Goal: Check status: Check status

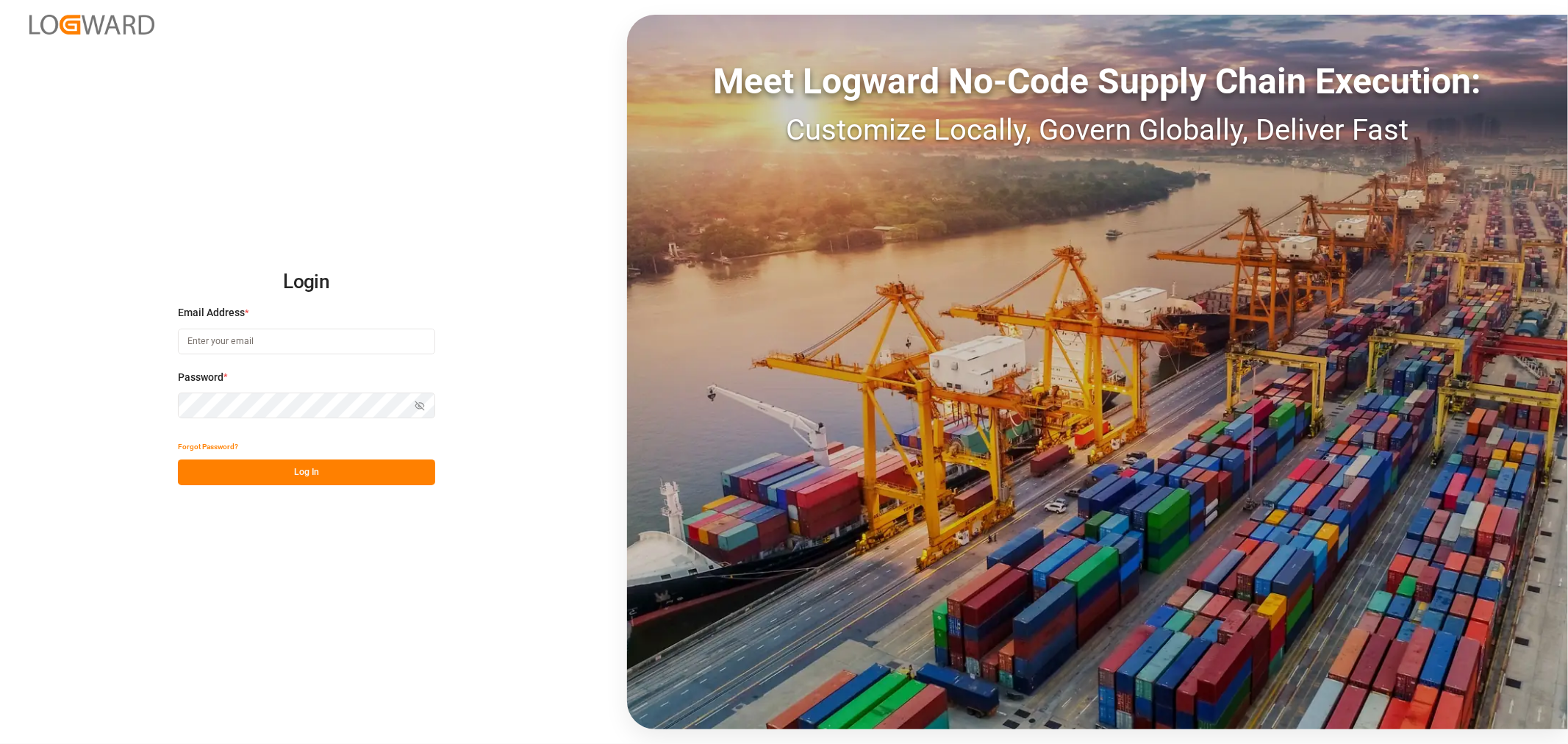
type input "[PERSON_NAME][EMAIL_ADDRESS][PERSON_NAME][DOMAIN_NAME]"
click at [329, 466] on button "Log In" at bounding box center [307, 472] width 257 height 25
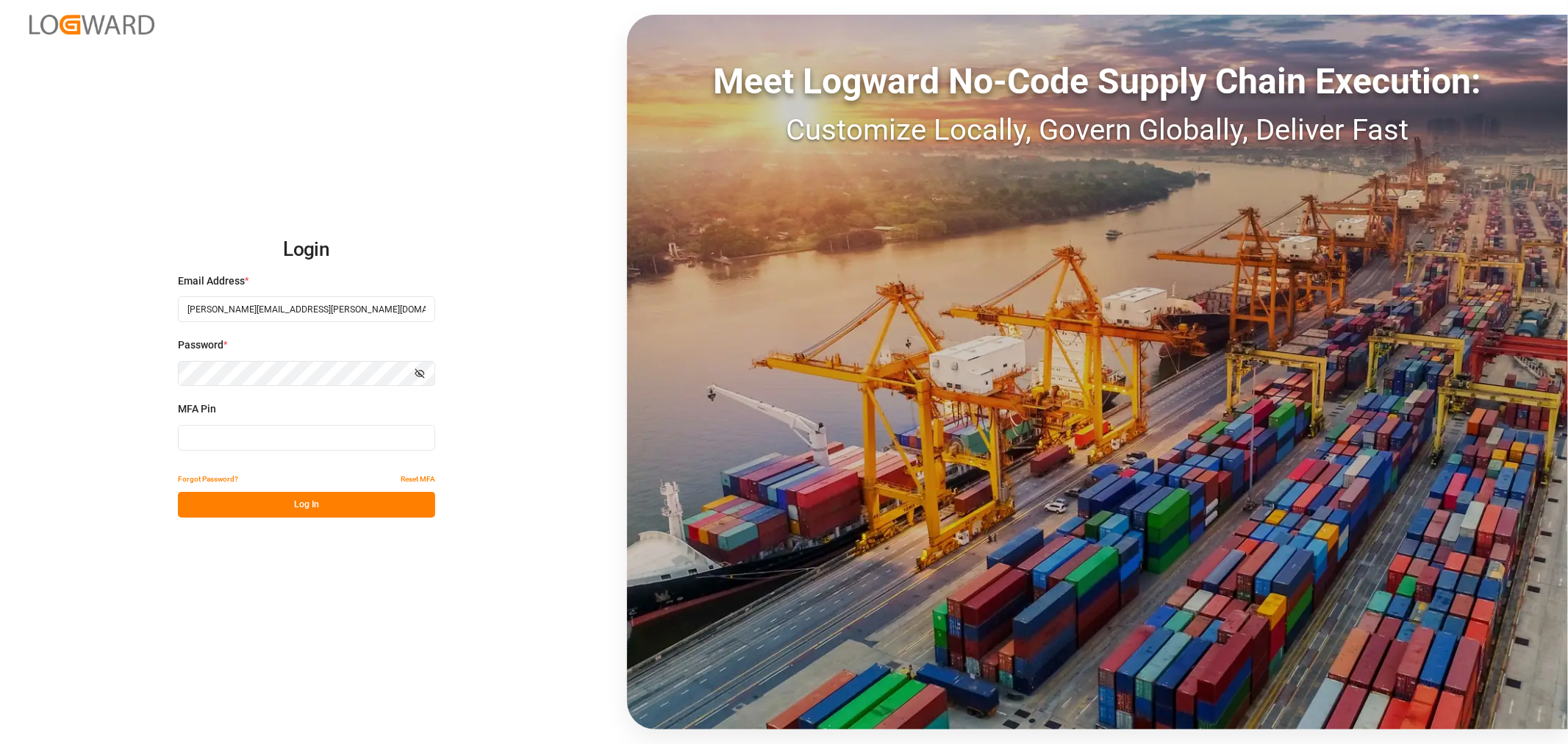
click at [233, 435] on input at bounding box center [307, 437] width 257 height 25
type input "743966"
click at [300, 505] on button "Log In" at bounding box center [307, 504] width 257 height 25
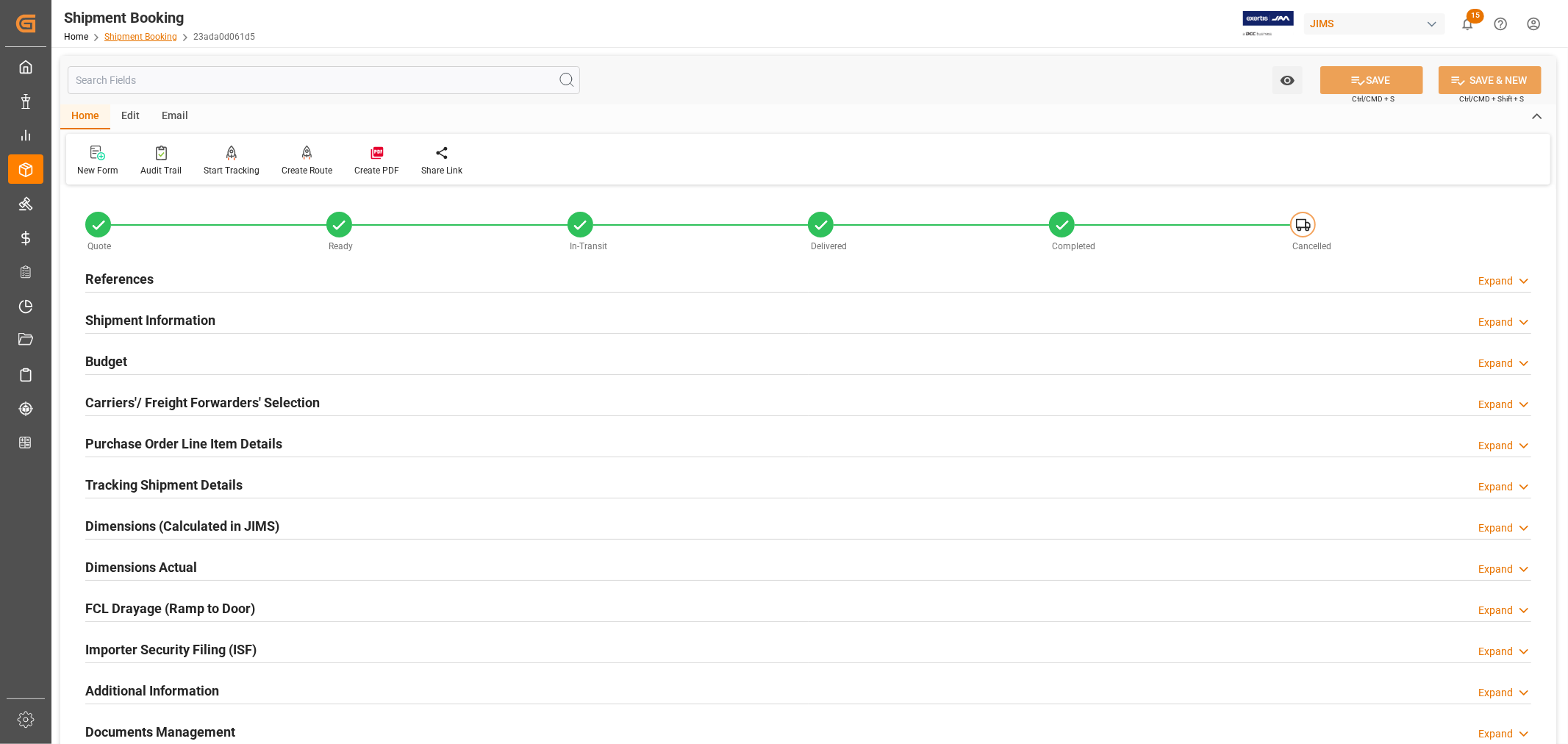
click at [126, 33] on link "Shipment Booking" at bounding box center [141, 37] width 73 height 11
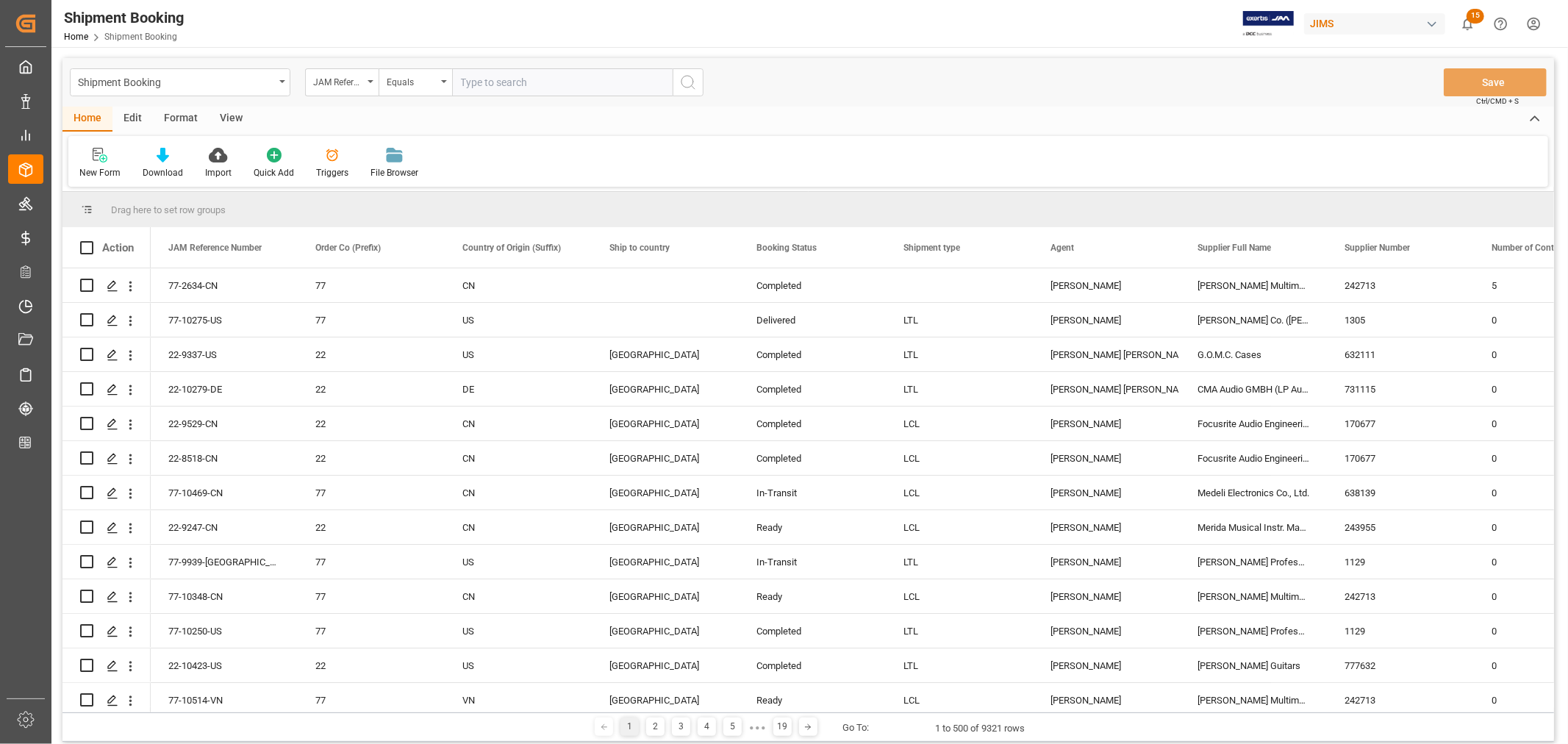
paste input "22-9456-CN"
type input "22-9456-CN"
click at [683, 83] on icon "search button" at bounding box center [688, 83] width 18 height 18
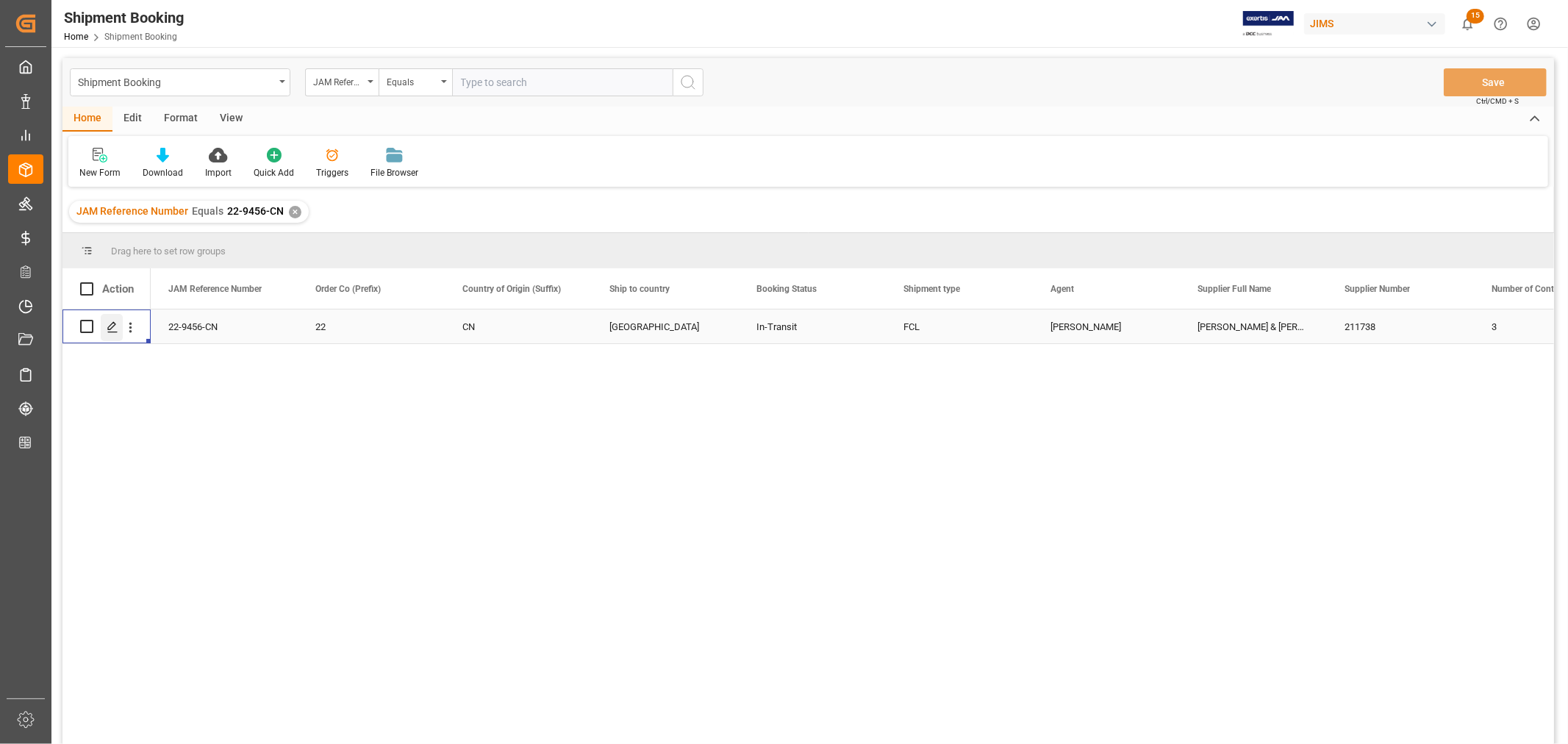
click at [111, 327] on icon "Press SPACE to select this row." at bounding box center [112, 327] width 11 height 11
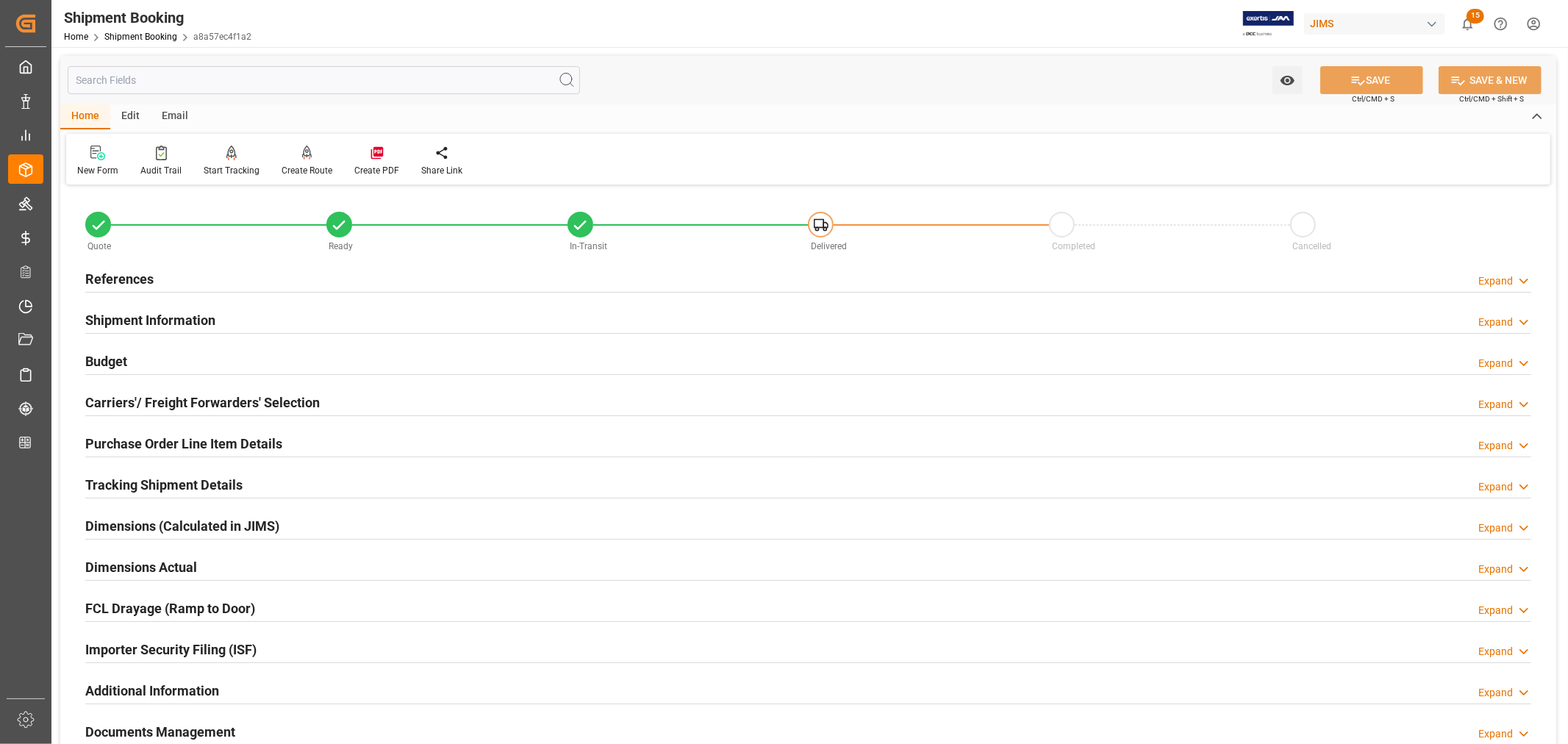
click at [124, 471] on div "Tracking Shipment Details" at bounding box center [163, 484] width 157 height 28
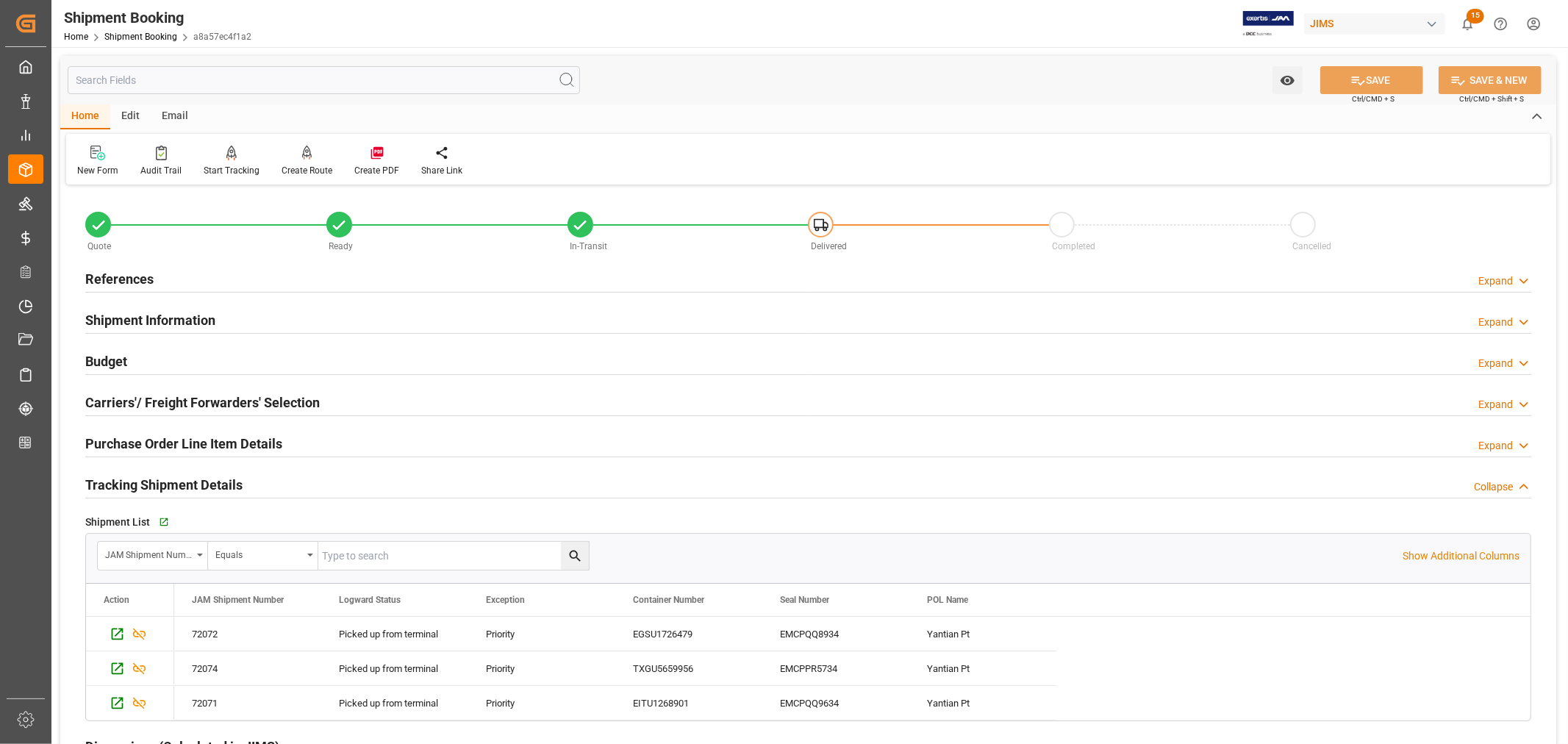
click at [124, 471] on div "Tracking Shipment Details" at bounding box center [163, 484] width 157 height 28
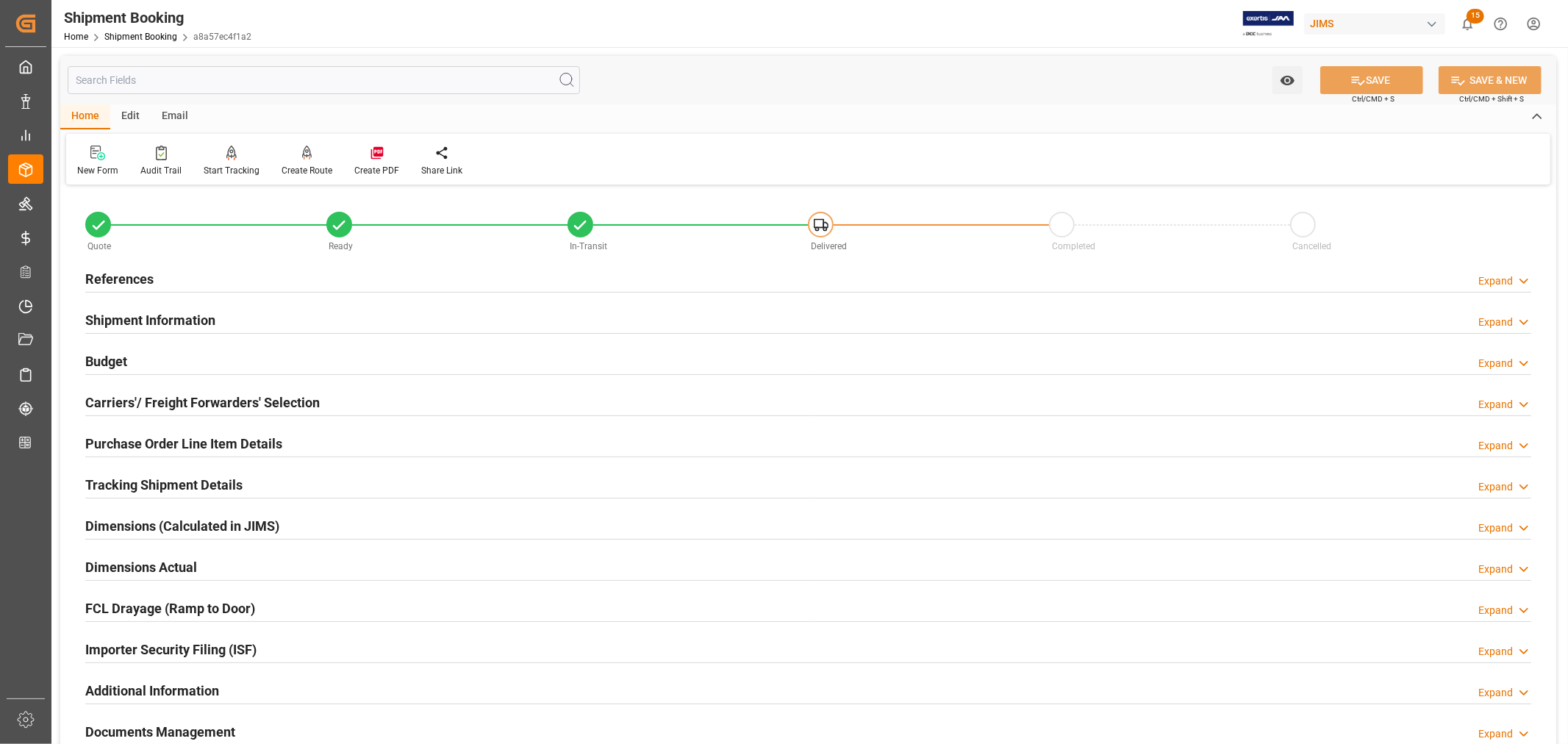
click at [189, 480] on h2 "Tracking Shipment Details" at bounding box center [163, 485] width 157 height 20
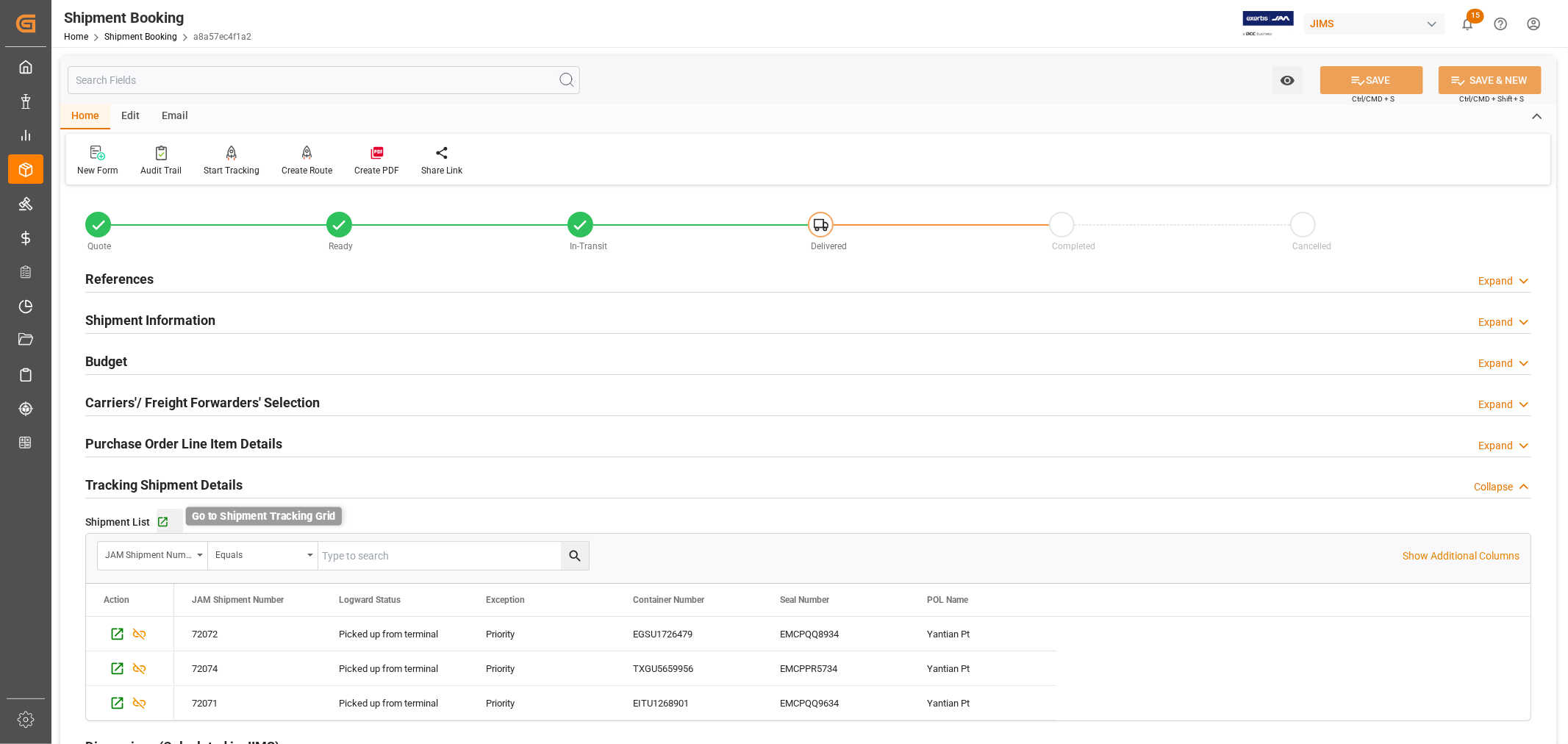
click at [162, 516] on icon "button" at bounding box center [163, 522] width 12 height 12
click at [141, 37] on link "Shipment Booking" at bounding box center [141, 37] width 73 height 11
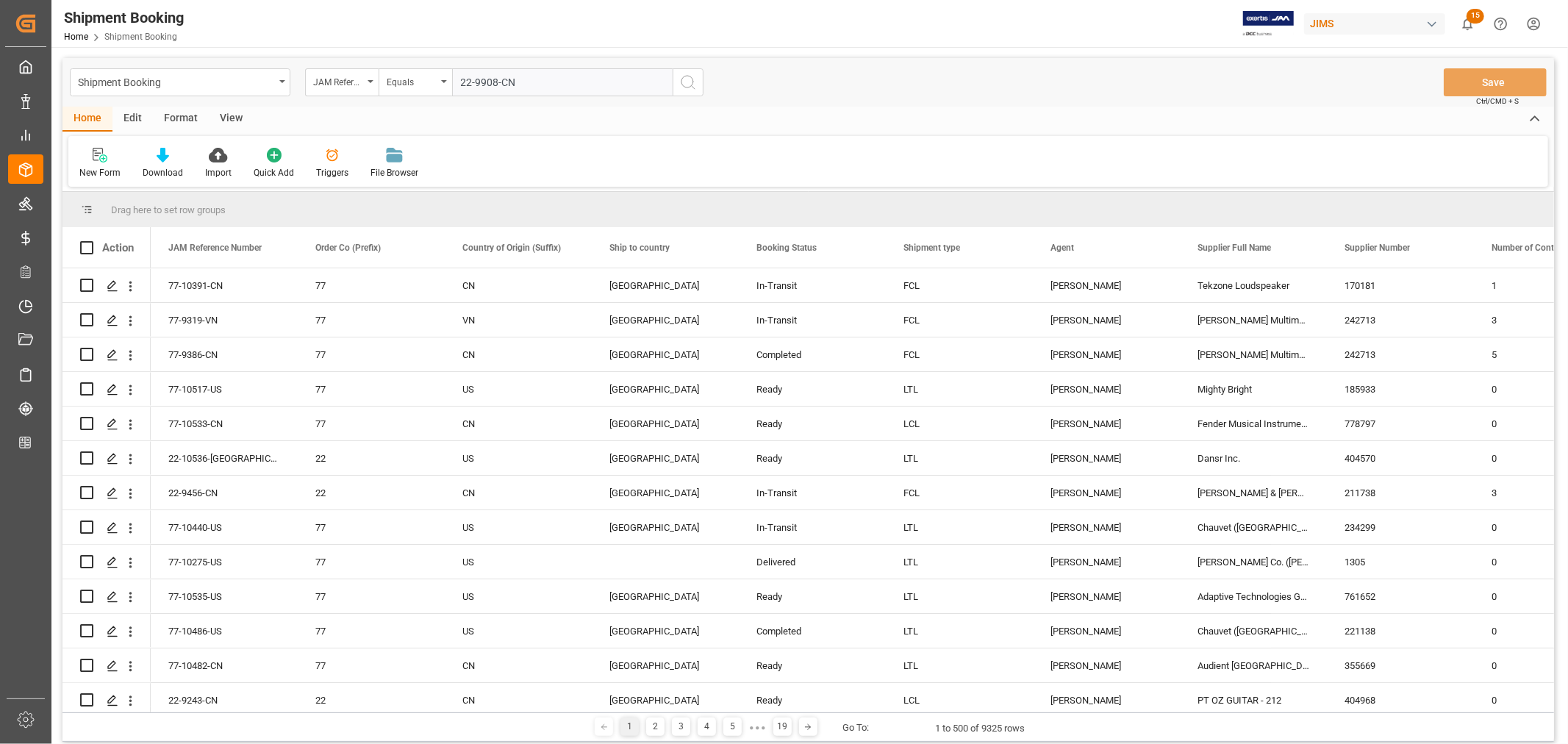
type input "22-9908-CN"
click at [685, 84] on icon "search button" at bounding box center [688, 83] width 18 height 18
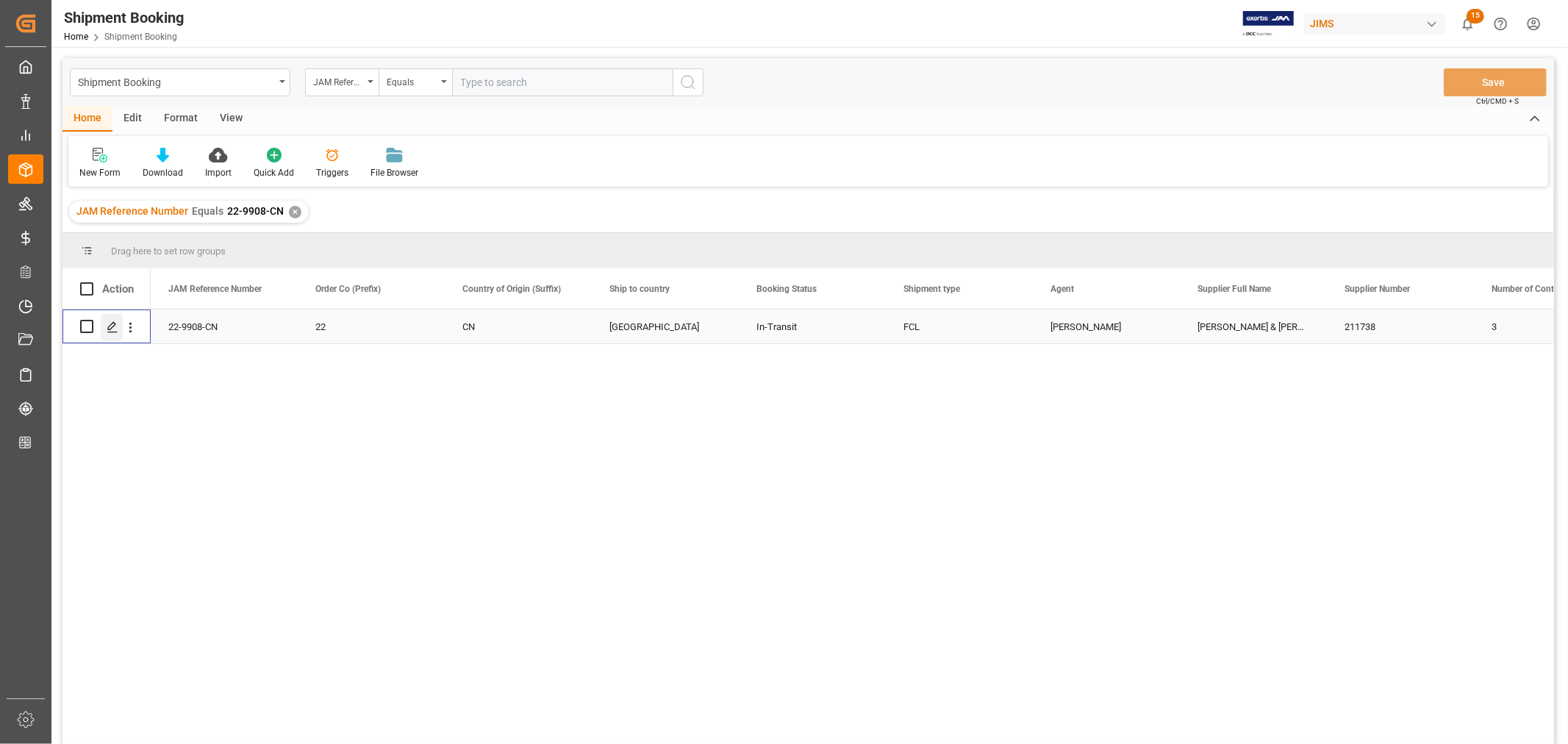
click at [115, 325] on icon "Press SPACE to select this row." at bounding box center [112, 327] width 11 height 11
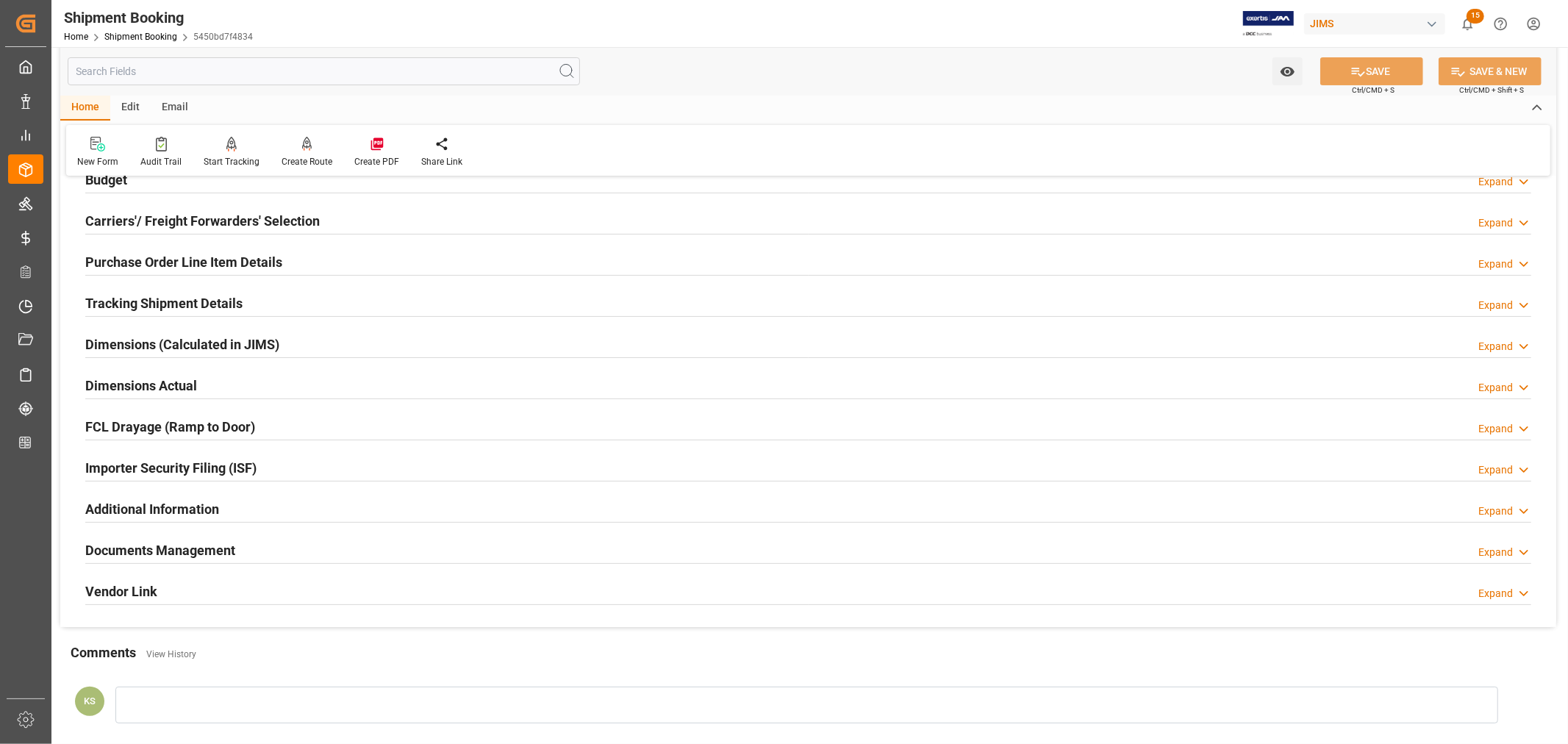
scroll to position [327, 0]
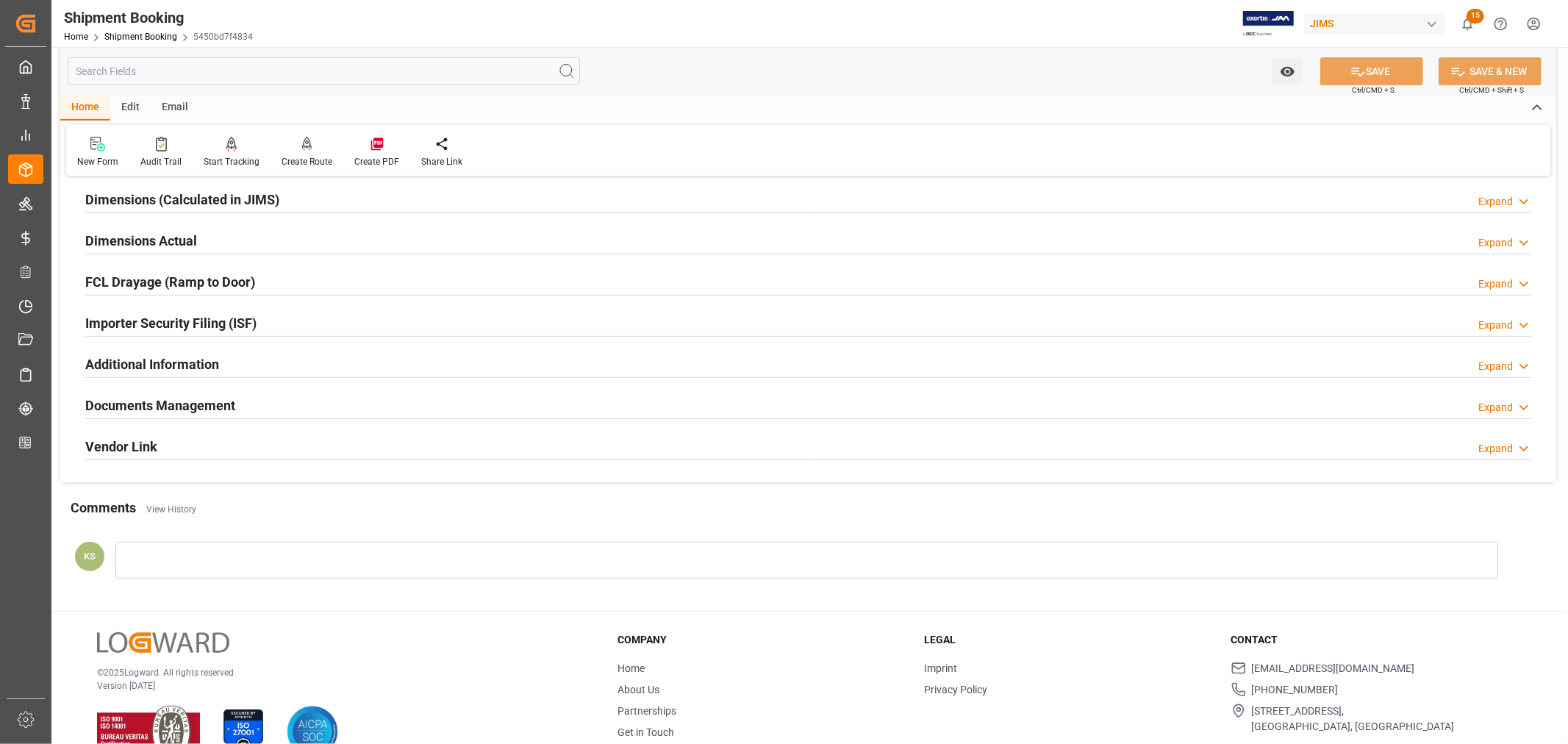
click at [200, 404] on h2 "Documents Management" at bounding box center [160, 405] width 150 height 20
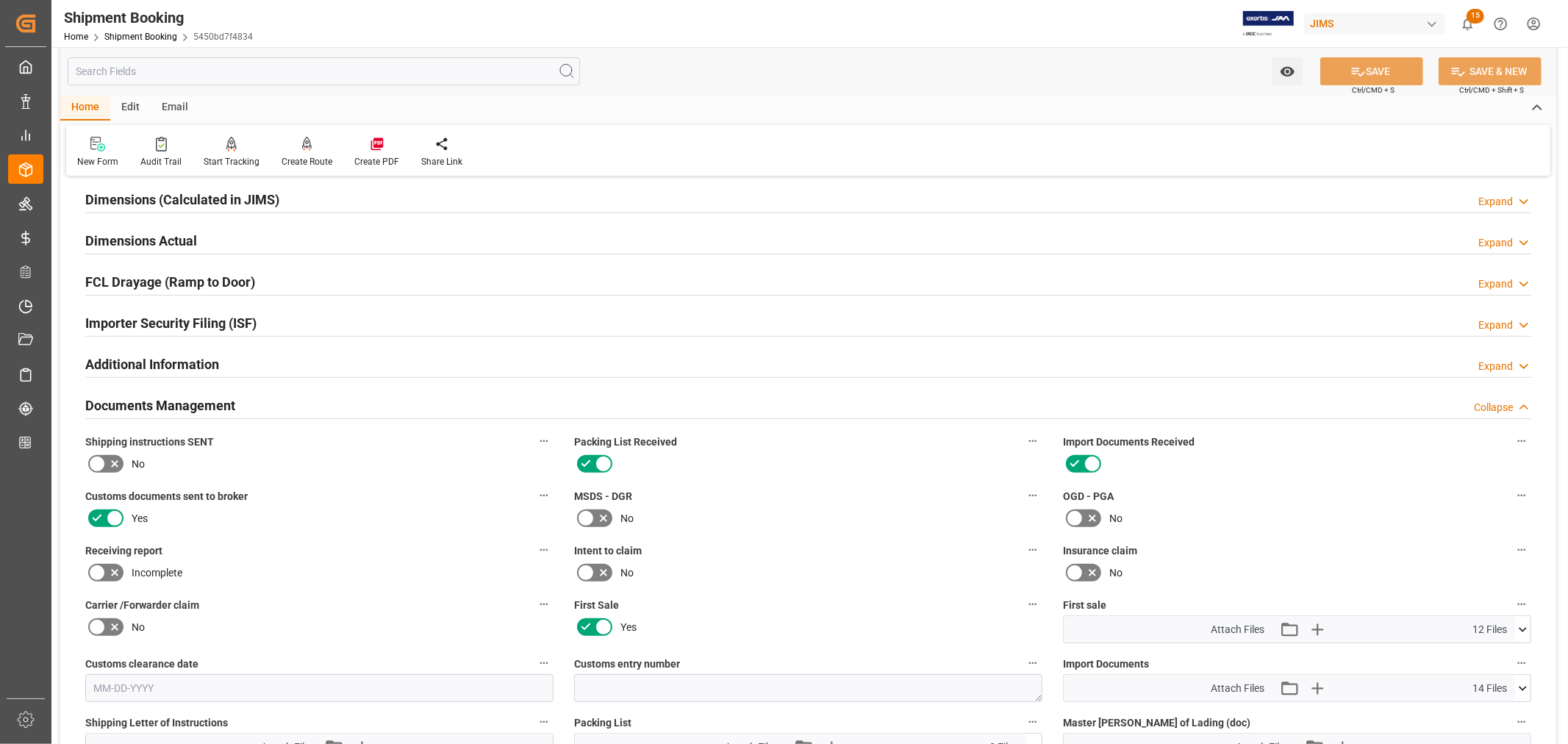
click at [200, 404] on h2 "Documents Management" at bounding box center [160, 405] width 150 height 20
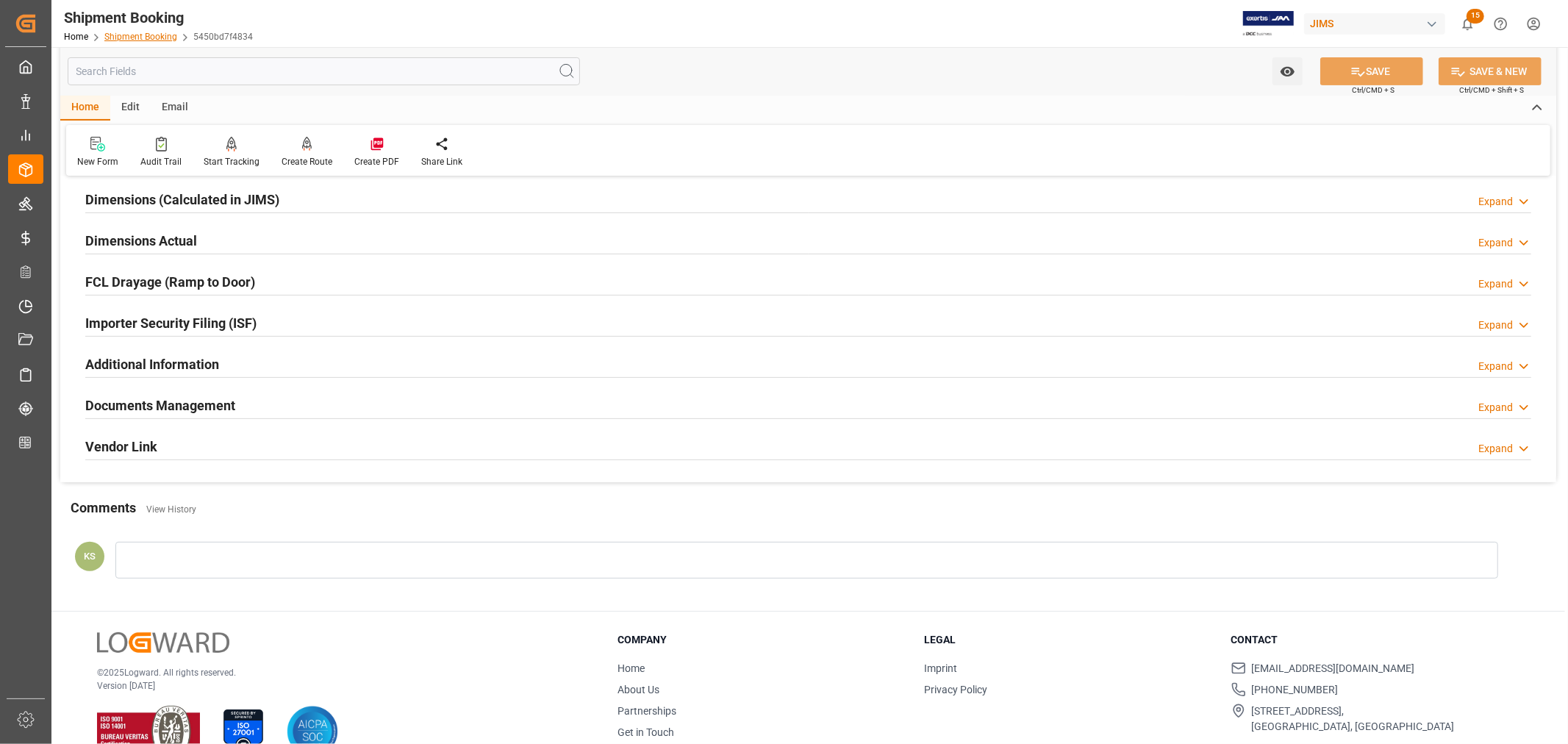
click at [126, 33] on link "Shipment Booking" at bounding box center [141, 37] width 73 height 11
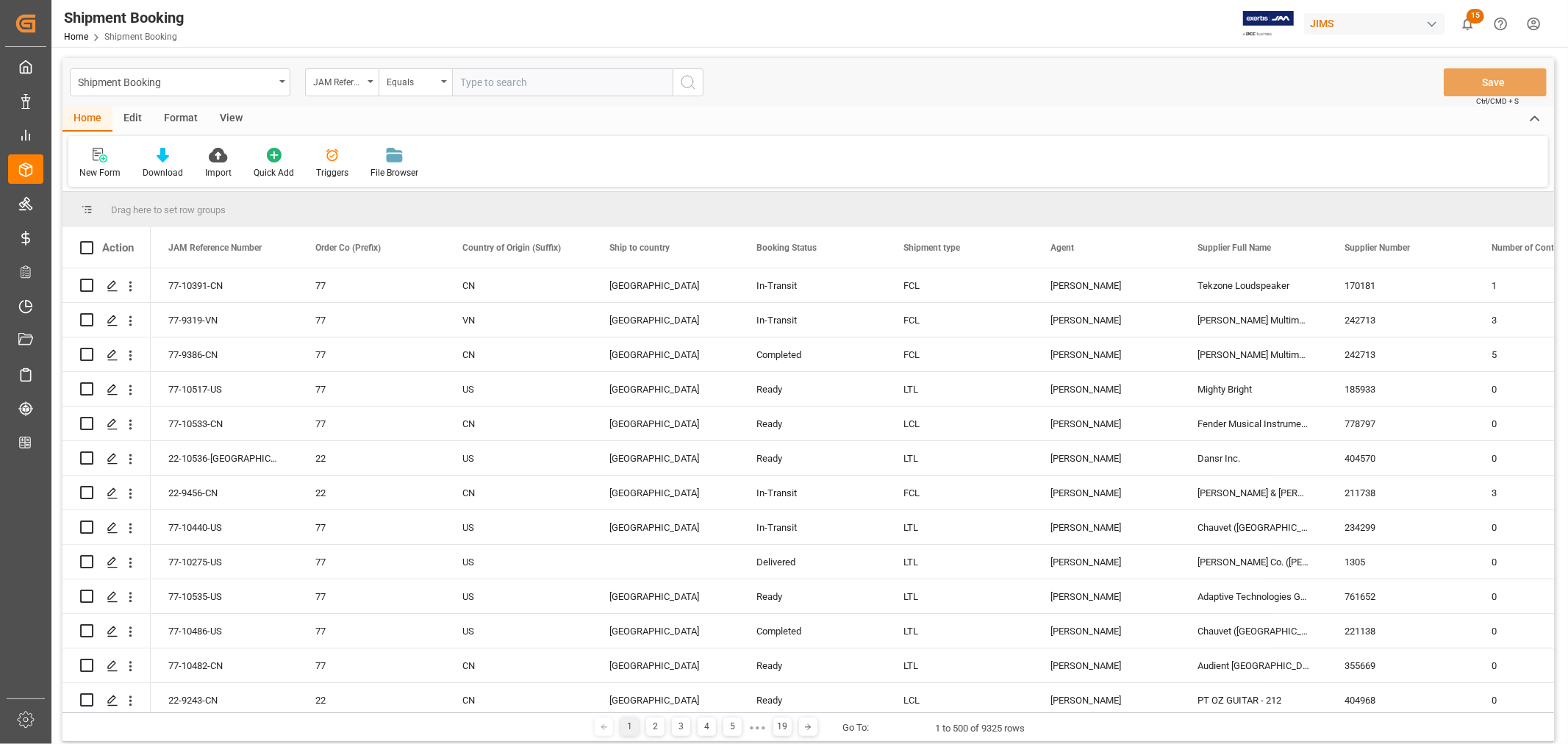
paste input "22-9321-CN"
type input "22-9321-CN"
click at [687, 82] on icon "search button" at bounding box center [688, 83] width 18 height 18
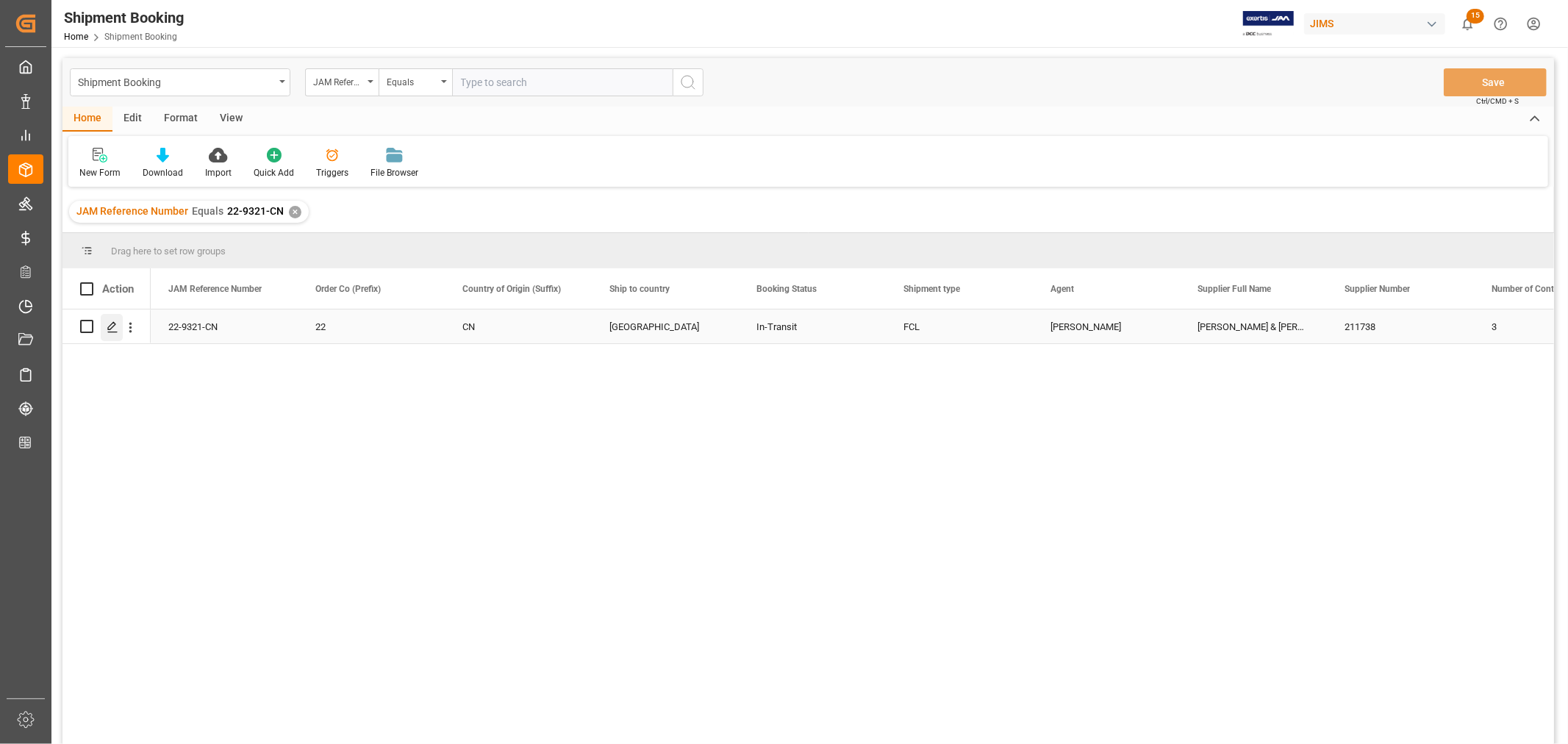
click at [118, 321] on icon "Press SPACE to select this row." at bounding box center [112, 327] width 11 height 11
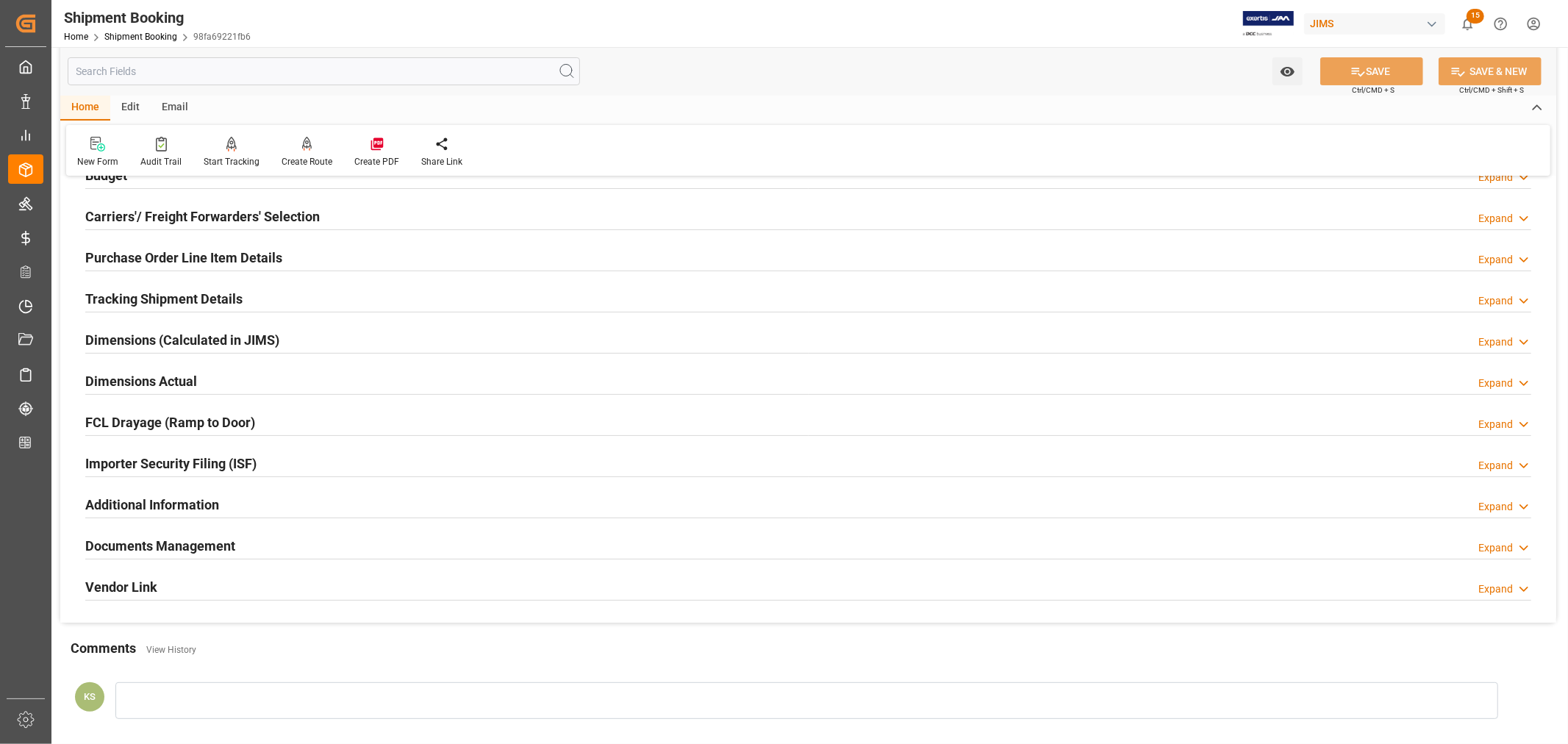
scroll to position [245, 0]
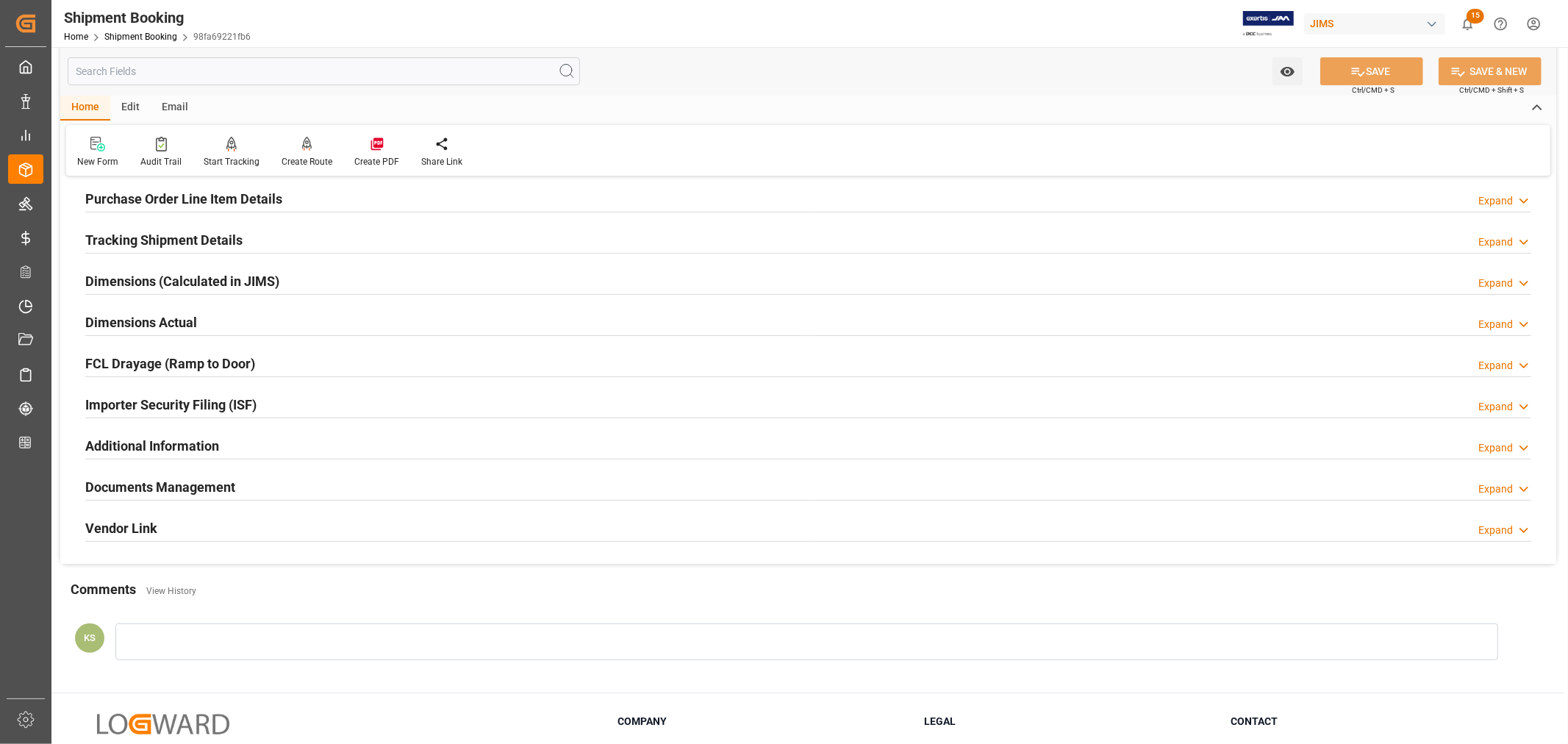
click at [212, 488] on h2 "Documents Management" at bounding box center [160, 487] width 150 height 20
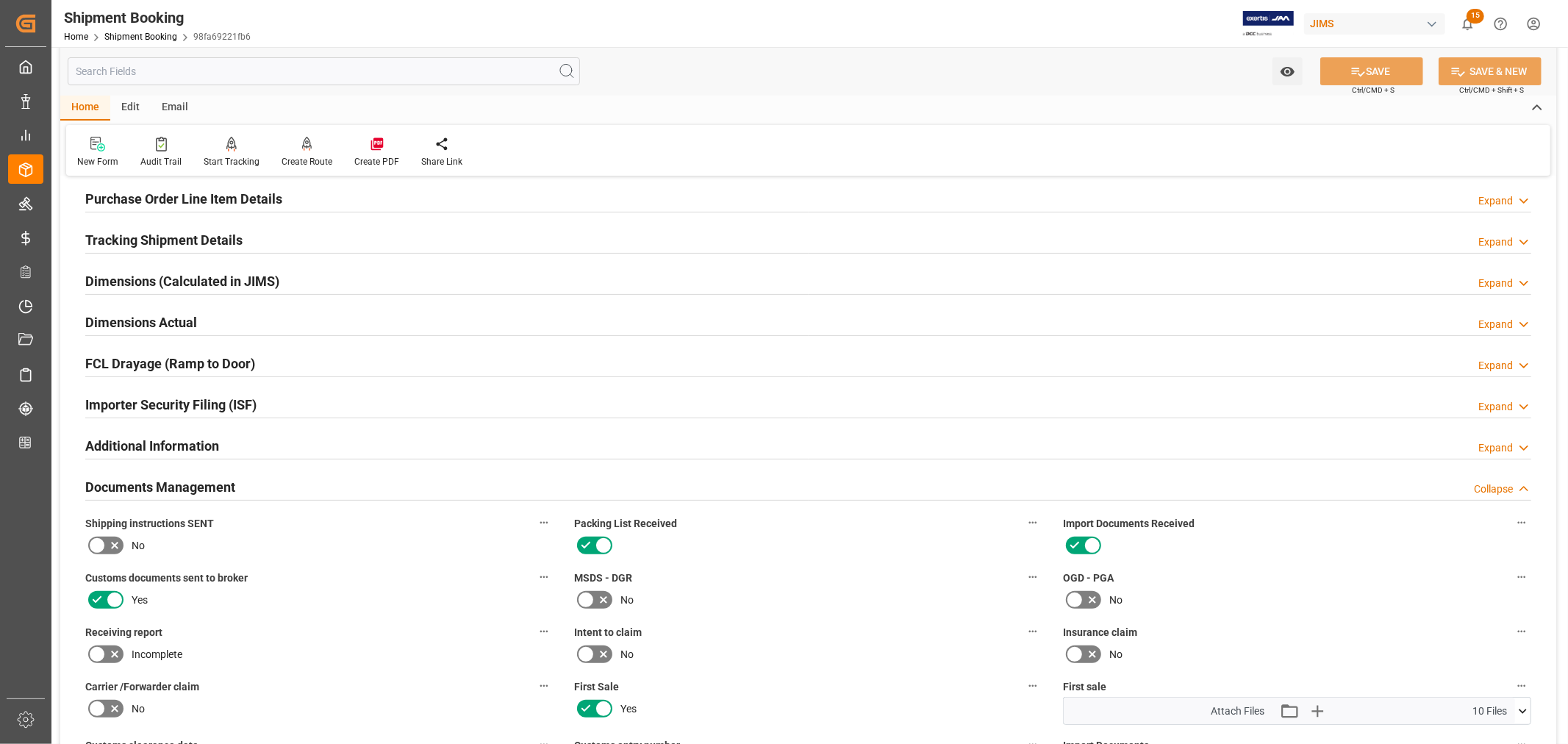
click at [212, 488] on h2 "Documents Management" at bounding box center [160, 487] width 150 height 20
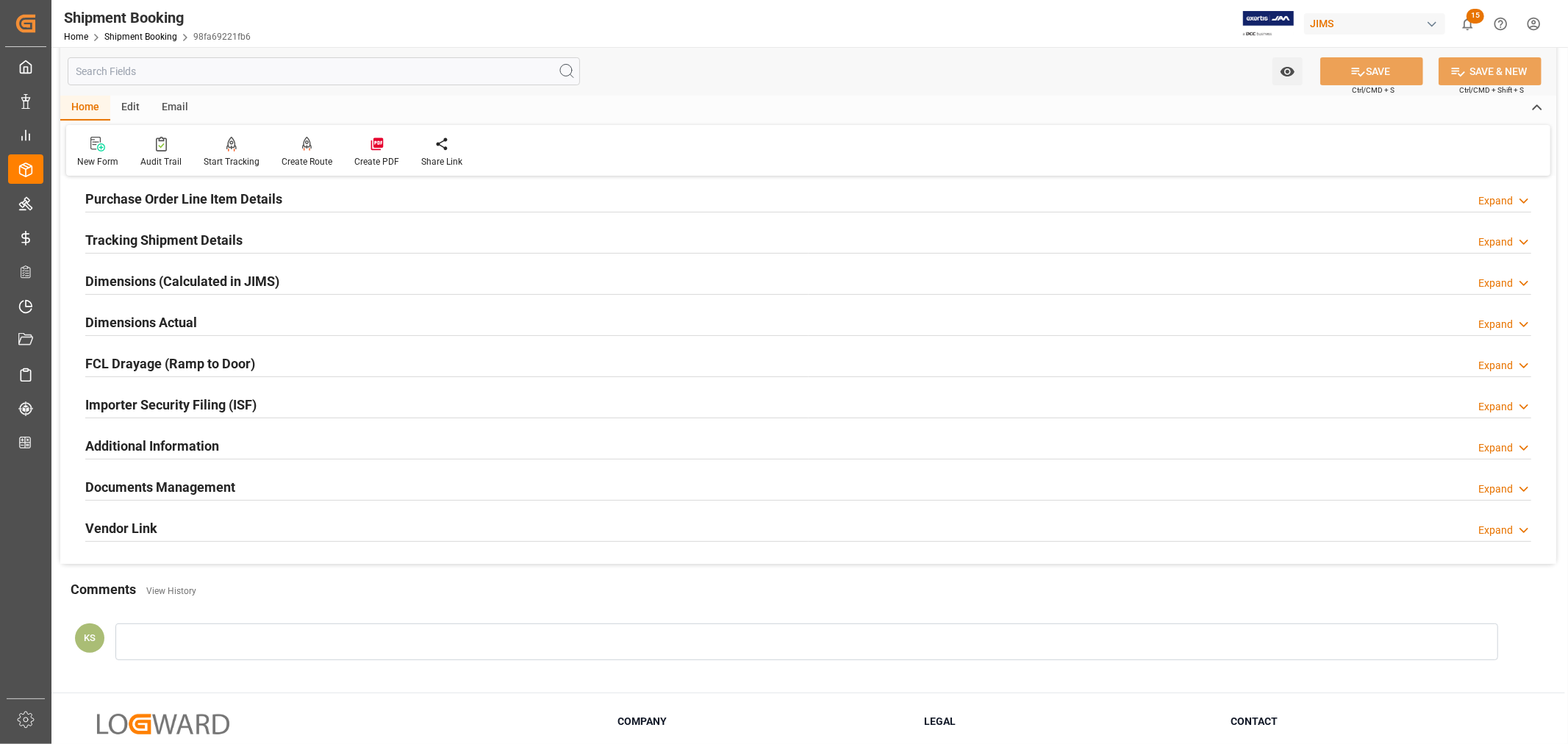
drag, startPoint x: 664, startPoint y: 486, endPoint x: 750, endPoint y: 483, distance: 86.1
click at [663, 484] on div "Documents Management Expand" at bounding box center [808, 486] width 1446 height 28
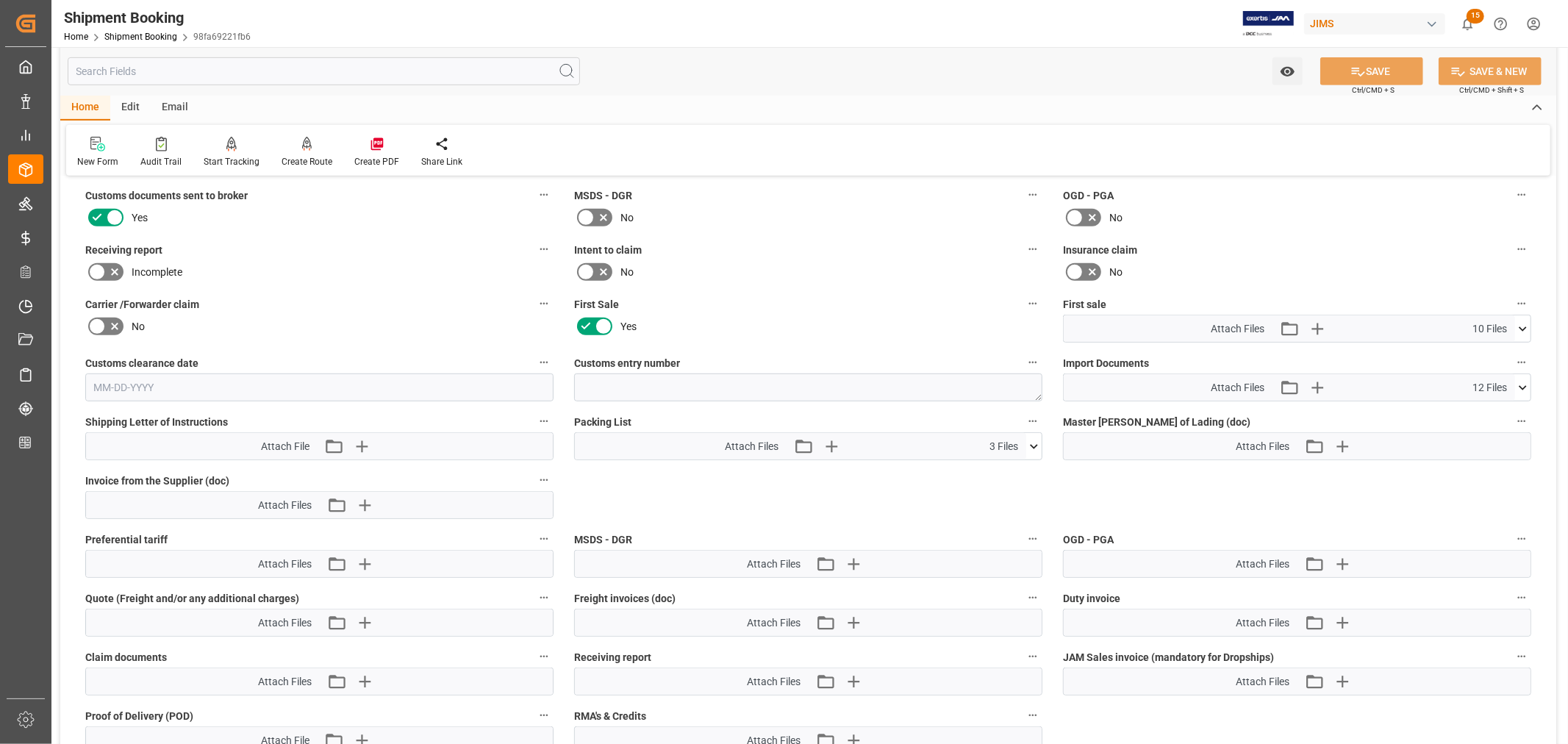
scroll to position [653, 0]
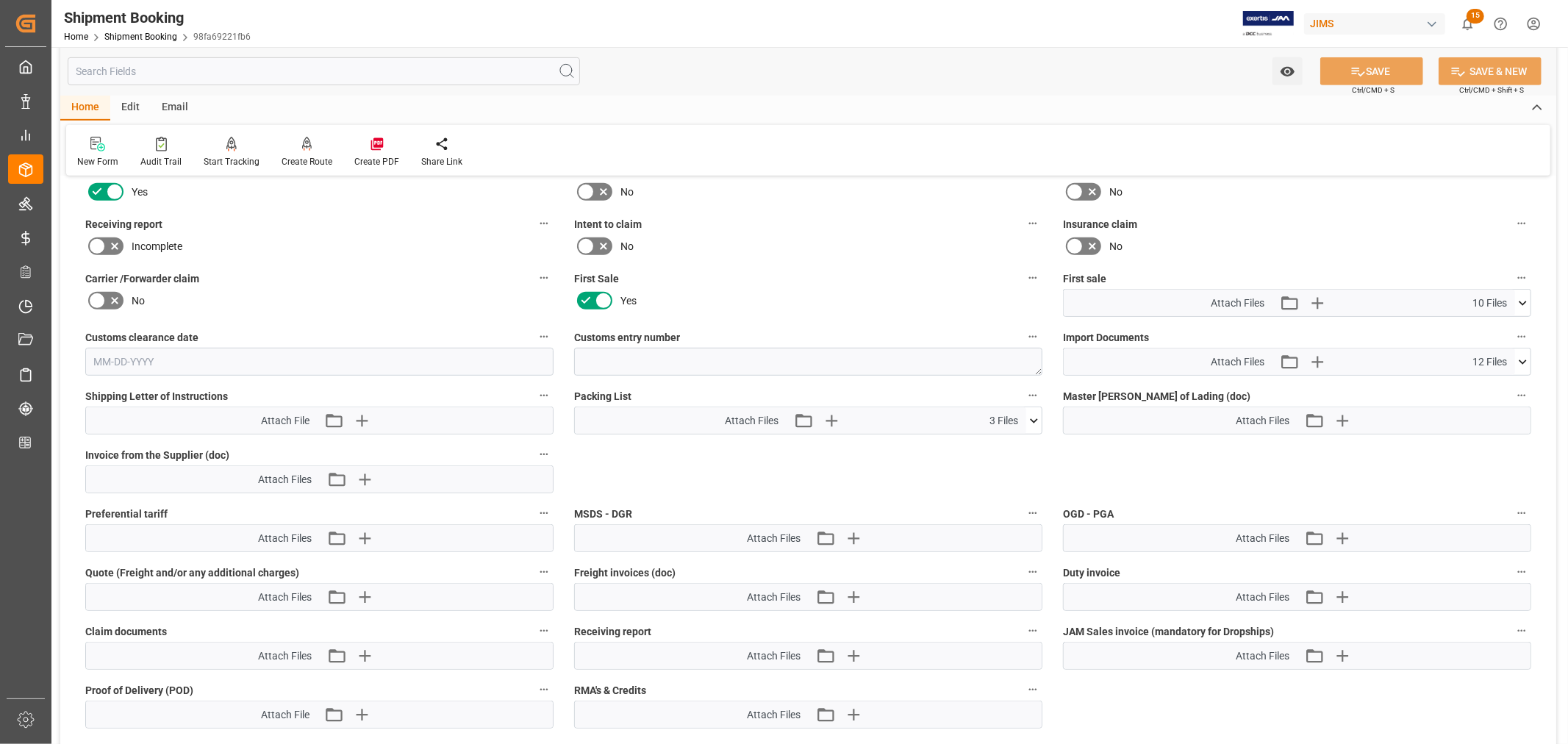
click at [1523, 358] on icon at bounding box center [1523, 362] width 16 height 16
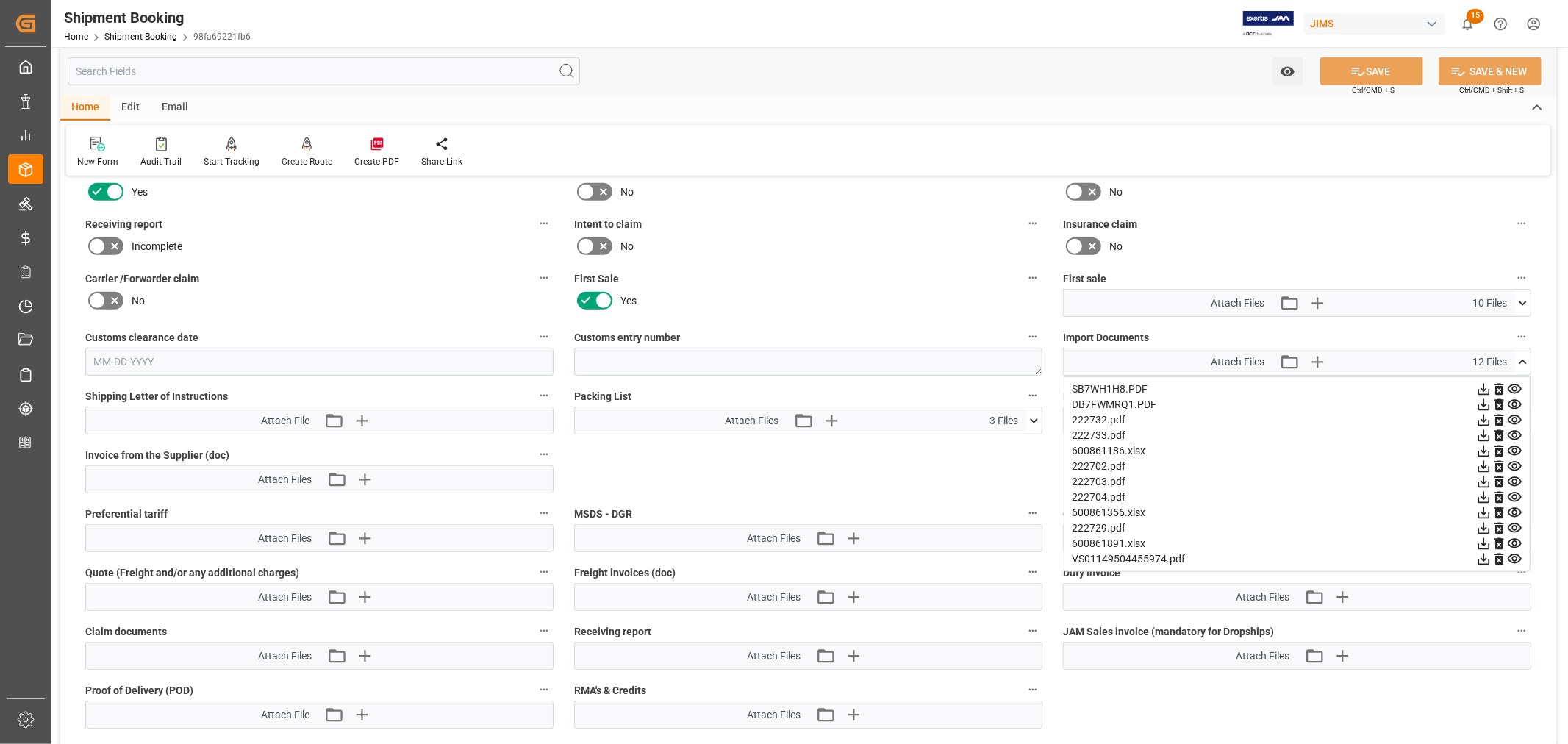
click at [1492, 554] on icon at bounding box center [1484, 560] width 16 height 16
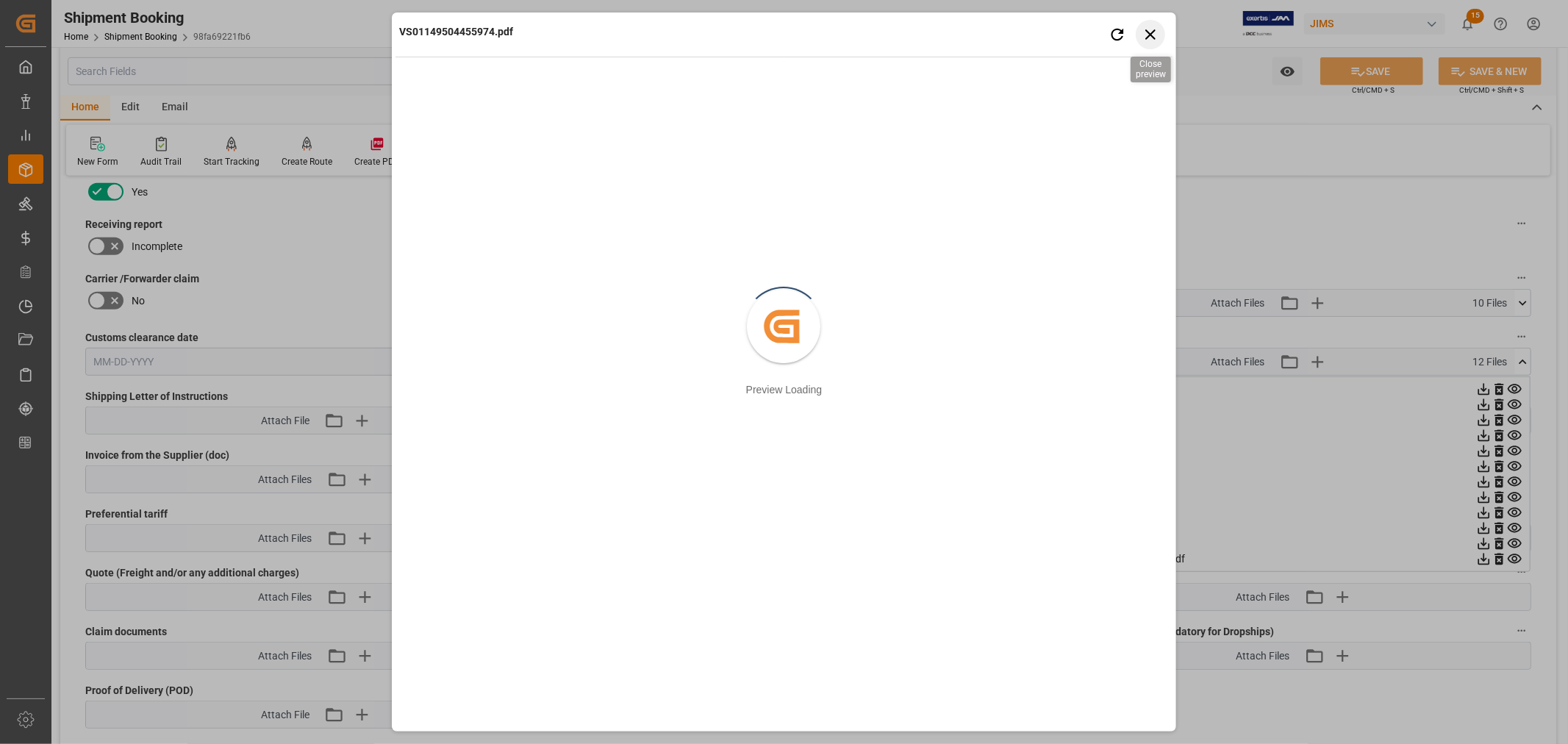
click at [1151, 34] on icon "button" at bounding box center [1151, 34] width 11 height 11
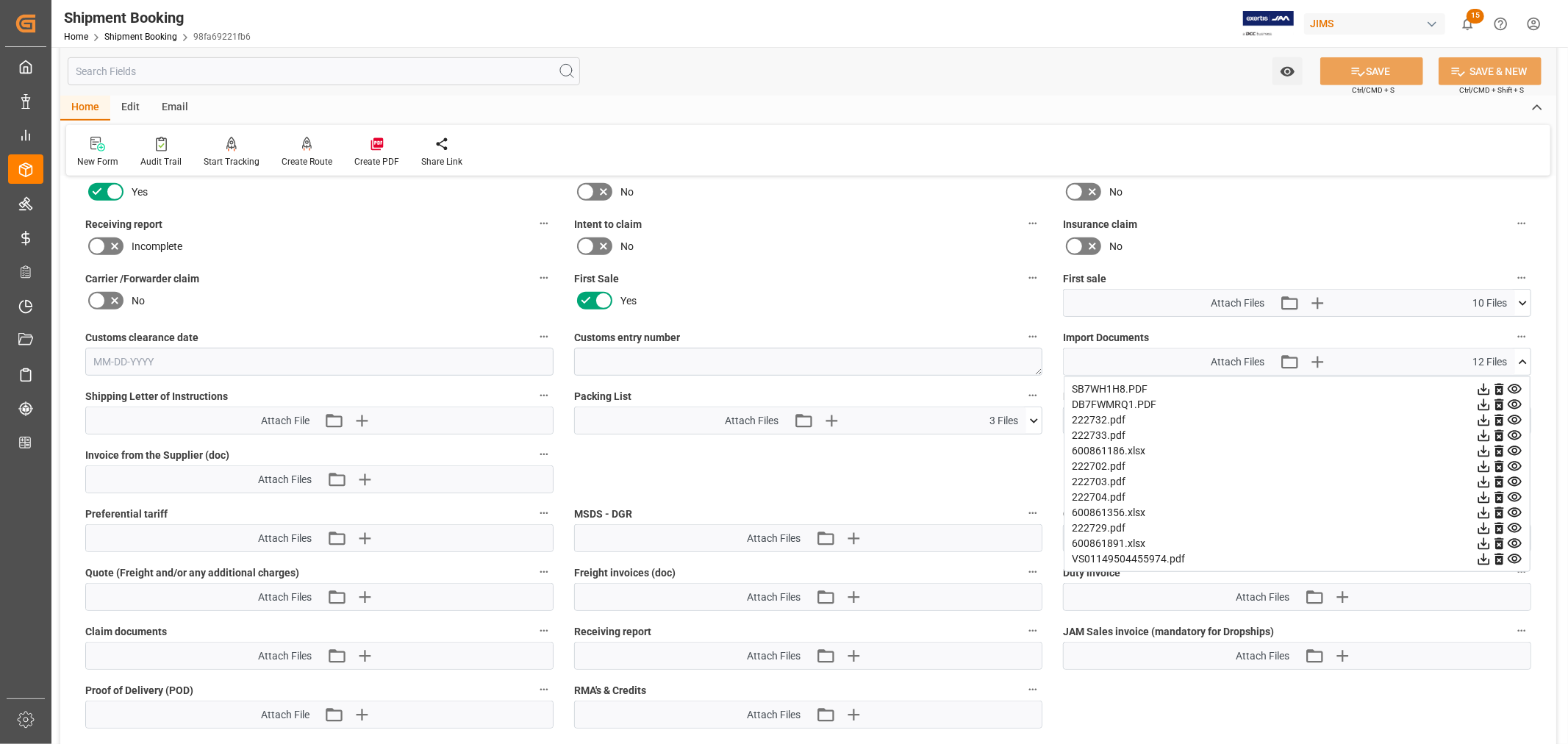
click at [1490, 401] on icon at bounding box center [1484, 404] width 11 height 11
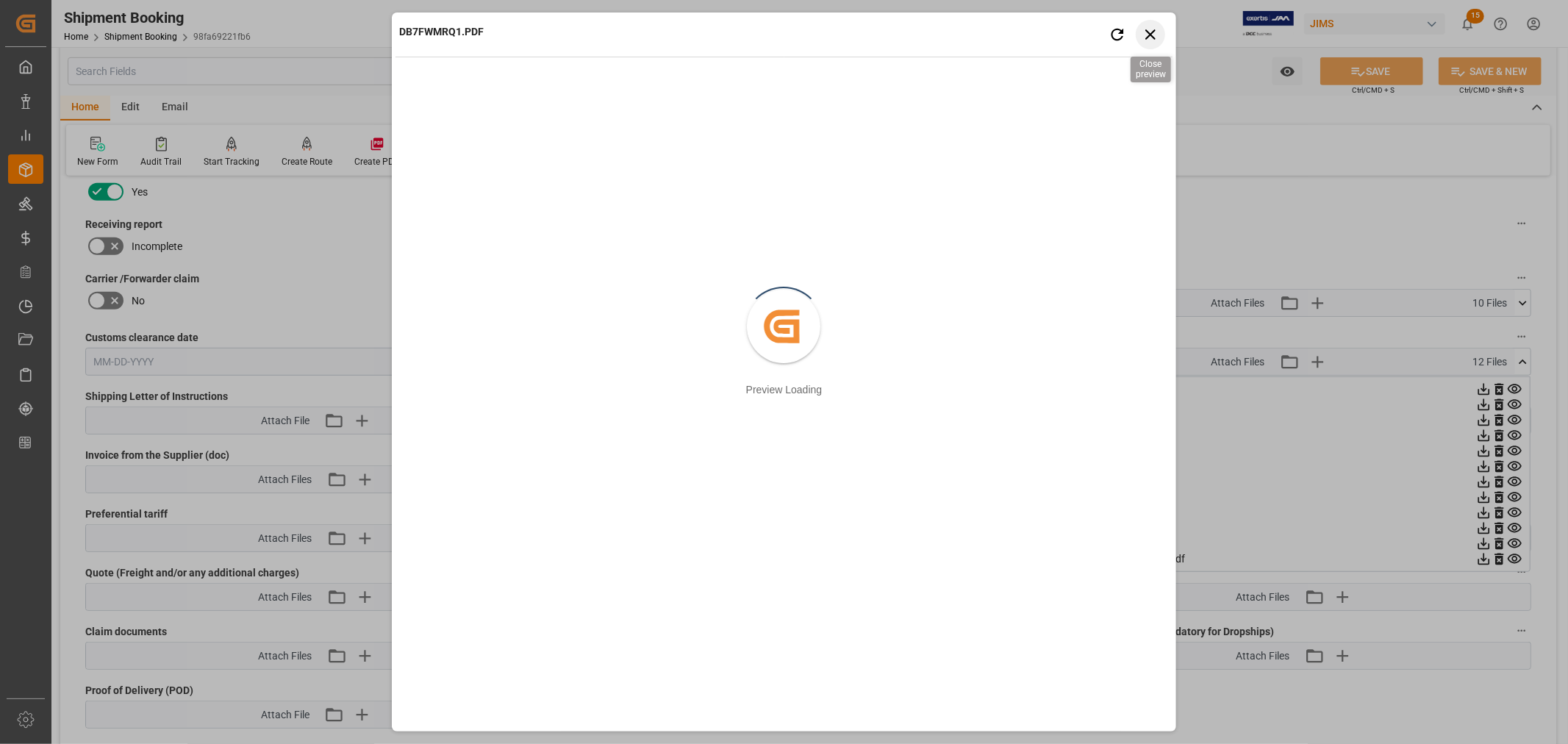
click at [1149, 37] on icon "button" at bounding box center [1150, 33] width 18 height 18
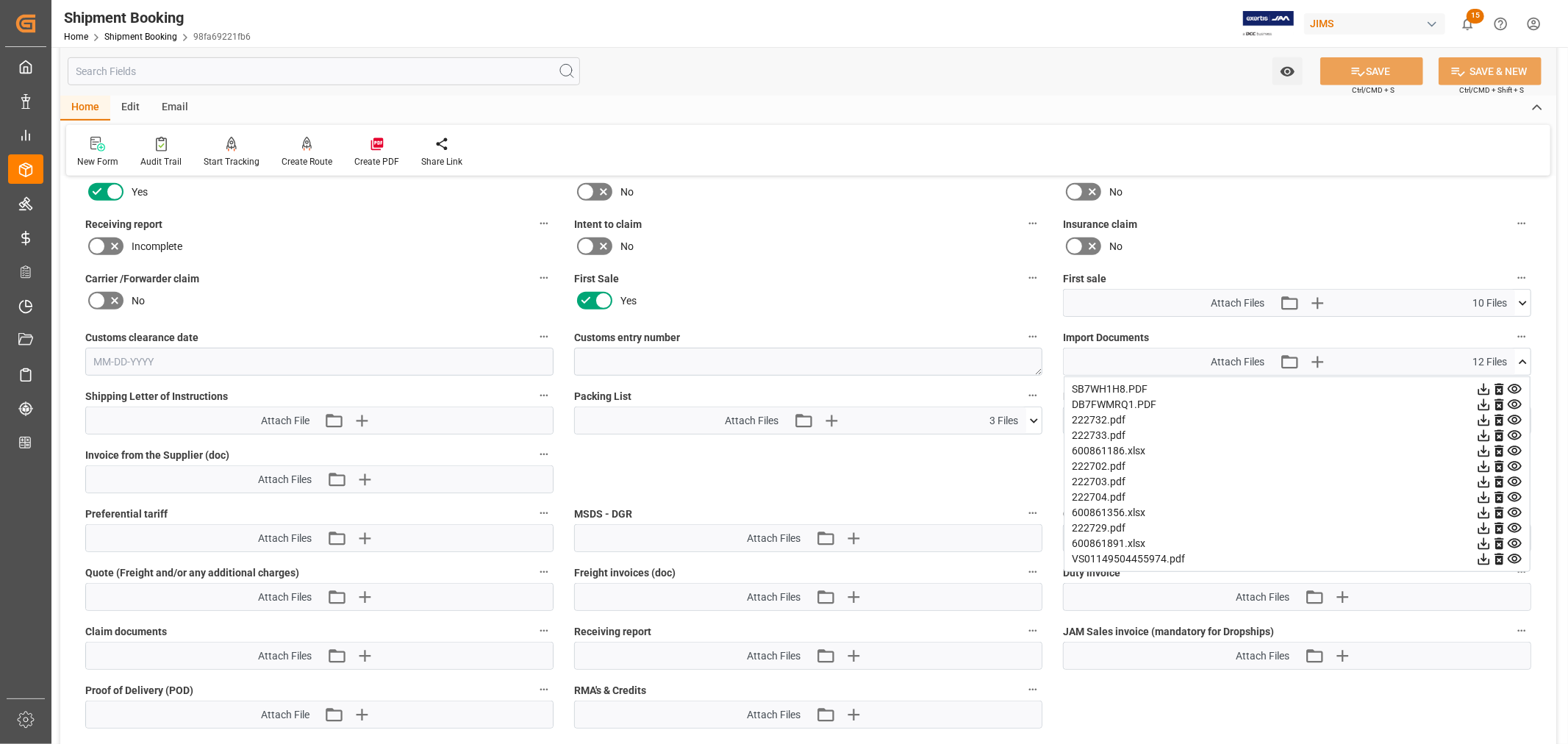
click at [1492, 384] on icon at bounding box center [1484, 389] width 16 height 16
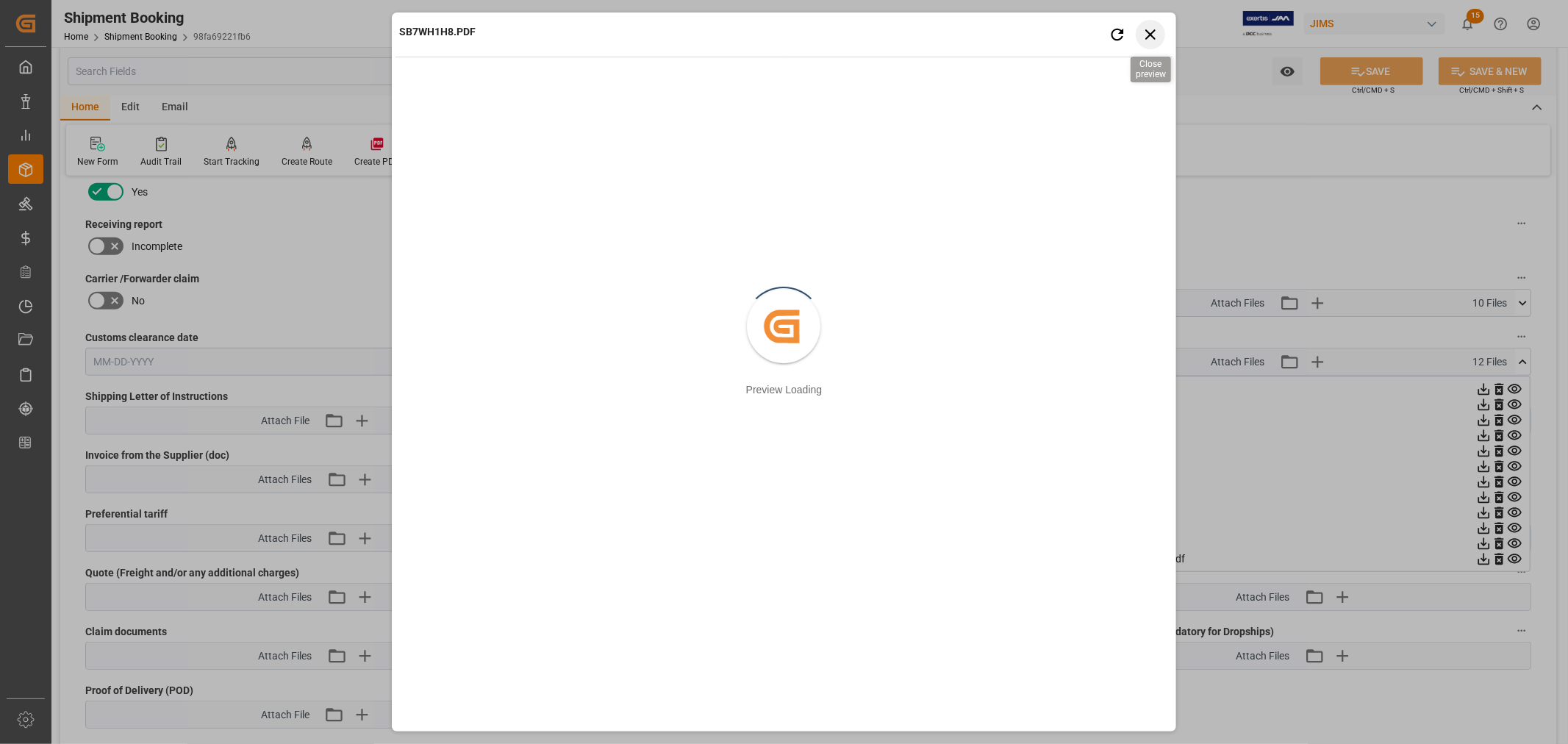
click at [1151, 32] on icon "button" at bounding box center [1150, 33] width 18 height 18
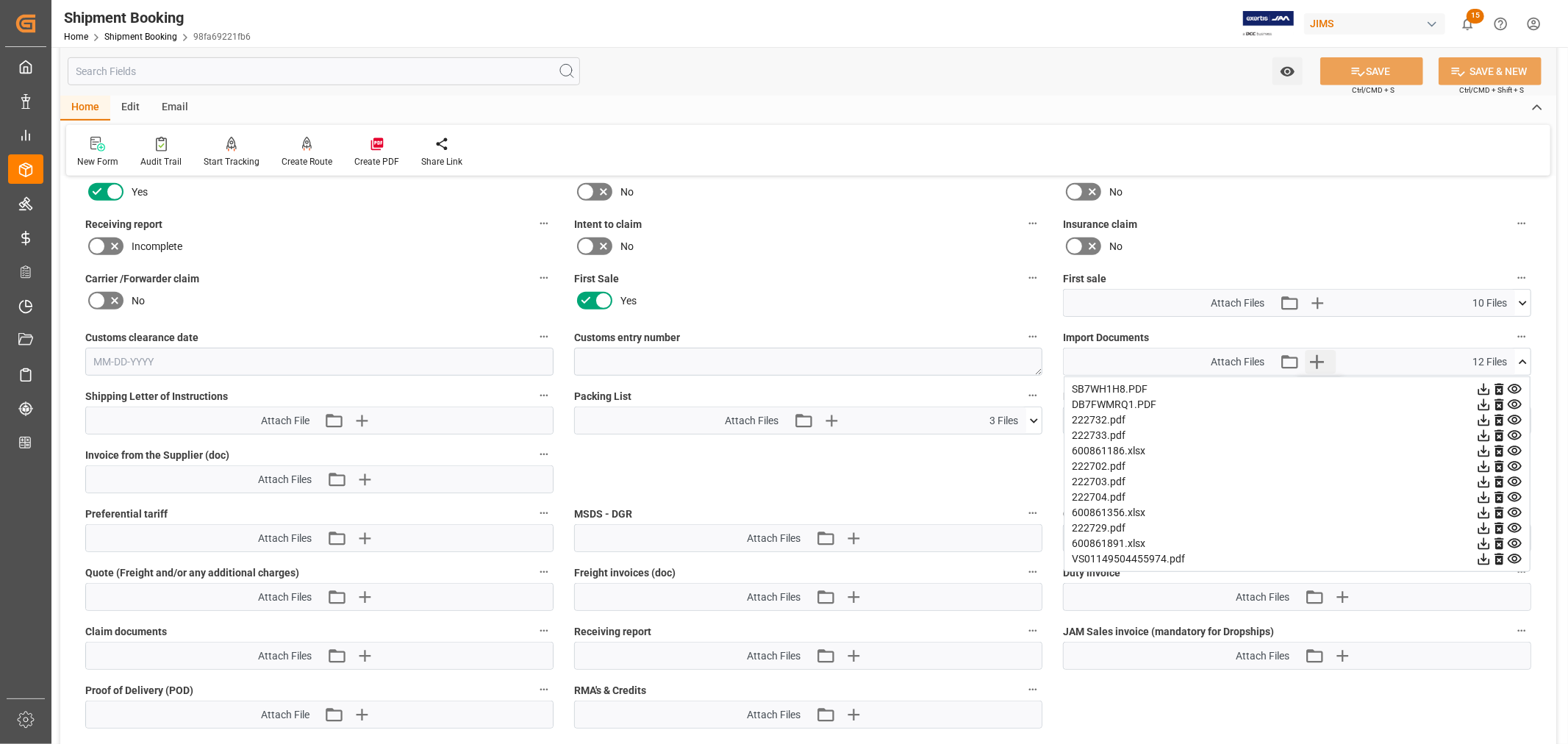
click at [1318, 358] on icon "button" at bounding box center [1316, 361] width 24 height 24
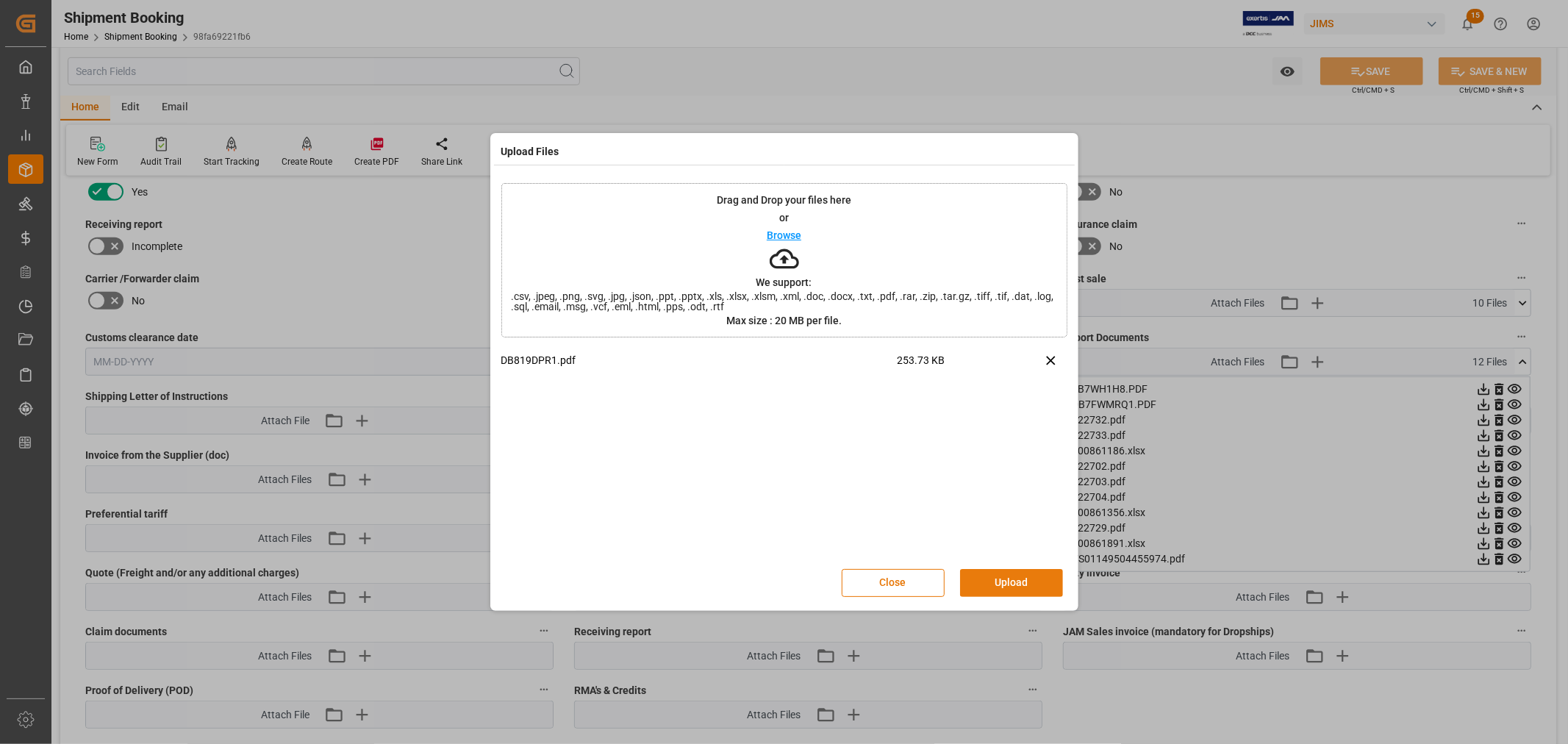
click at [997, 577] on button "Upload" at bounding box center [1011, 583] width 103 height 28
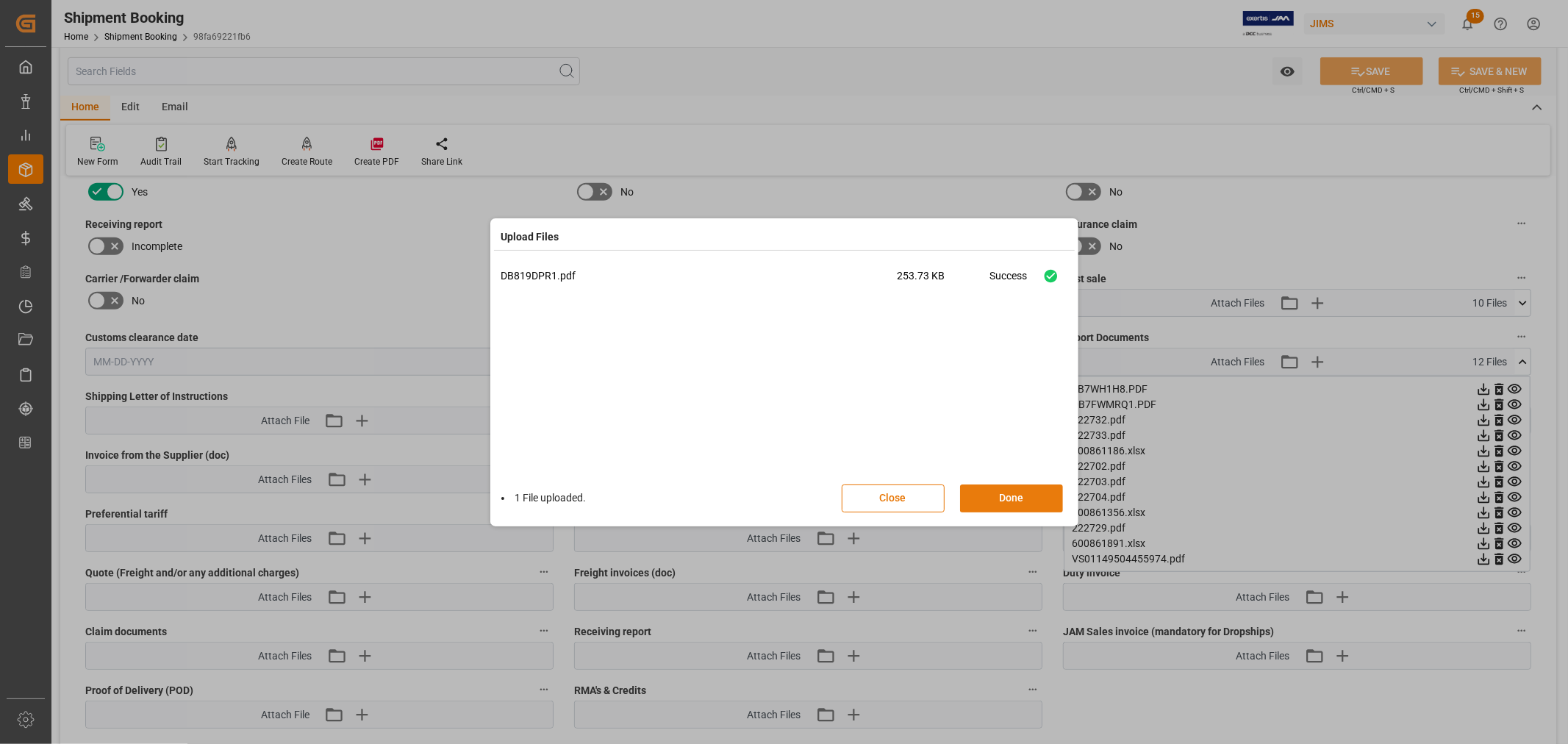
click at [1011, 496] on button "Done" at bounding box center [1011, 498] width 103 height 28
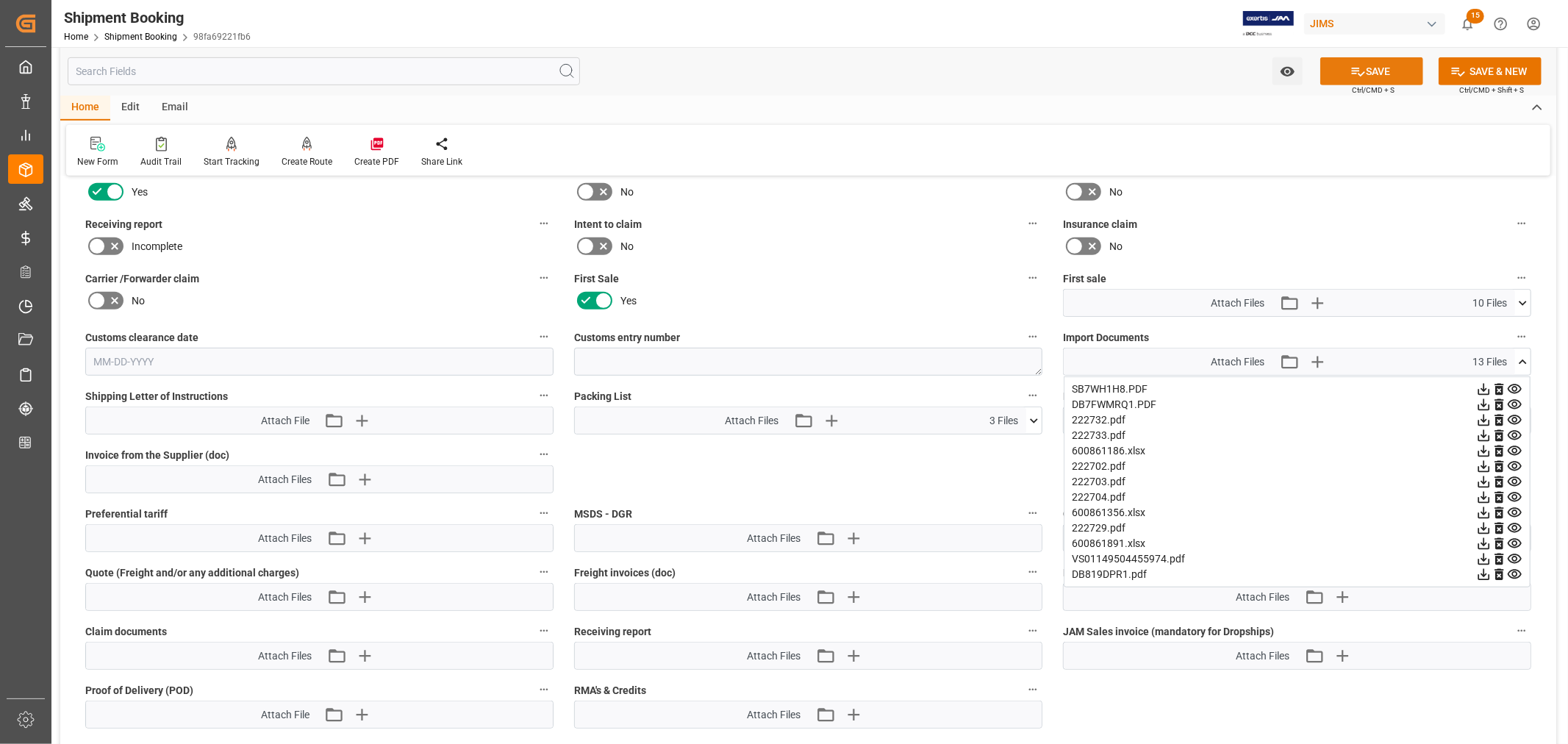
click at [1373, 70] on button "SAVE" at bounding box center [1371, 71] width 103 height 28
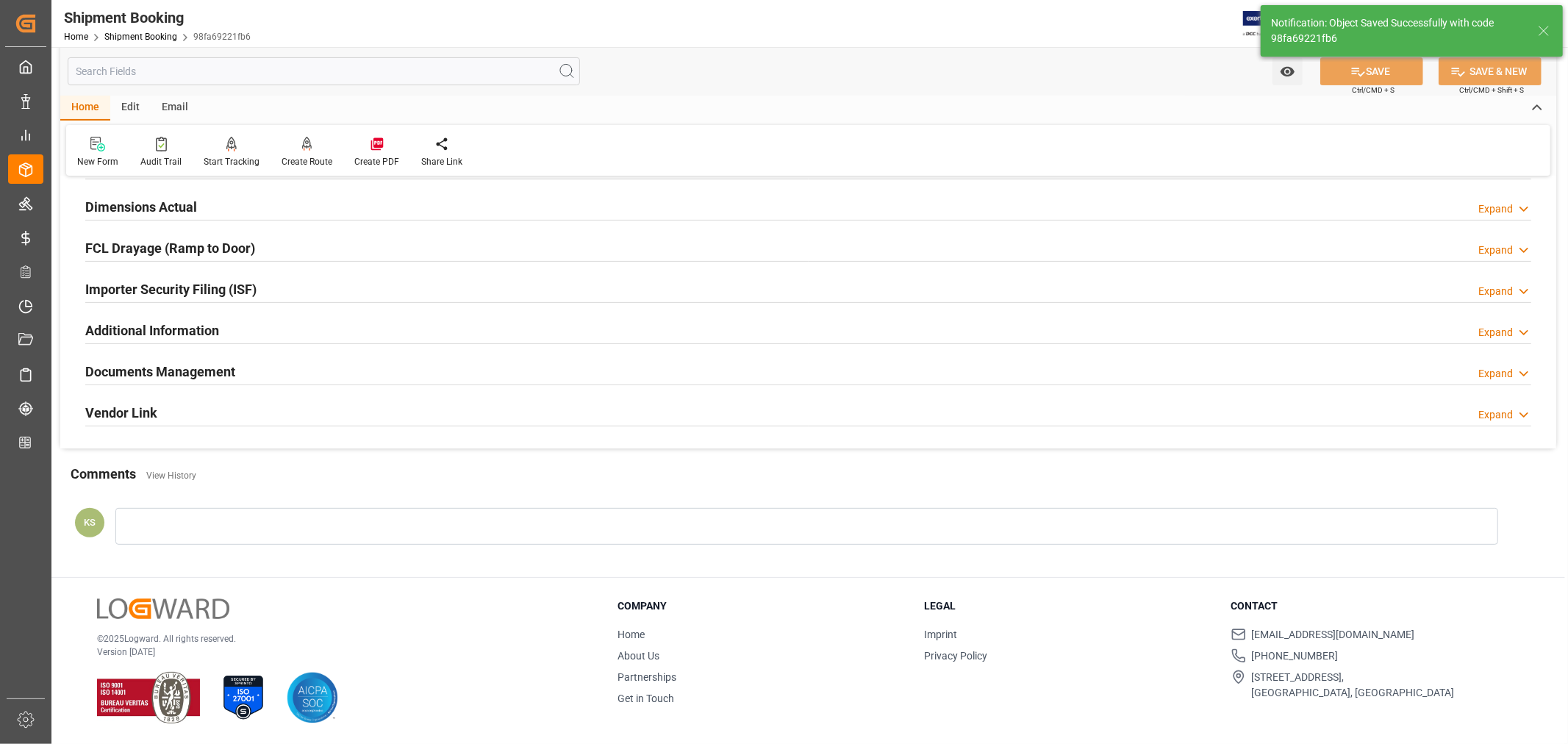
scroll to position [361, 0]
click at [1456, 373] on div "Documents Management Expand" at bounding box center [808, 371] width 1446 height 28
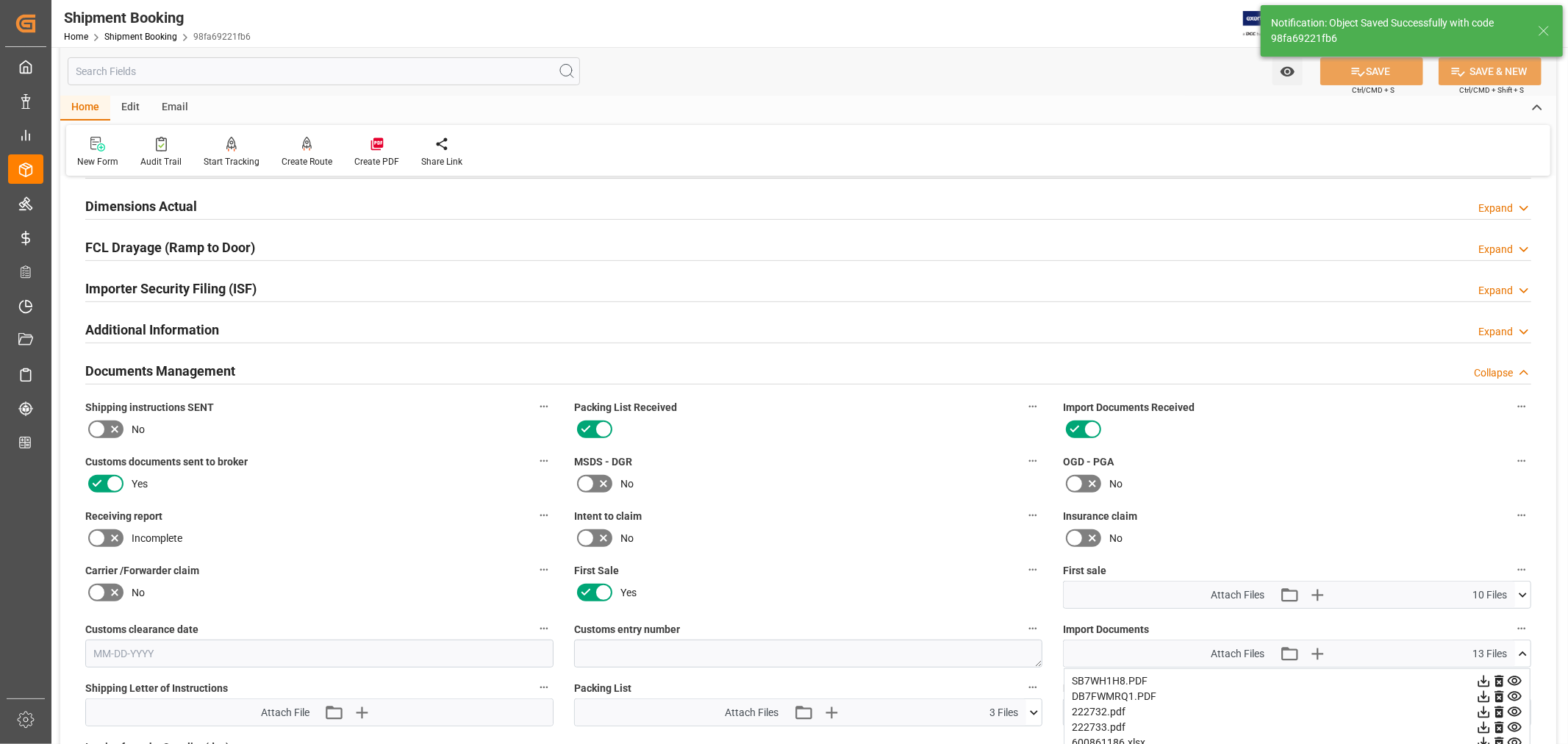
scroll to position [653, 0]
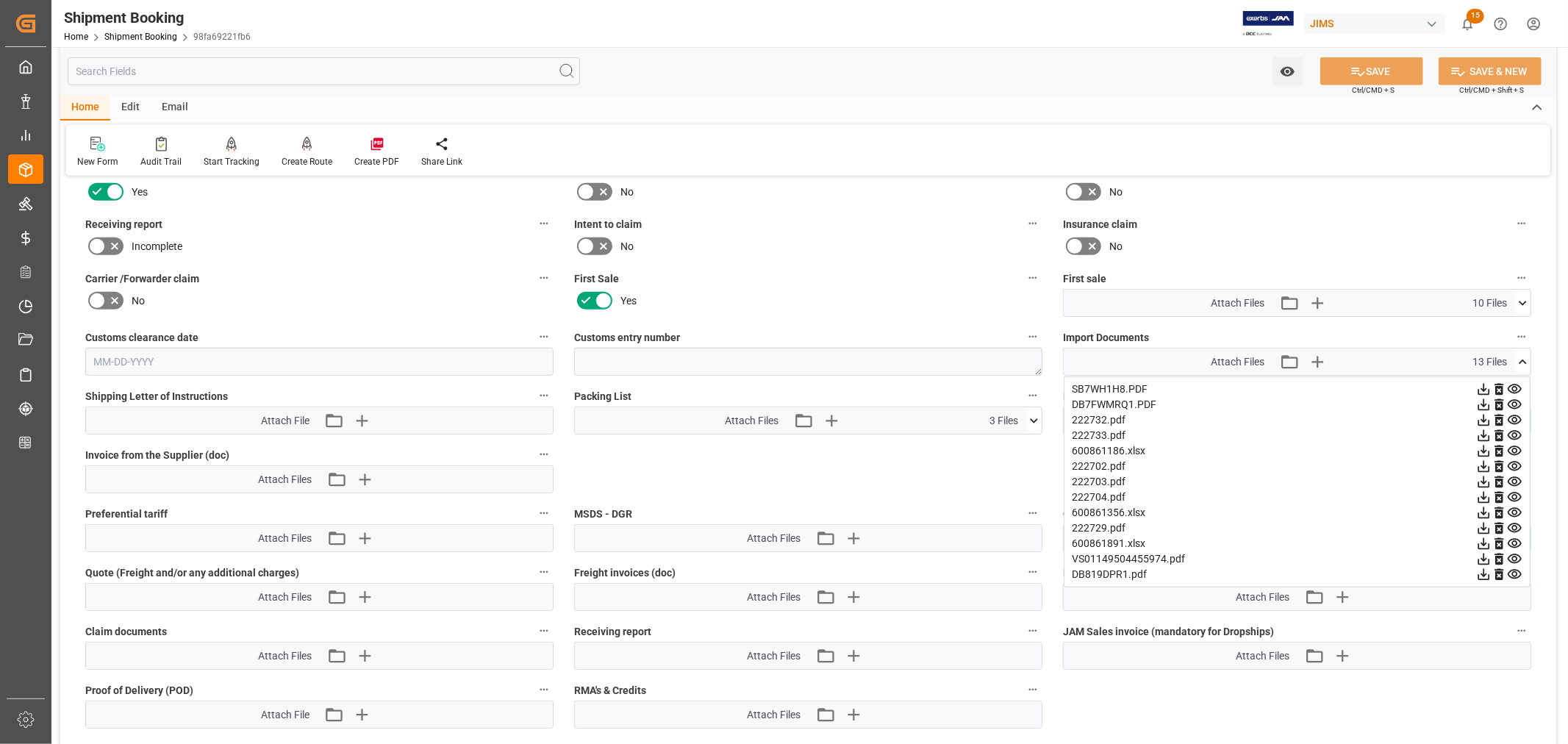
click at [1492, 399] on icon at bounding box center [1484, 405] width 16 height 16
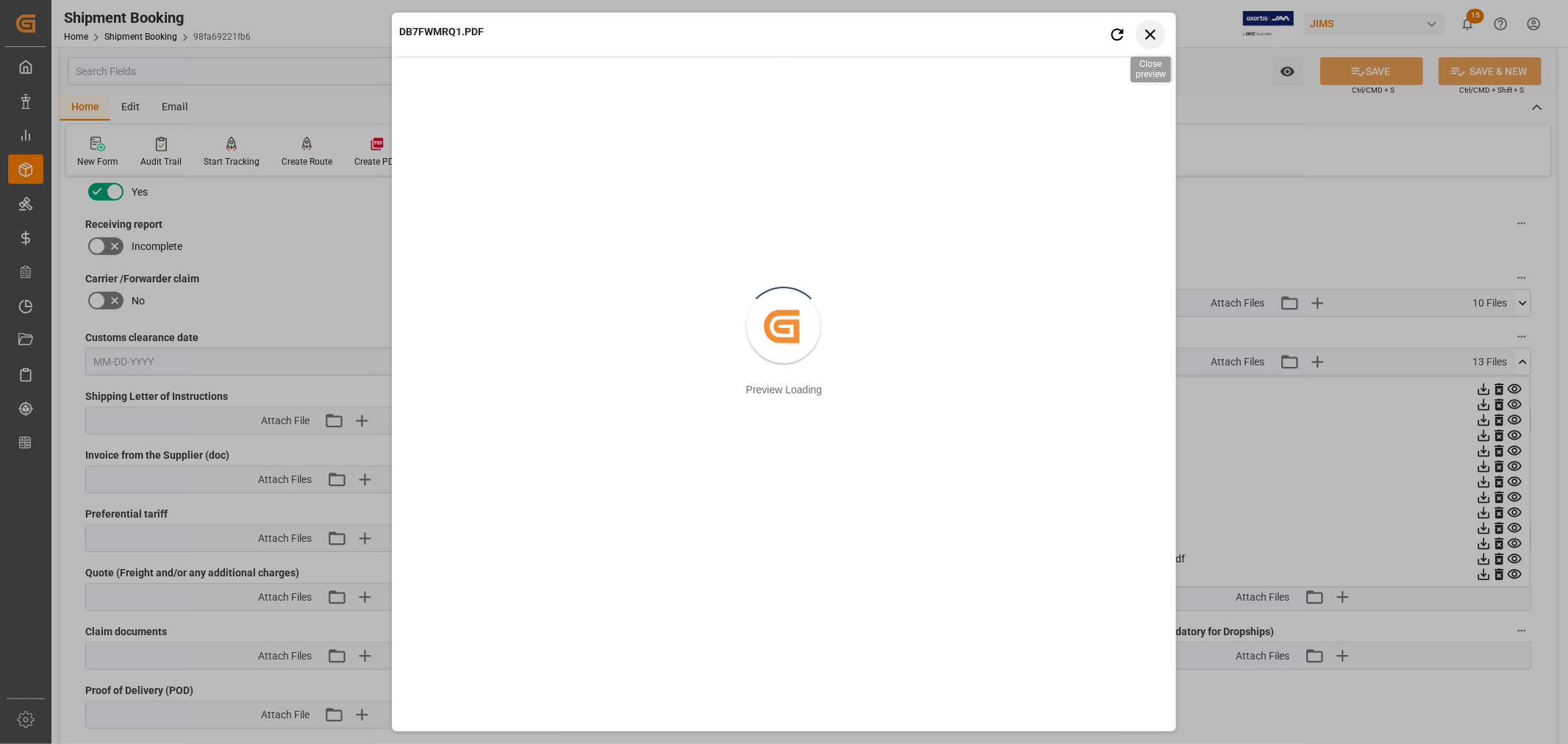
click at [1150, 30] on icon "button" at bounding box center [1150, 33] width 18 height 18
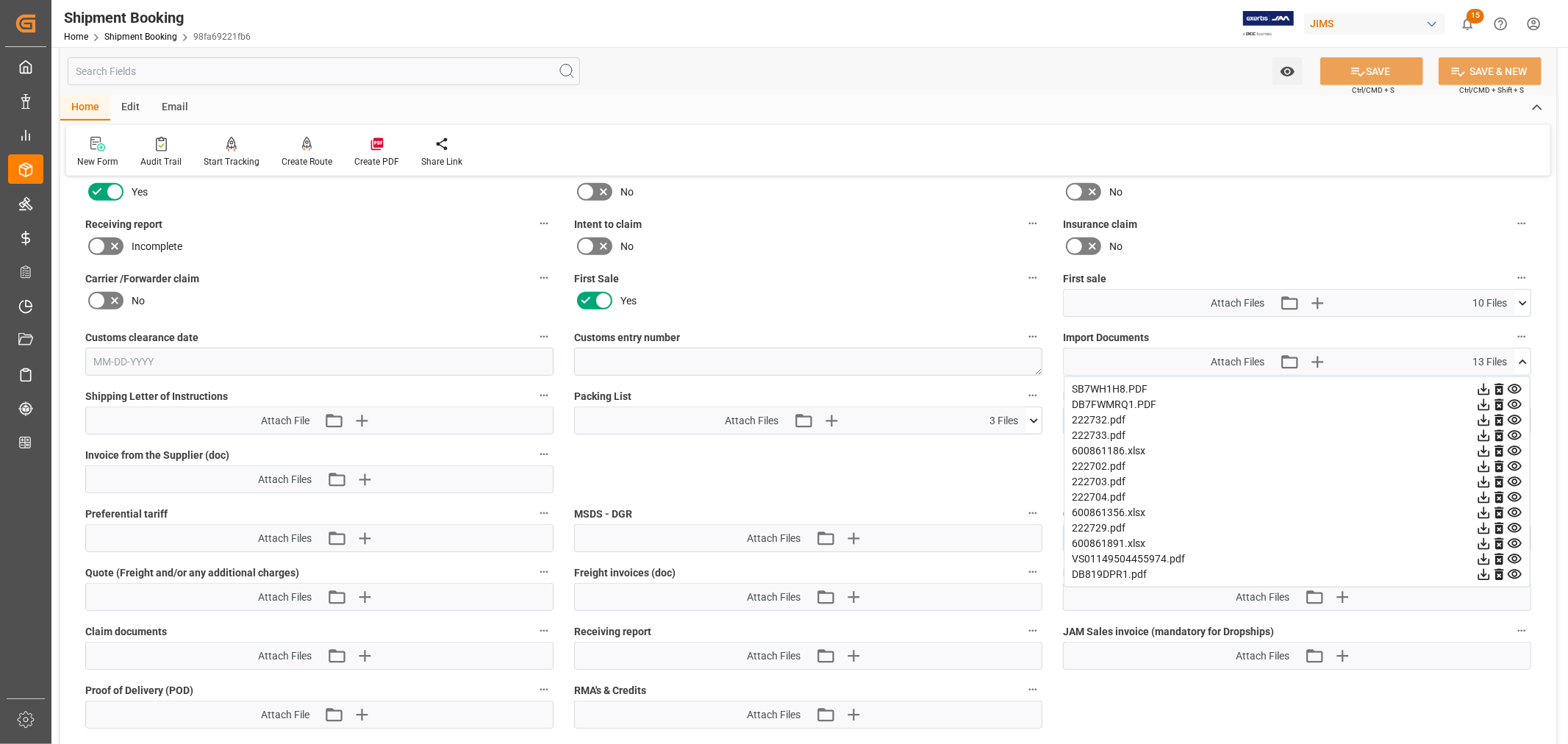
click at [1490, 401] on icon at bounding box center [1484, 404] width 11 height 11
click at [1362, 72] on icon at bounding box center [1358, 72] width 16 height 16
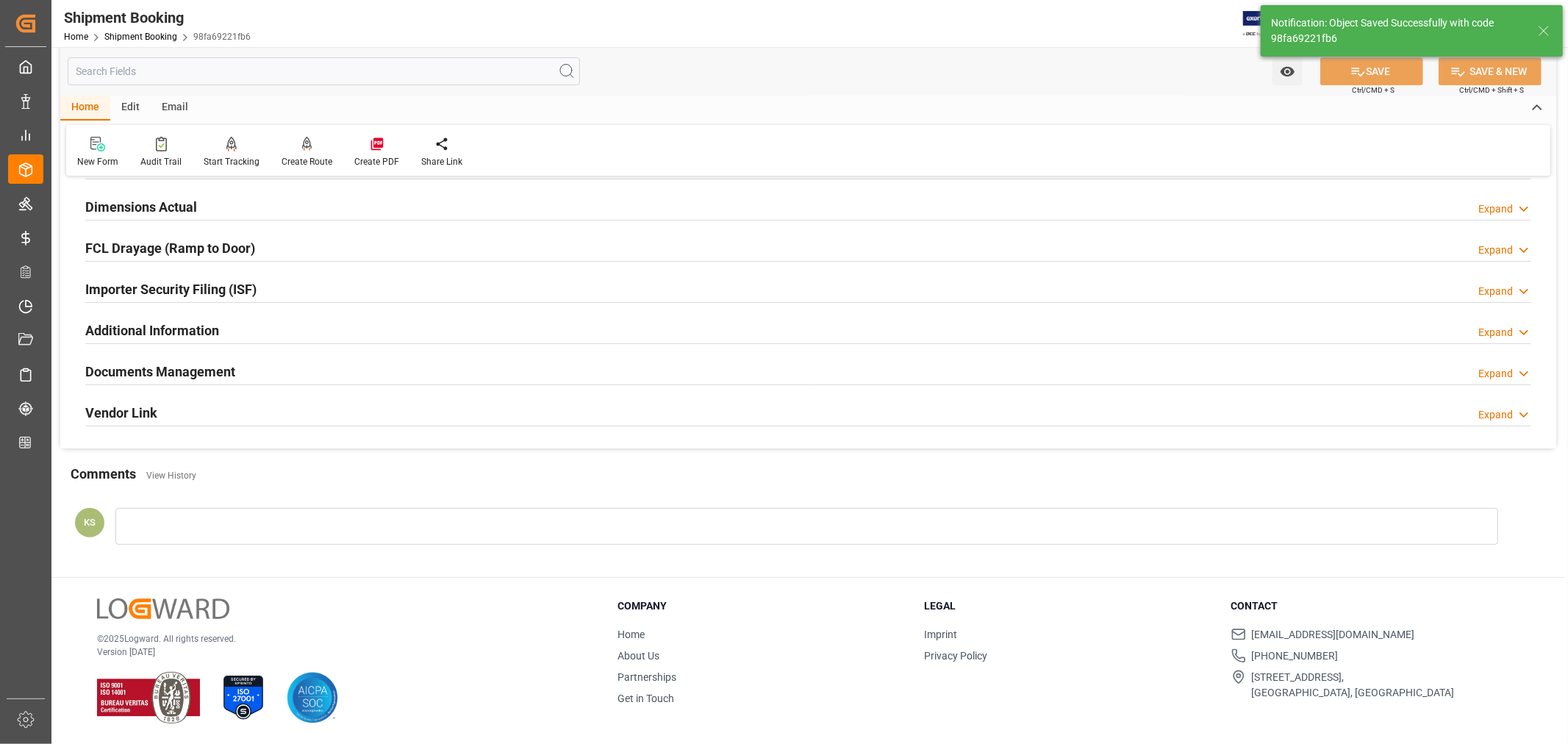
scroll to position [361, 0]
click at [147, 34] on link "Shipment Booking" at bounding box center [141, 37] width 73 height 11
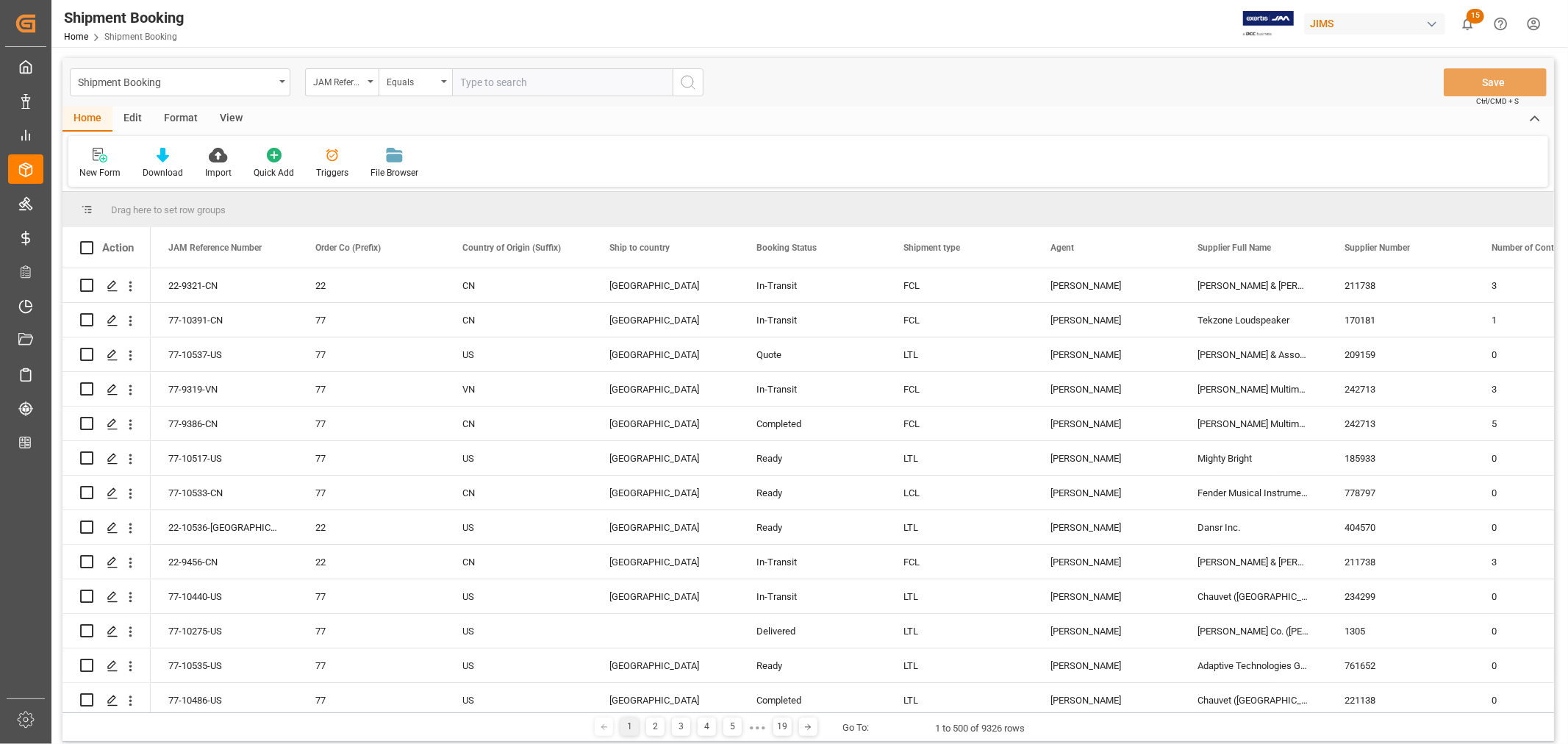
paste input "22-9907-CN"
type input "22-9907-CN"
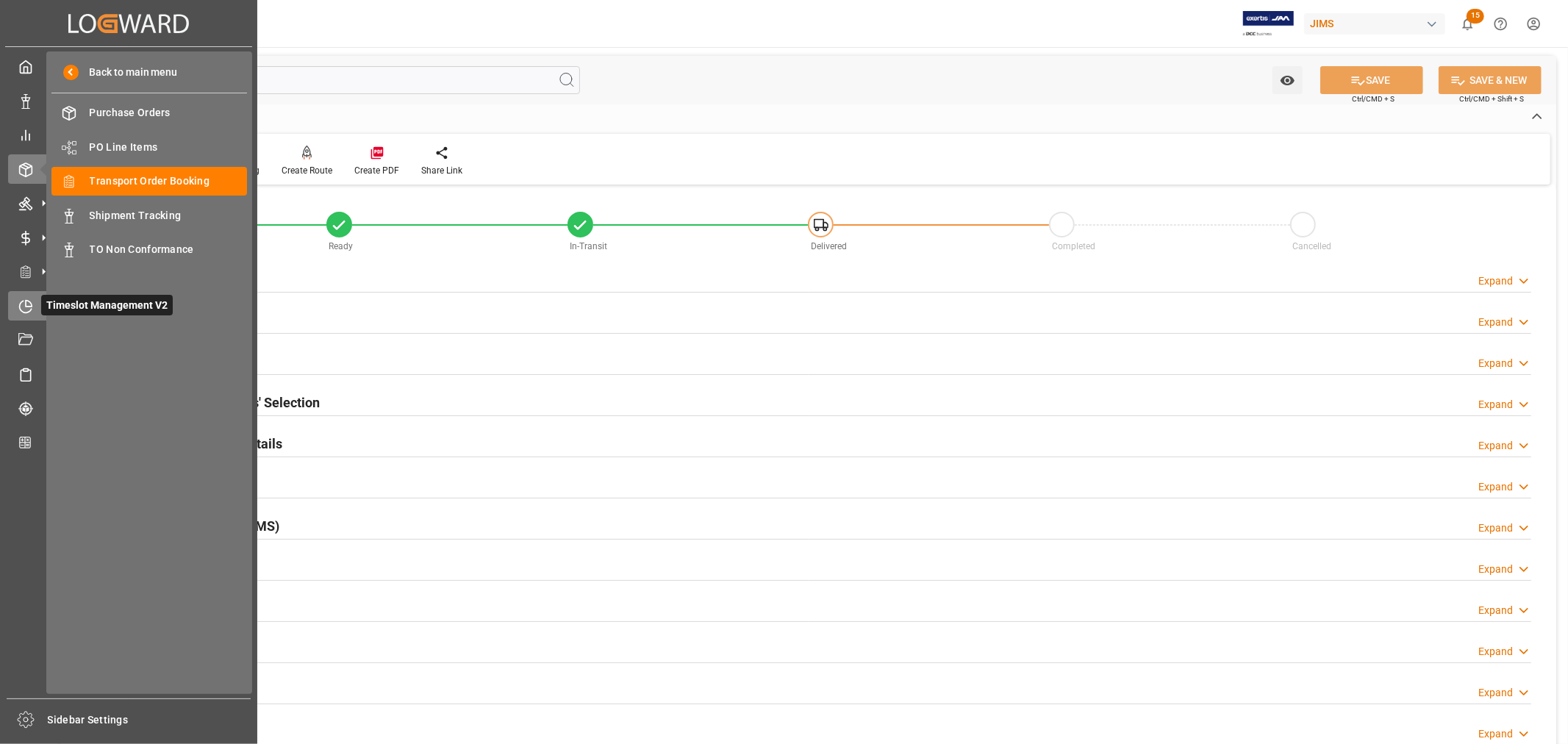
click at [29, 304] on icon at bounding box center [28, 302] width 6 height 6
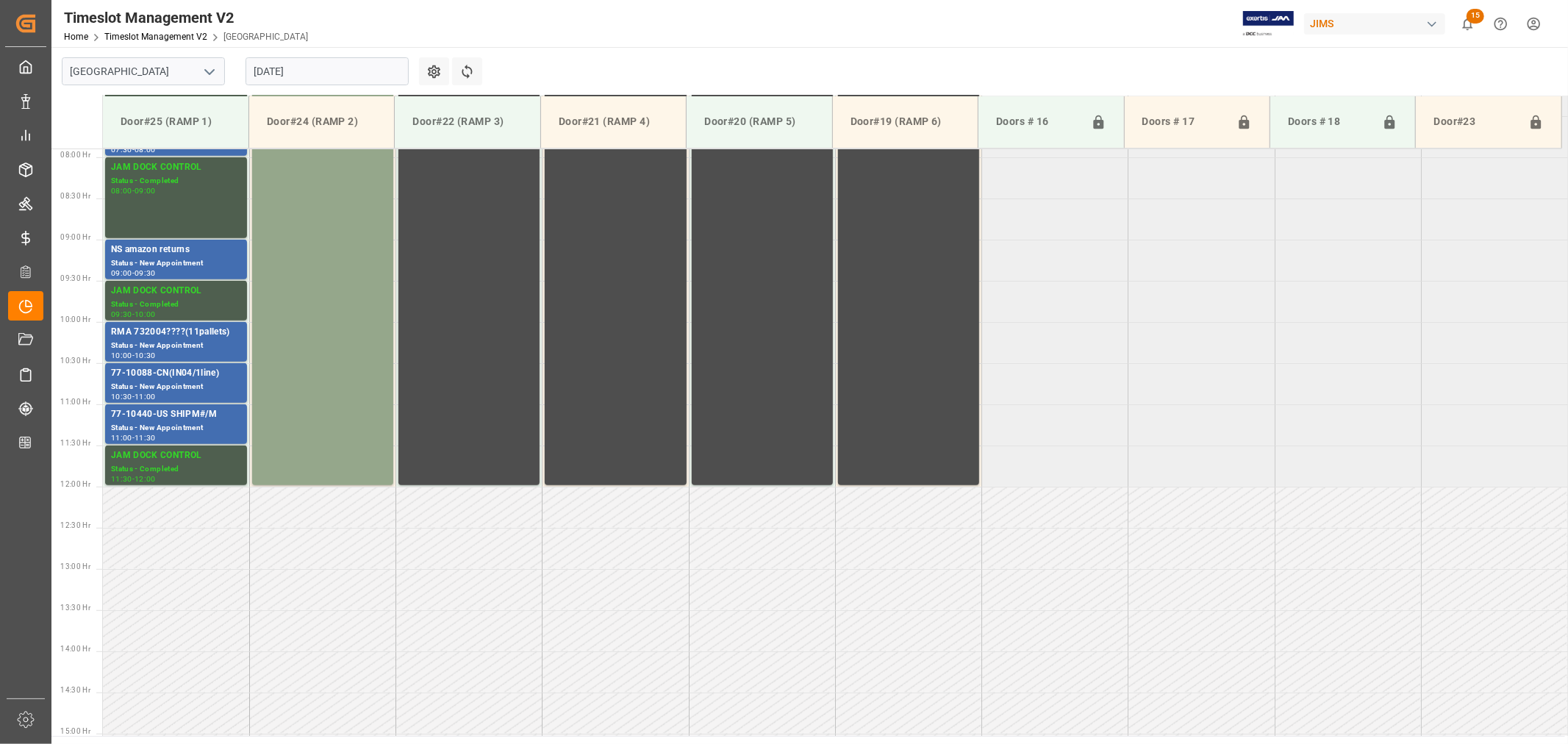
scroll to position [649, 0]
click at [209, 69] on icon "open menu" at bounding box center [209, 72] width 18 height 18
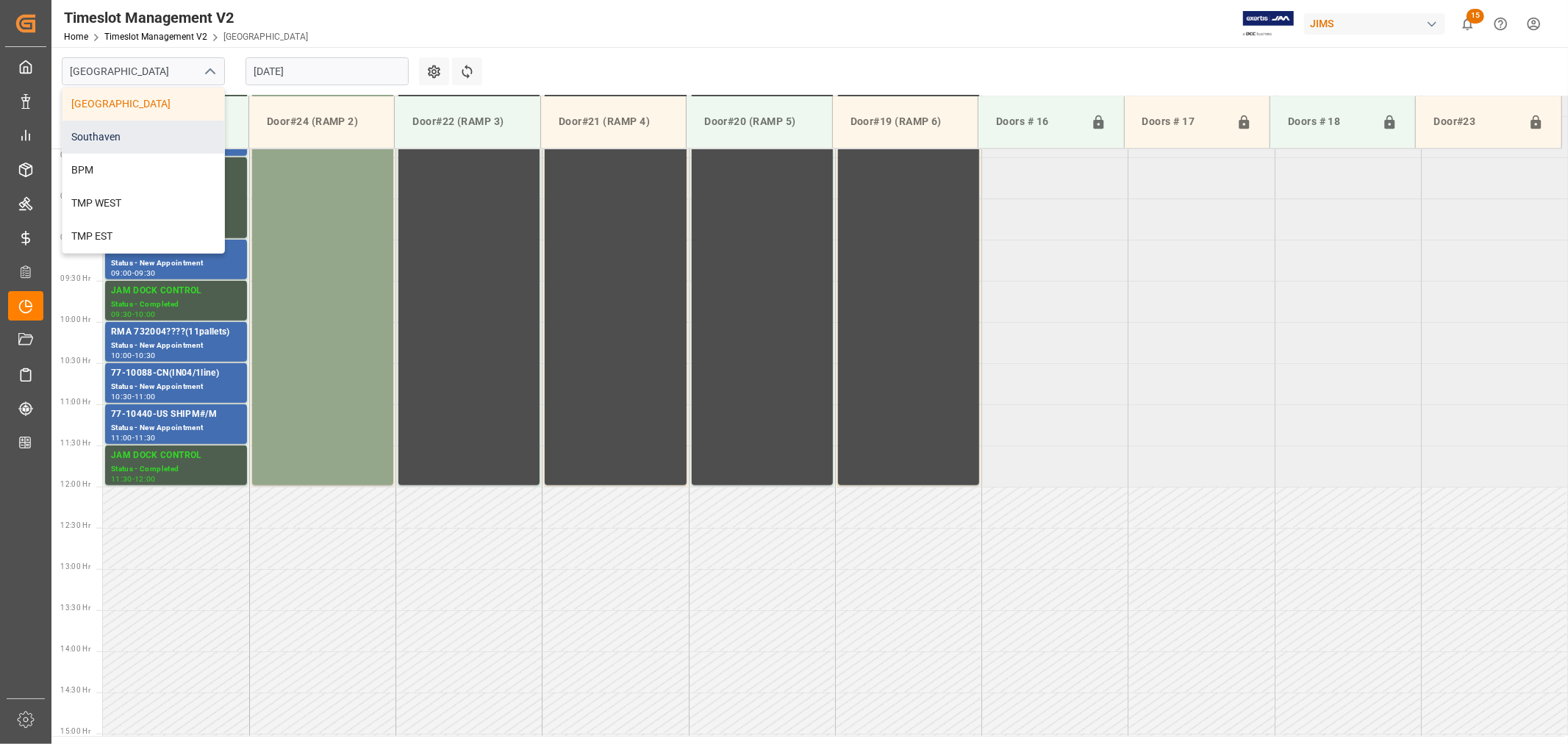
click at [120, 136] on div "Southaven" at bounding box center [143, 137] width 162 height 33
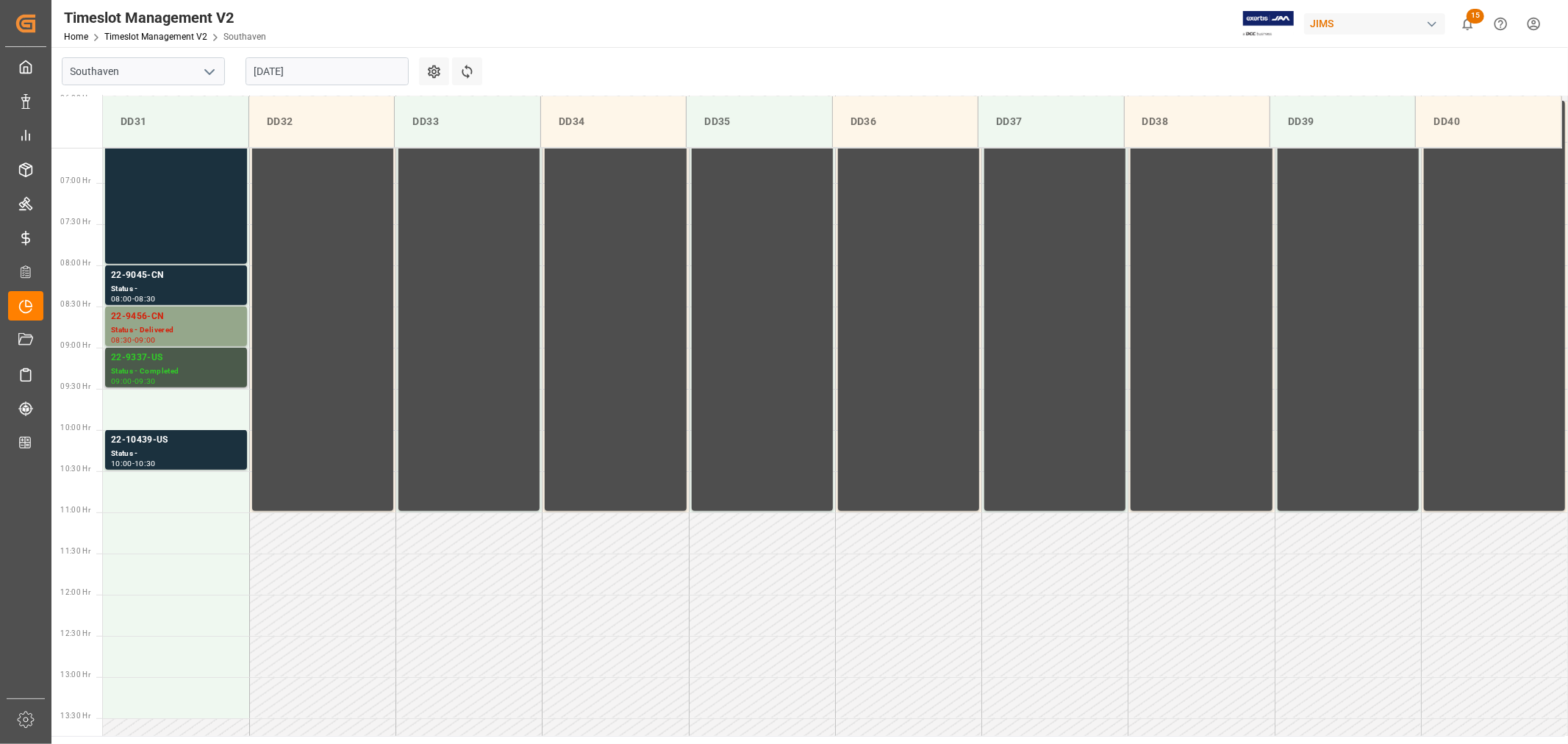
scroll to position [567, 0]
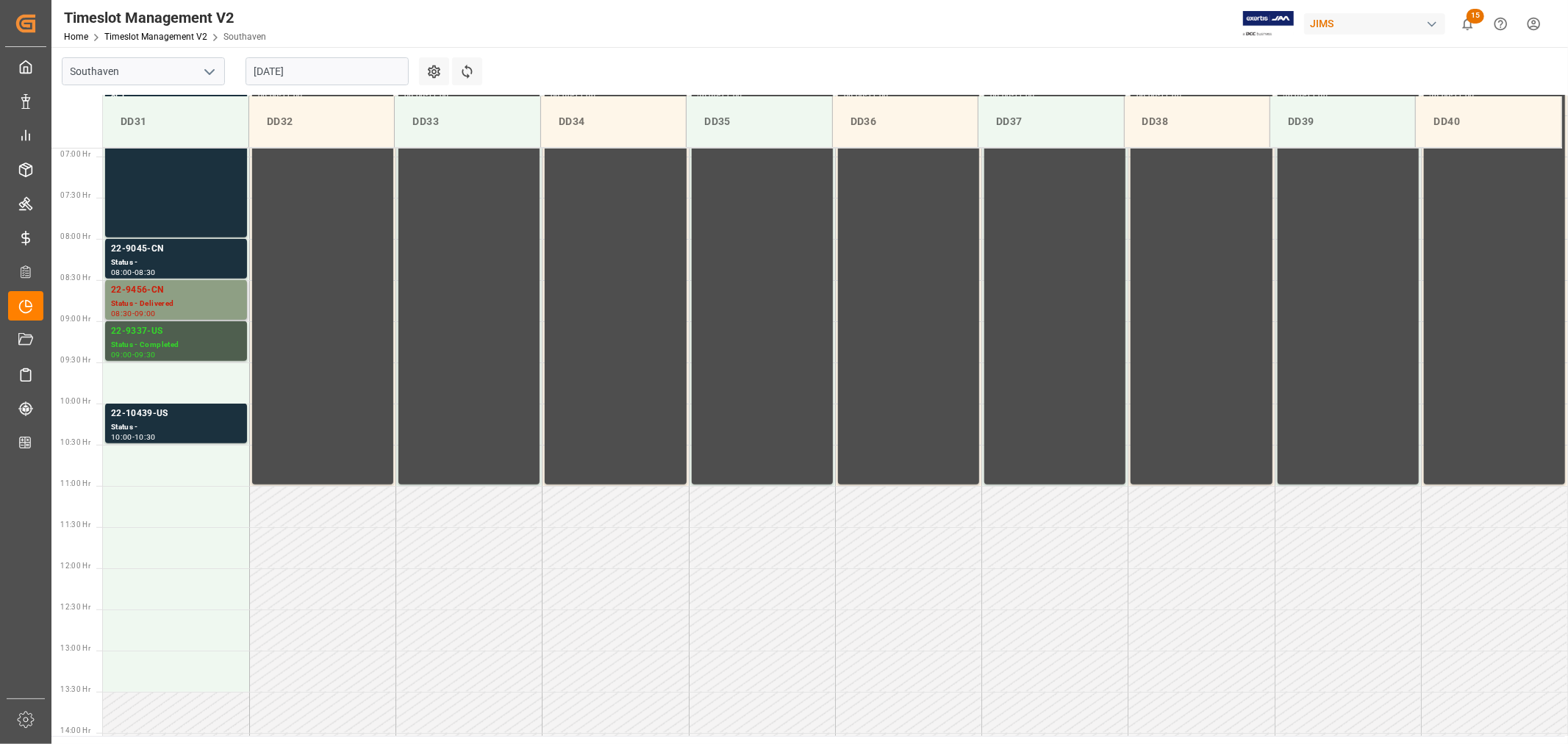
click at [144, 286] on div "22-9456-CN" at bounding box center [176, 290] width 130 height 15
click at [138, 246] on div "22-9045-CN" at bounding box center [176, 249] width 130 height 15
click at [138, 289] on div "22-9456-CN" at bounding box center [176, 290] width 130 height 15
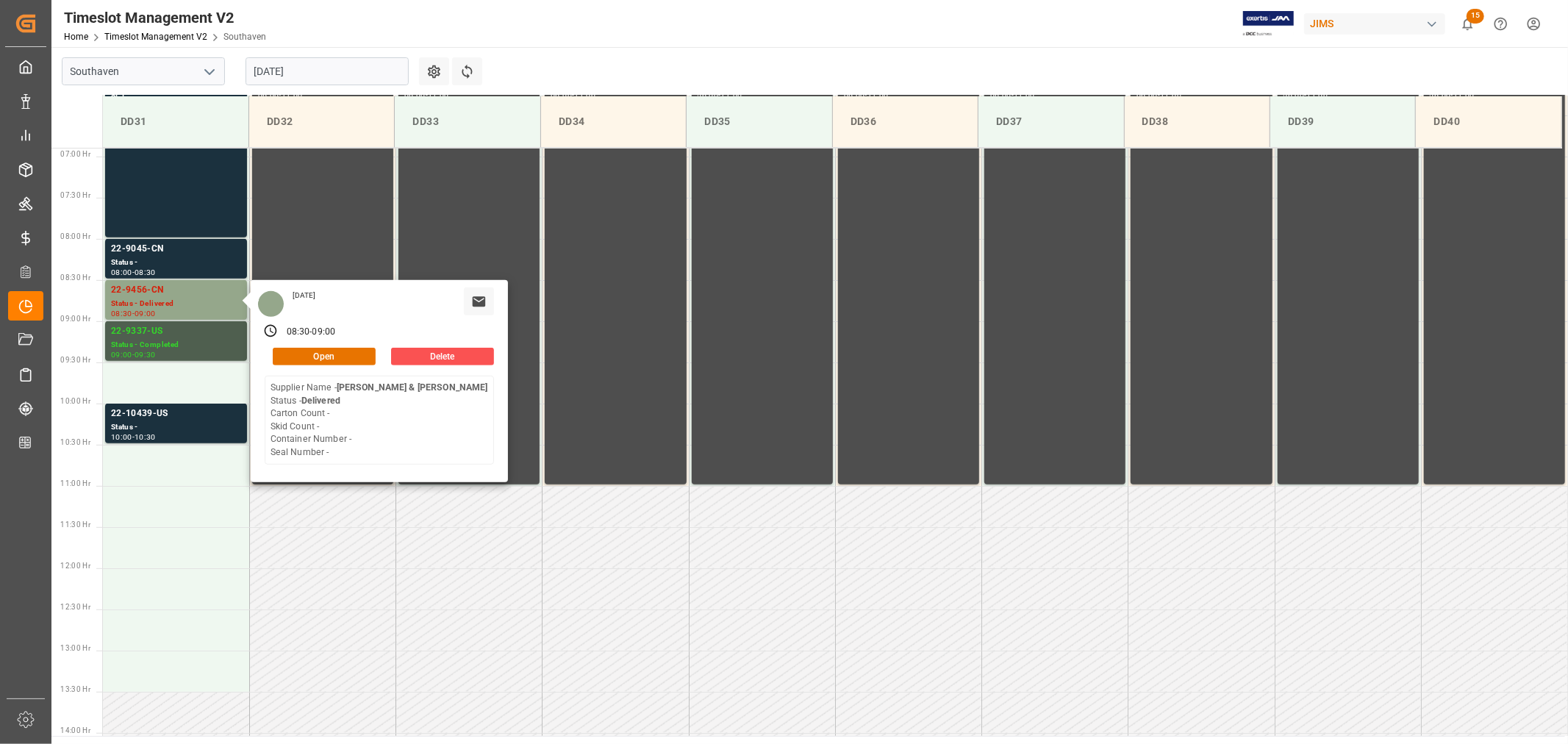
click at [311, 76] on input "08-12-2025" at bounding box center [327, 71] width 163 height 28
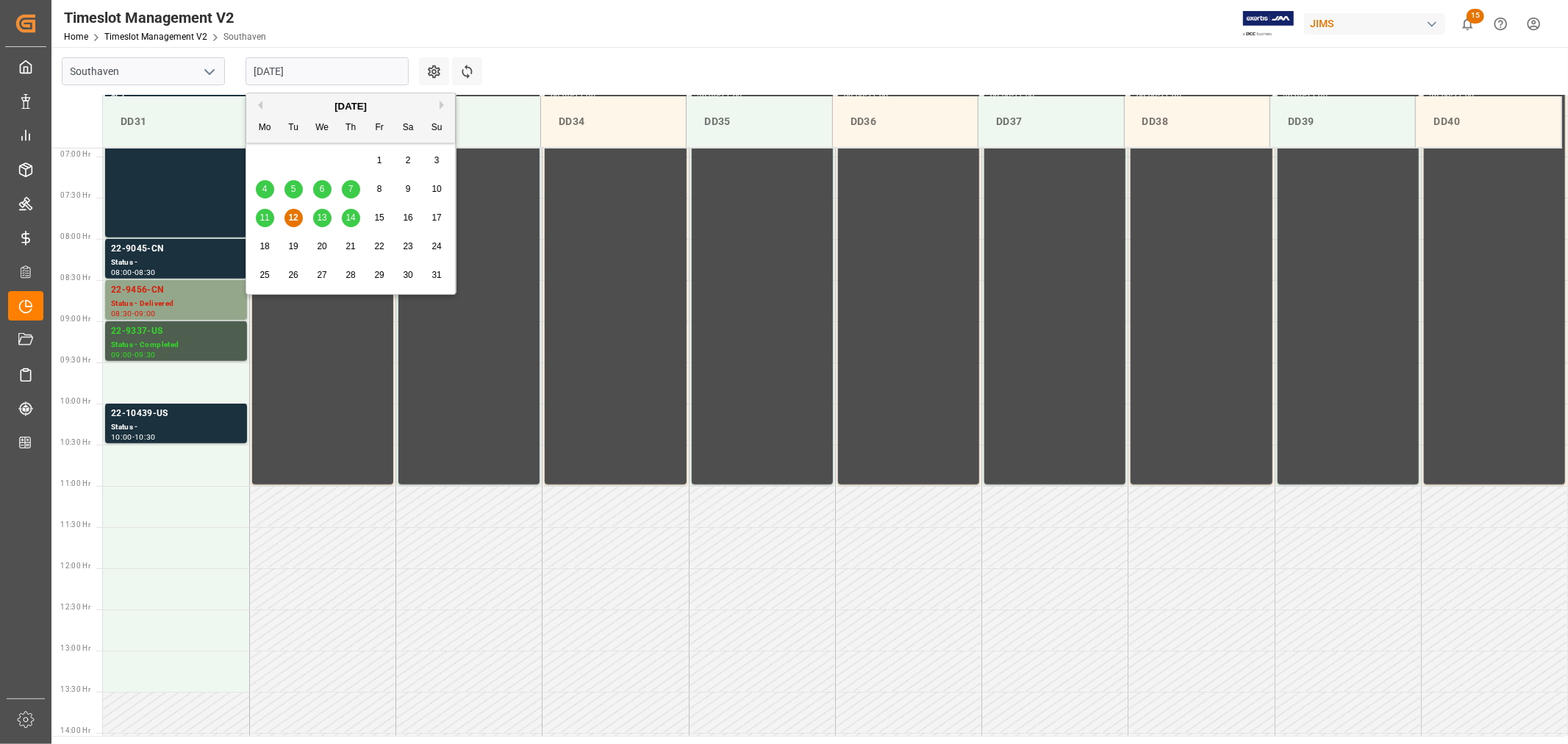
click at [350, 221] on span "14" at bounding box center [350, 218] width 10 height 11
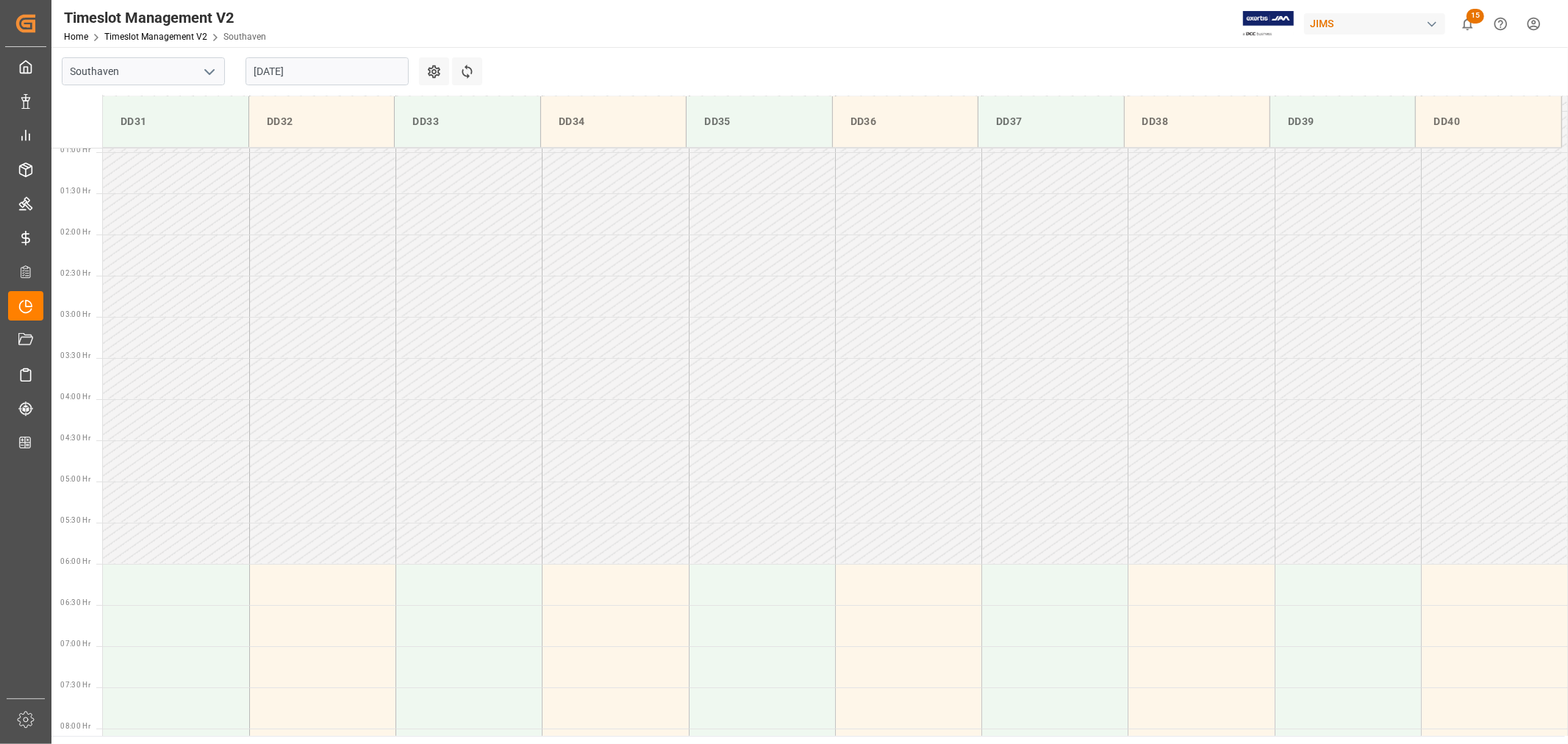
scroll to position [77, 0]
click at [316, 74] on input "08-14-2025" at bounding box center [327, 71] width 163 height 28
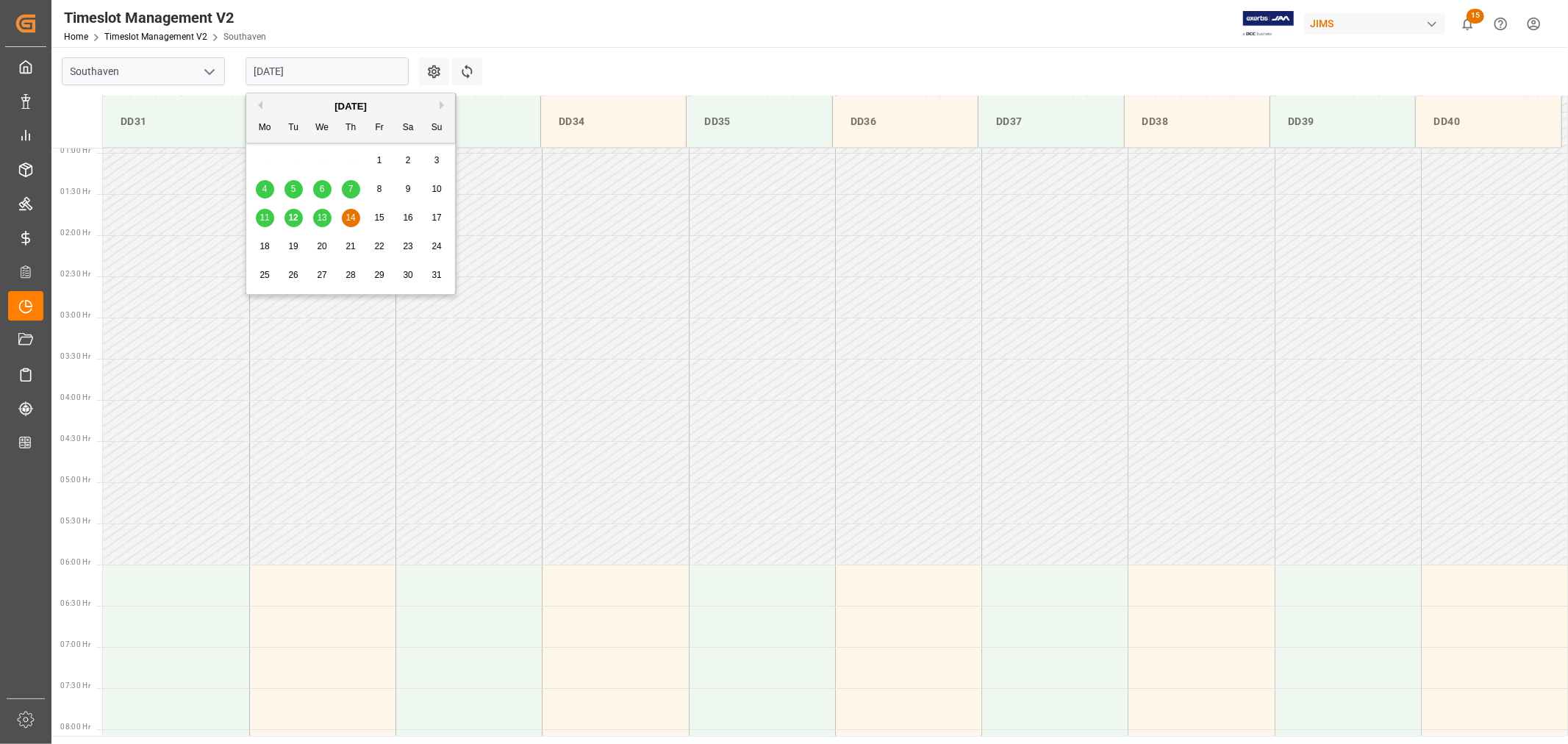
click at [318, 220] on span "13" at bounding box center [322, 218] width 10 height 11
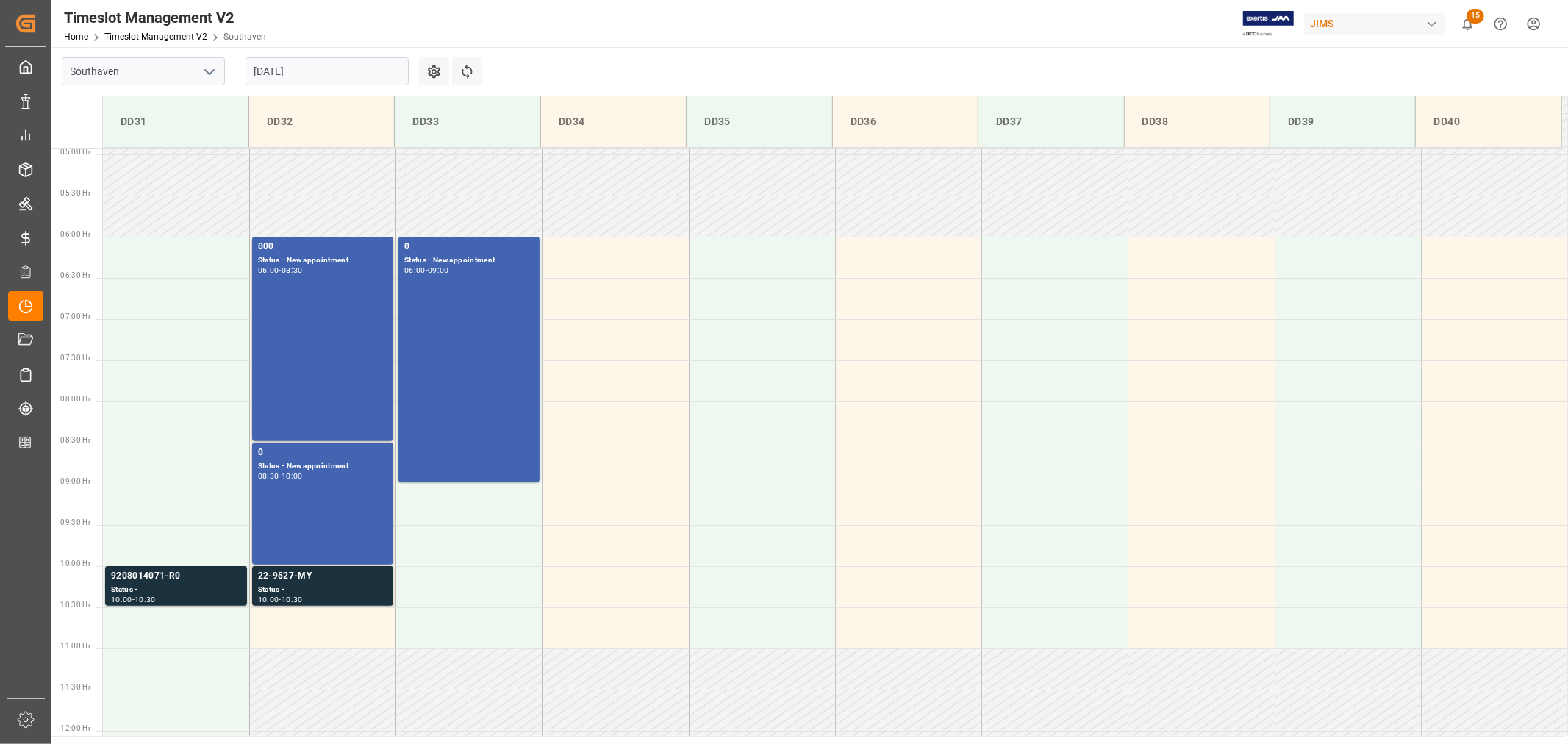
scroll to position [404, 0]
click at [316, 71] on input "08-13-2025" at bounding box center [327, 71] width 163 height 28
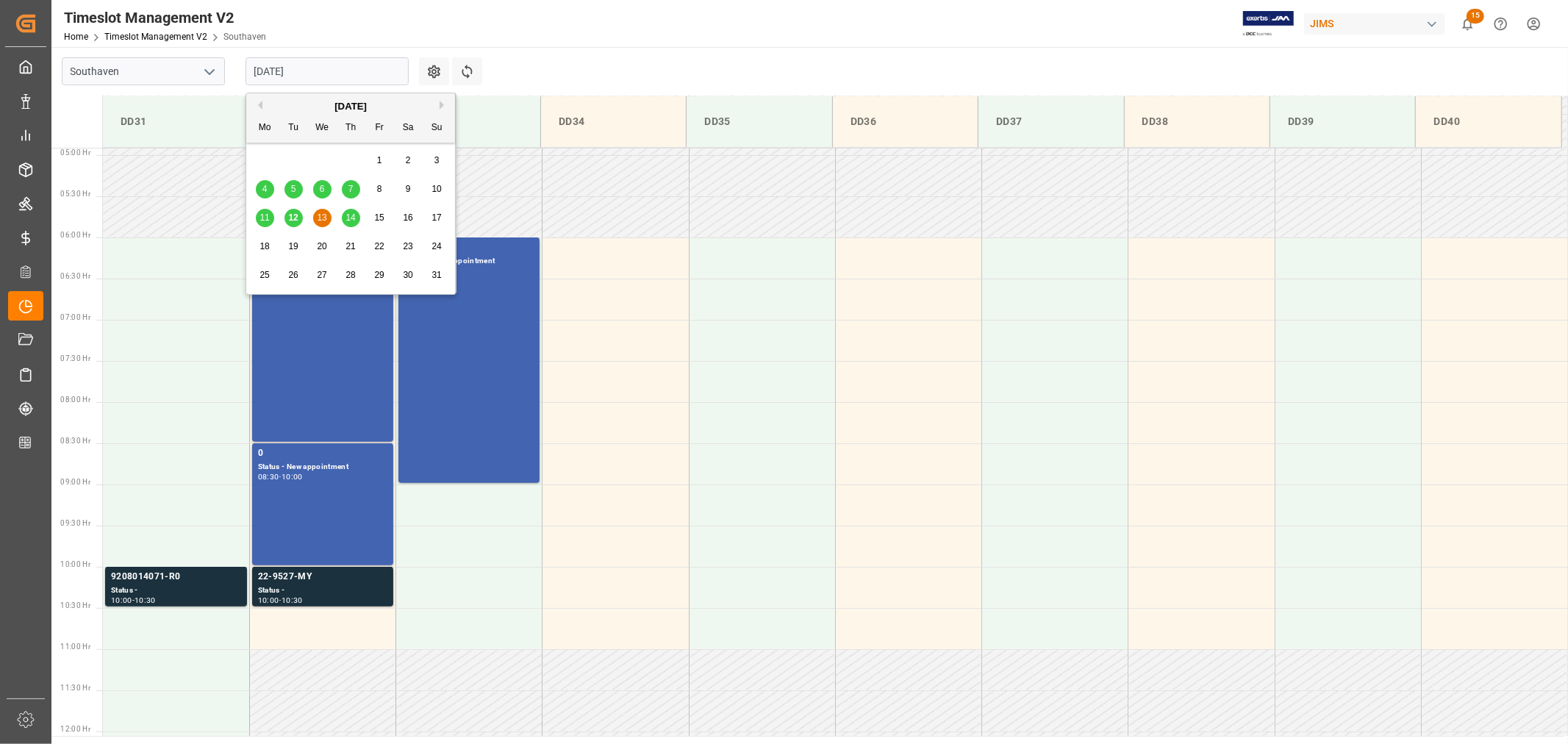
click at [291, 218] on span "12" at bounding box center [293, 218] width 10 height 11
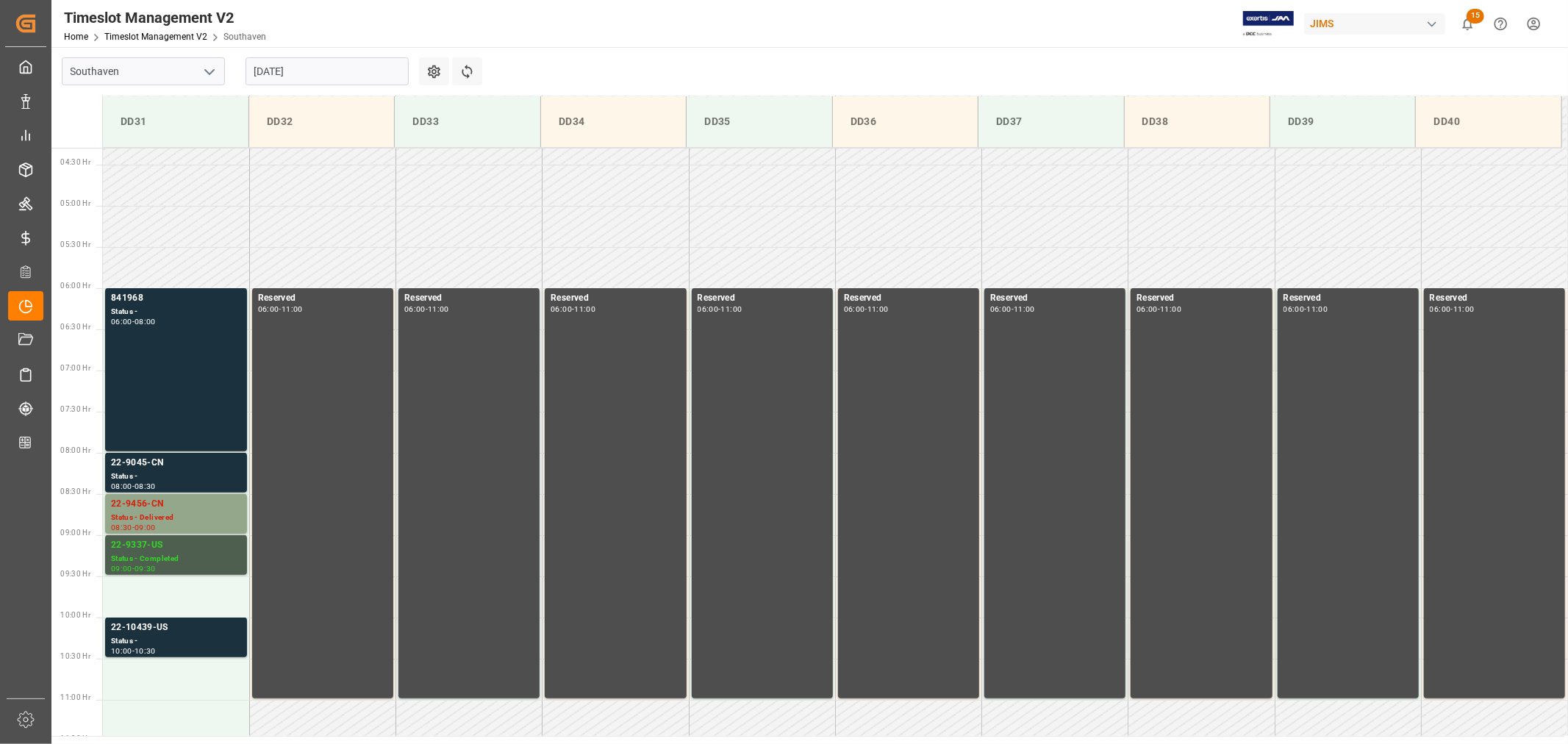
scroll to position [322, 0]
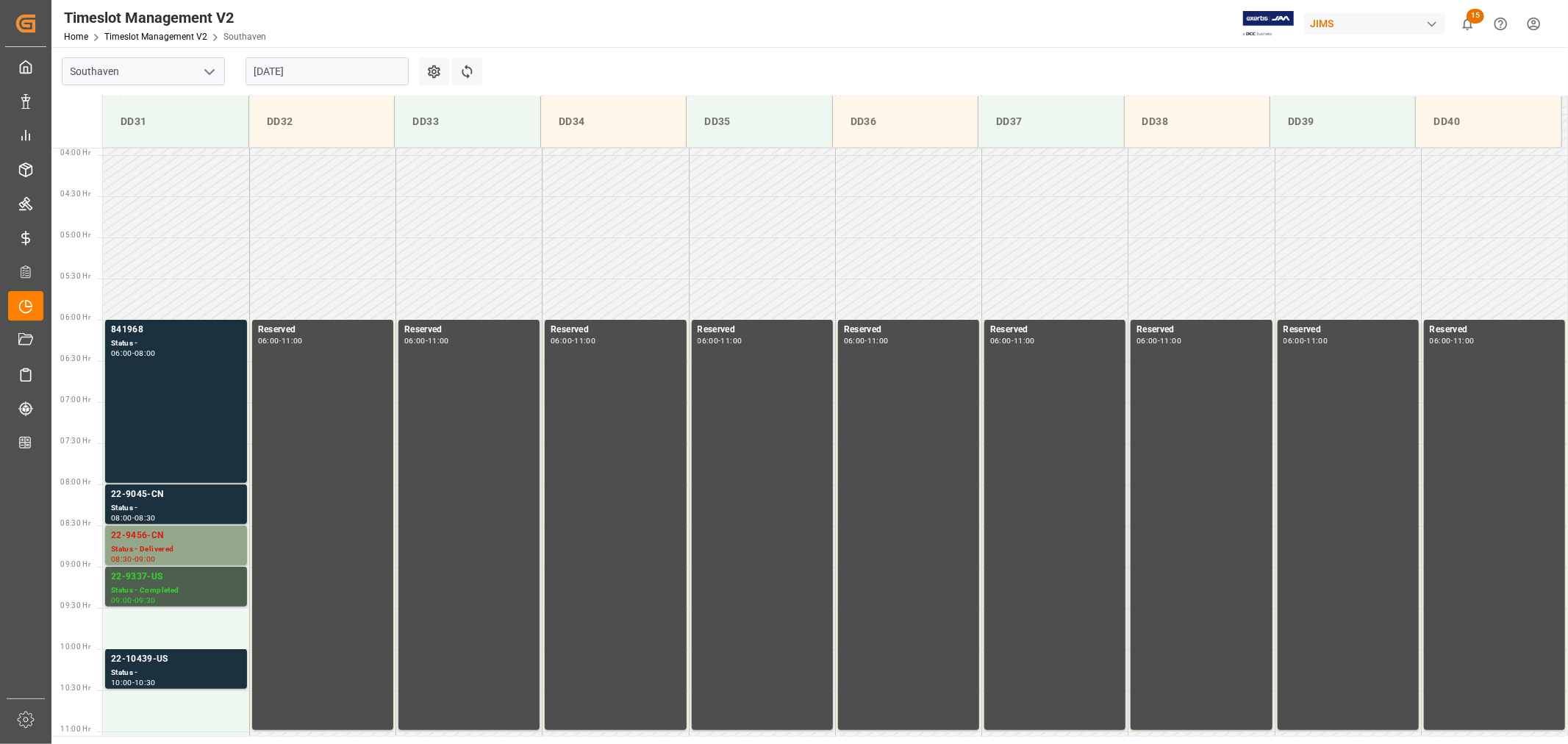
click at [334, 70] on input "08-12-2025" at bounding box center [327, 71] width 163 height 28
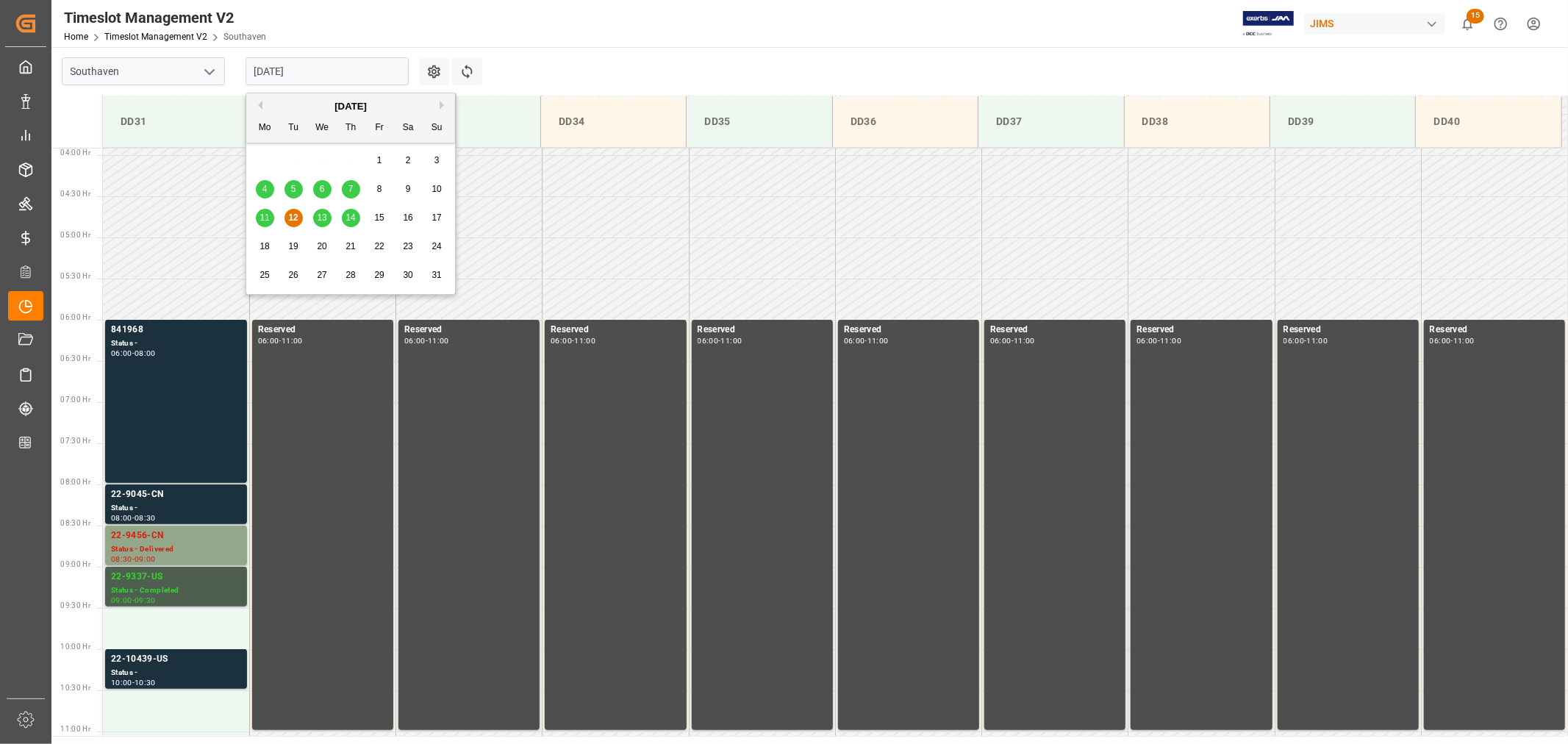
click at [347, 221] on span "14" at bounding box center [350, 218] width 10 height 11
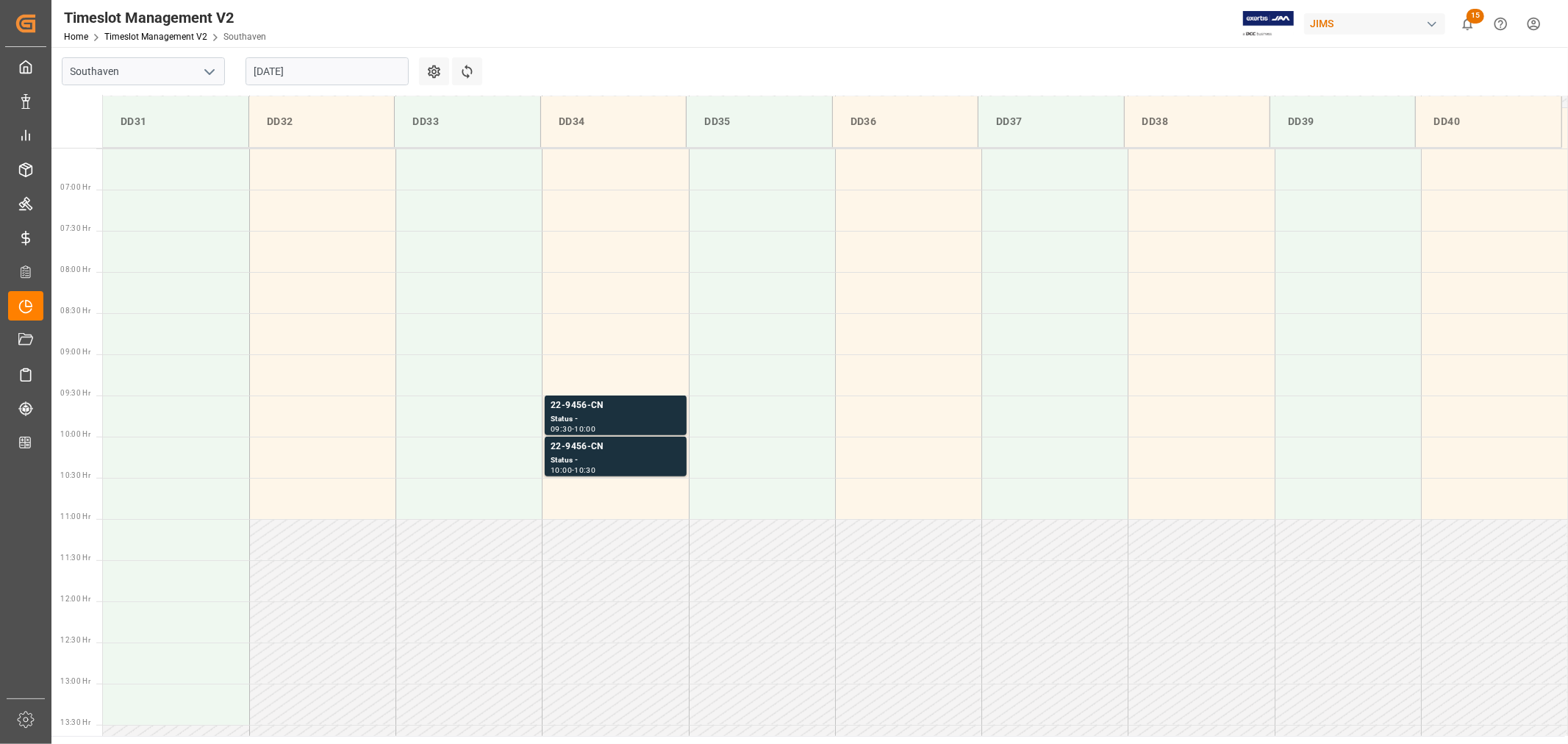
scroll to position [649, 0]
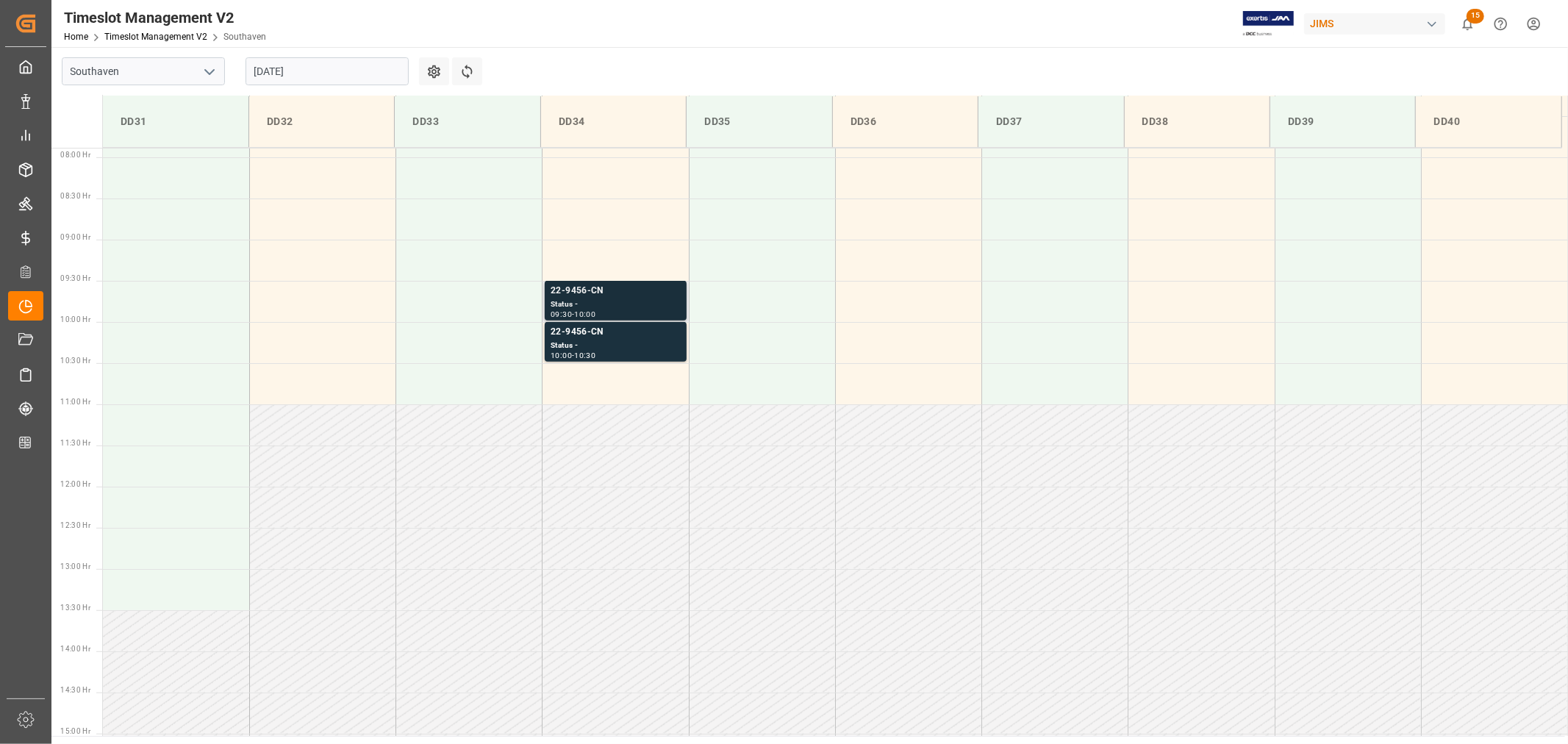
click at [588, 292] on div "22-9456-CN" at bounding box center [615, 291] width 129 height 15
click at [584, 331] on div "22-9456-CN" at bounding box center [615, 332] width 129 height 15
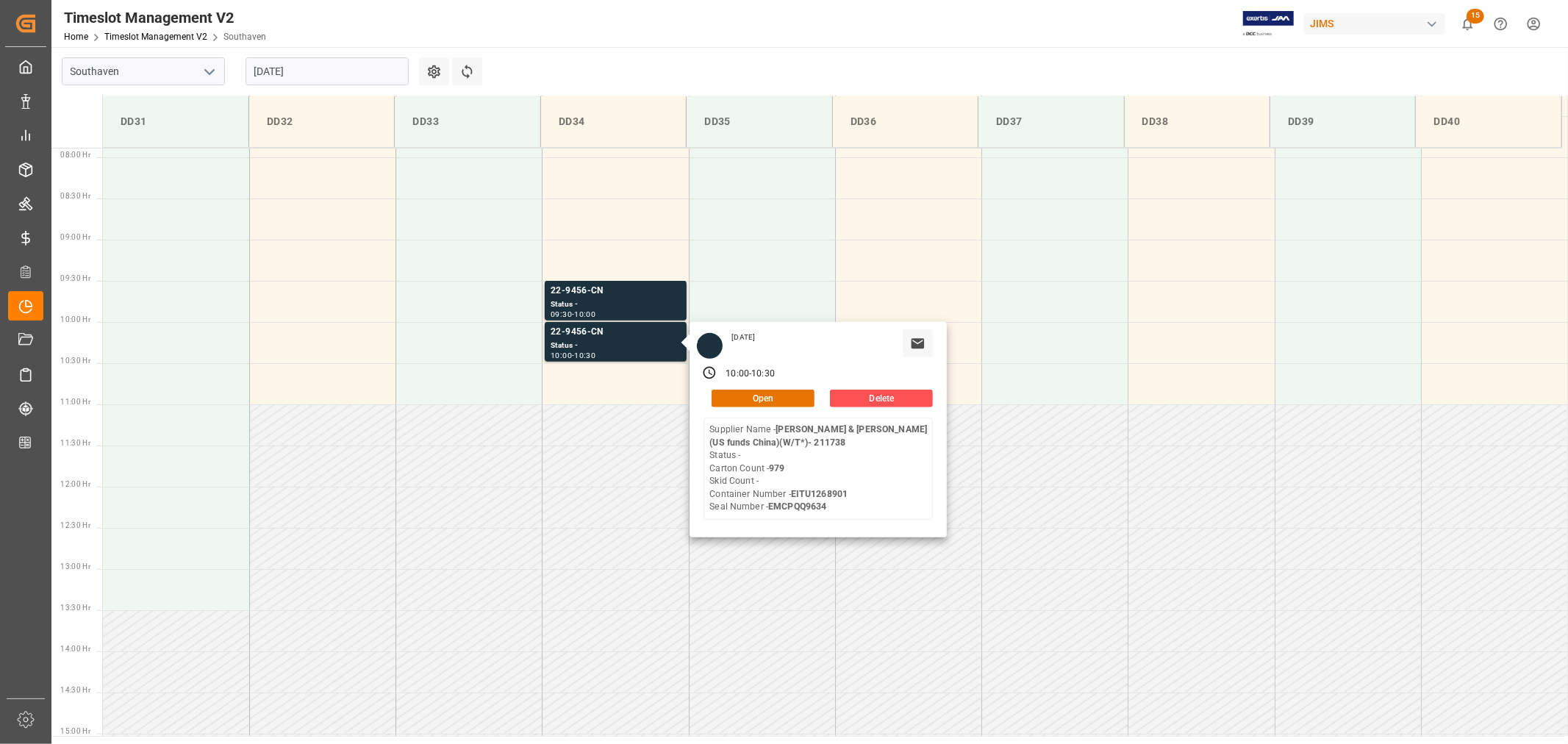
click at [323, 65] on input "08-14-2025" at bounding box center [327, 71] width 163 height 28
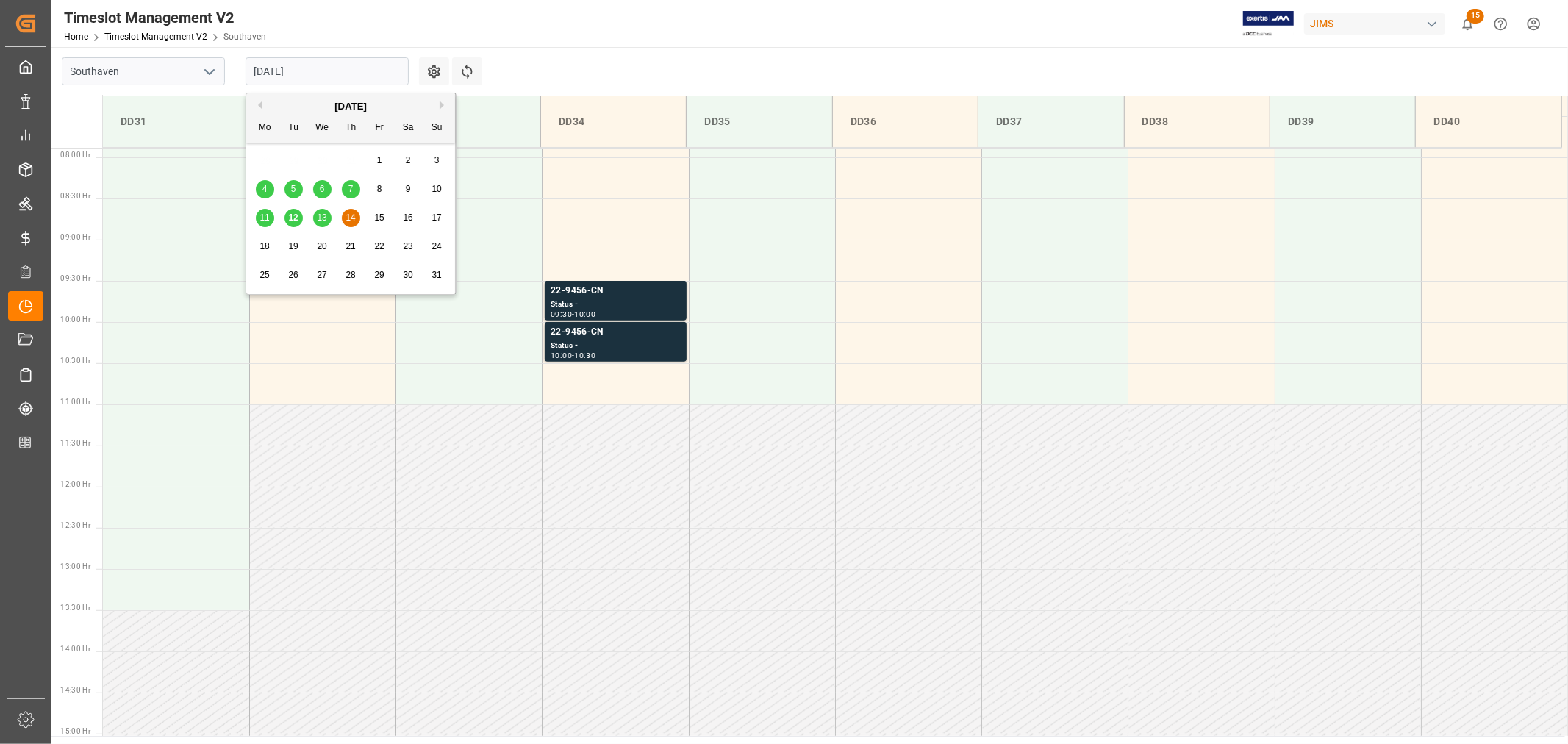
click at [300, 221] on div "12" at bounding box center [293, 218] width 18 height 18
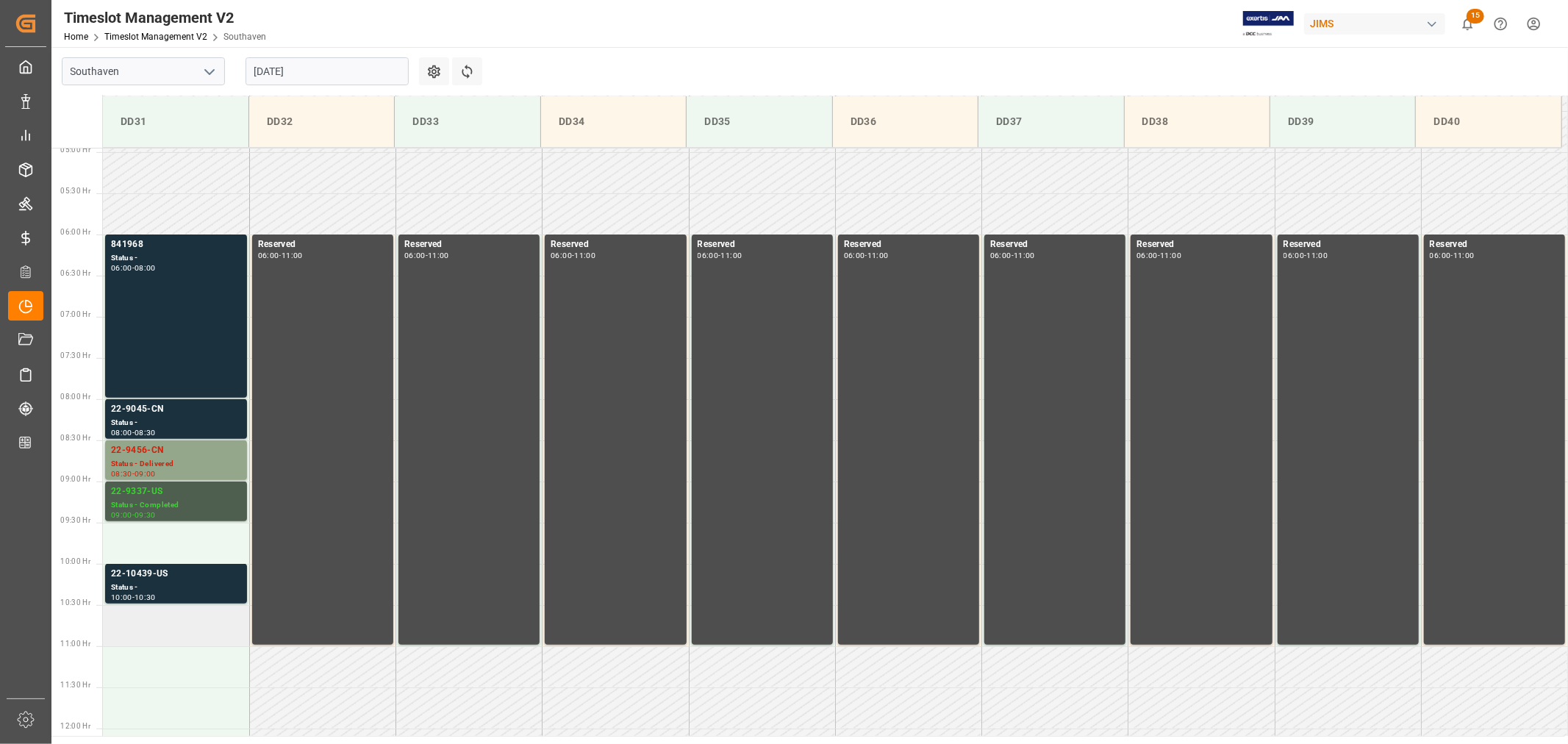
scroll to position [404, 0]
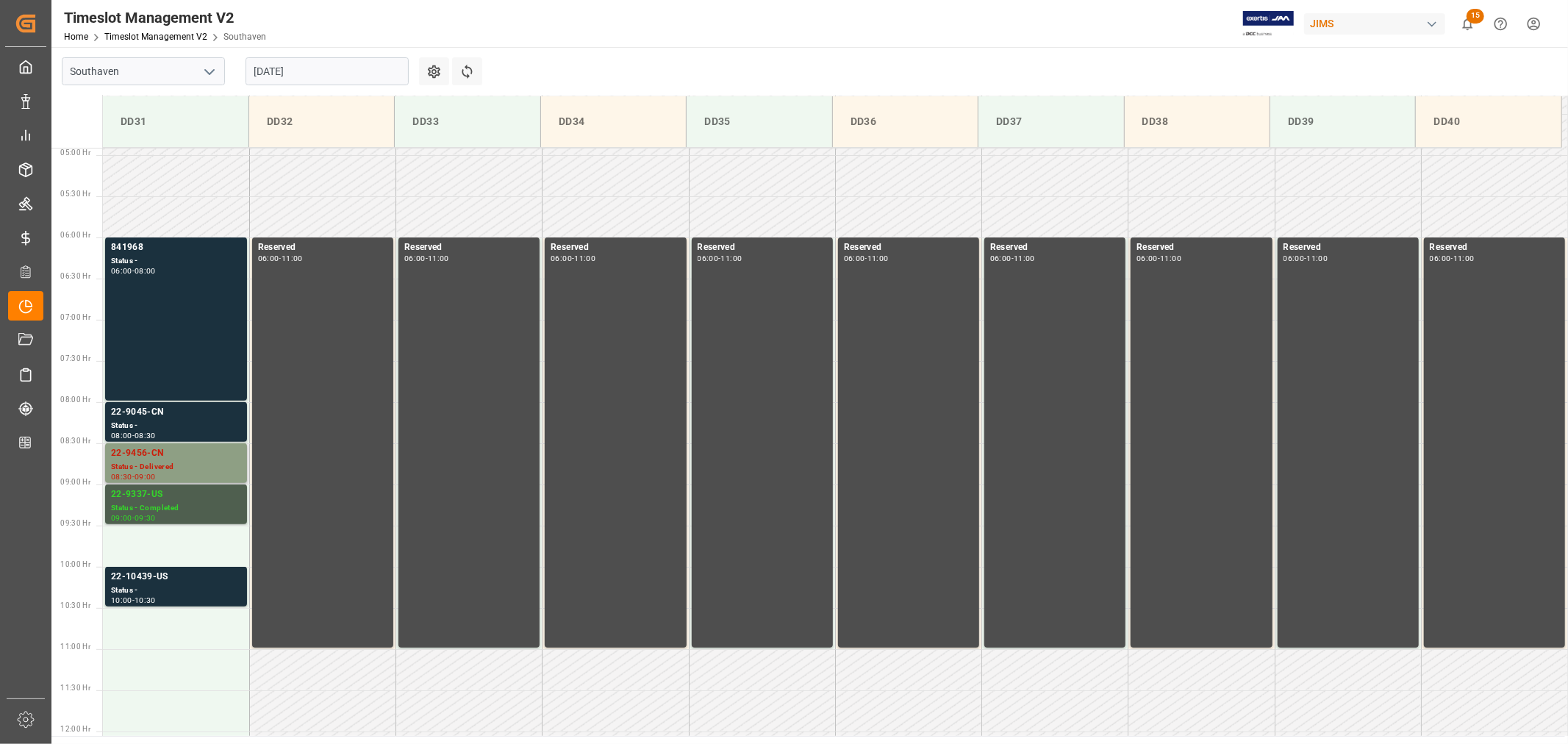
click at [137, 452] on div "22-9456-CN" at bounding box center [176, 453] width 130 height 15
click at [140, 416] on div "22-9045-CN" at bounding box center [176, 412] width 130 height 15
click at [140, 454] on div "22-9456-CN" at bounding box center [176, 453] width 130 height 15
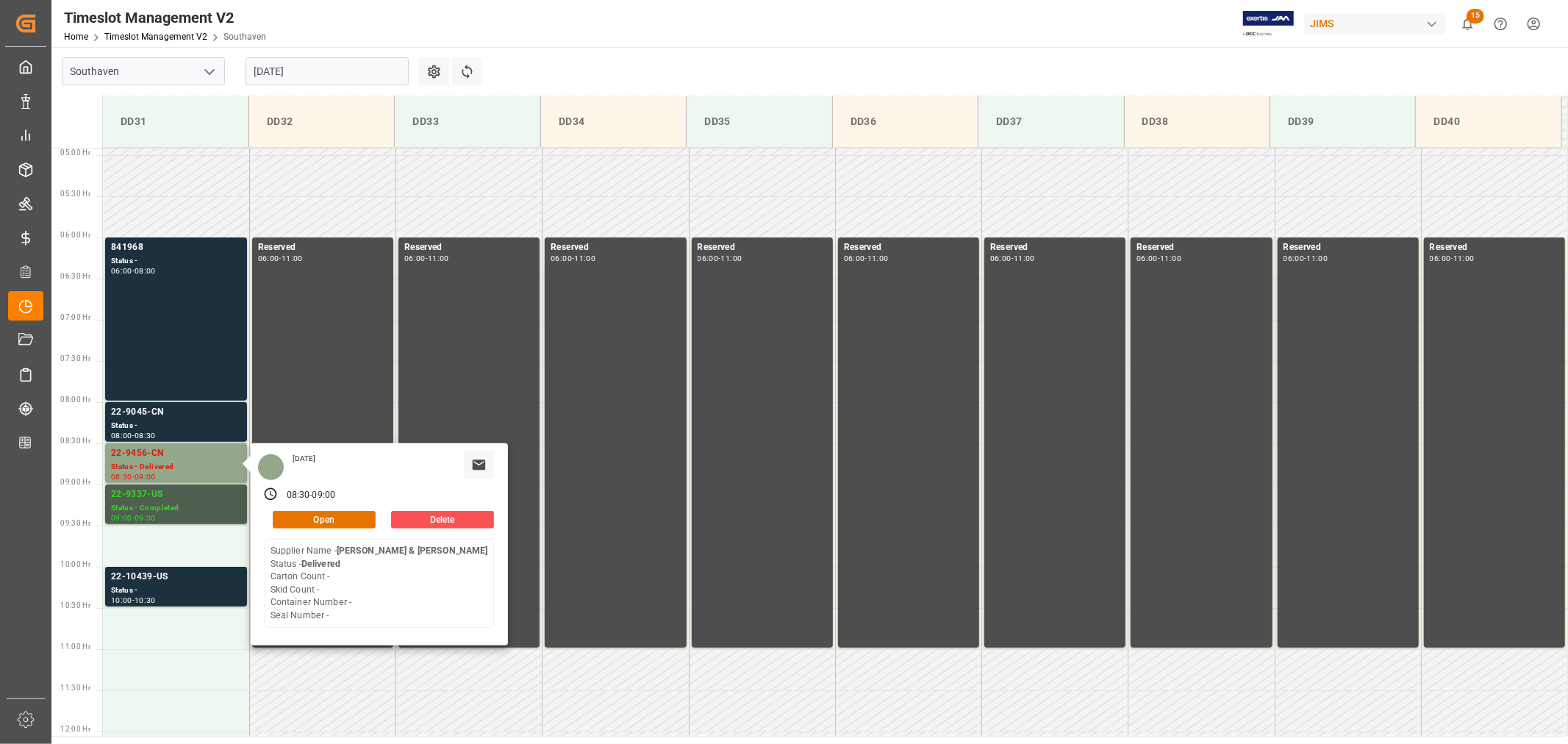
click at [329, 69] on input "08-12-2025" at bounding box center [327, 71] width 163 height 28
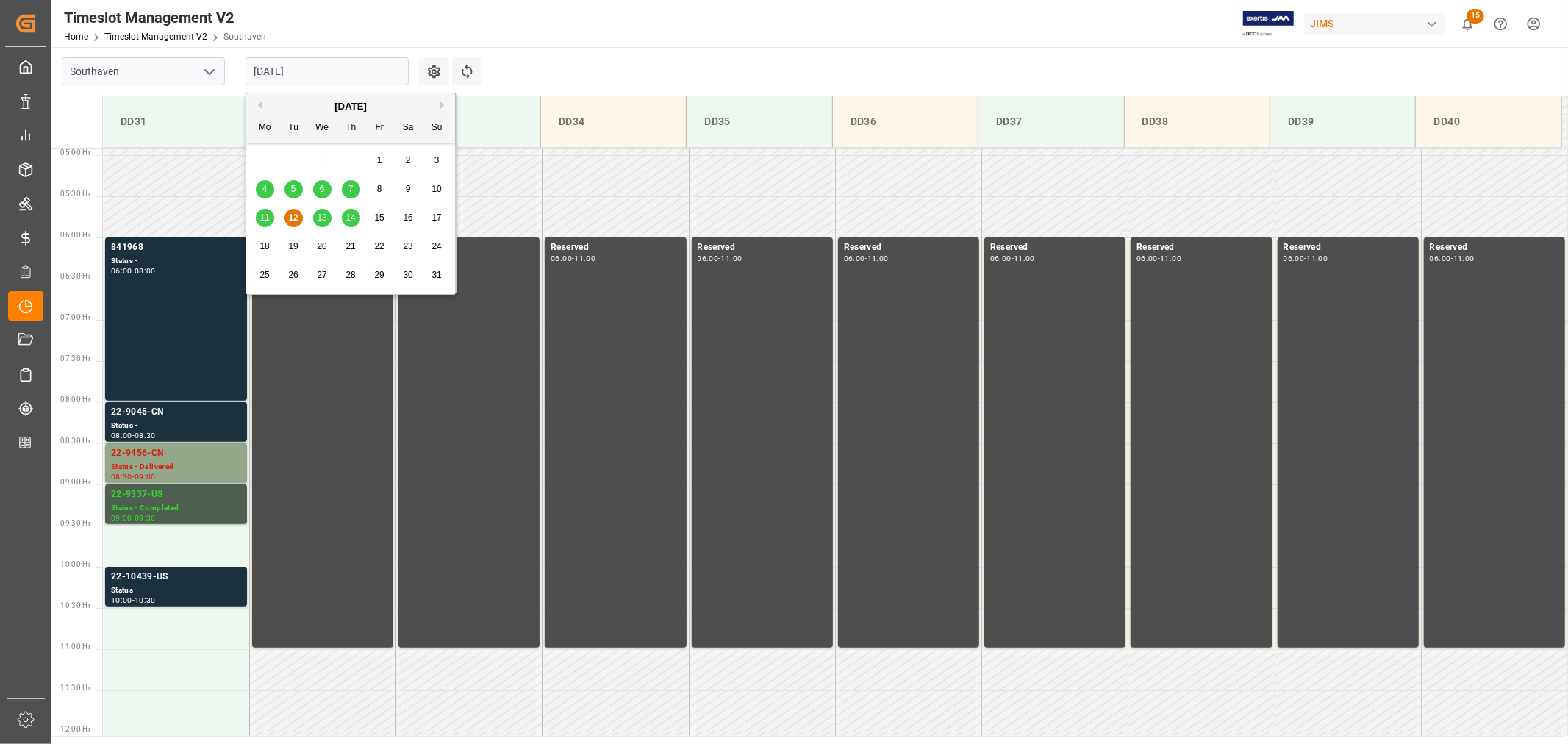
click at [349, 219] on span "14" at bounding box center [350, 218] width 10 height 11
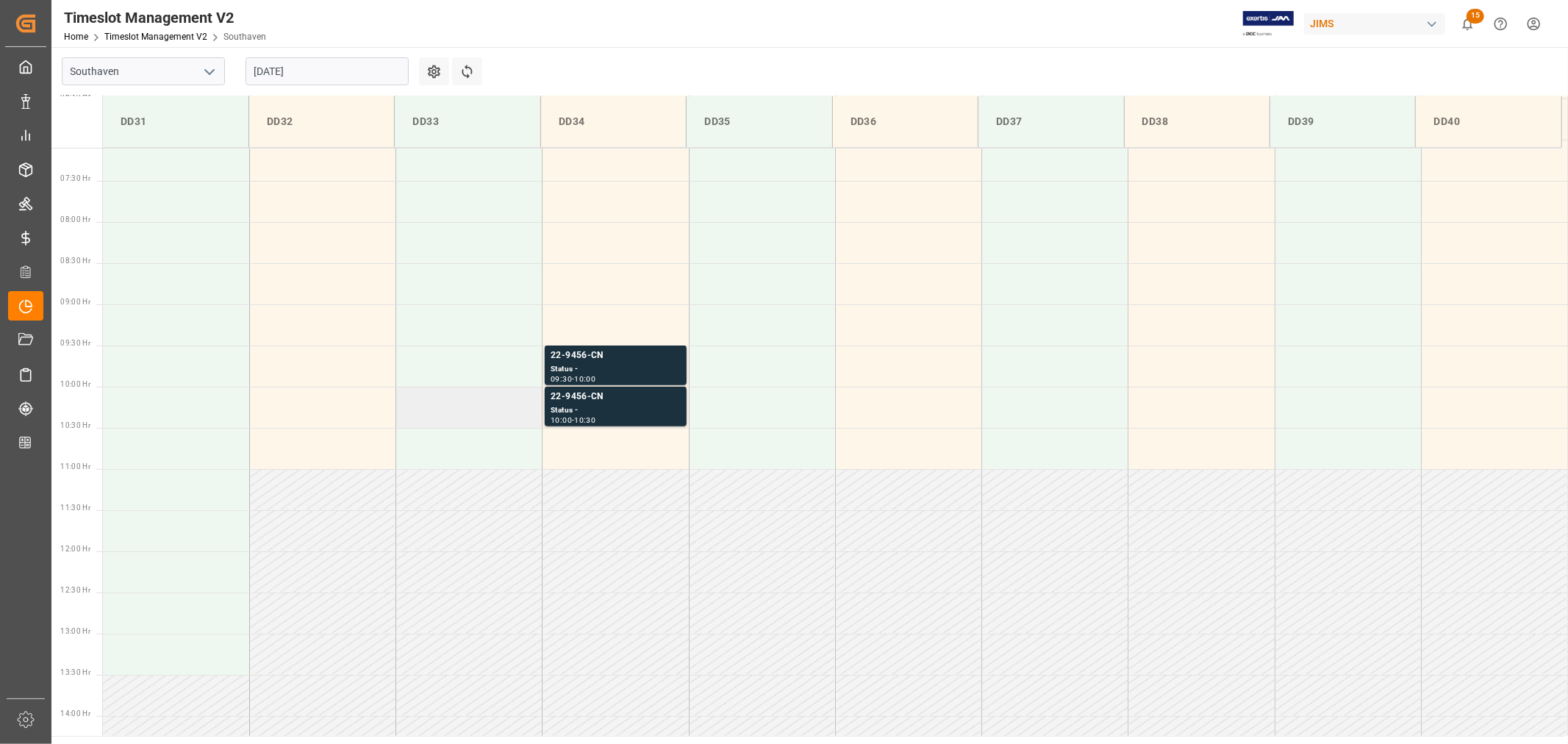
scroll to position [649, 0]
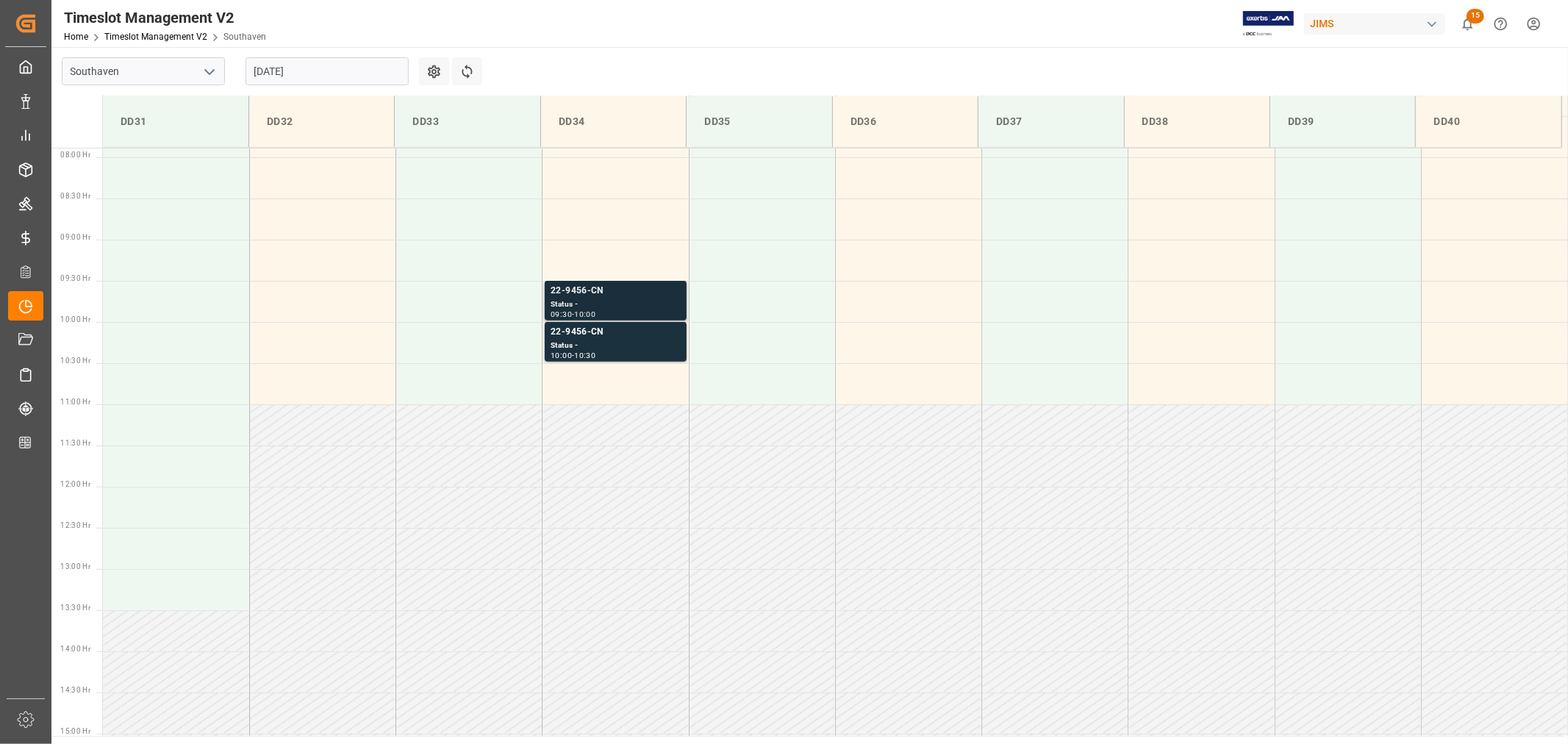
click at [574, 291] on div "22-9456-CN" at bounding box center [615, 291] width 129 height 15
click at [578, 335] on div "22-9456-CN" at bounding box center [615, 332] width 129 height 15
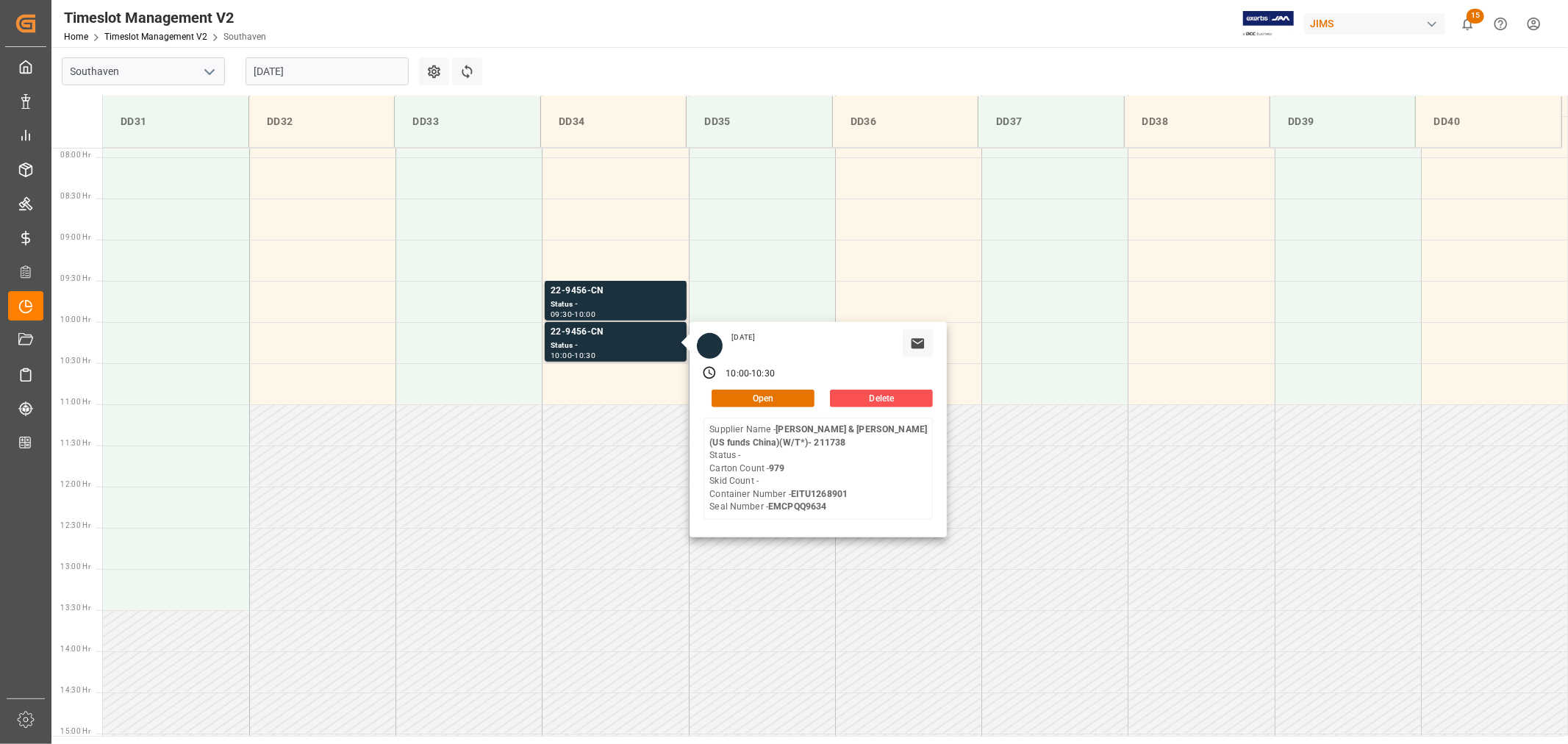
click at [327, 75] on input "08-14-2025" at bounding box center [327, 71] width 163 height 28
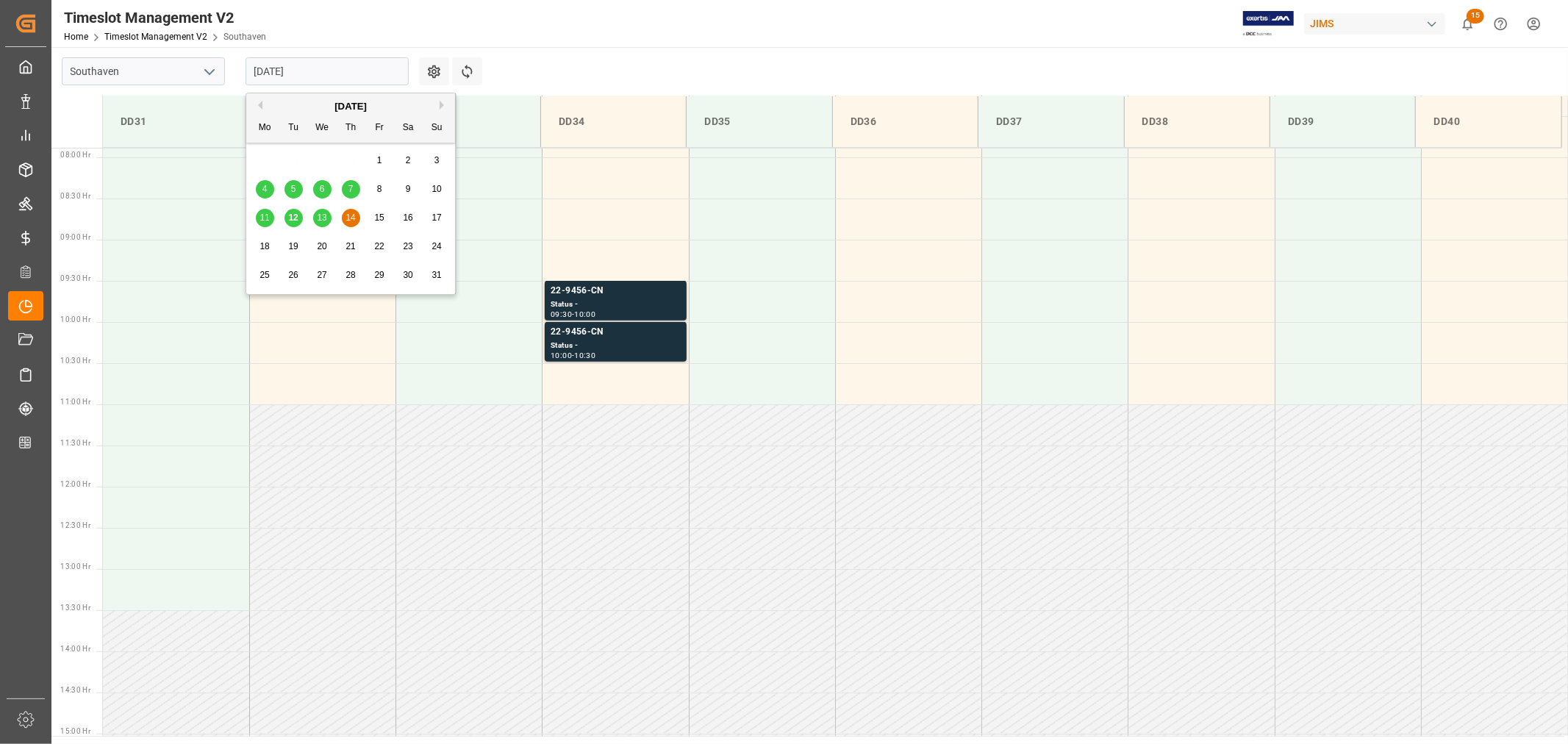
click at [288, 219] on span "12" at bounding box center [293, 218] width 10 height 11
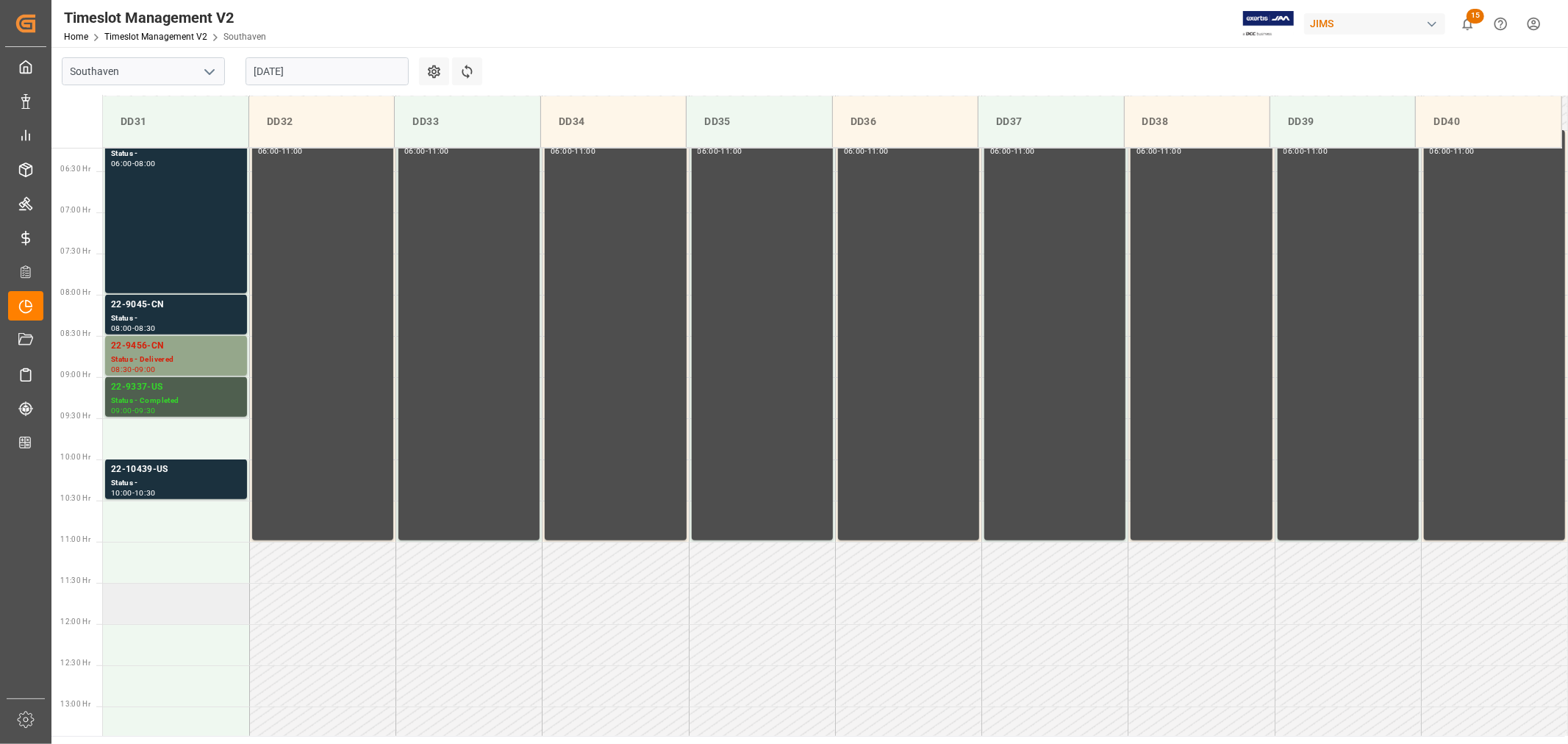
scroll to position [404, 0]
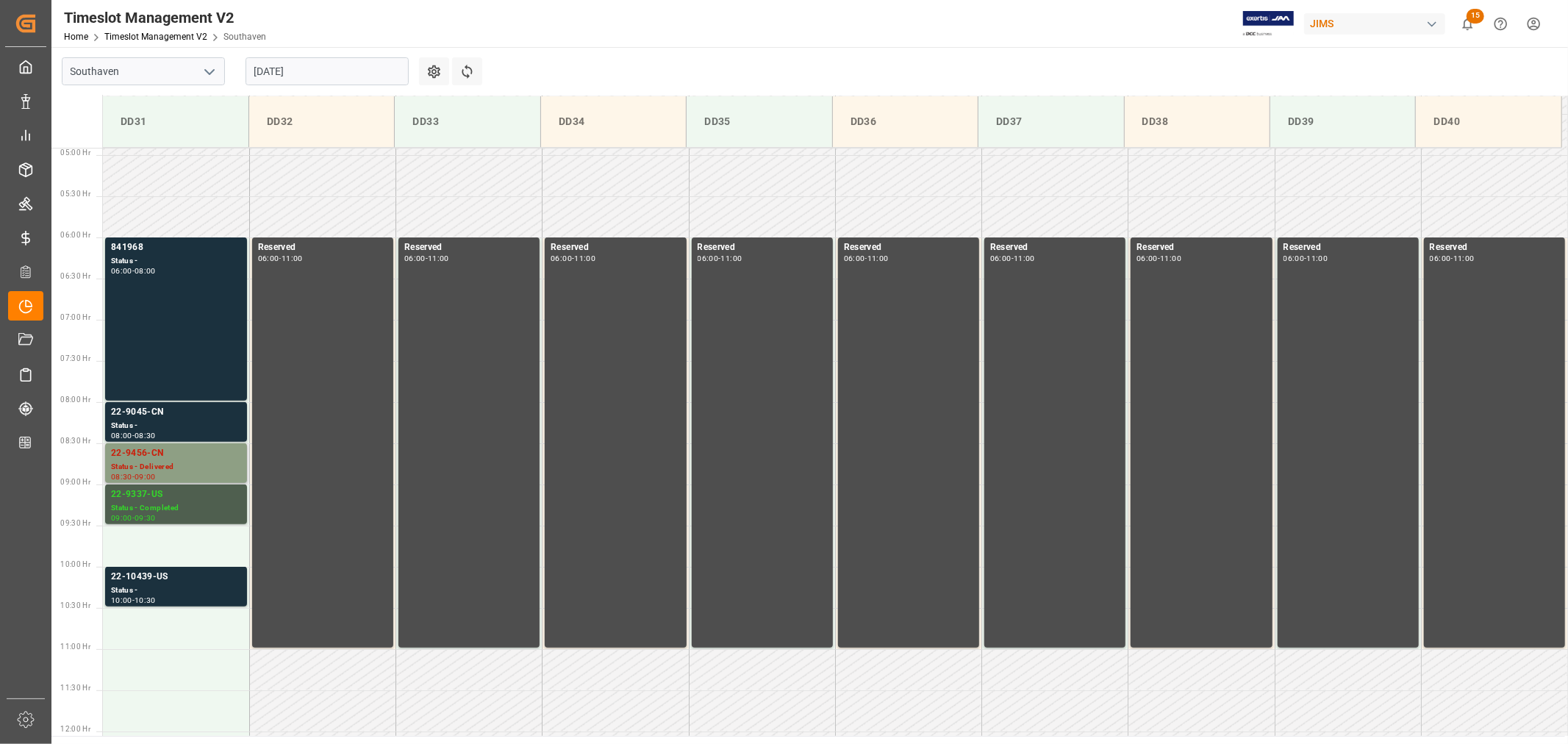
click at [136, 452] on div "22-9456-CN" at bounding box center [176, 453] width 130 height 15
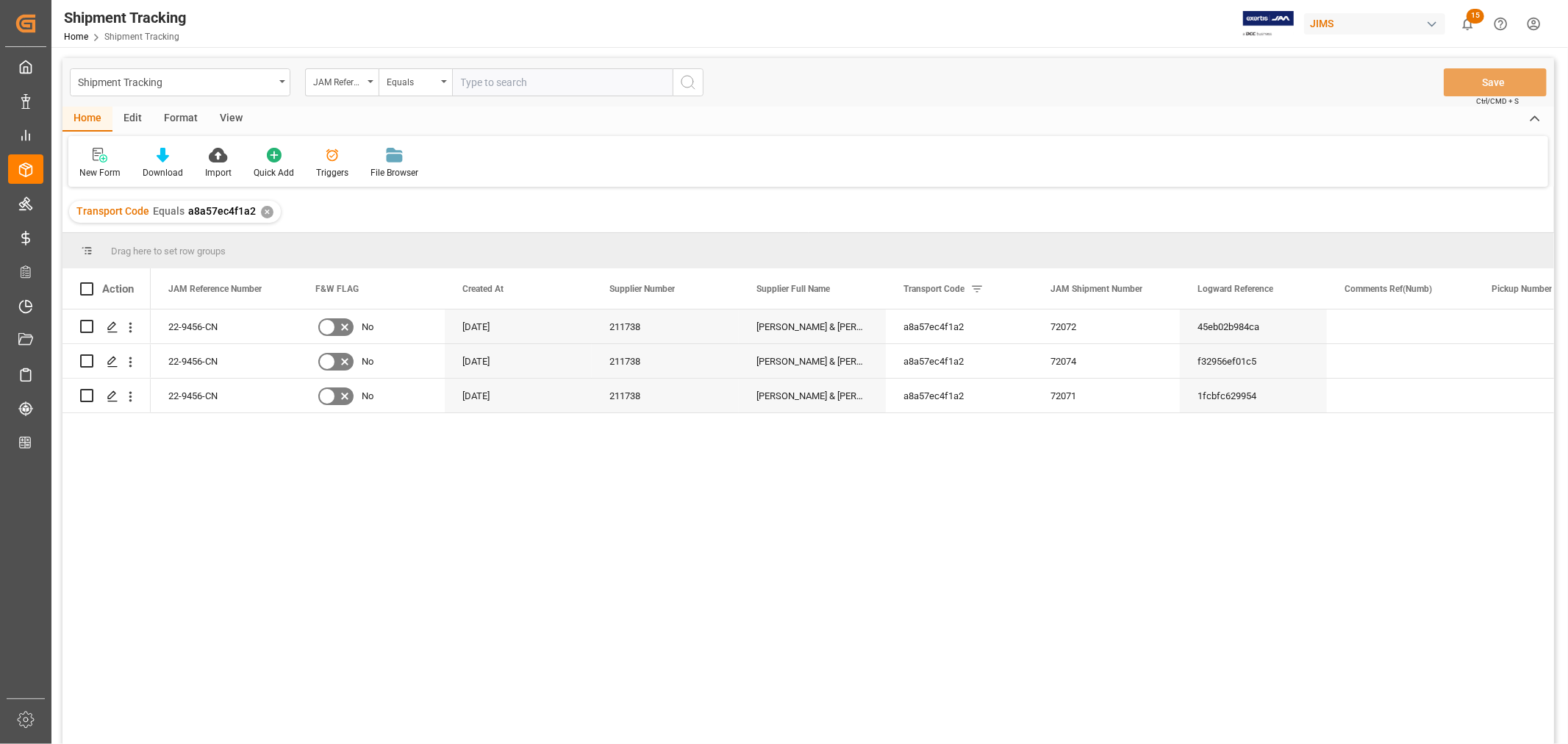
click at [228, 118] on div "View" at bounding box center [231, 119] width 45 height 25
click at [96, 164] on div "Default" at bounding box center [94, 163] width 51 height 33
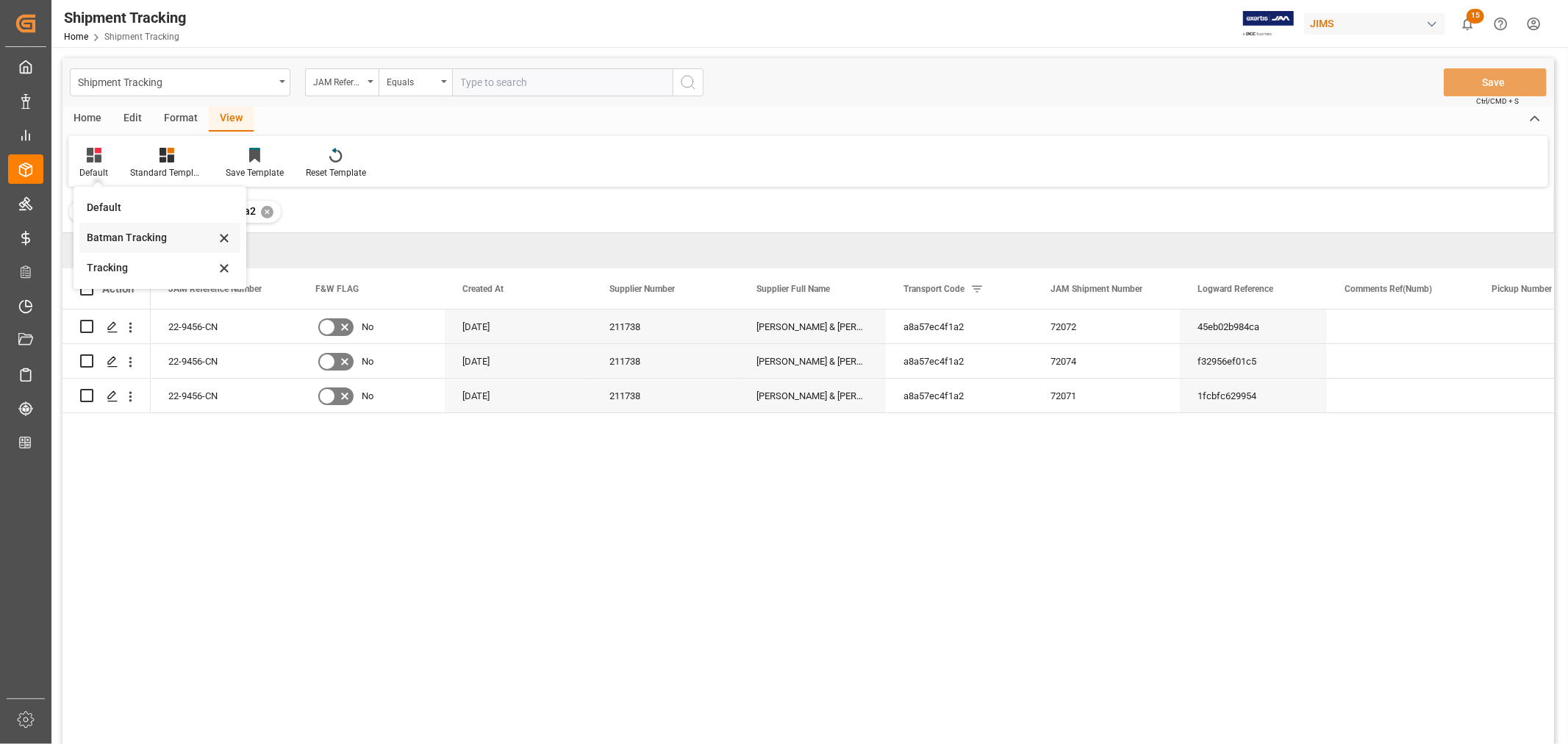
click at [126, 238] on div "Batman Tracking" at bounding box center [151, 238] width 128 height 16
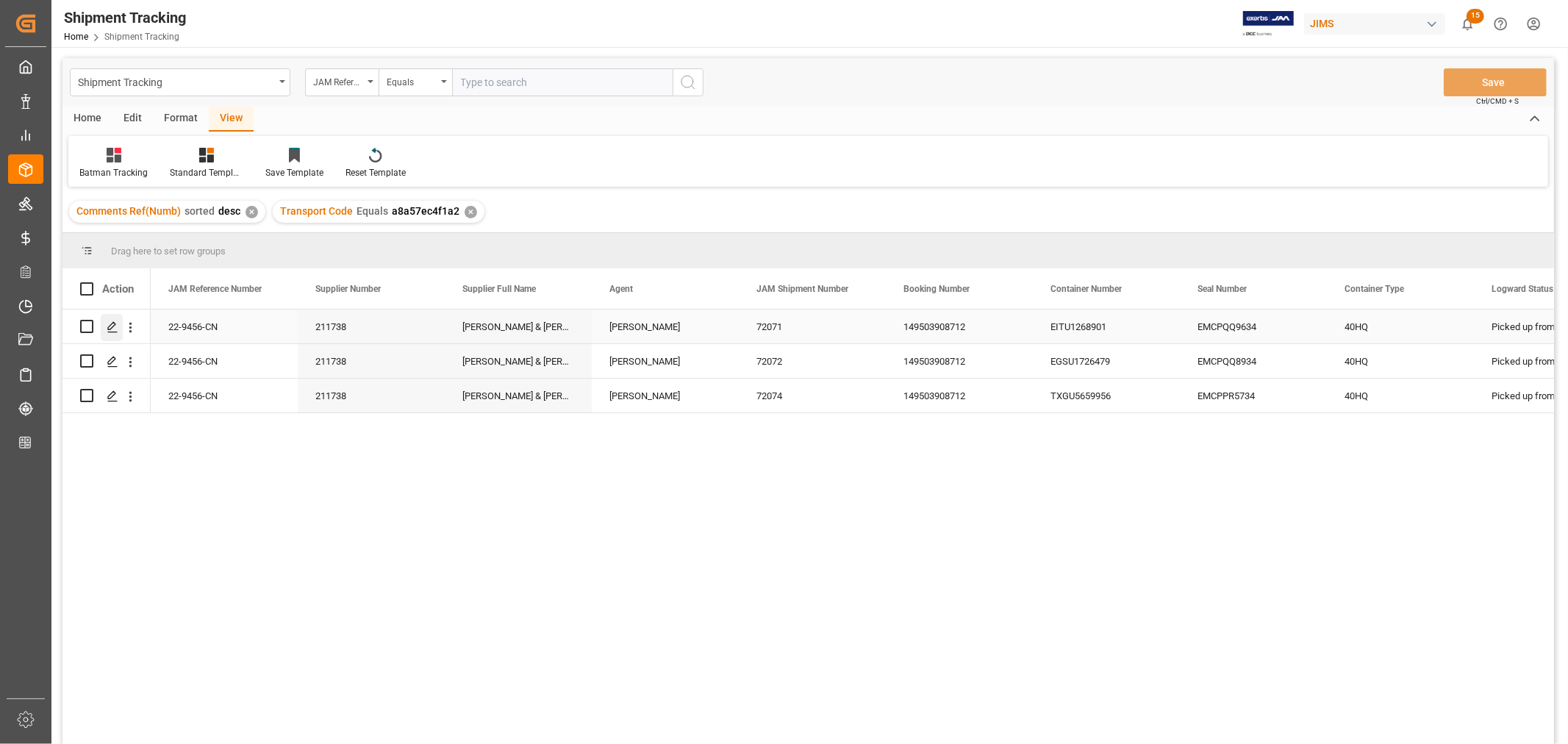
click at [115, 327] on icon "Press SPACE to select this row." at bounding box center [112, 327] width 11 height 11
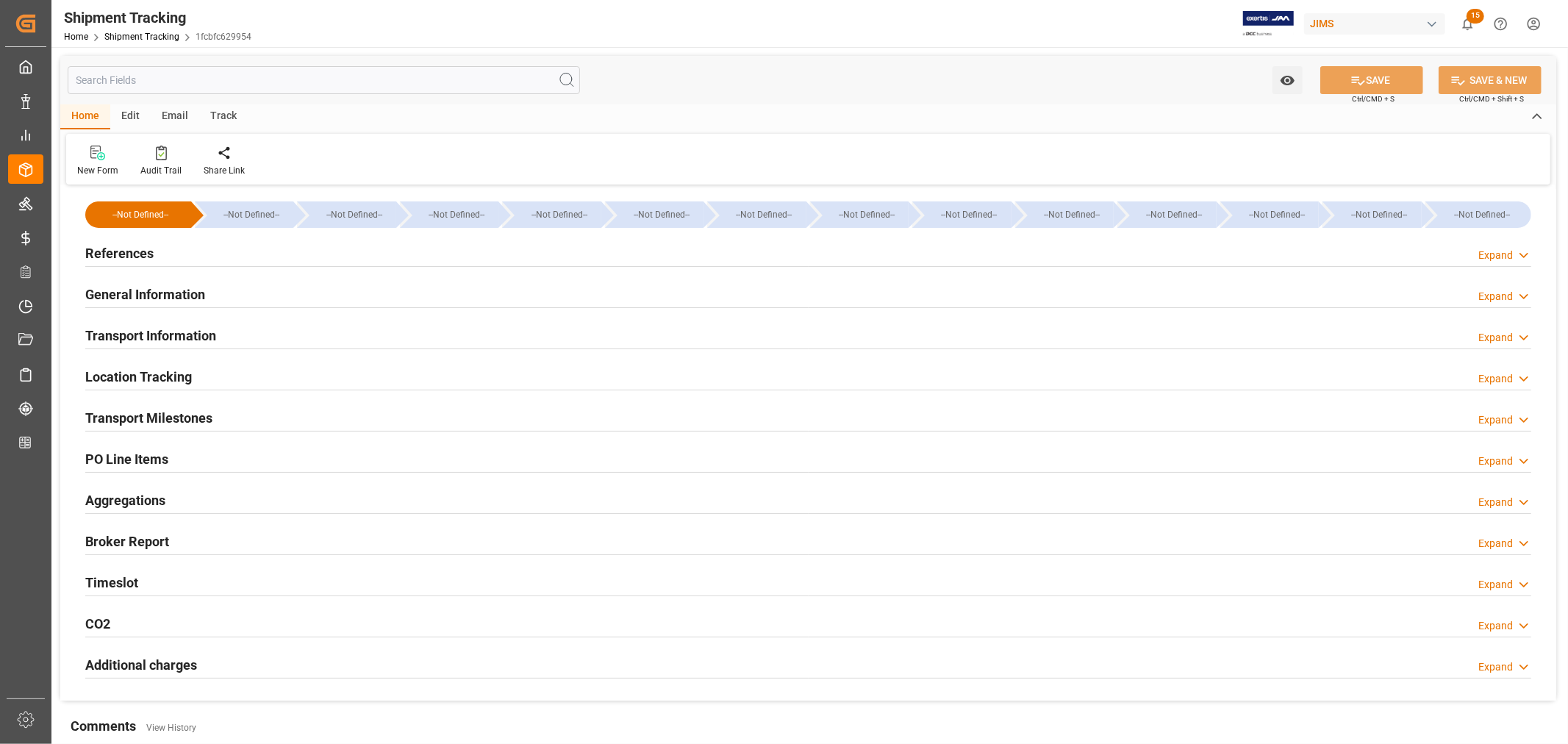
type input "08-14-2025 10:00"
type input "08-11-2025 19:58"
drag, startPoint x: 144, startPoint y: 591, endPoint x: 155, endPoint y: 589, distance: 11.2
click at [151, 589] on div "Timeslot Expand" at bounding box center [808, 581] width 1446 height 28
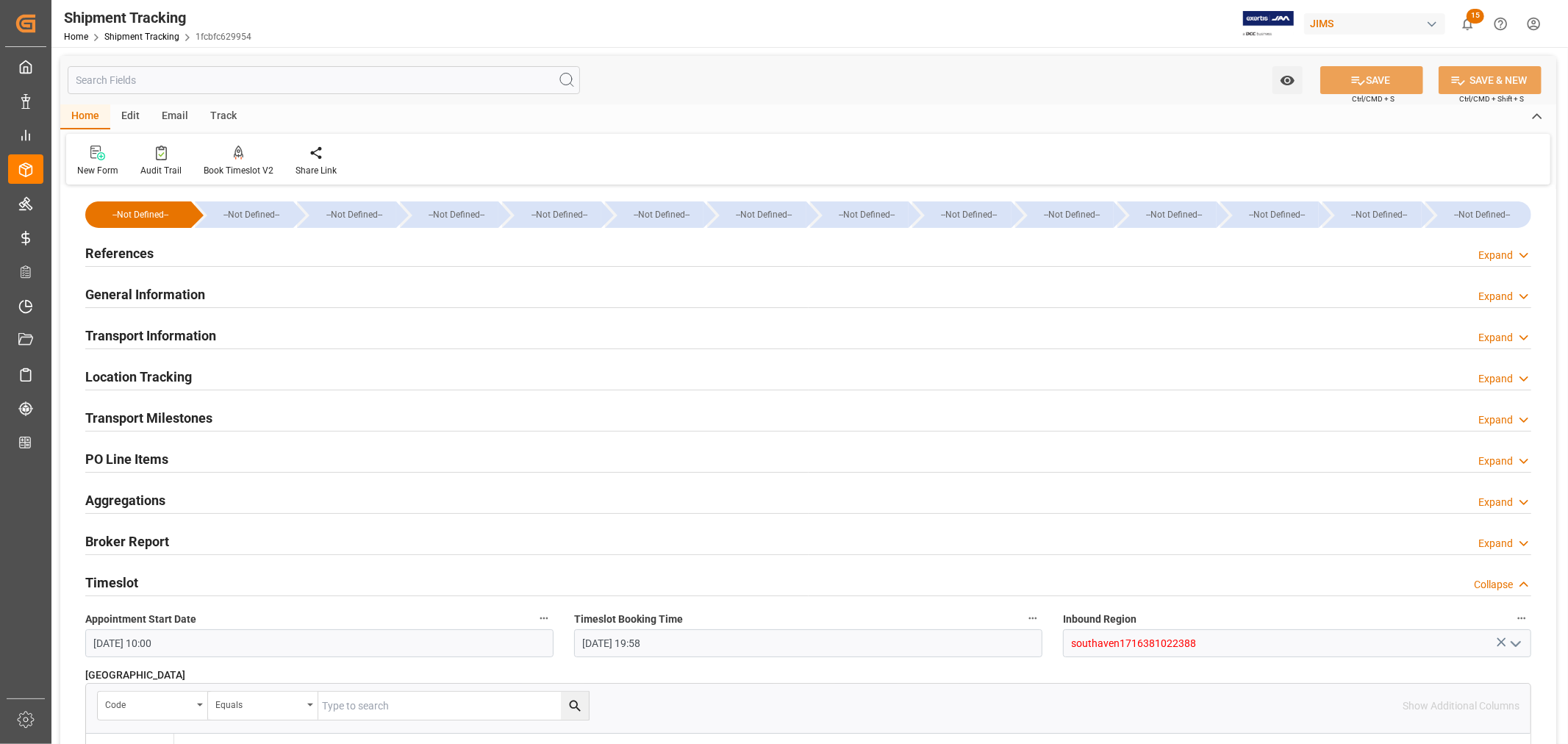
click at [142, 254] on h2 "References" at bounding box center [119, 253] width 69 height 20
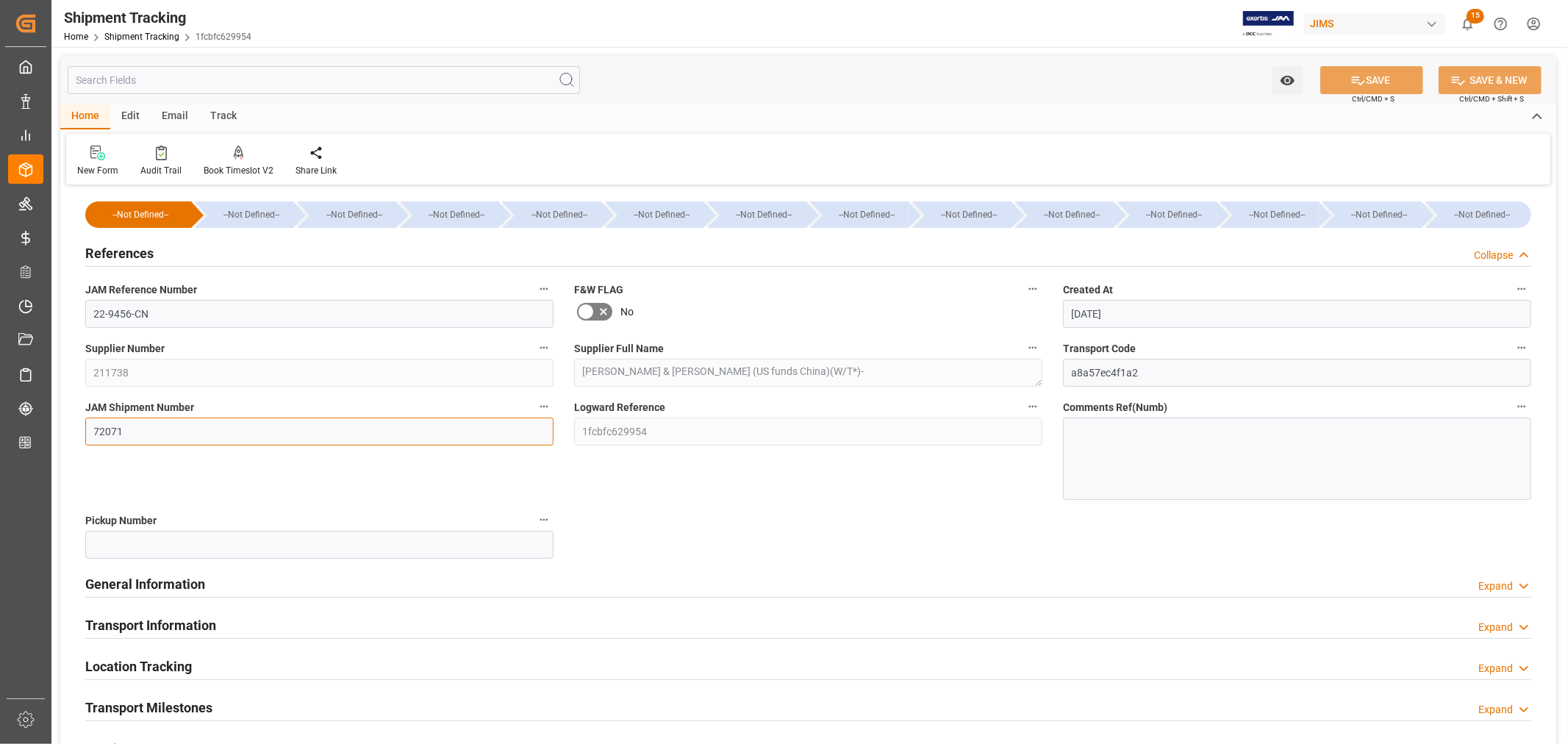
drag, startPoint x: 125, startPoint y: 431, endPoint x: 92, endPoint y: 426, distance: 33.4
click at [92, 426] on input "72071" at bounding box center [319, 431] width 468 height 28
click at [137, 253] on h2 "References" at bounding box center [119, 253] width 69 height 20
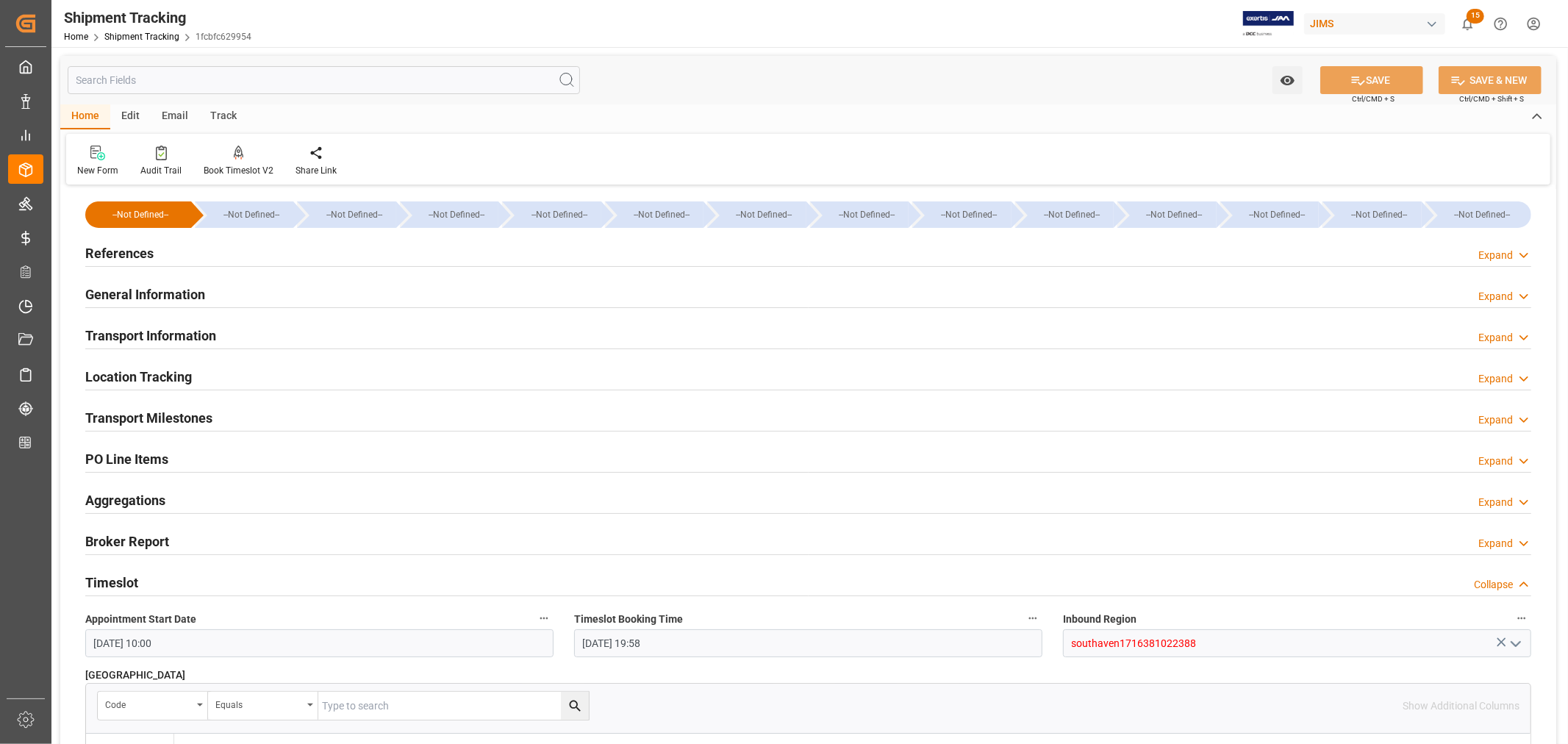
click at [173, 329] on h2 "Transport Information" at bounding box center [150, 336] width 131 height 20
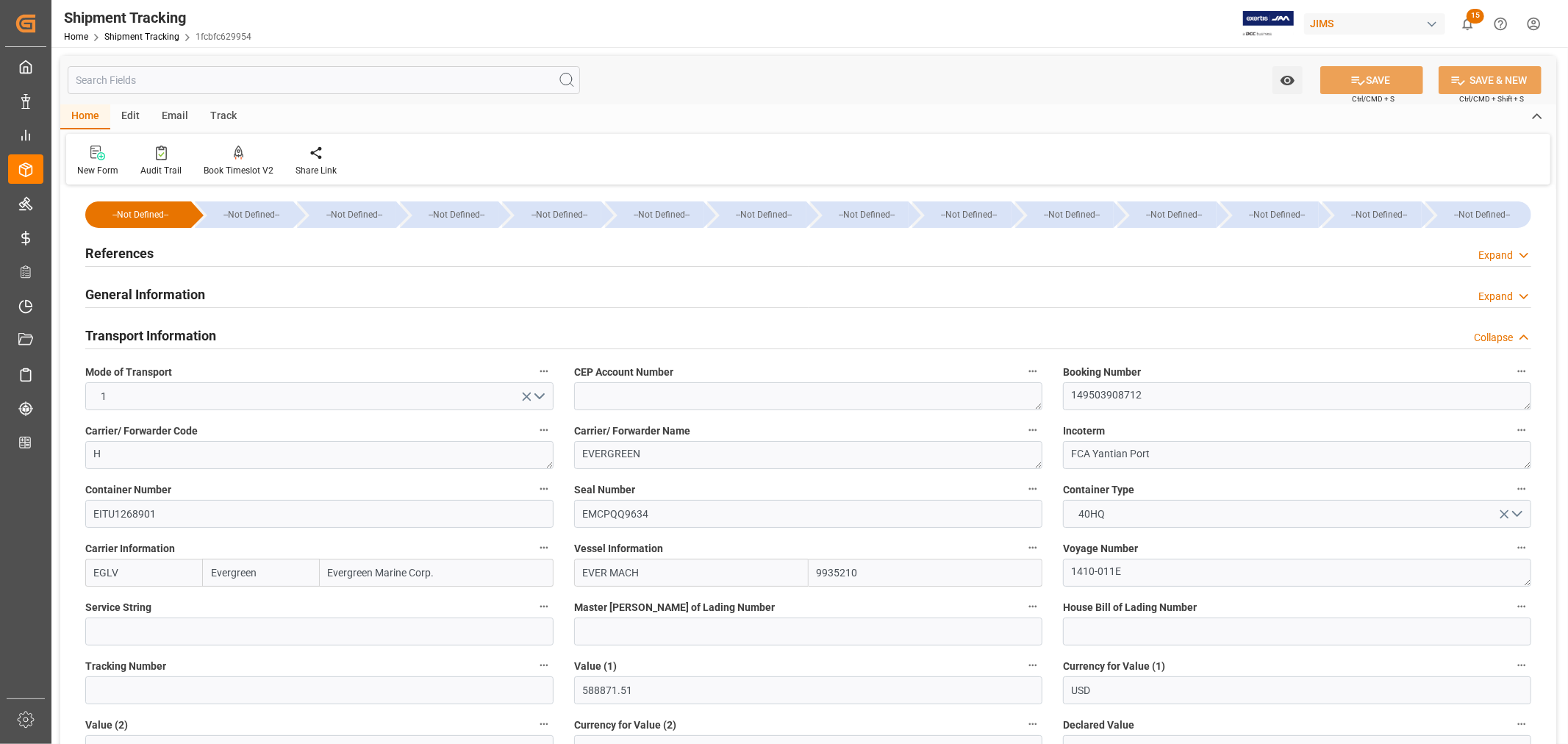
click at [173, 329] on h2 "Transport Information" at bounding box center [150, 336] width 131 height 20
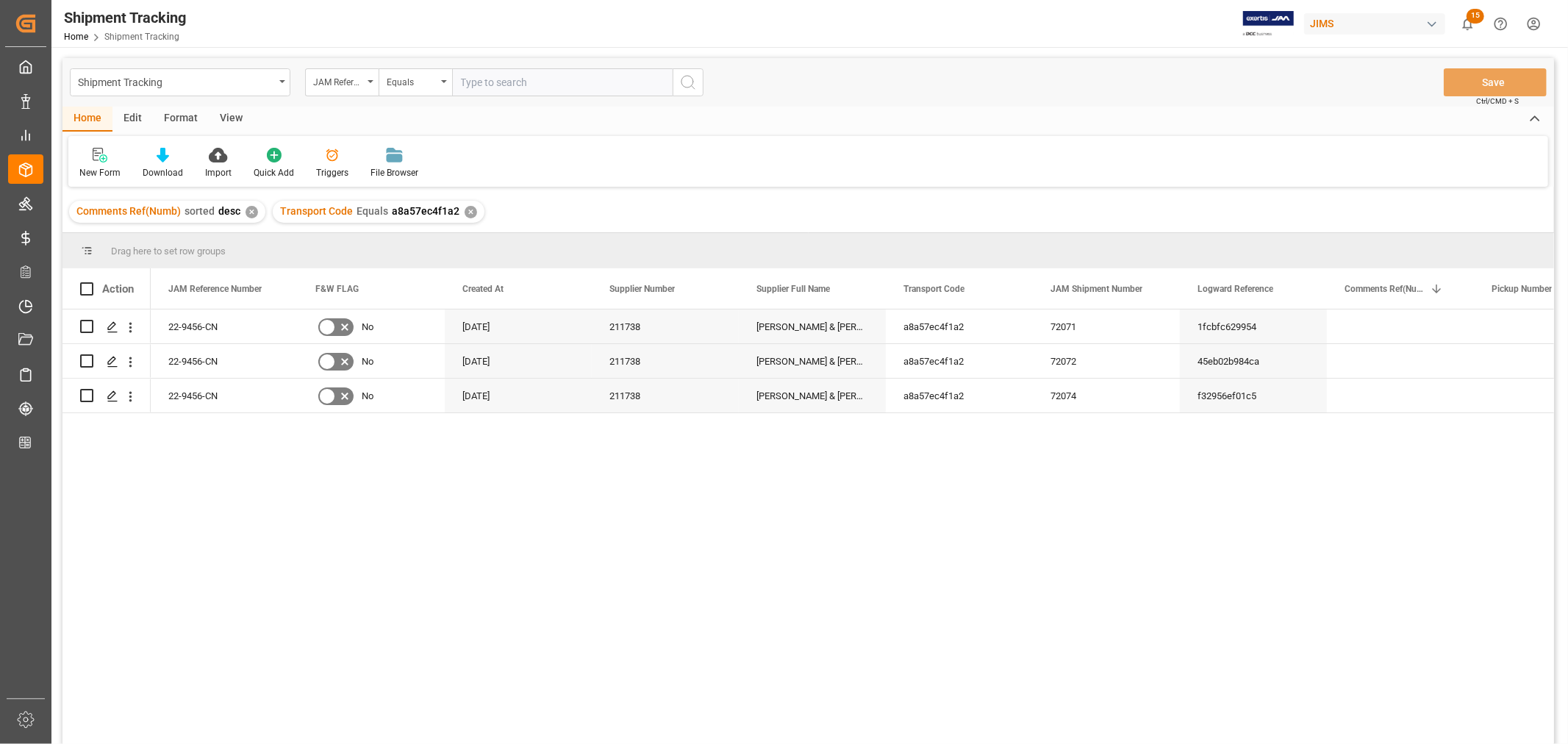
click at [238, 116] on div "View" at bounding box center [231, 119] width 45 height 25
click at [98, 166] on div "Default" at bounding box center [93, 172] width 29 height 13
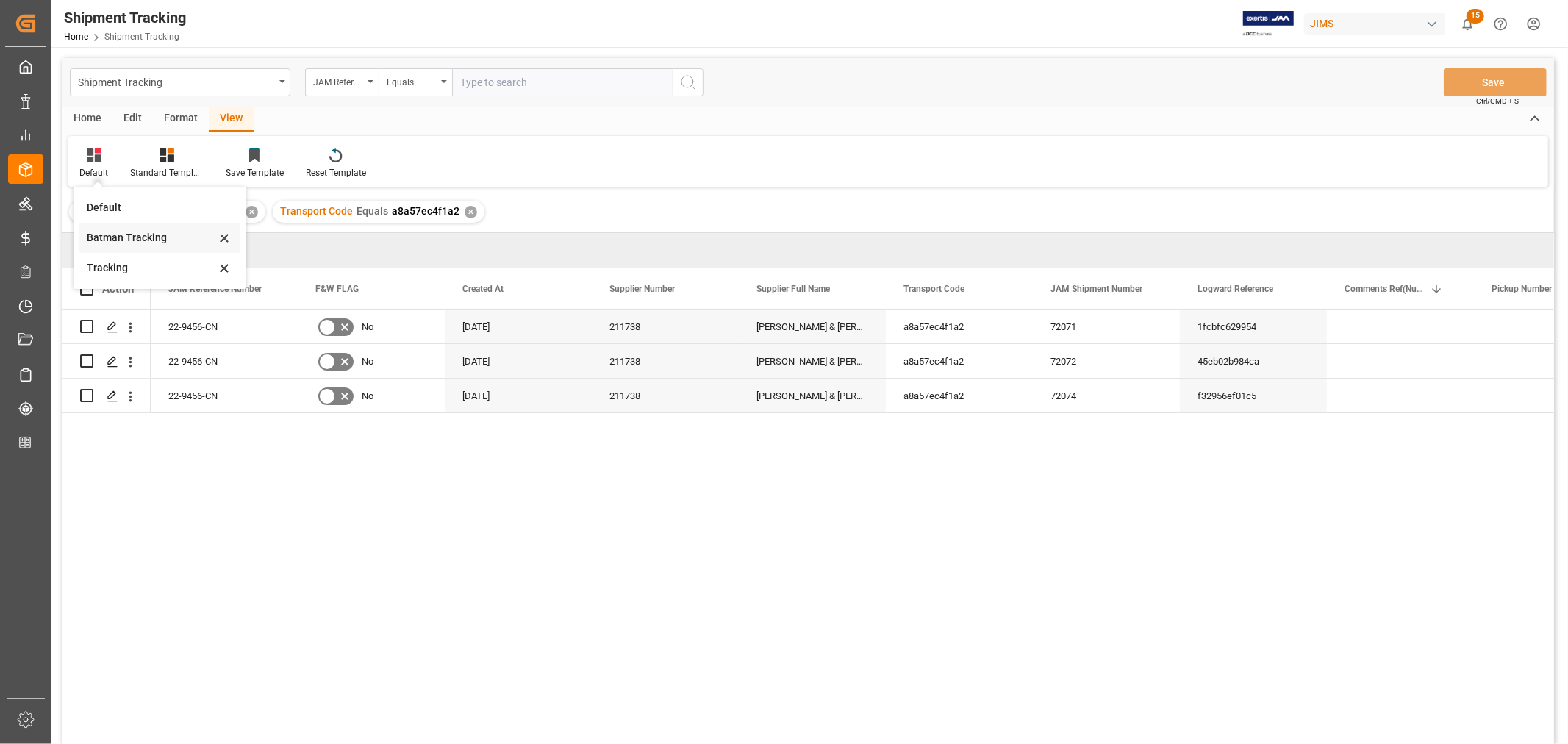
click at [133, 236] on div "Batman Tracking" at bounding box center [151, 238] width 128 height 16
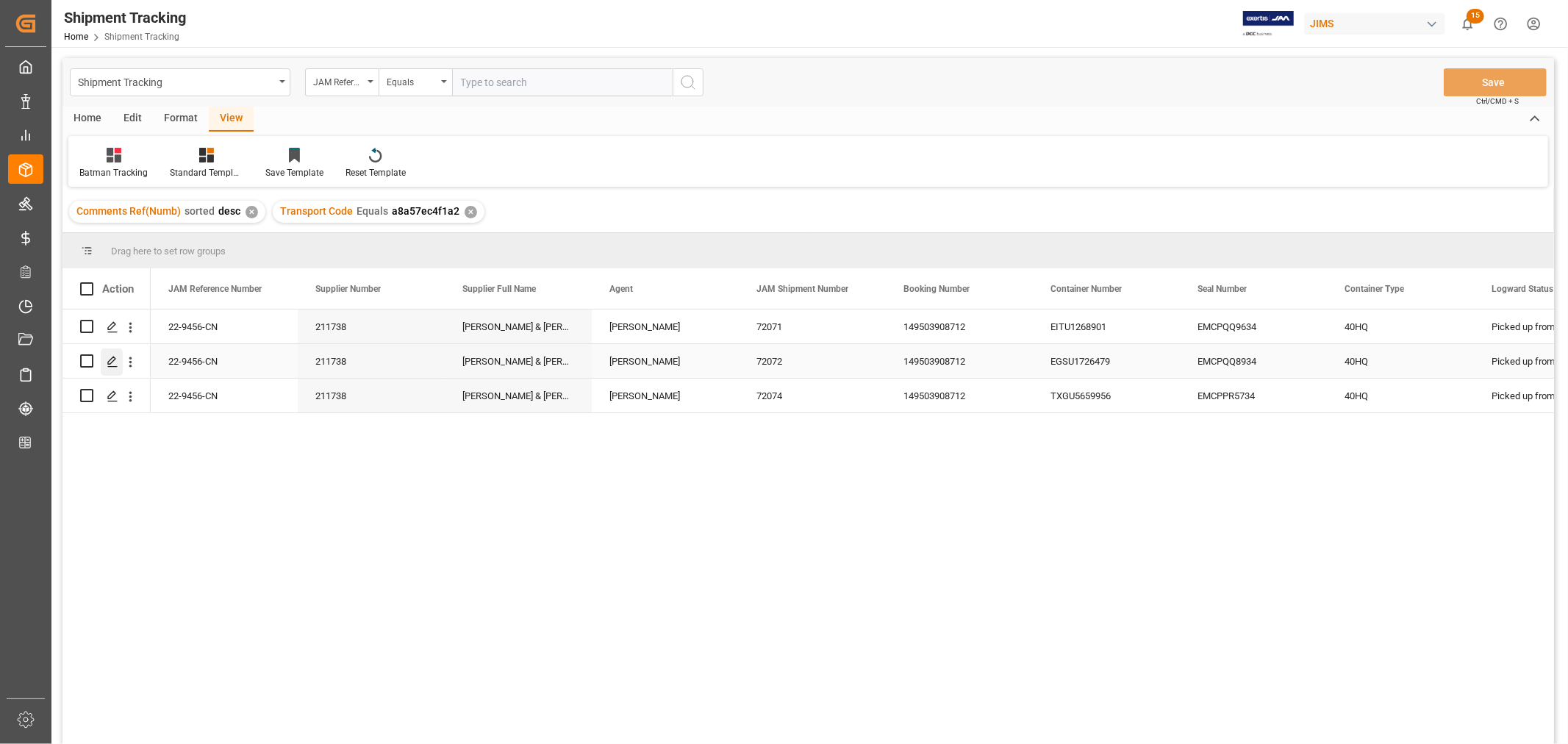
click at [111, 361] on icon "Press SPACE to select this row." at bounding box center [112, 361] width 11 height 11
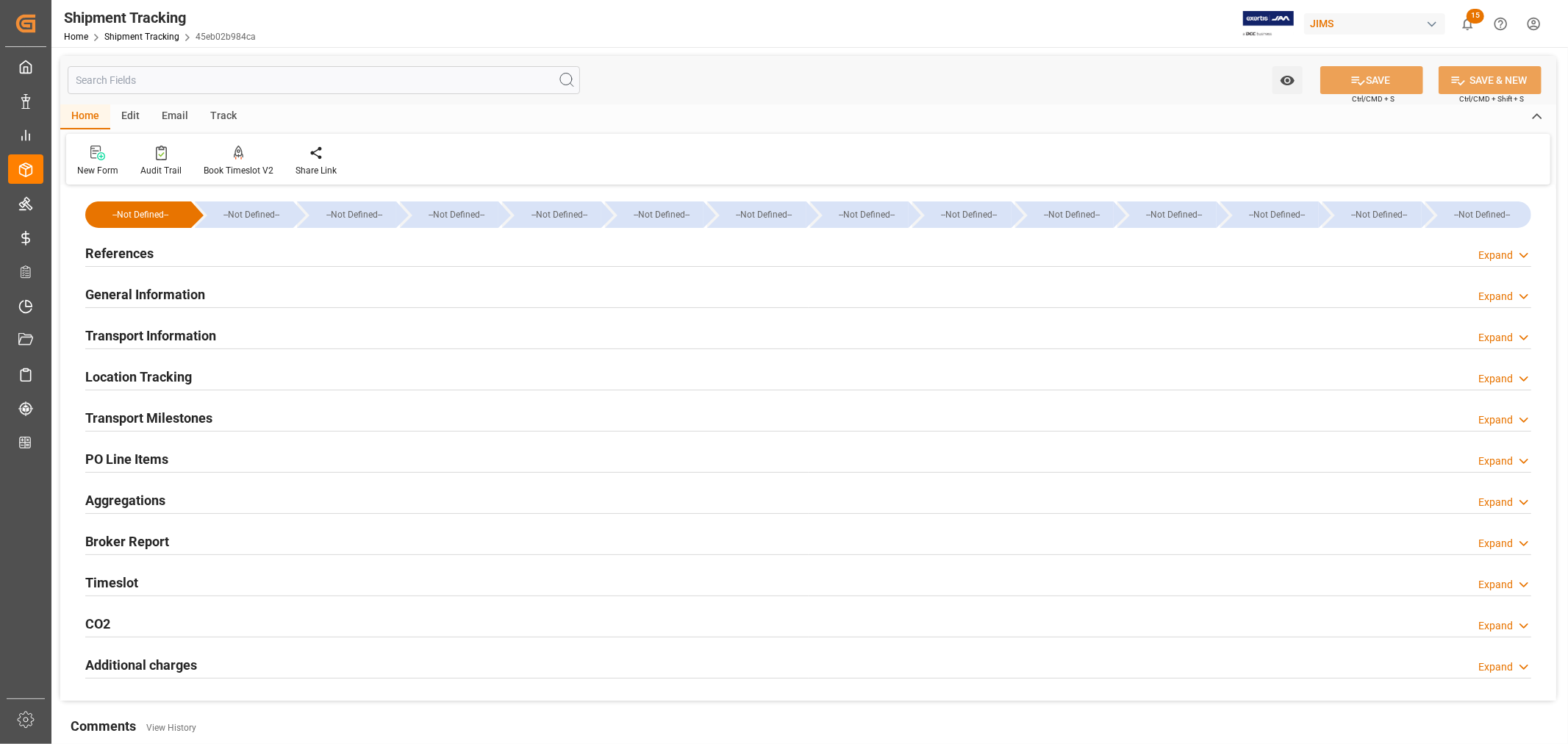
click at [143, 575] on div "Timeslot Expand" at bounding box center [808, 581] width 1446 height 28
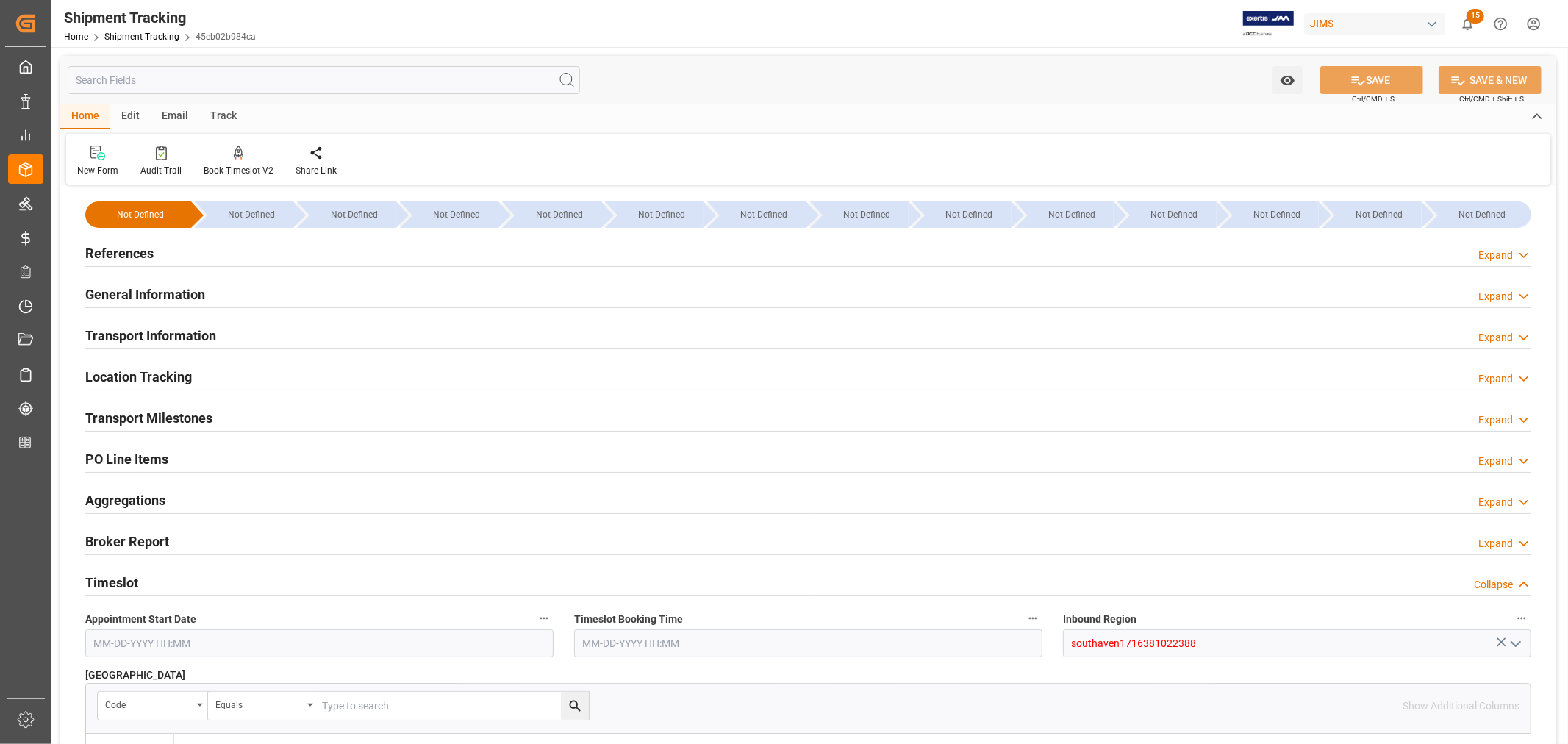
click at [143, 575] on div "Timeslot Collapse" at bounding box center [808, 581] width 1446 height 28
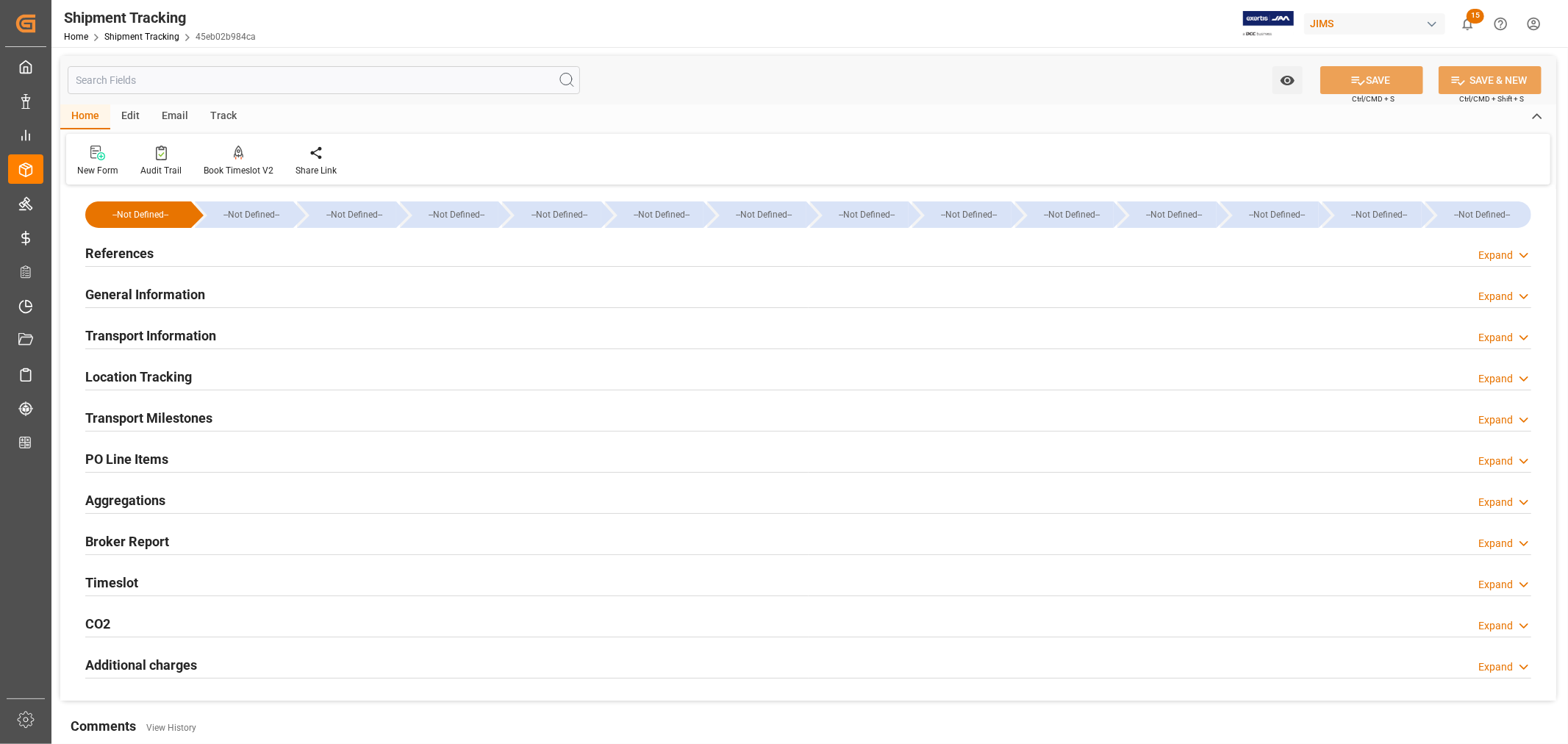
click at [187, 332] on h2 "Transport Information" at bounding box center [150, 336] width 131 height 20
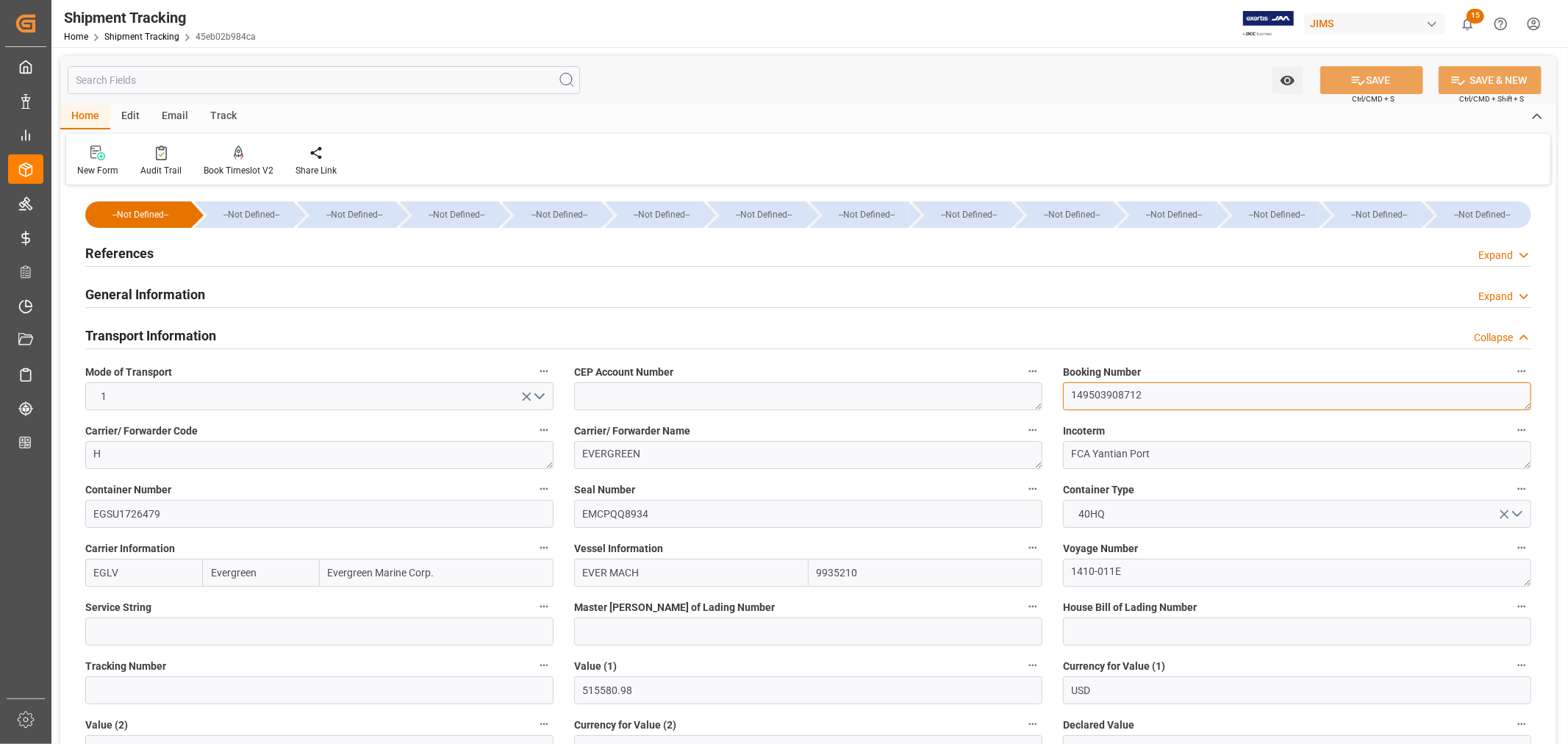
click at [1085, 390] on textarea "149503908712" at bounding box center [1297, 396] width 468 height 28
click at [178, 340] on h2 "Transport Information" at bounding box center [150, 336] width 131 height 20
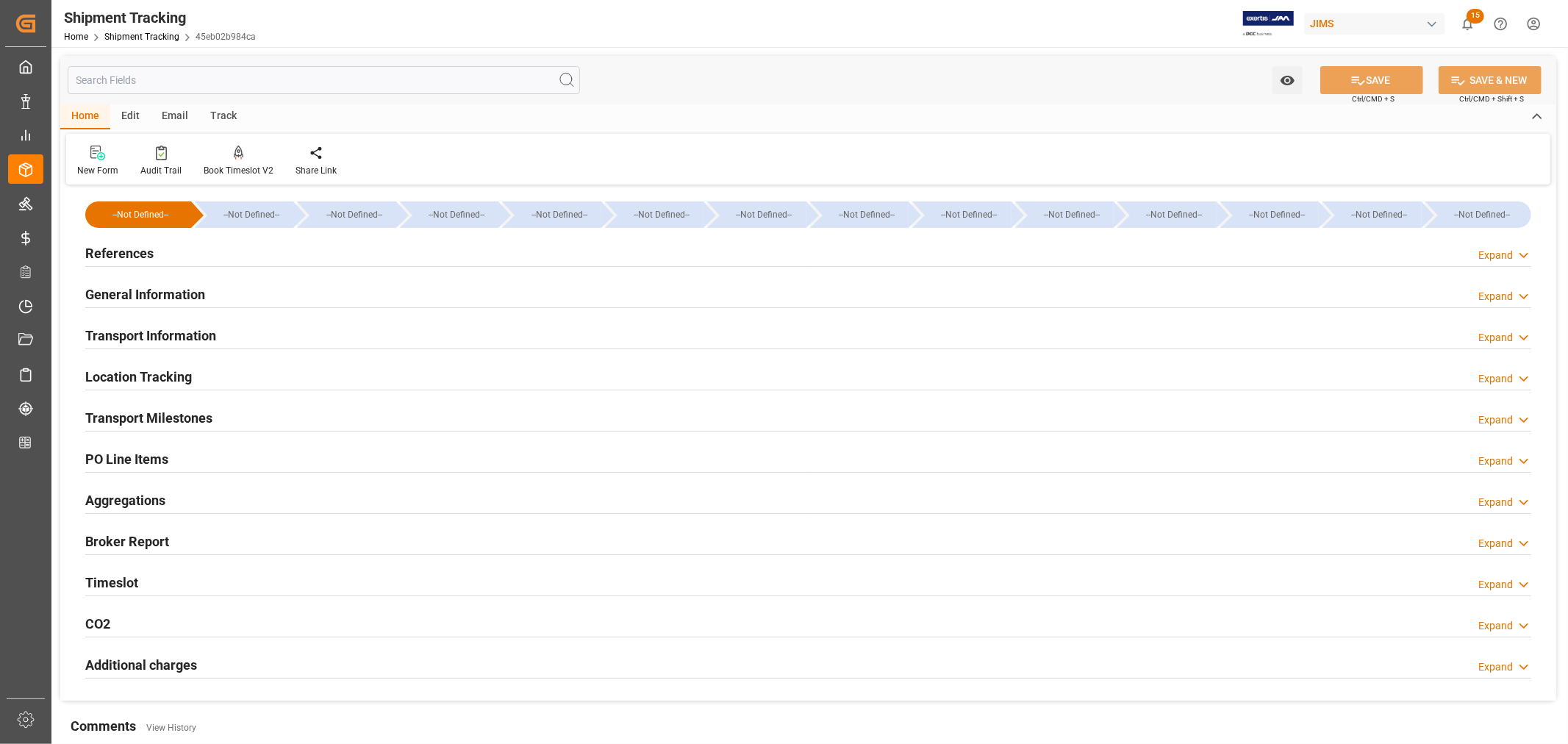
click at [180, 331] on h2 "Transport Information" at bounding box center [150, 336] width 131 height 20
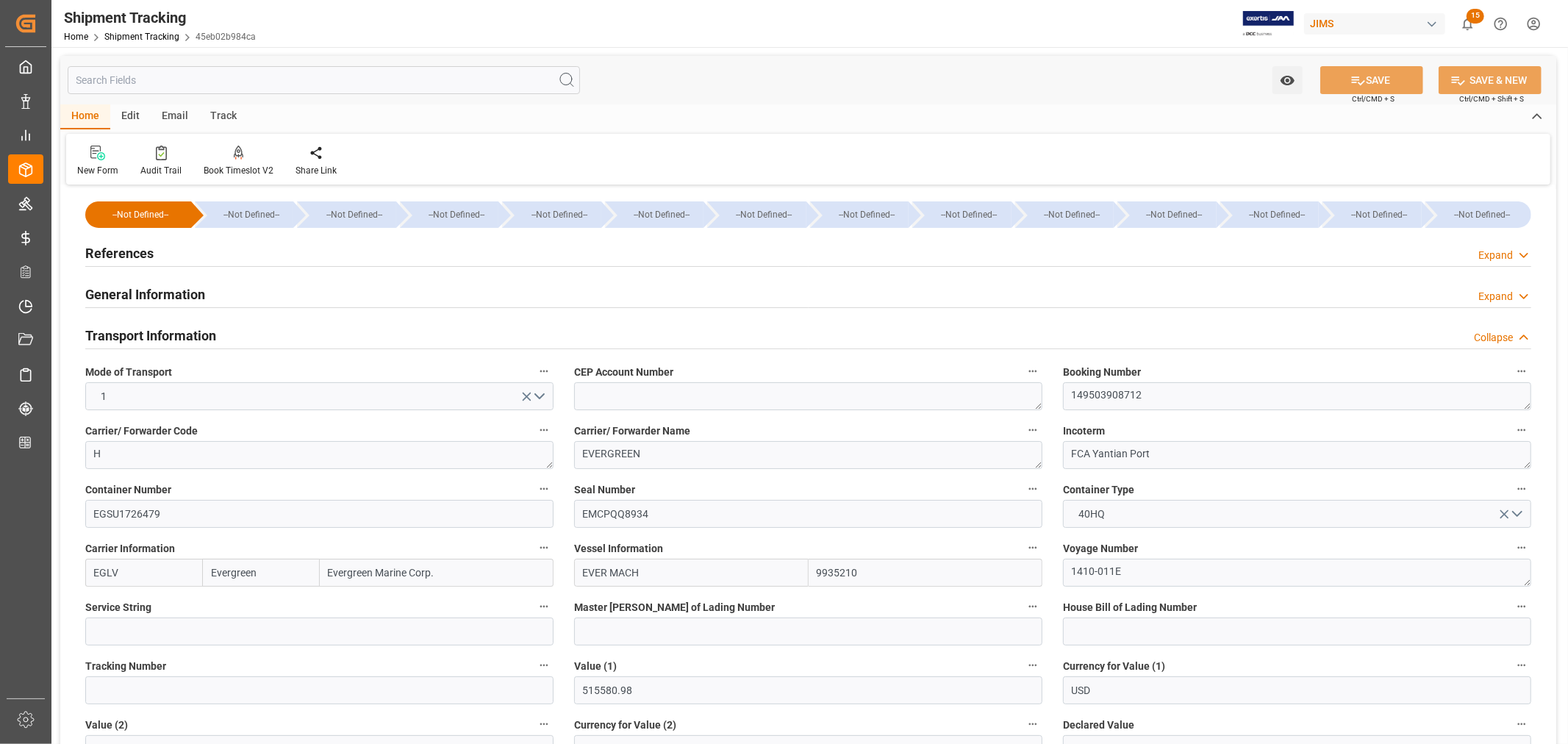
click at [180, 331] on h2 "Transport Information" at bounding box center [150, 336] width 131 height 20
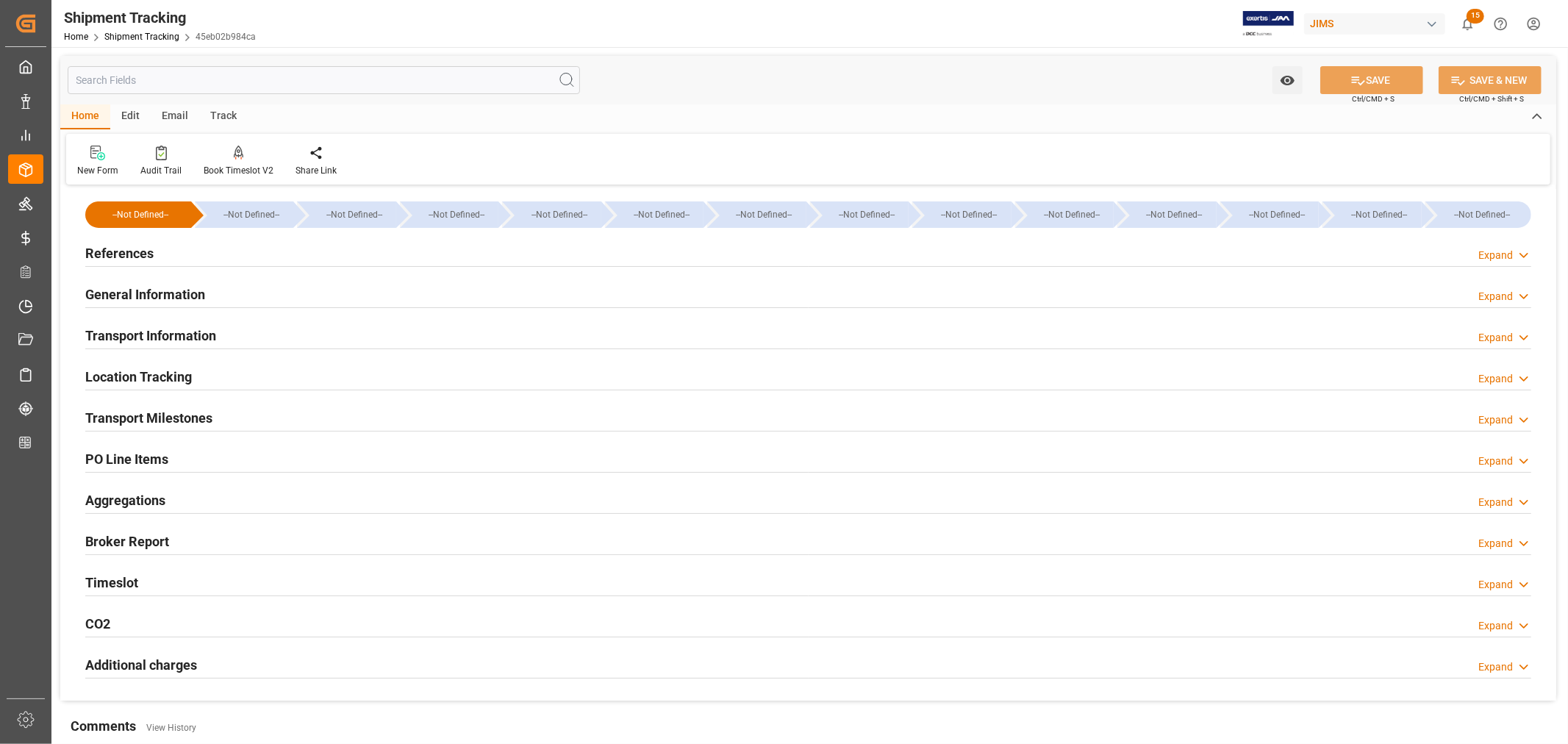
click at [208, 416] on h2 "Transport Milestones" at bounding box center [148, 417] width 127 height 20
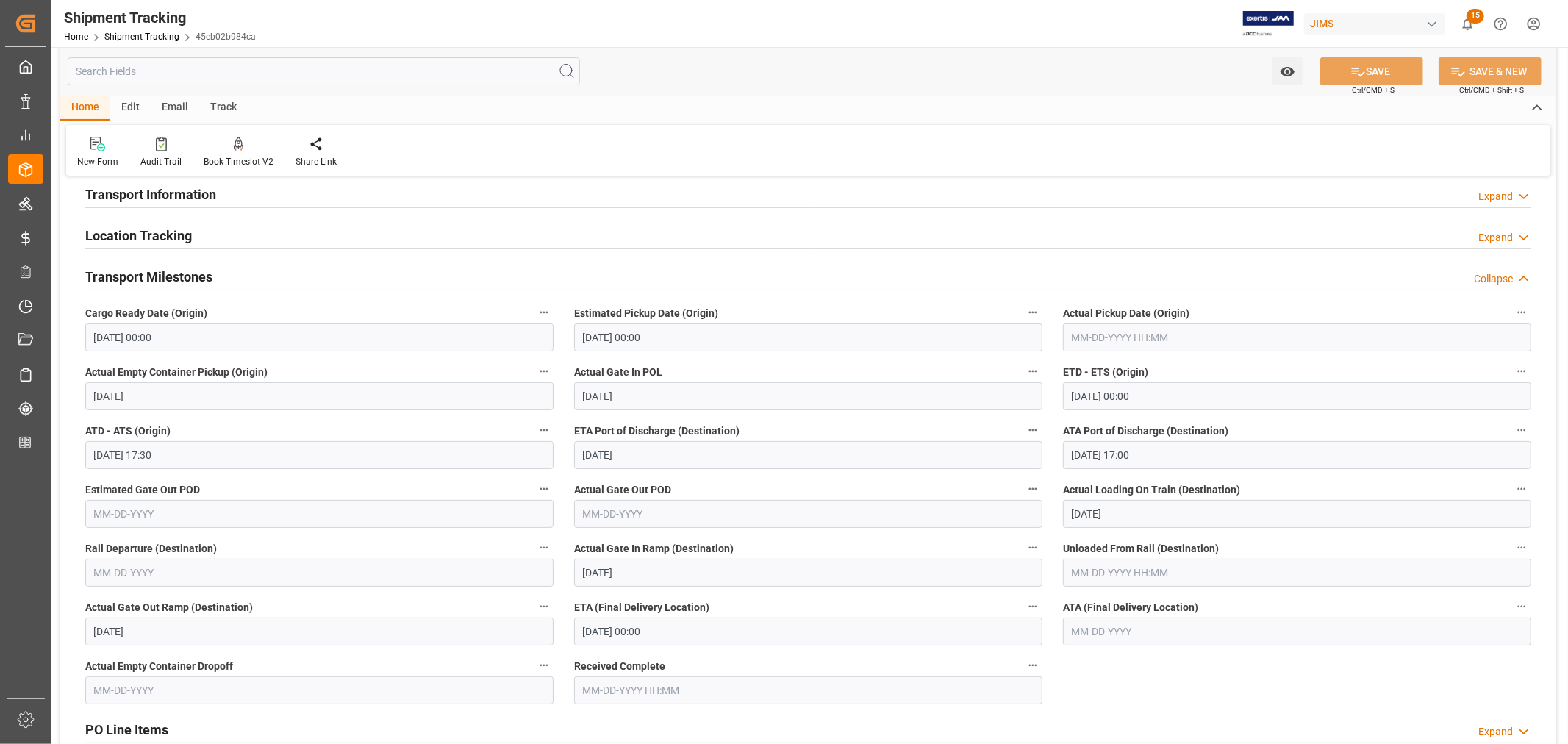
scroll to position [163, 0]
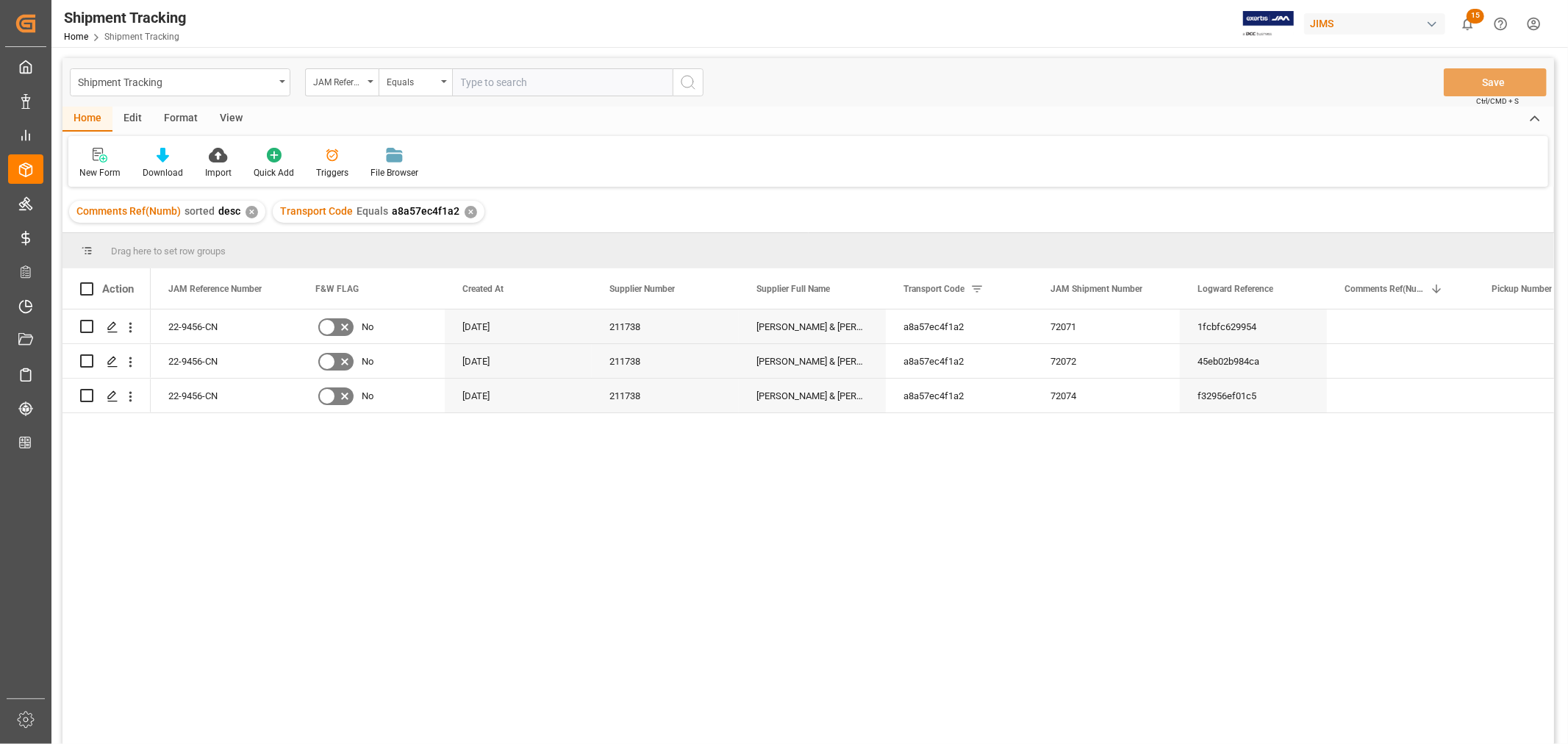
click at [236, 121] on div "View" at bounding box center [231, 119] width 45 height 25
click at [103, 164] on div "Default" at bounding box center [94, 163] width 51 height 33
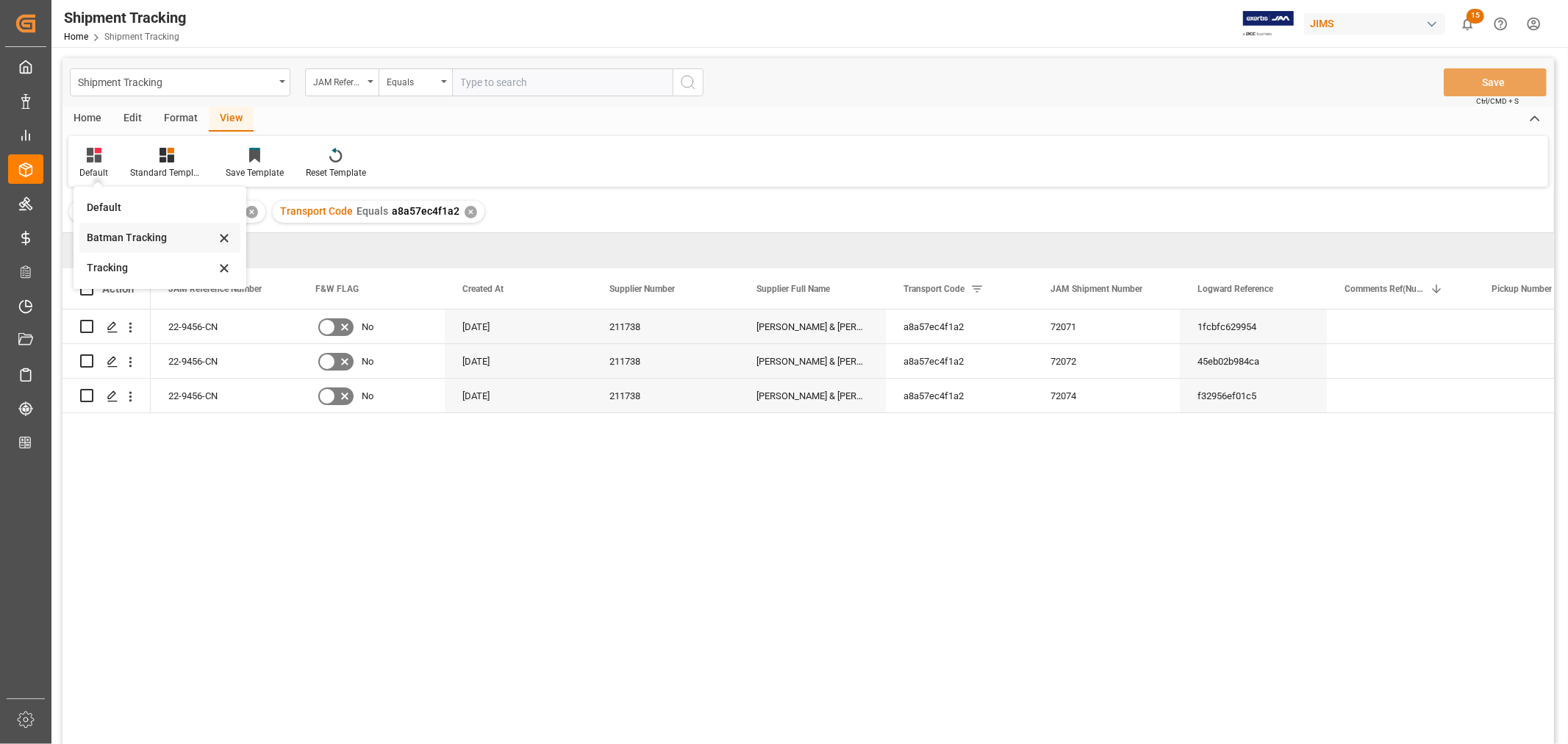
click at [133, 239] on div "Batman Tracking" at bounding box center [151, 238] width 128 height 16
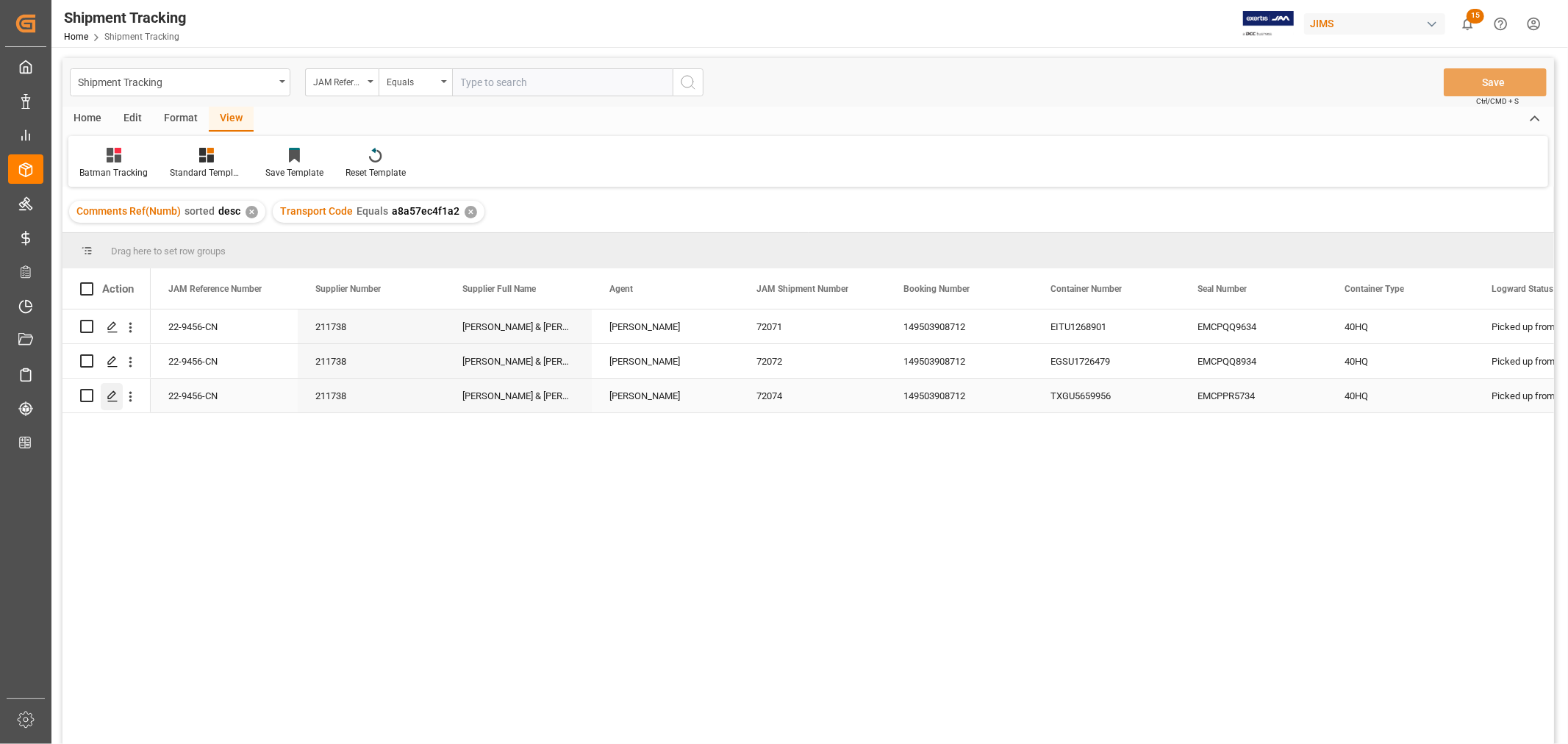
click at [111, 394] on icon "Press SPACE to select this row." at bounding box center [112, 395] width 11 height 11
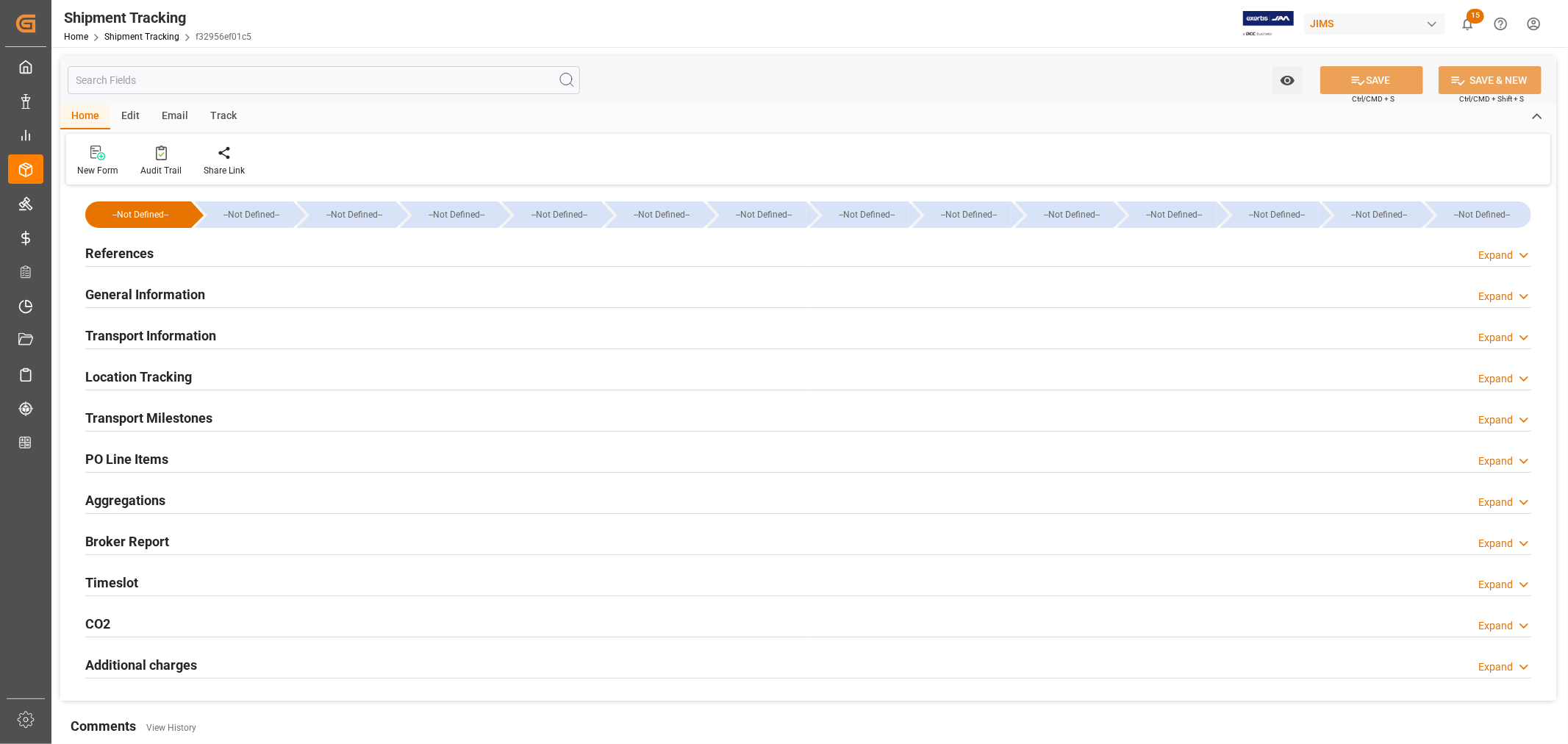
type input "08-14-2025 09:30"
type input "08-11-2025 20:00"
click at [156, 581] on div "Timeslot Expand" at bounding box center [808, 581] width 1446 height 28
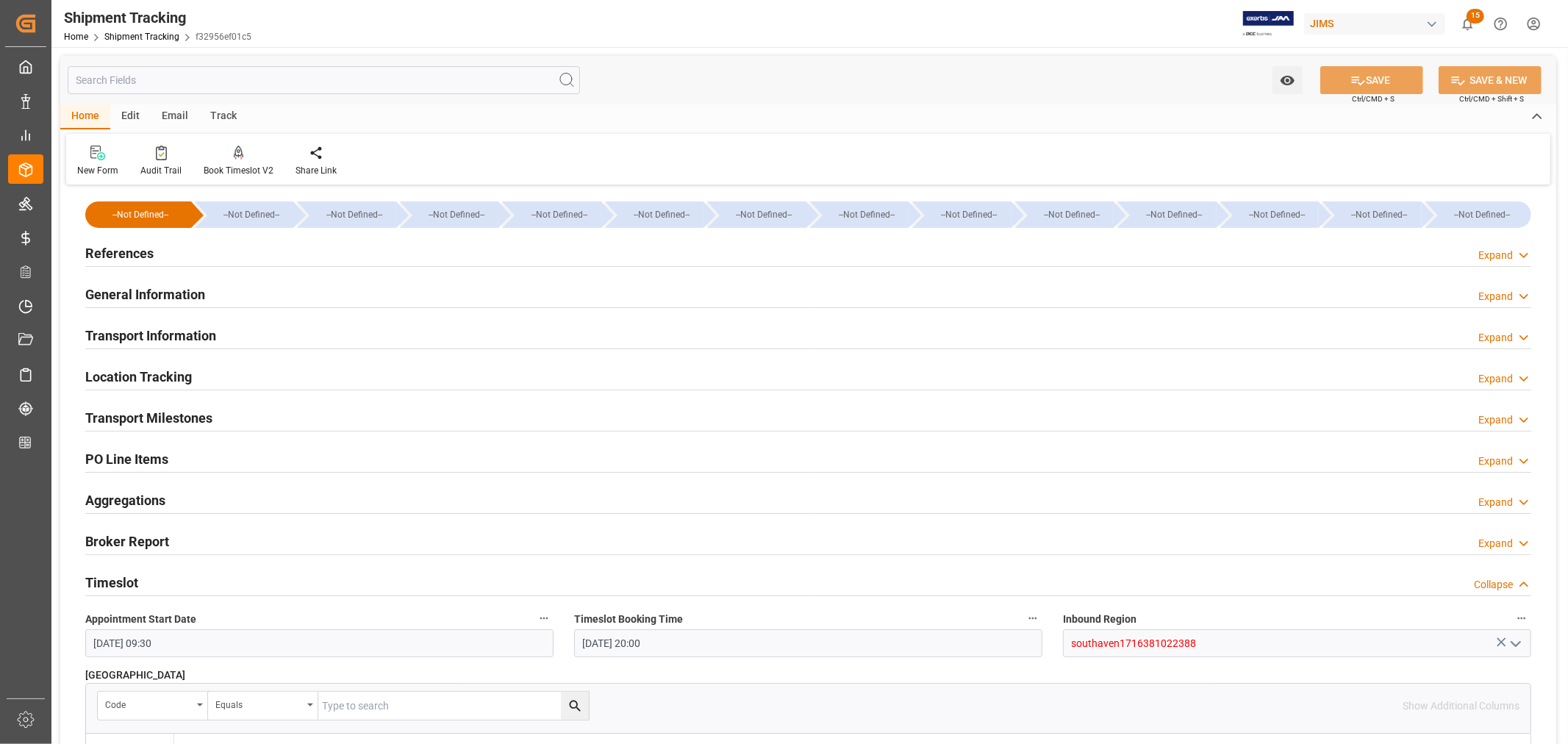
click at [136, 255] on h2 "References" at bounding box center [119, 253] width 69 height 20
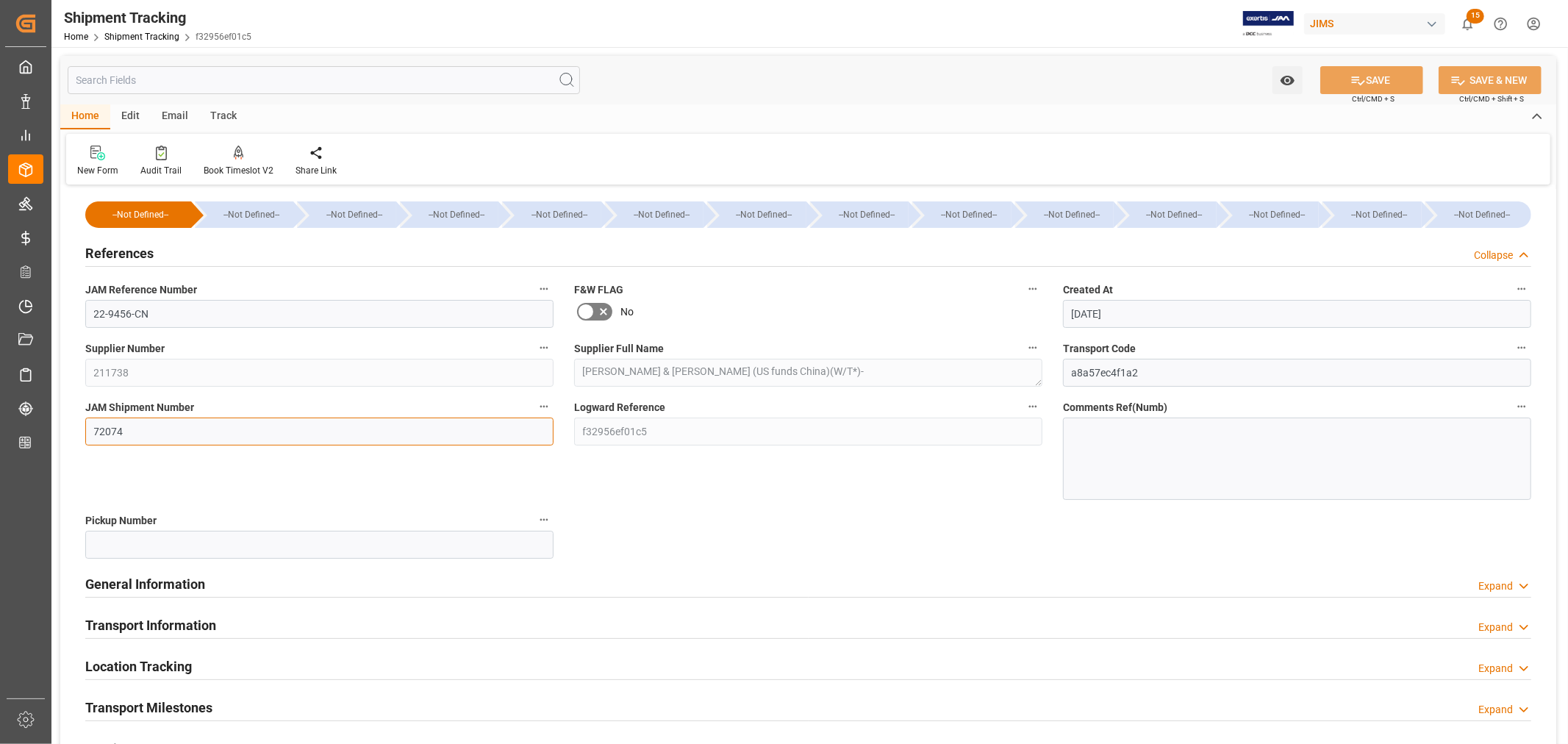
drag, startPoint x: 122, startPoint y: 429, endPoint x: 89, endPoint y: 429, distance: 33.0
click at [89, 429] on input "72074" at bounding box center [319, 431] width 468 height 28
click at [131, 246] on h2 "References" at bounding box center [119, 253] width 69 height 20
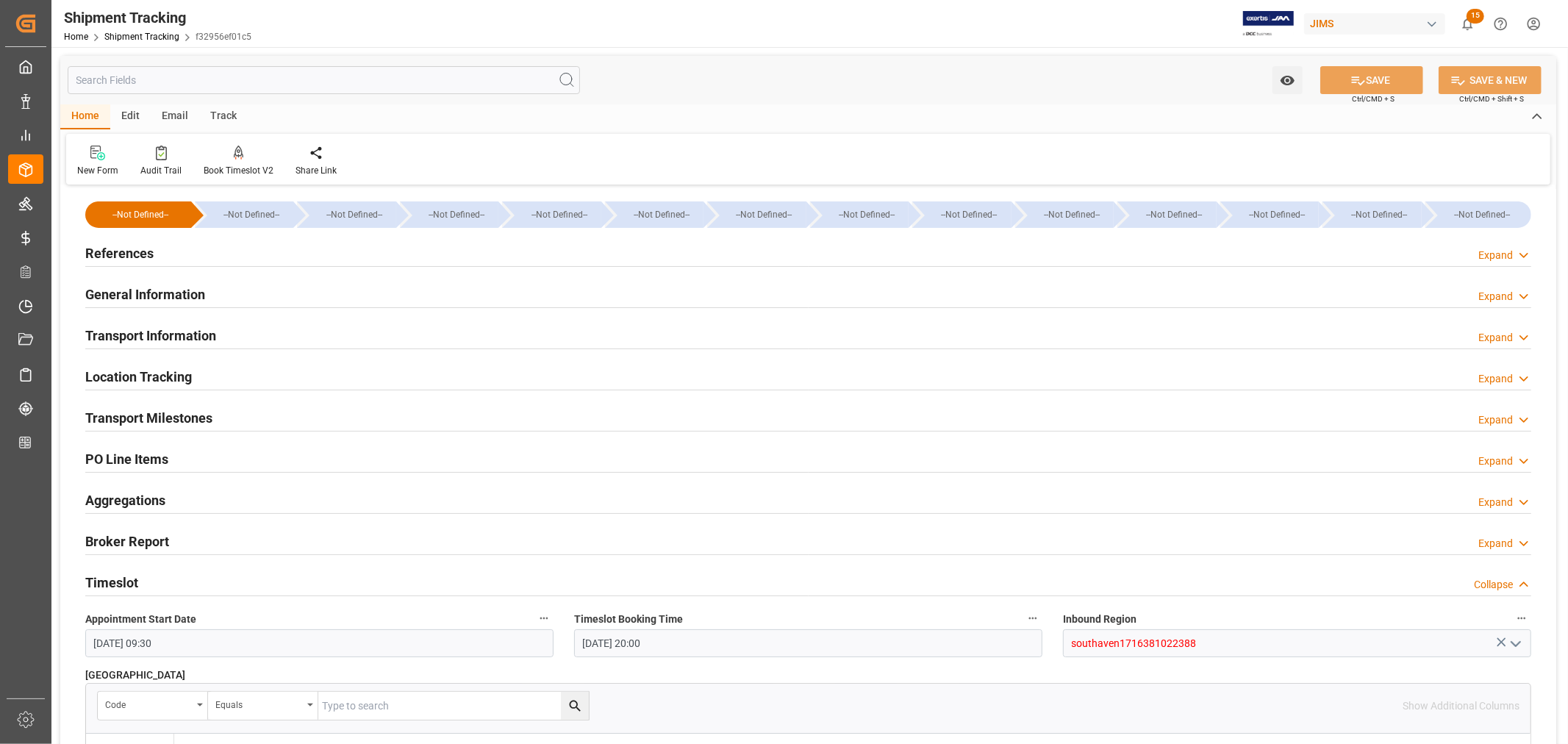
click at [197, 338] on h2 "Transport Information" at bounding box center [150, 336] width 131 height 20
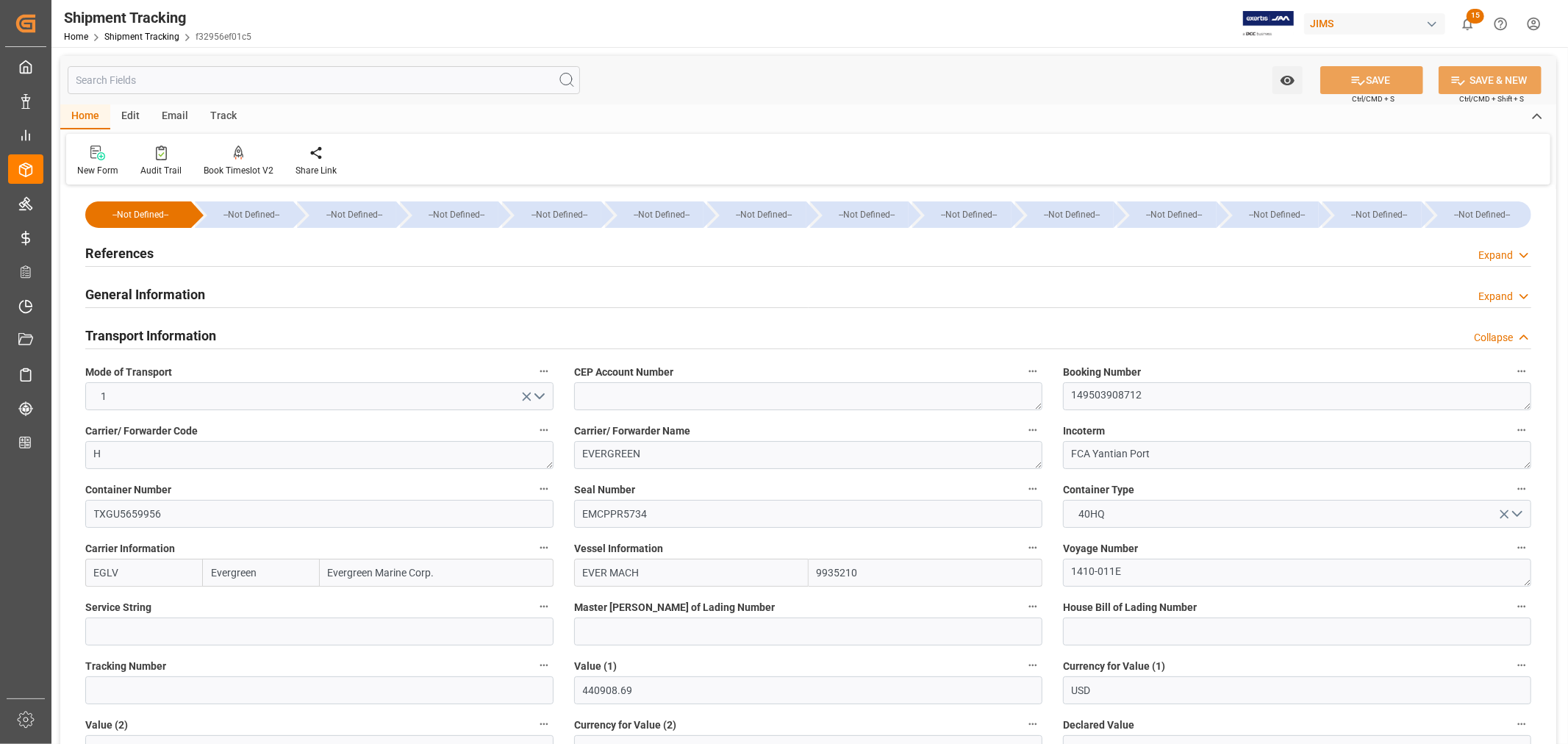
click at [196, 336] on h2 "Transport Information" at bounding box center [150, 336] width 131 height 20
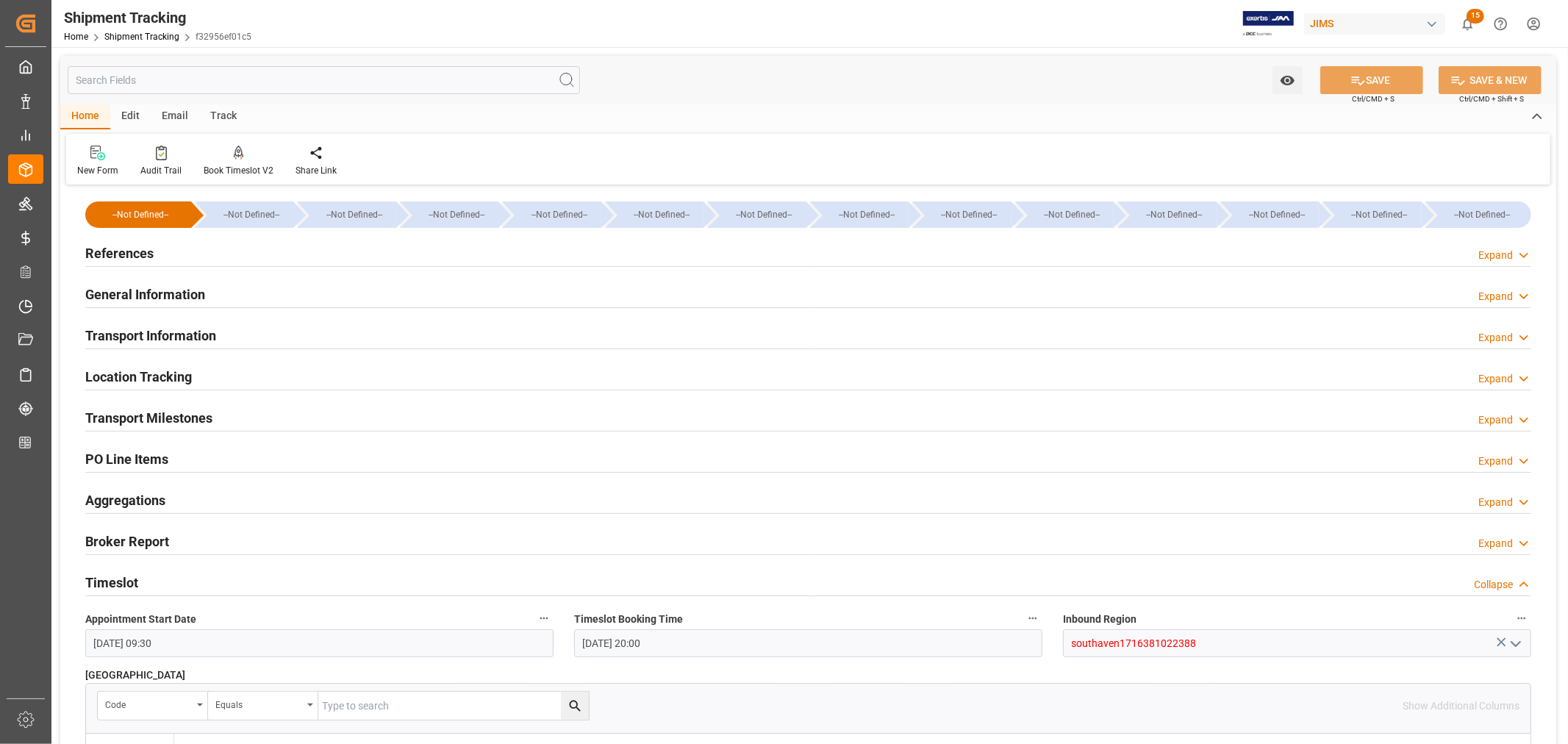
click at [185, 291] on h2 "General Information" at bounding box center [145, 294] width 119 height 20
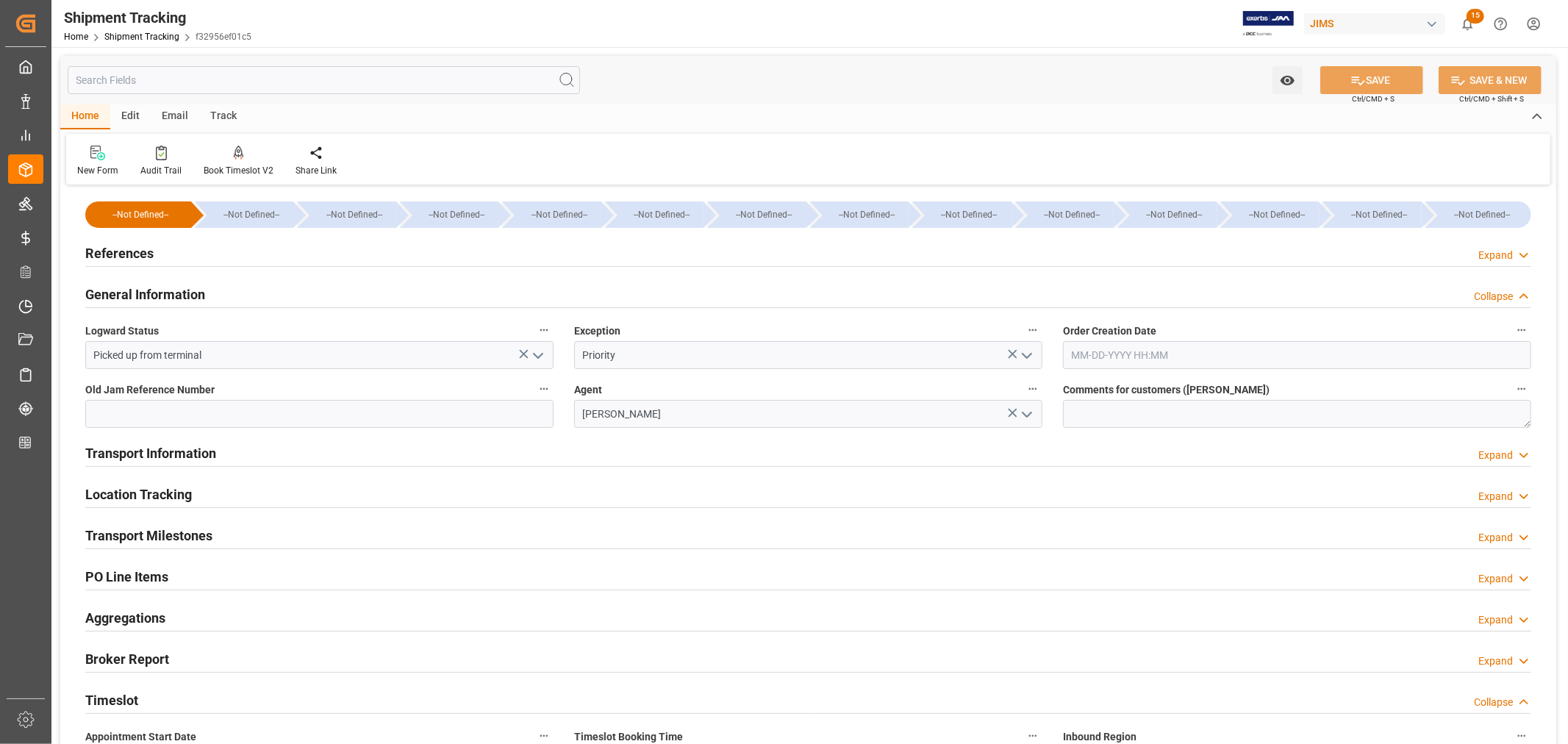
click at [185, 291] on h2 "General Information" at bounding box center [145, 294] width 119 height 20
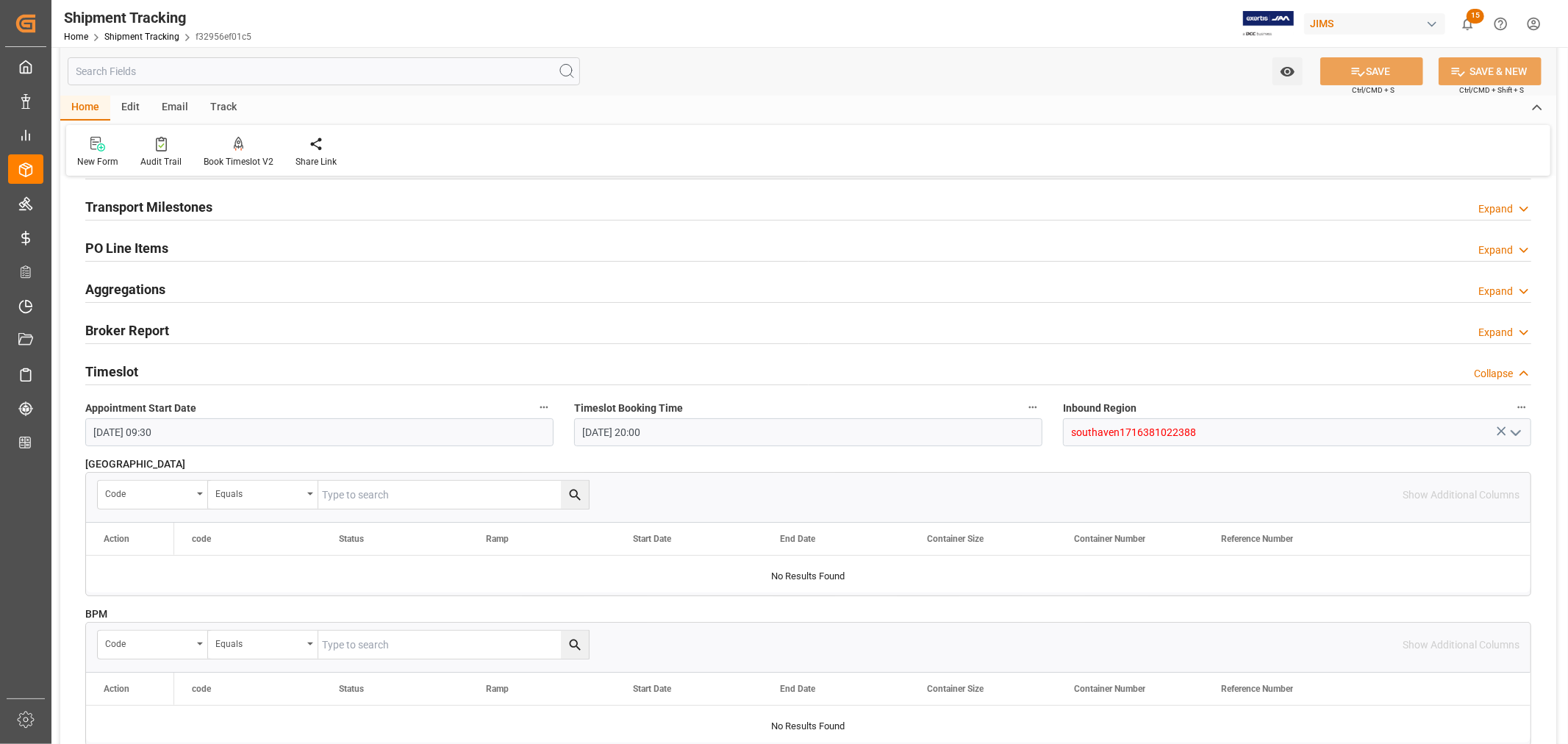
scroll to position [163, 0]
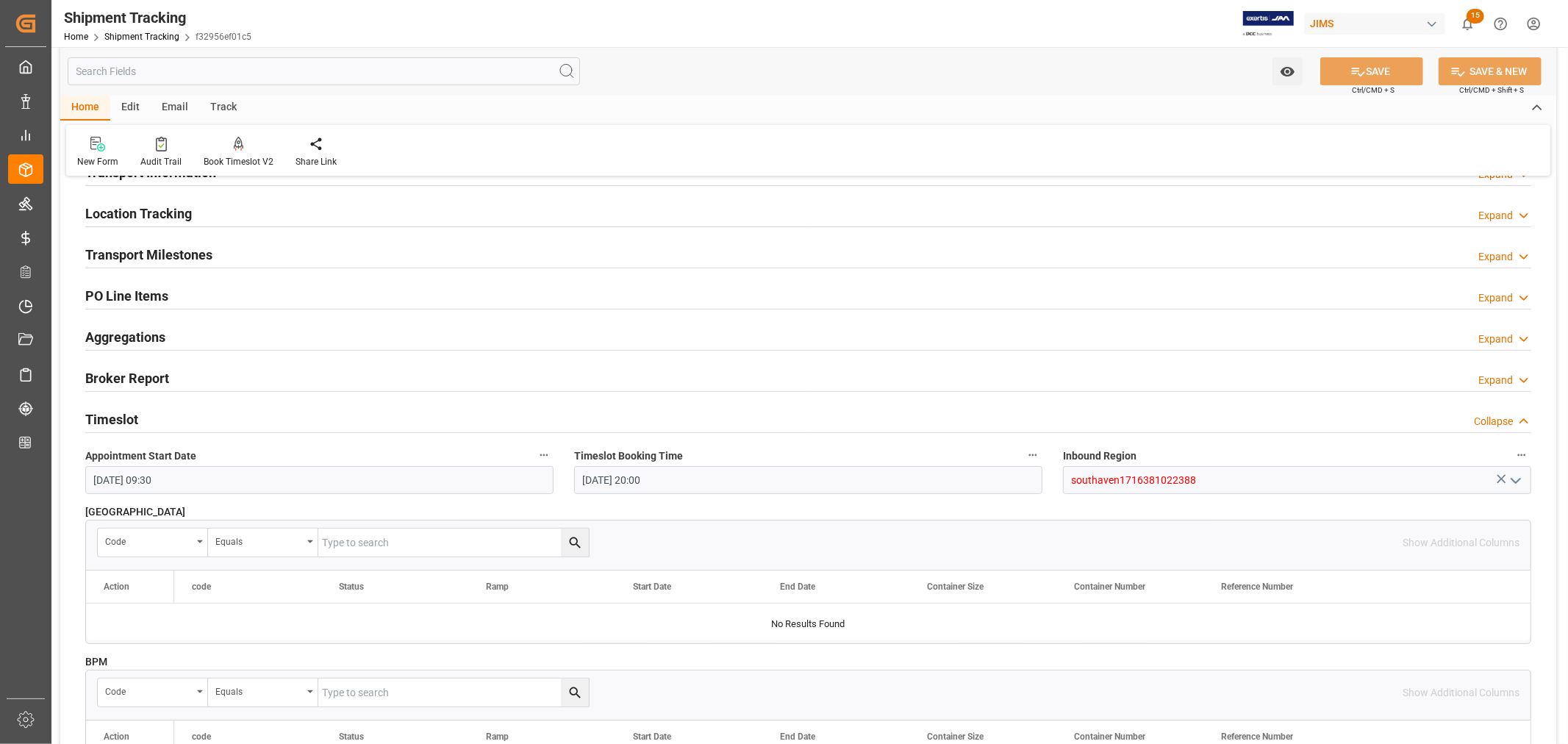
click at [136, 416] on h2 "Timeslot" at bounding box center [112, 419] width 53 height 20
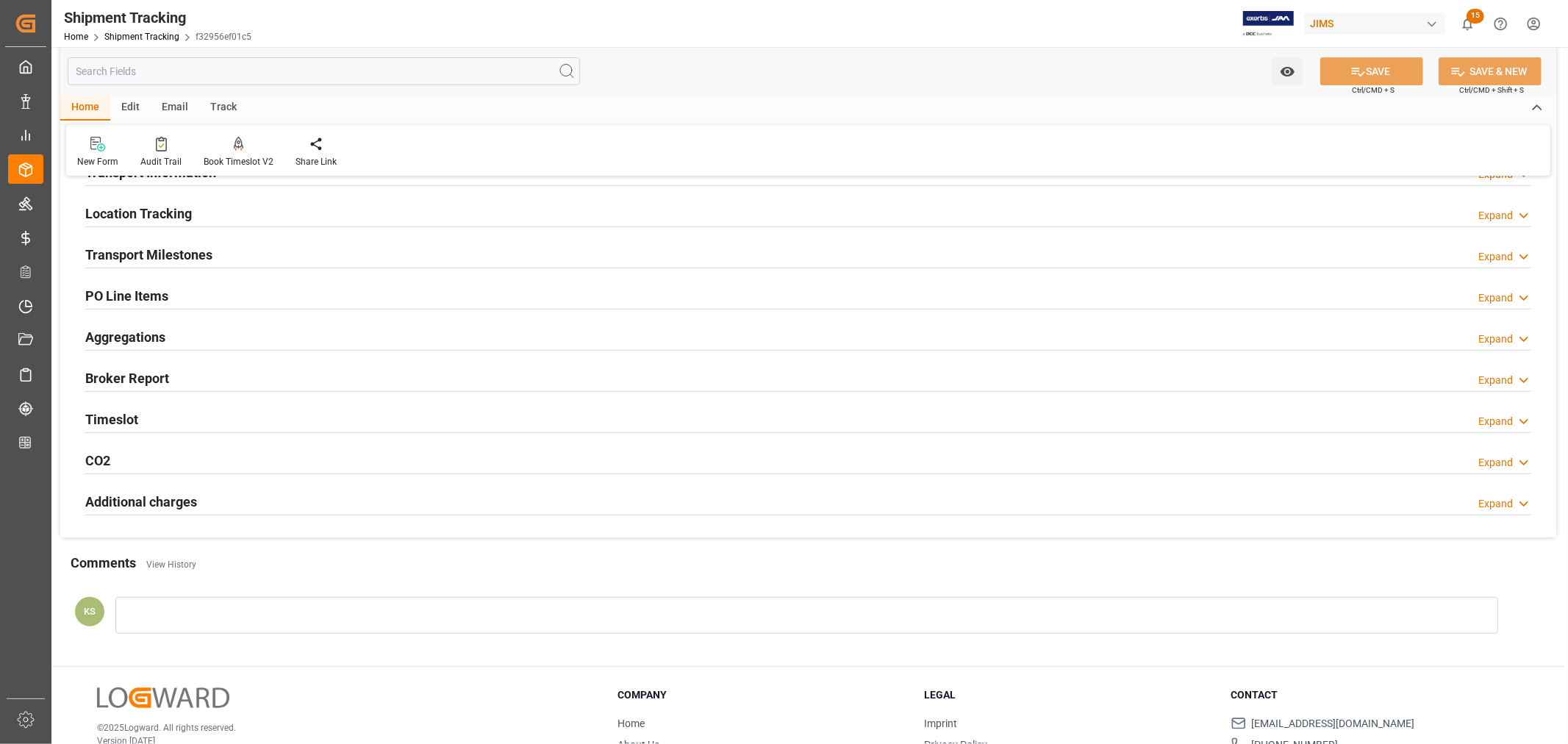
click at [193, 254] on h2 "Transport Milestones" at bounding box center [148, 255] width 127 height 20
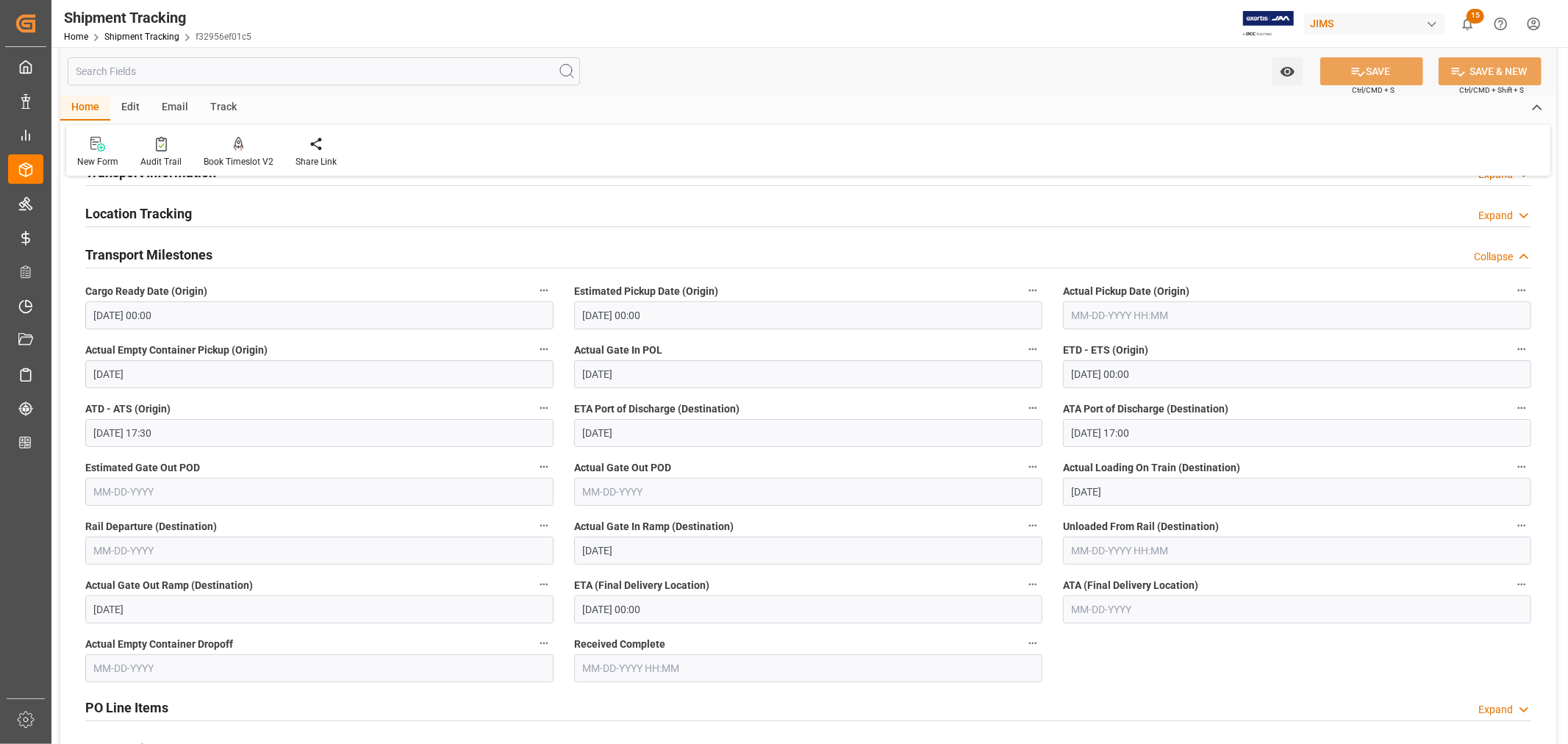
click at [666, 607] on input "08-19-2025 00:00" at bounding box center [808, 610] width 468 height 28
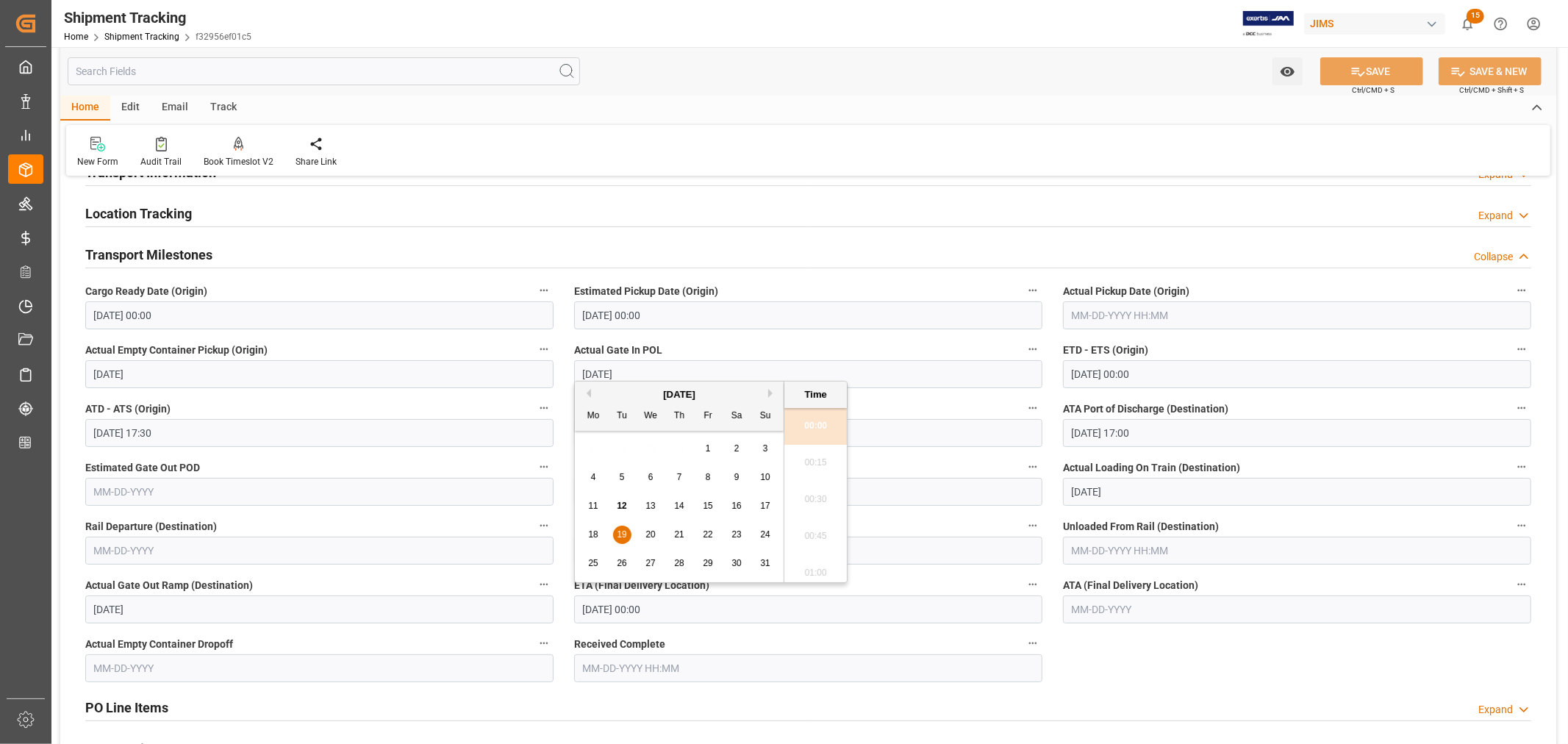
click at [678, 507] on span "14" at bounding box center [678, 506] width 10 height 11
type input "08-14-2025 00:00"
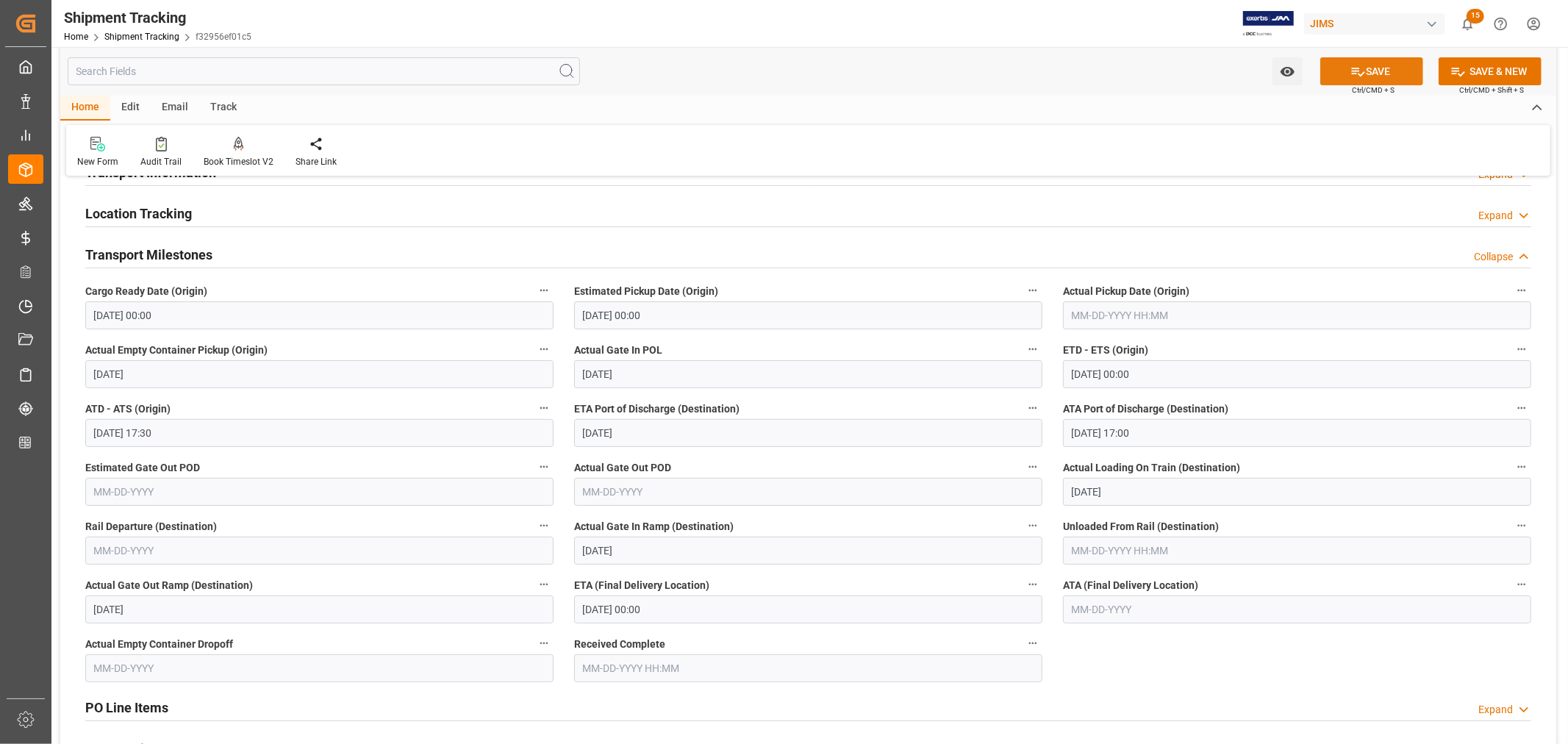
click at [1375, 72] on button "SAVE" at bounding box center [1371, 71] width 103 height 28
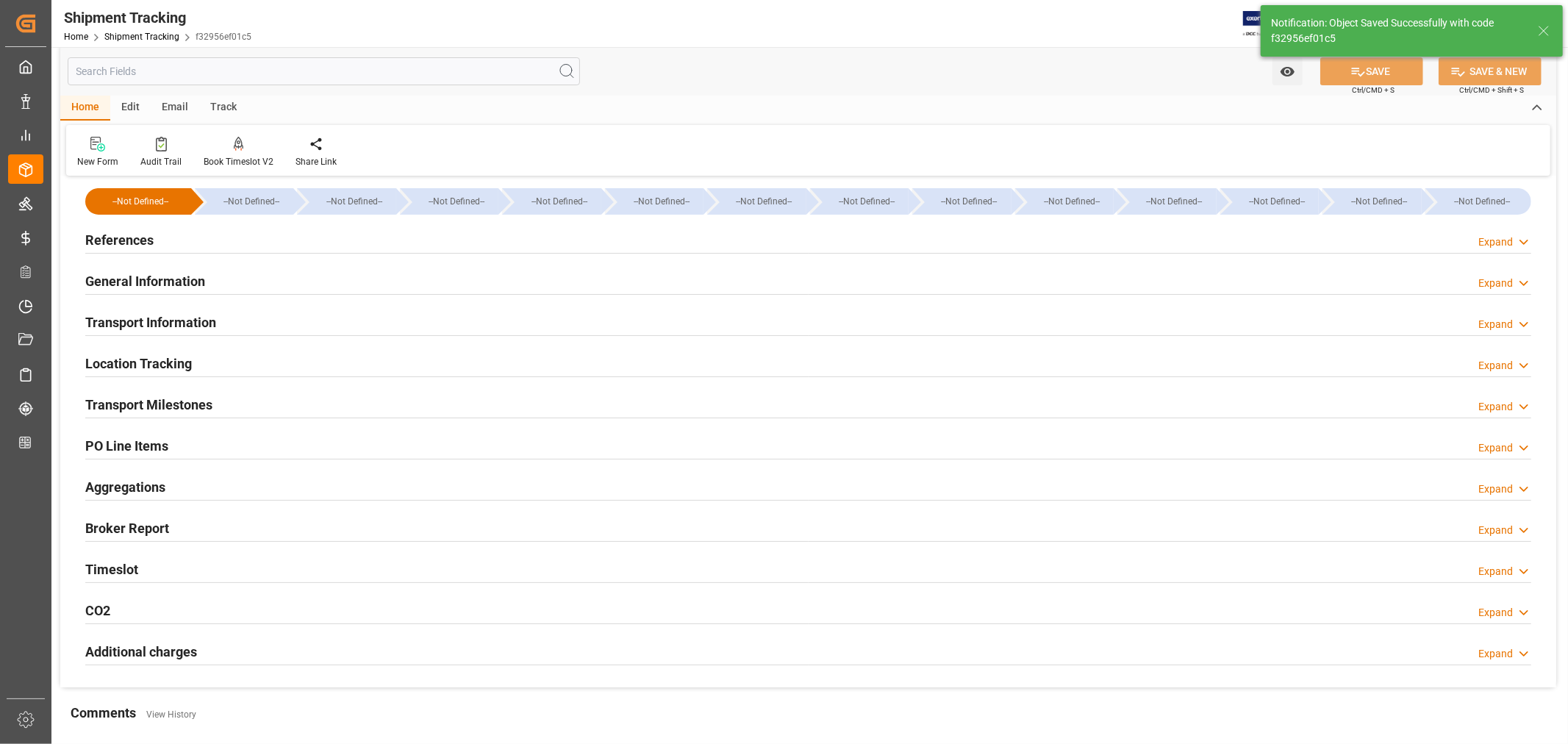
scroll to position [0, 0]
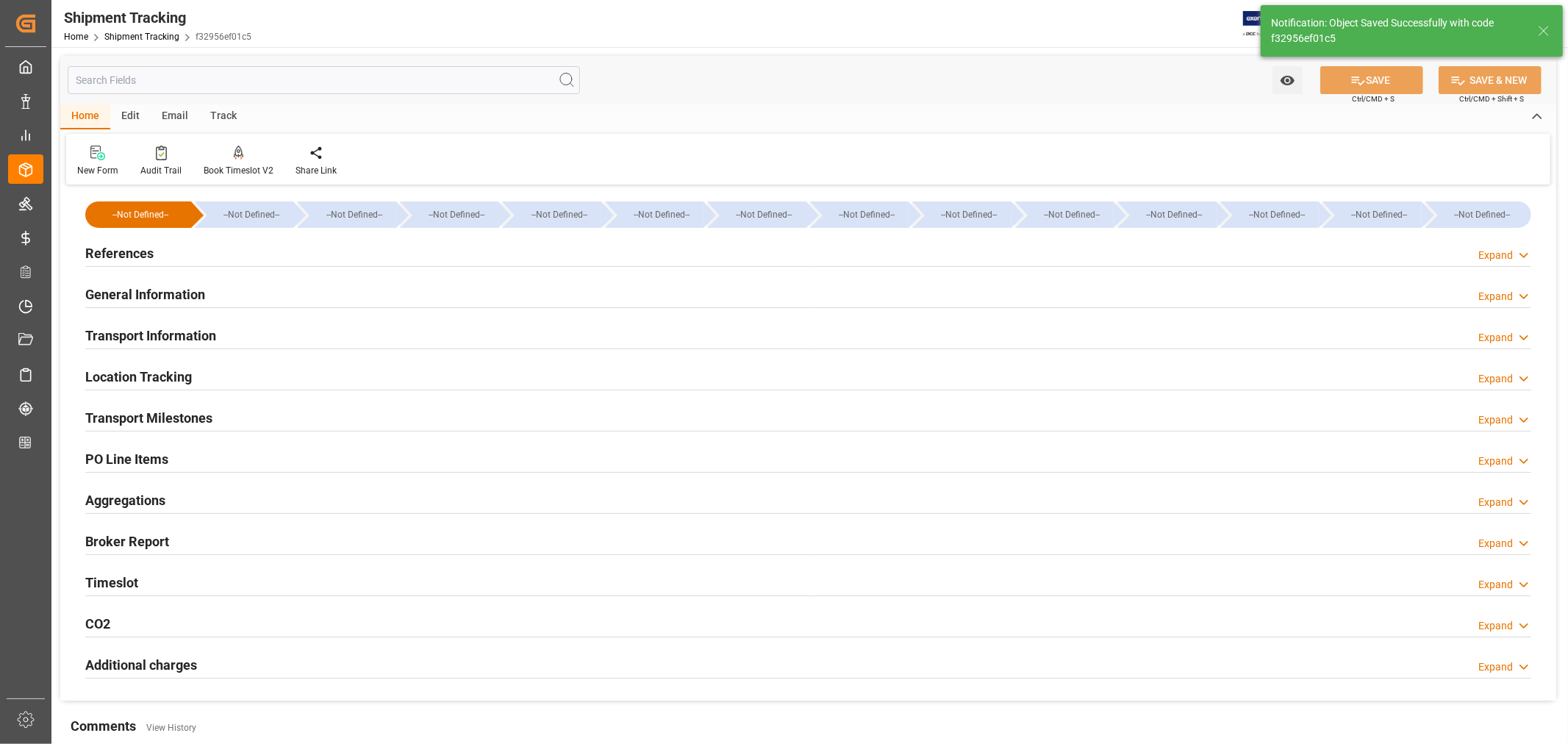
click at [157, 292] on h2 "General Information" at bounding box center [145, 294] width 119 height 20
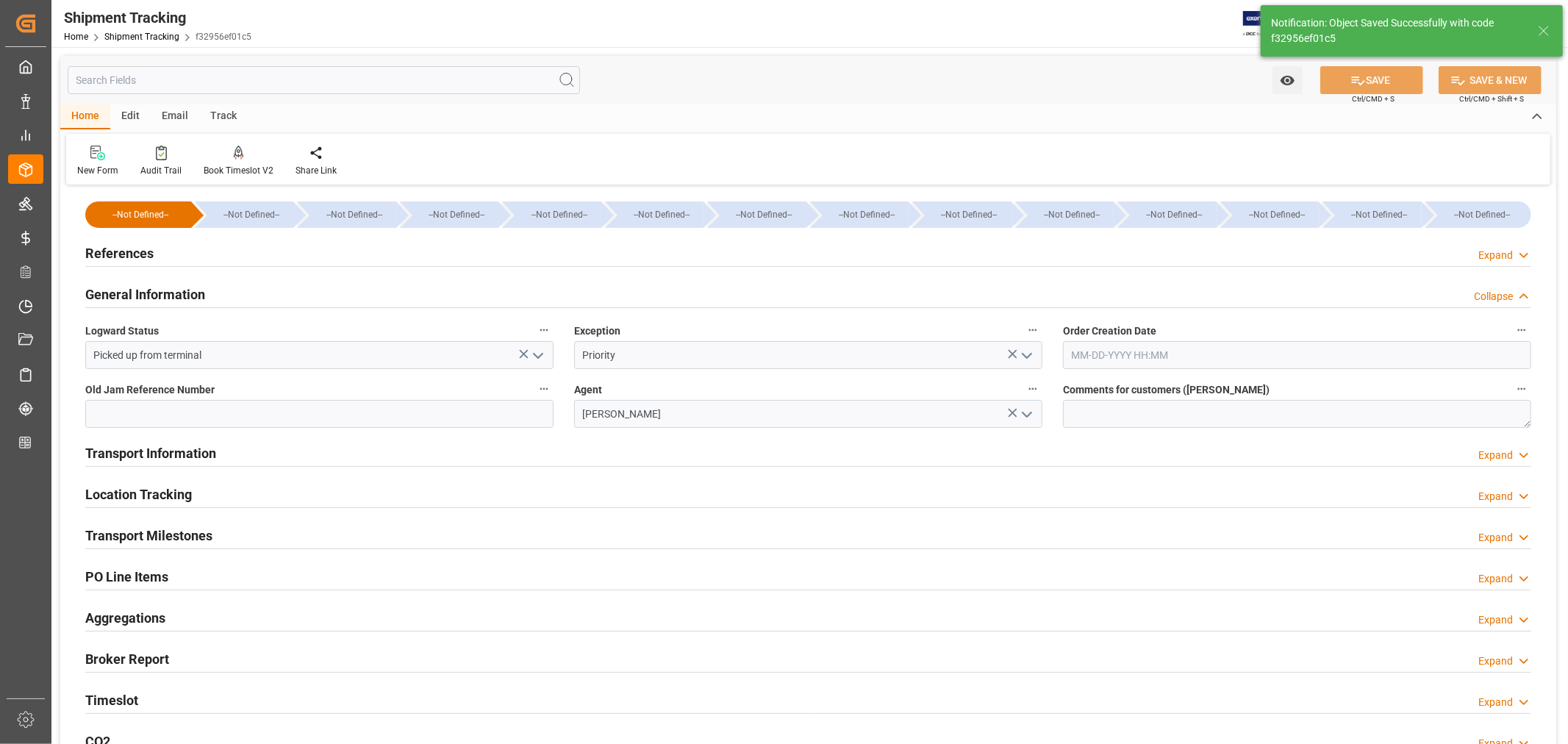
click at [157, 292] on h2 "General Information" at bounding box center [145, 294] width 119 height 20
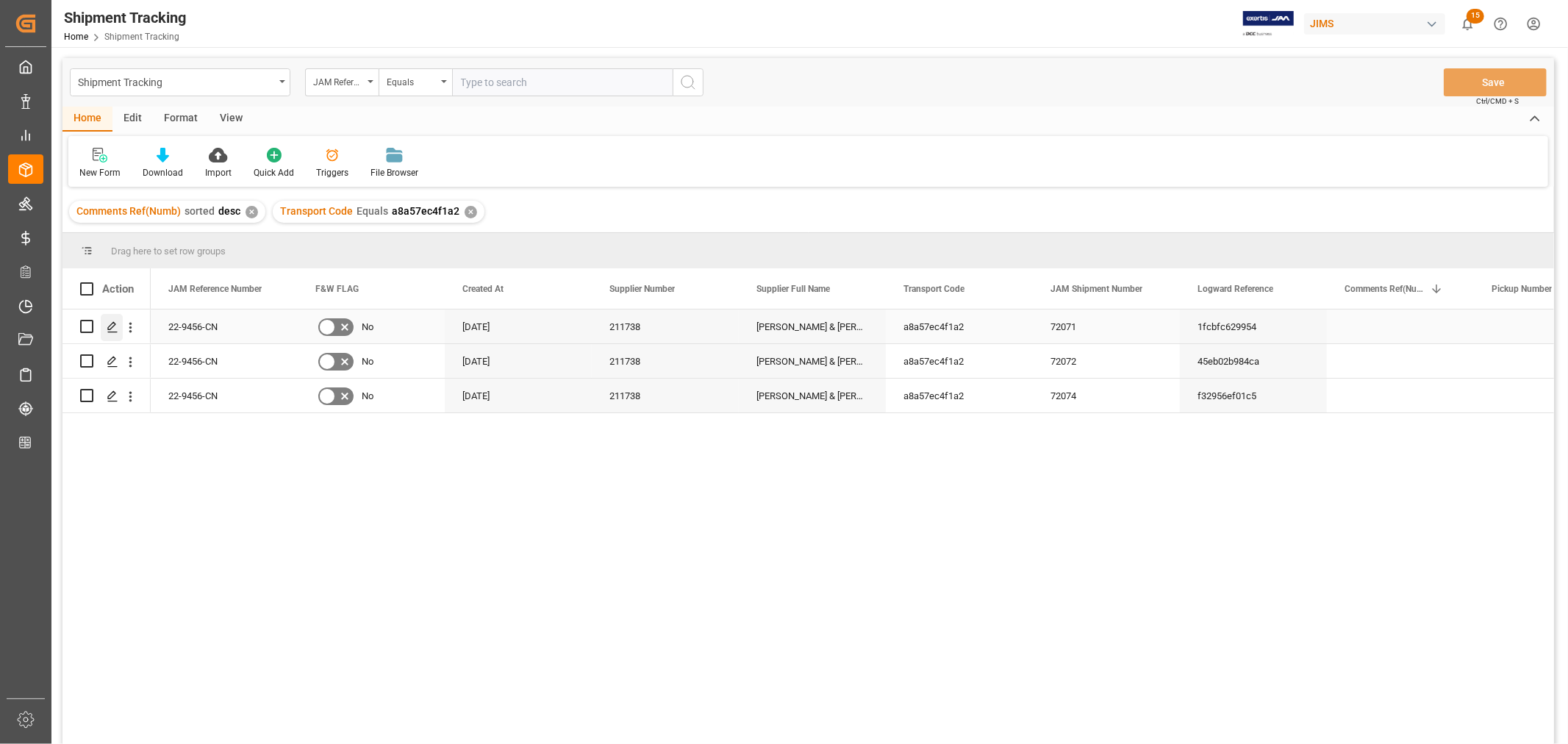
click at [114, 326] on icon "Press SPACE to select this row." at bounding box center [112, 327] width 11 height 11
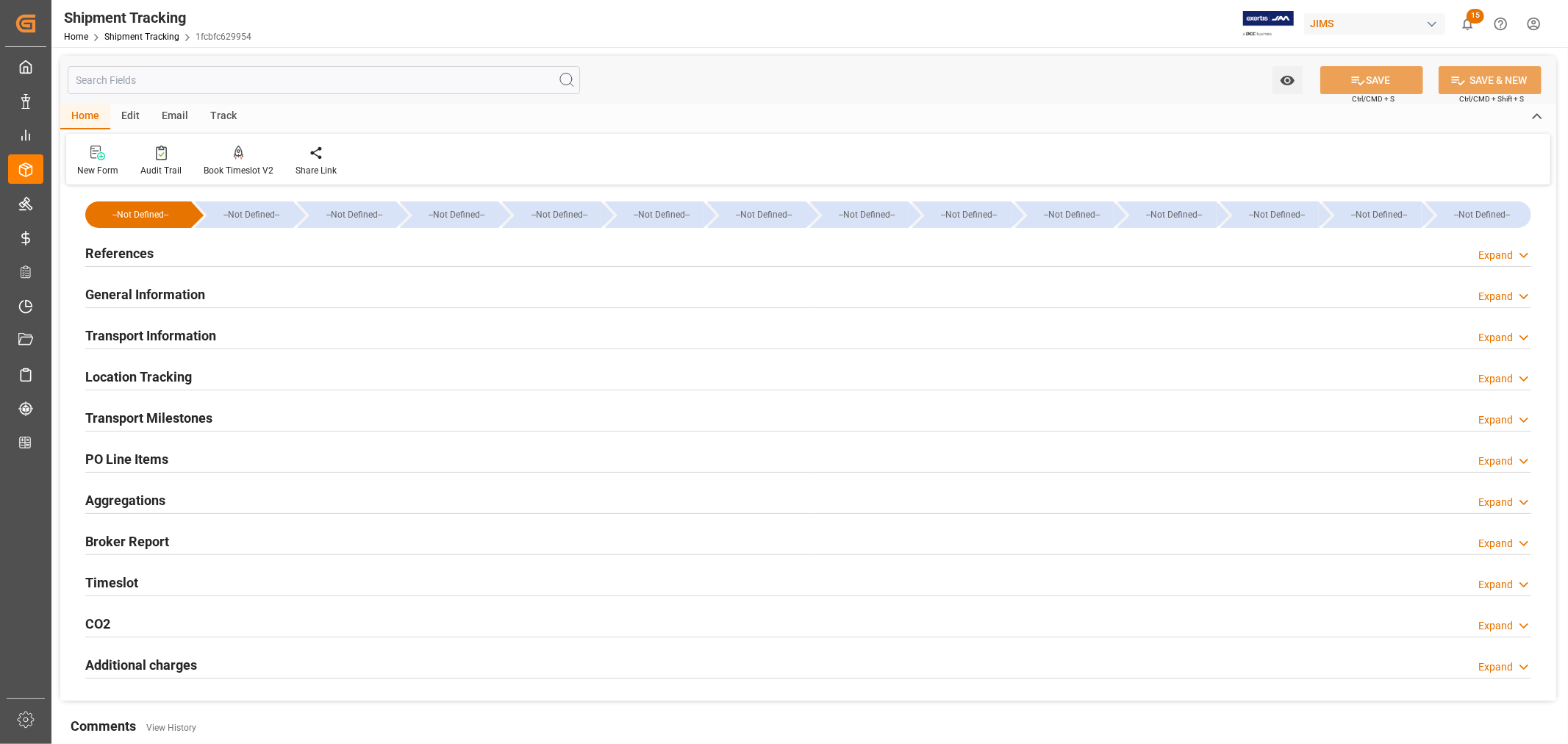
type input "07-08-2025 00:00"
type input "07-10-2025 00:00"
type input "07-07-2025"
type input "07-15-2025 00:00"
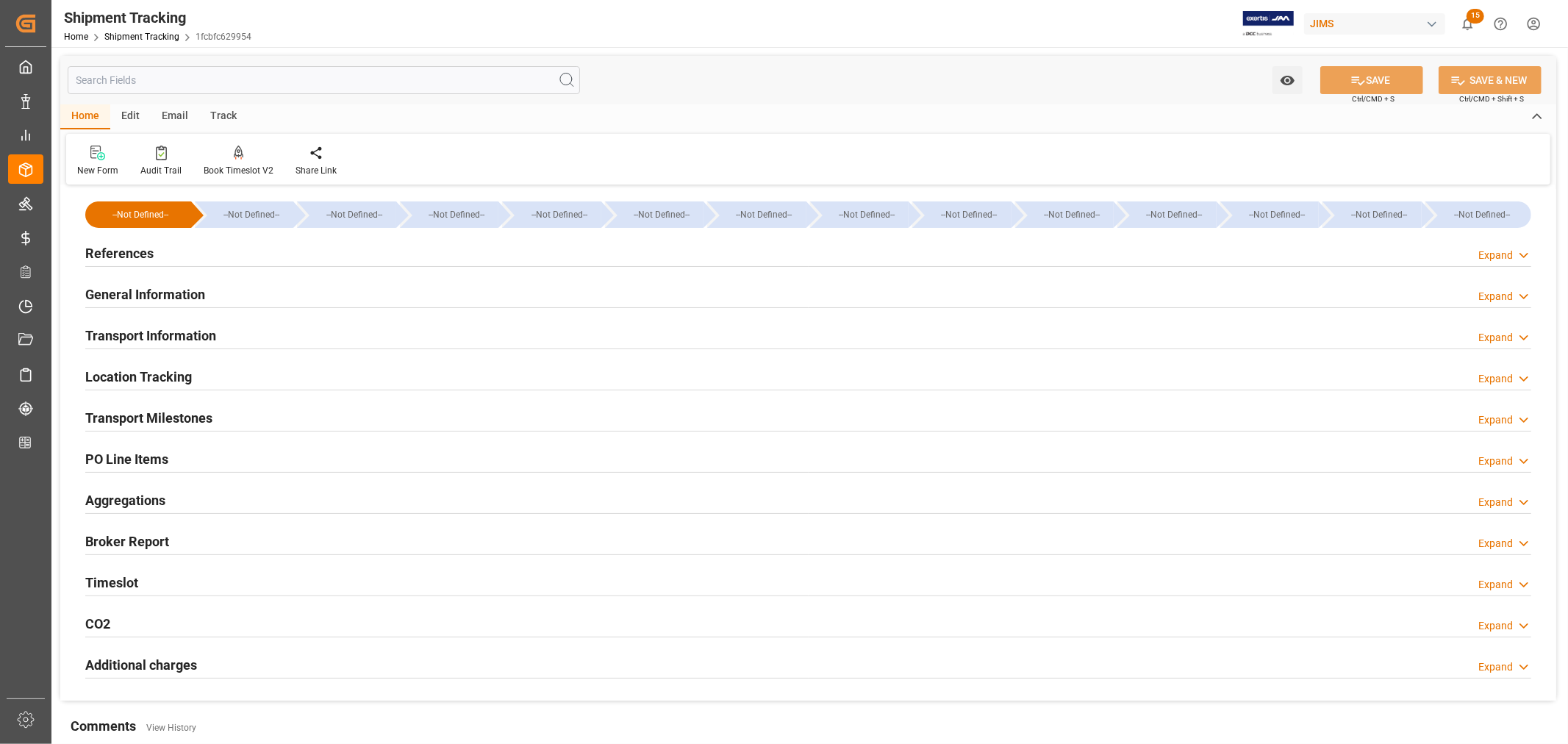
type input "07-14-2025 17:30"
type input "07-30-2025"
type input "07-30-2025 17:00"
type input "08-05-2025"
type input "08-11-2025"
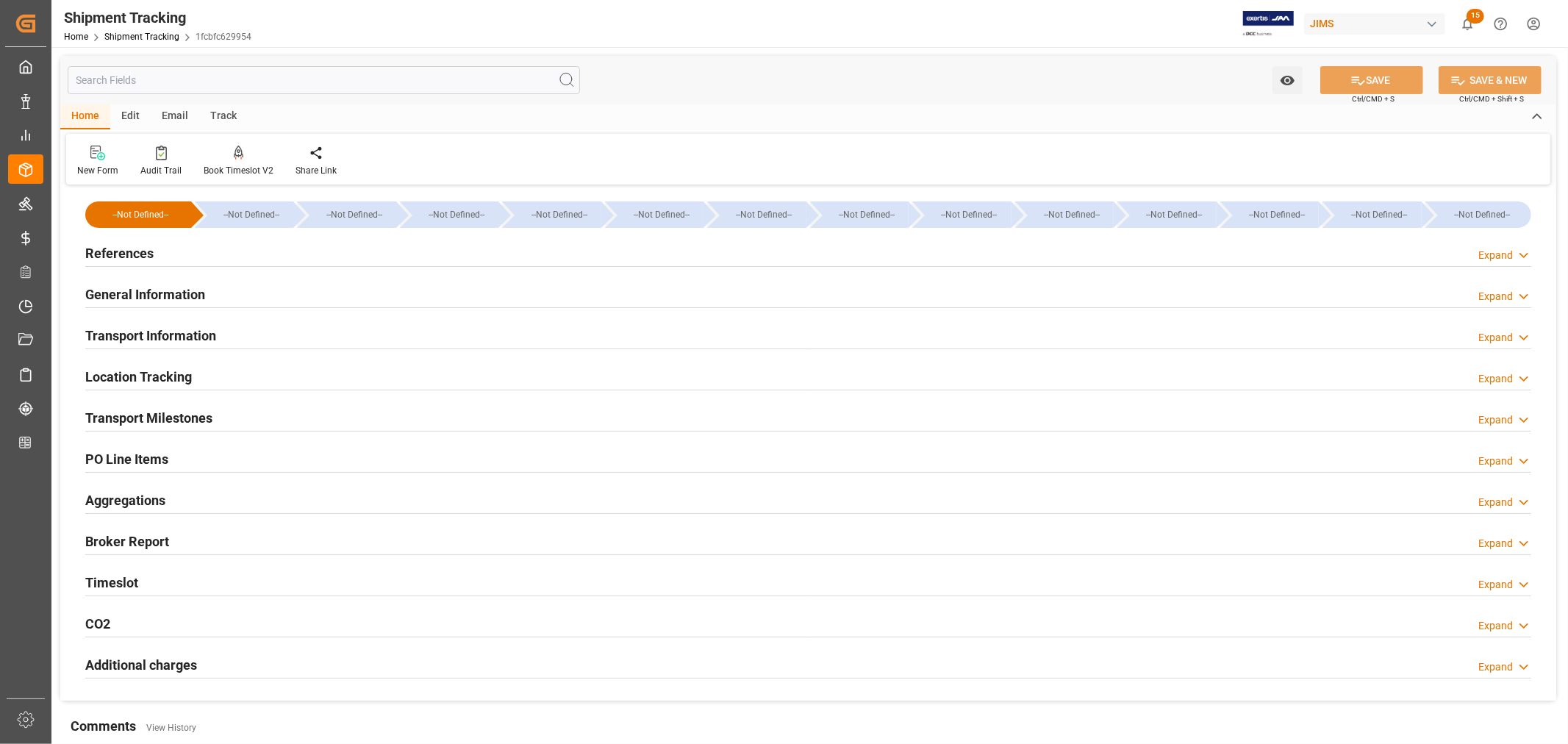
type input "08-05-2025"
type input "08-19-2025 00:00"
type input "08-14-2025 10:00"
type input "08-11-2025 19:58"
click at [171, 583] on div "Timeslot Expand" at bounding box center [808, 581] width 1446 height 28
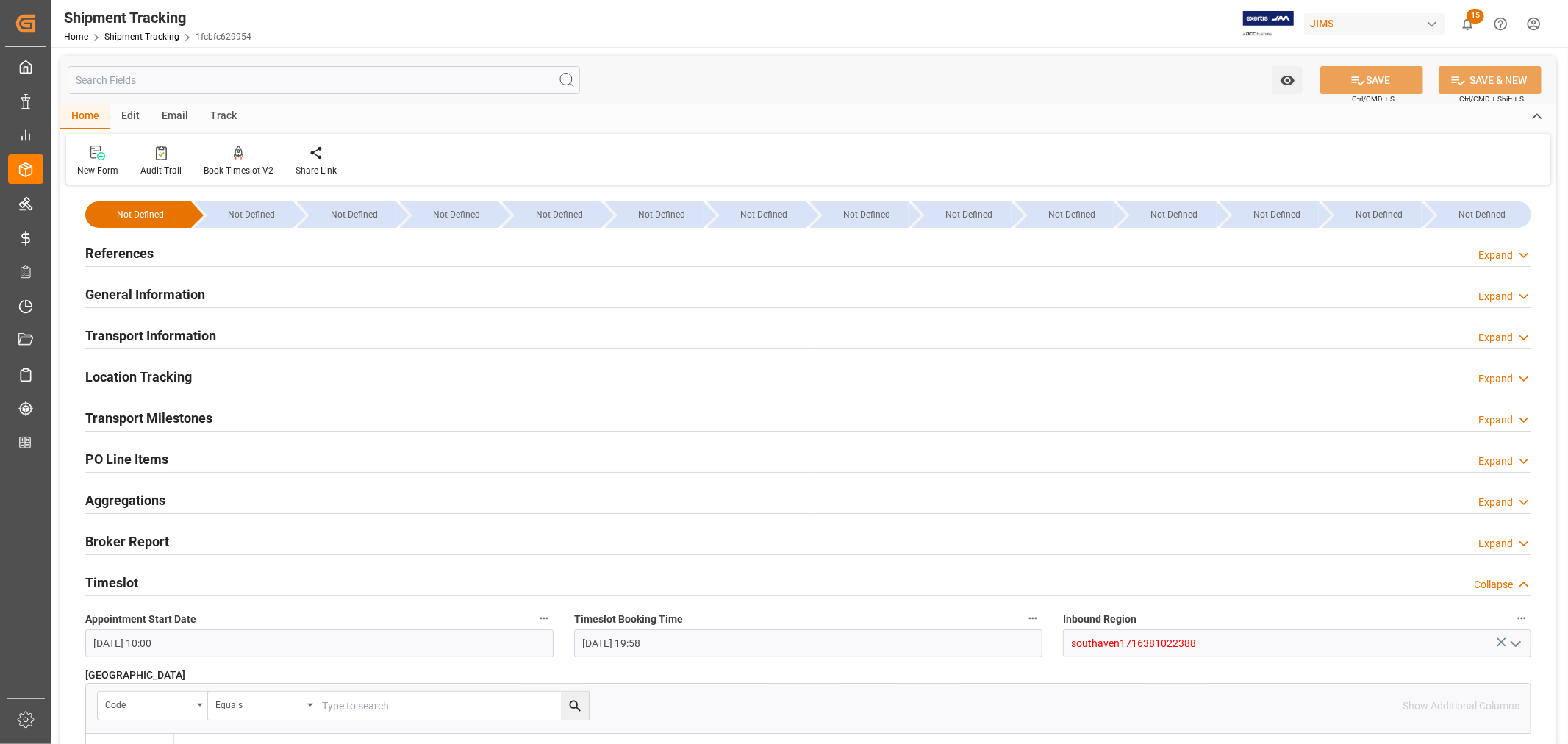
click at [191, 414] on h2 "Transport Milestones" at bounding box center [148, 417] width 127 height 20
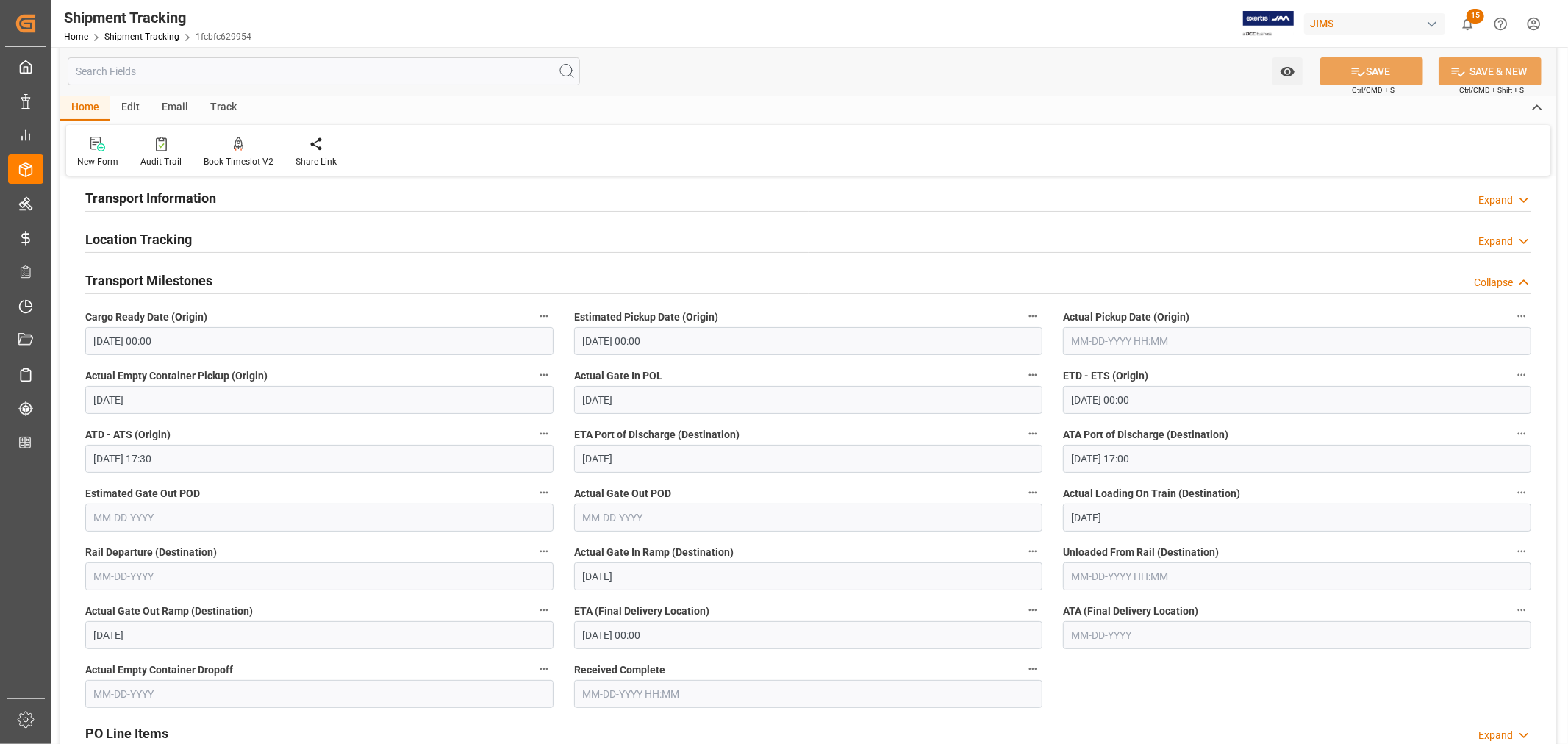
scroll to position [163, 0]
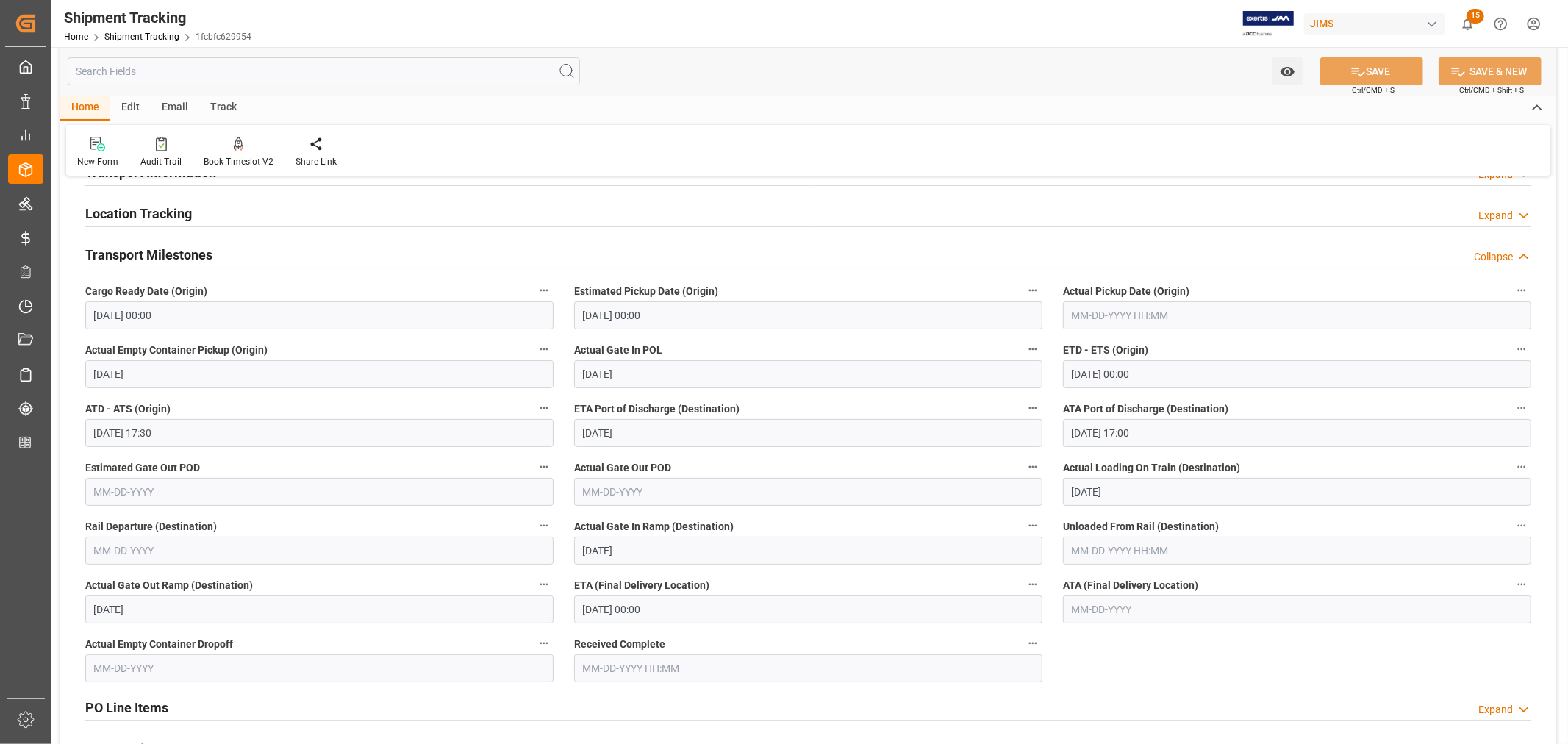
click at [670, 609] on input "08-19-2025 00:00" at bounding box center [808, 610] width 468 height 28
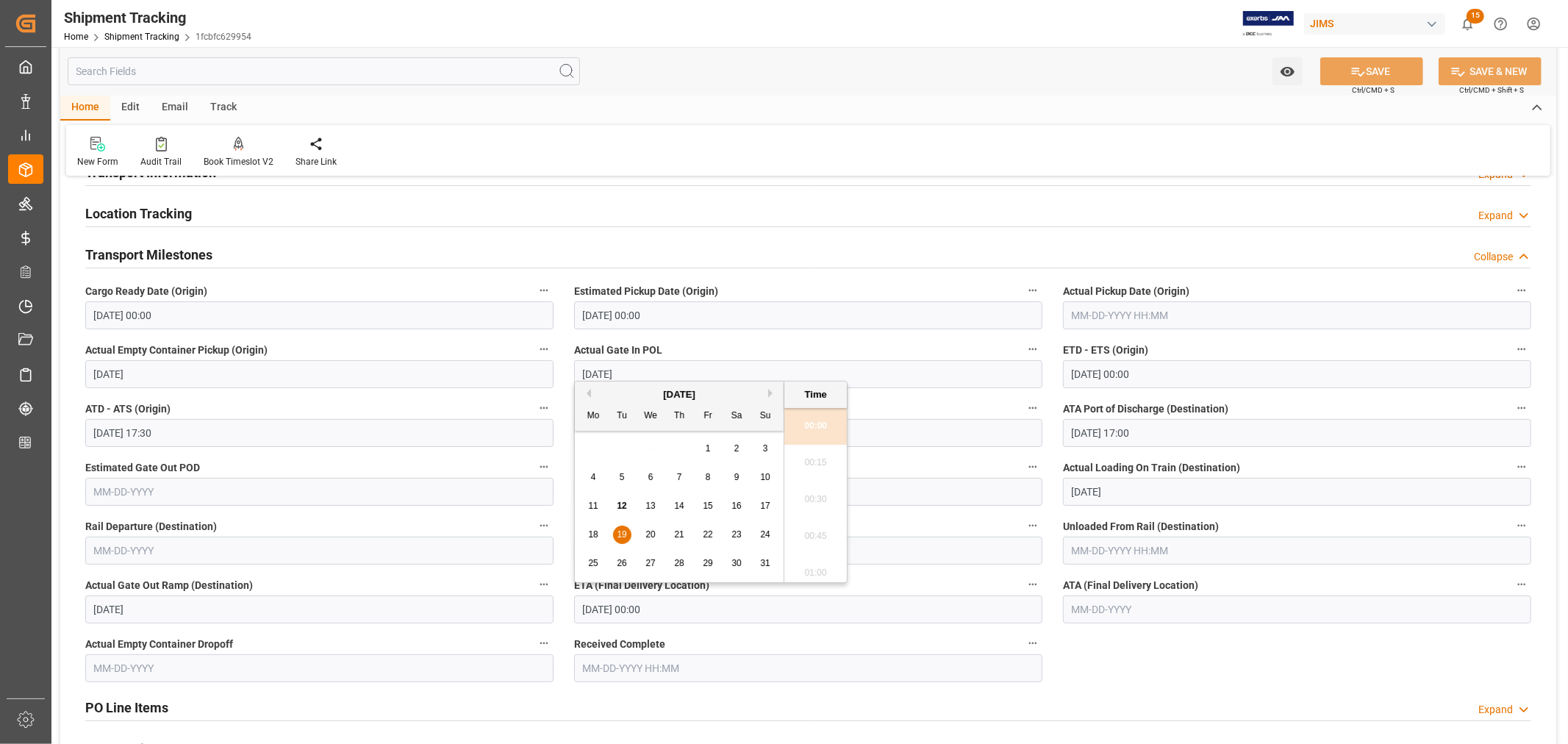
click at [683, 505] on span "14" at bounding box center [678, 506] width 10 height 11
type input "08-14-2025 00:00"
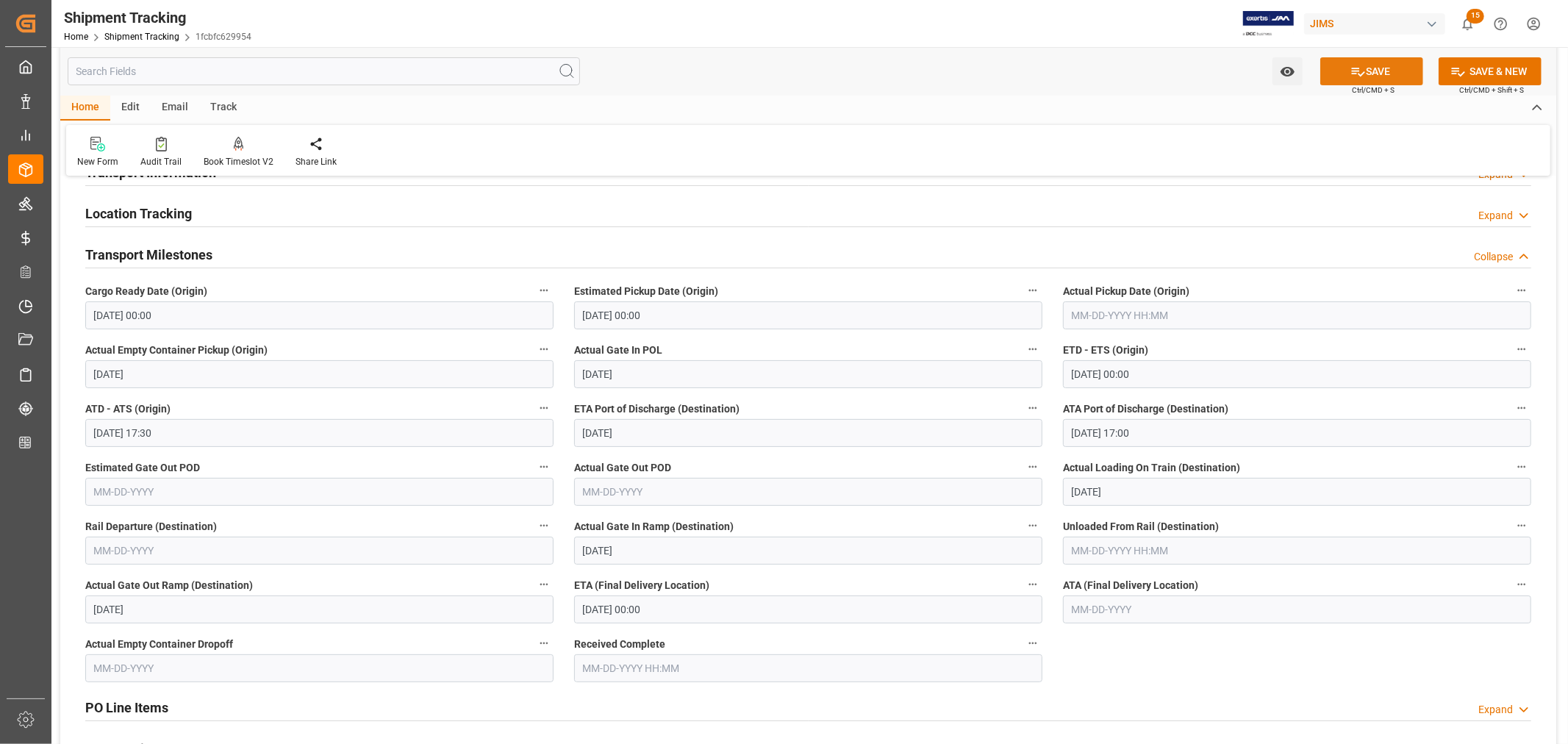
click at [1379, 75] on button "SAVE" at bounding box center [1371, 71] width 103 height 28
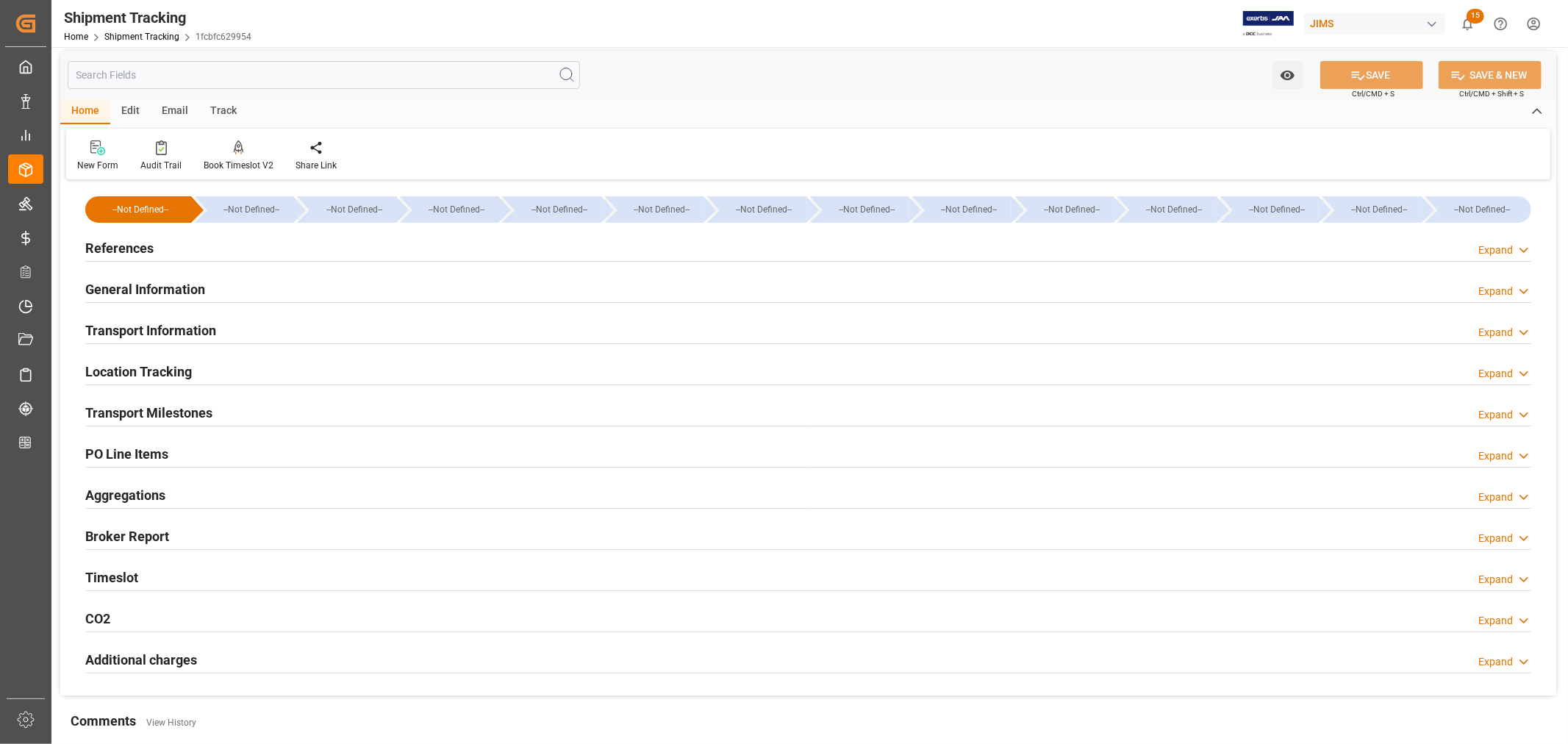
scroll to position [0, 0]
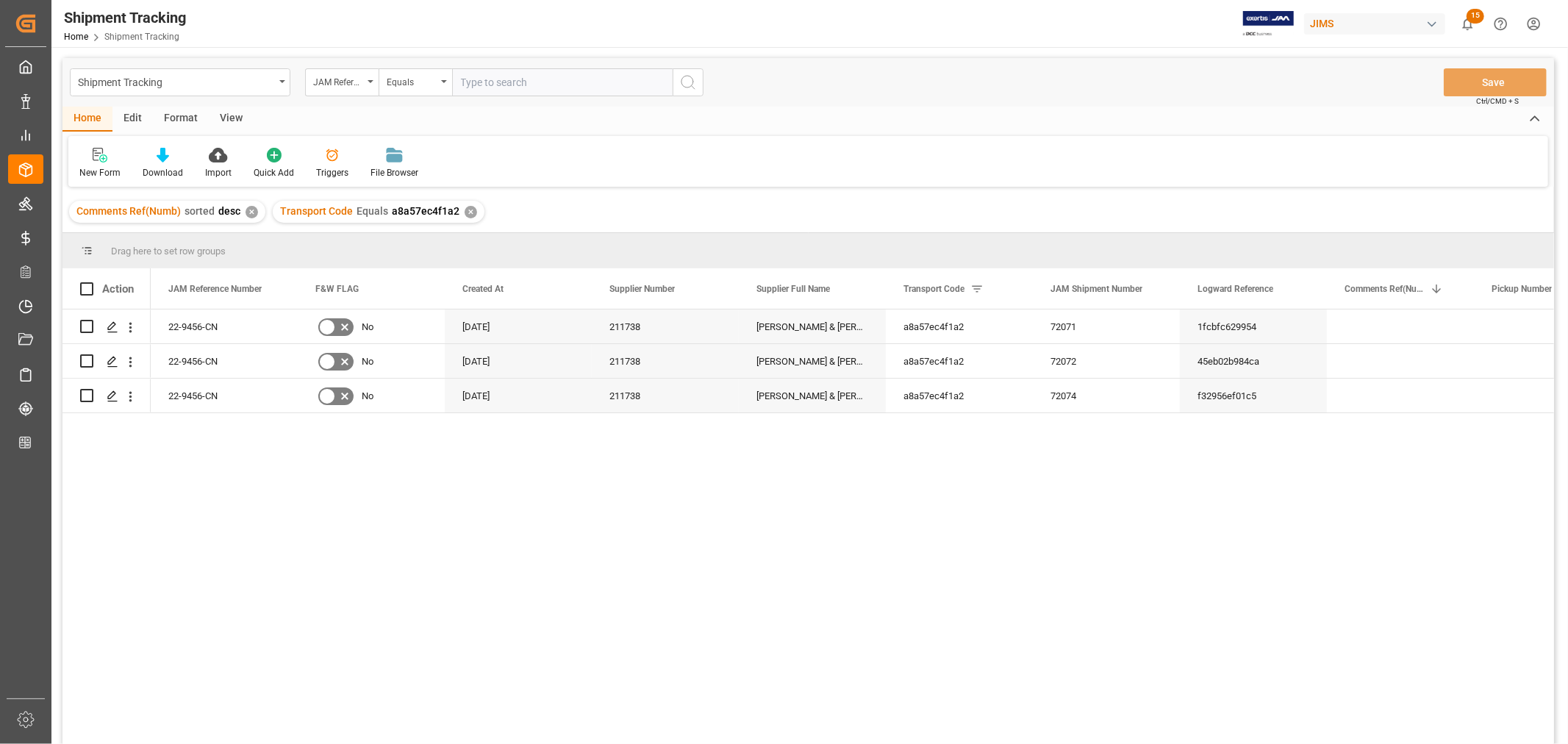
click at [231, 112] on div "View" at bounding box center [231, 119] width 45 height 25
click at [92, 160] on icon at bounding box center [94, 155] width 15 height 15
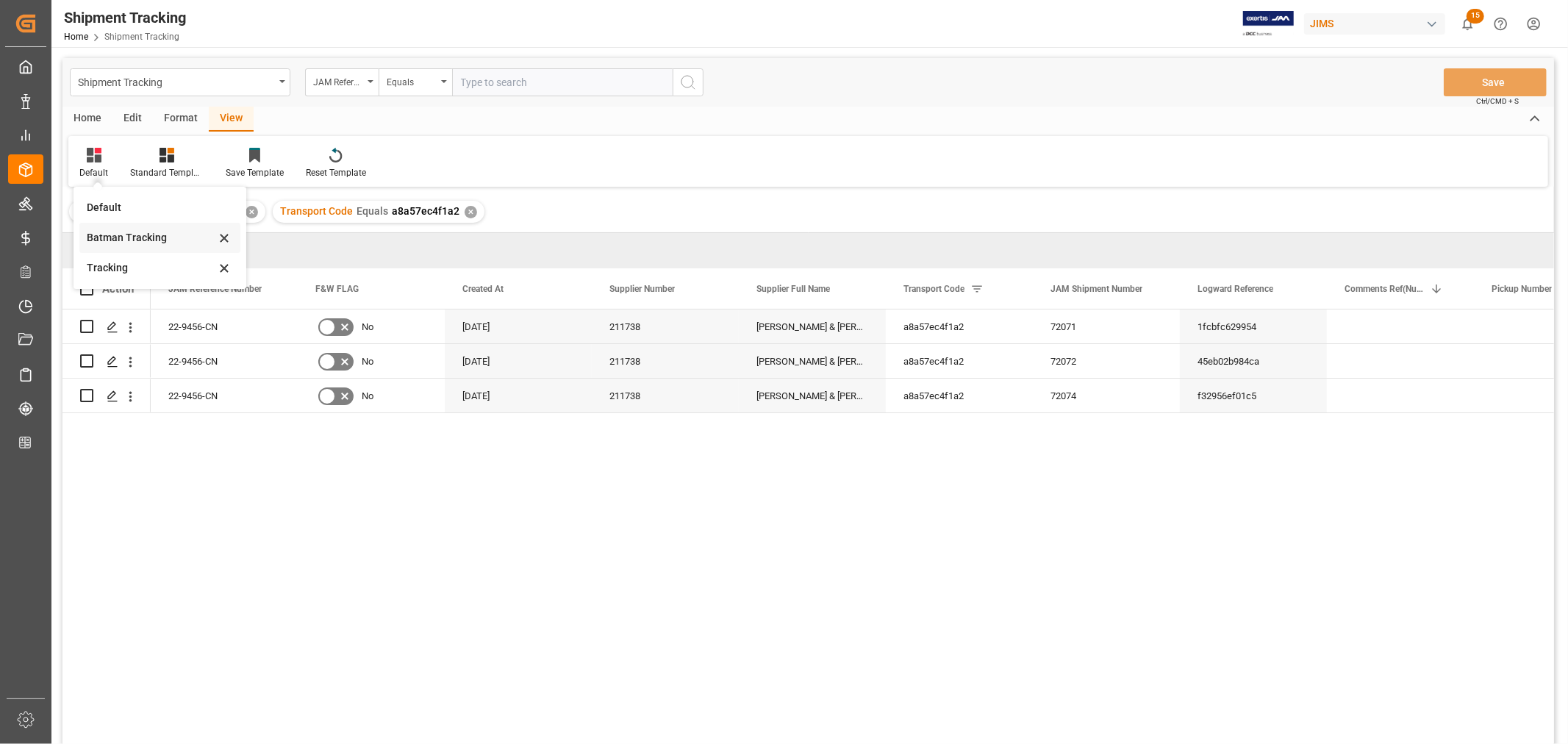
click at [111, 238] on div "Batman Tracking" at bounding box center [151, 238] width 128 height 16
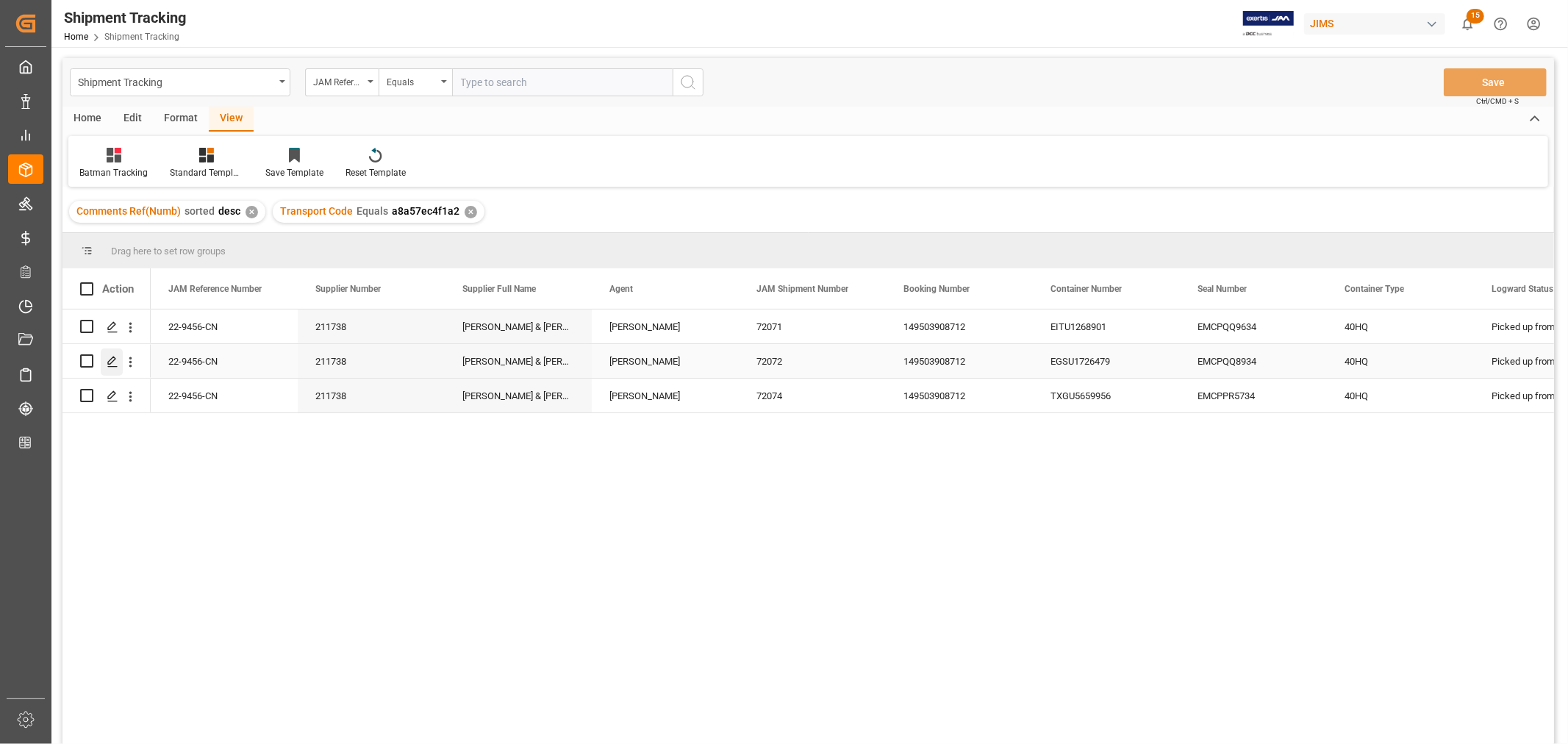
click at [112, 358] on icon "Press SPACE to select this row." at bounding box center [112, 361] width 11 height 11
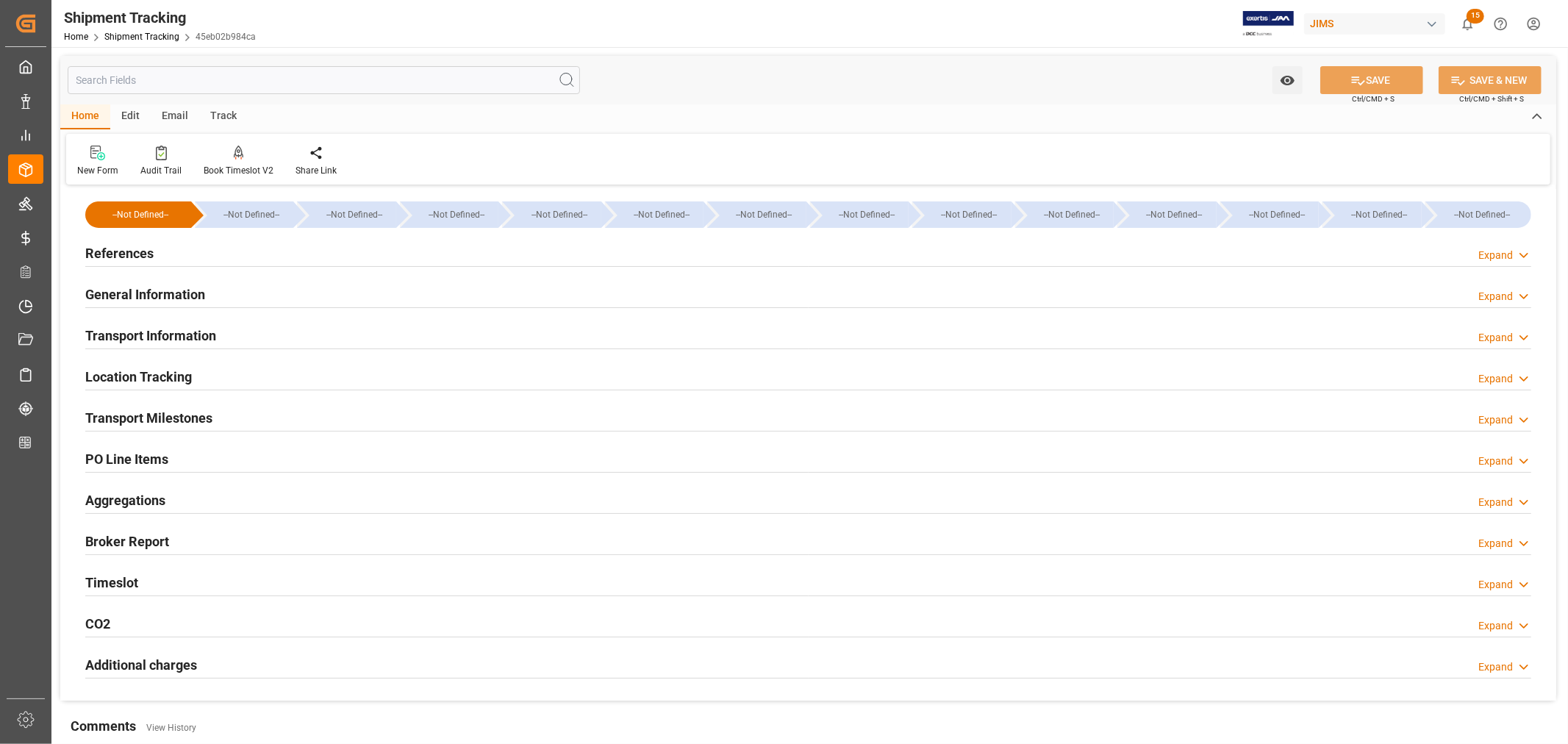
click at [135, 576] on h2 "Timeslot" at bounding box center [112, 582] width 53 height 20
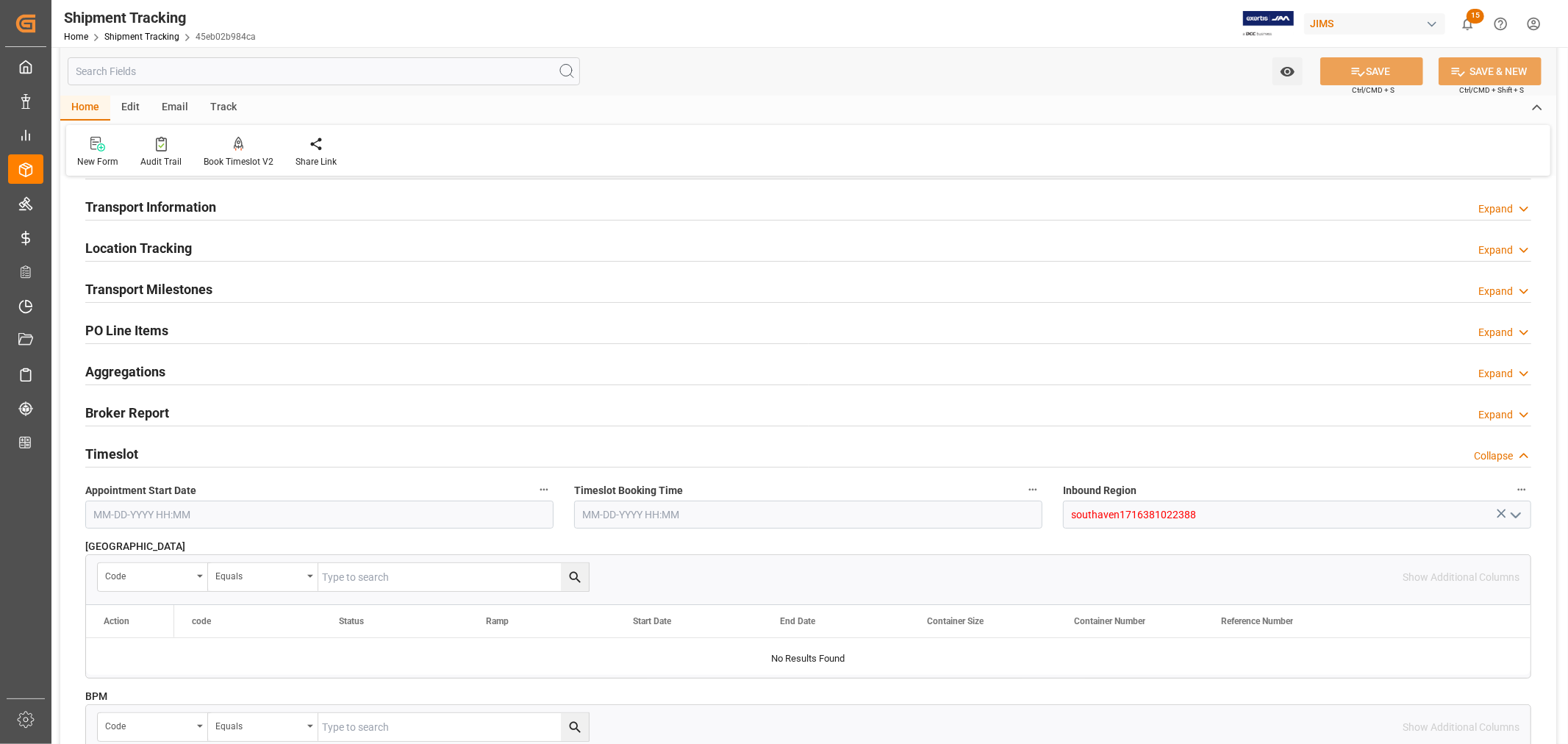
scroll to position [82, 0]
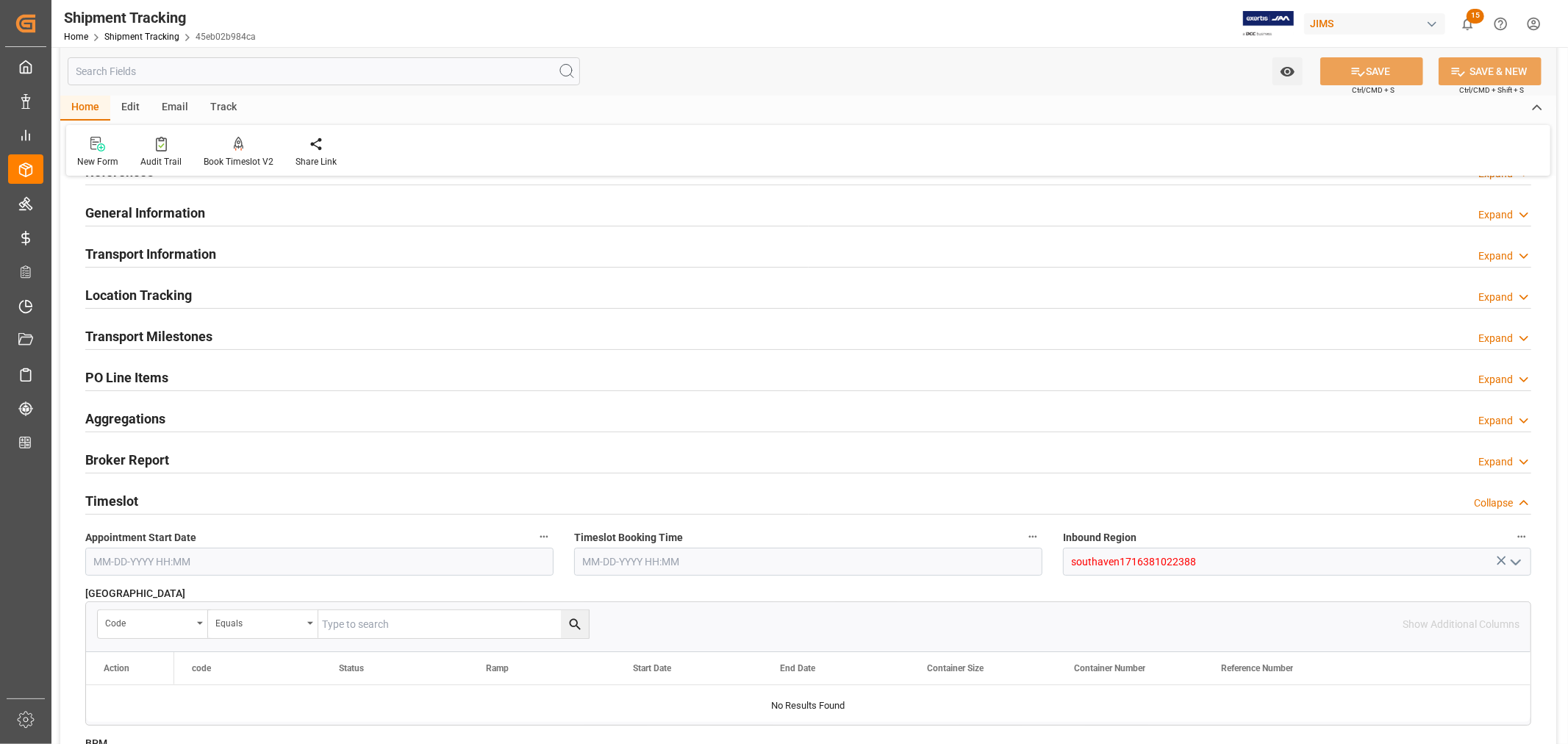
click at [129, 501] on h2 "Timeslot" at bounding box center [112, 501] width 53 height 20
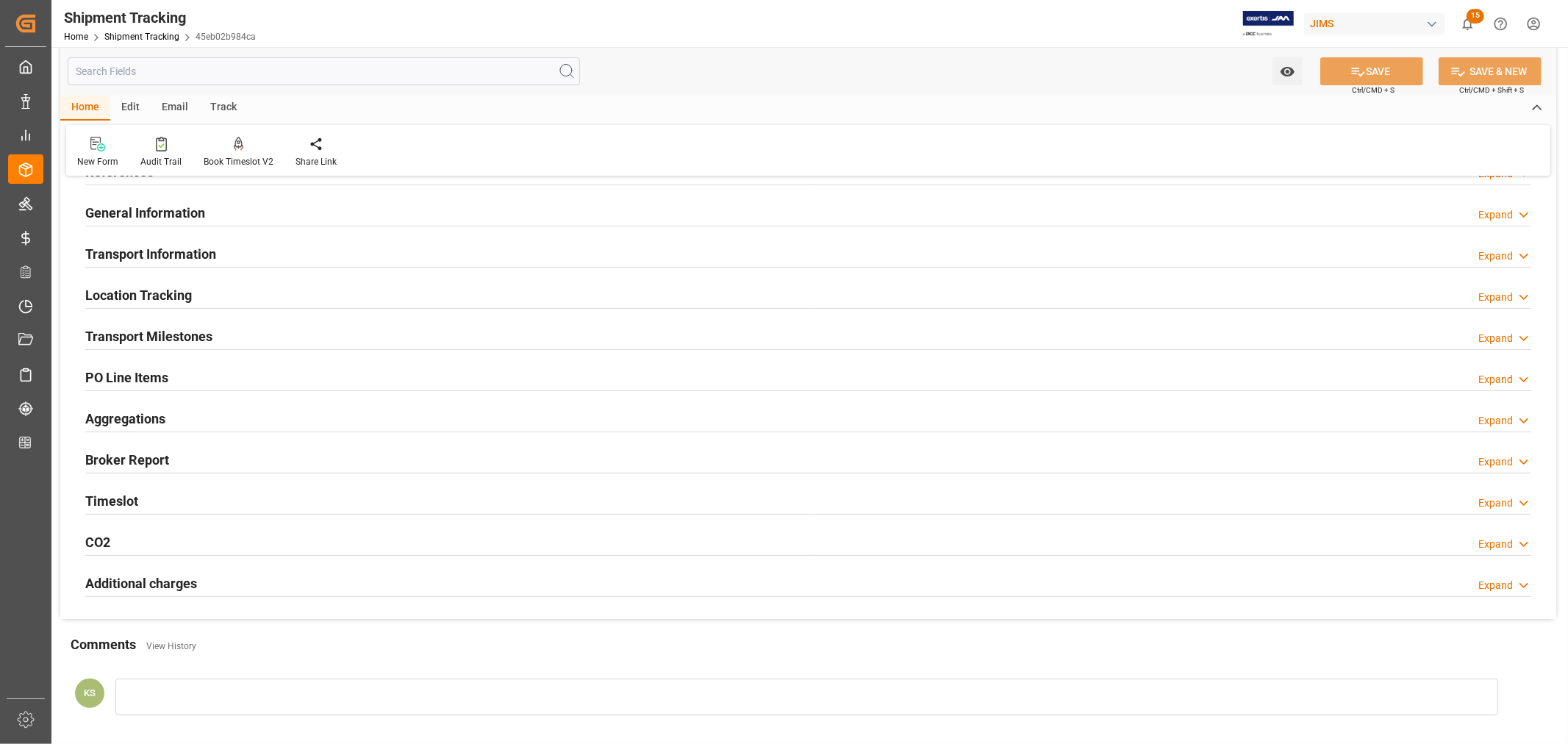
click at [185, 329] on h2 "Transport Milestones" at bounding box center [148, 336] width 127 height 20
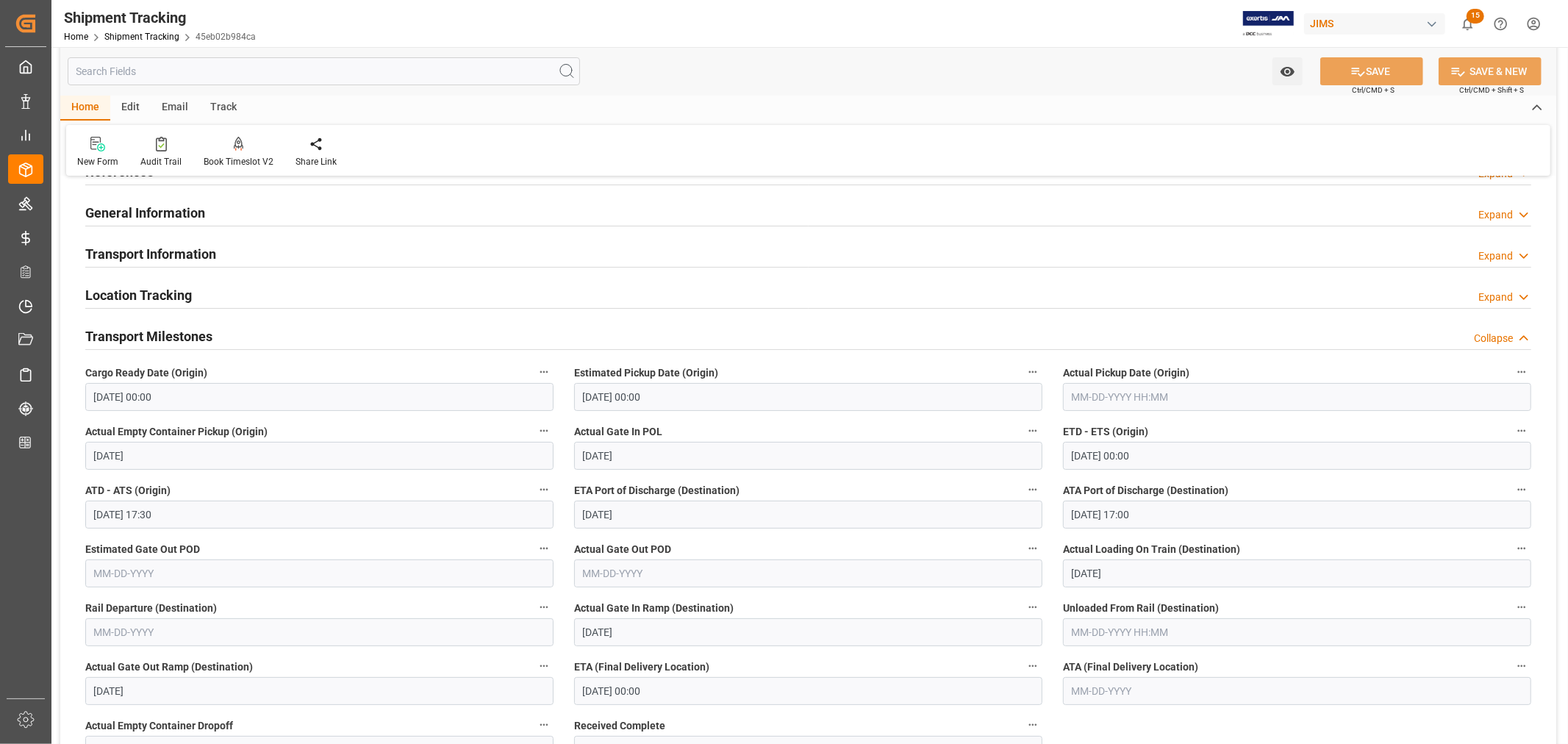
click at [157, 334] on h2 "Transport Milestones" at bounding box center [148, 336] width 127 height 20
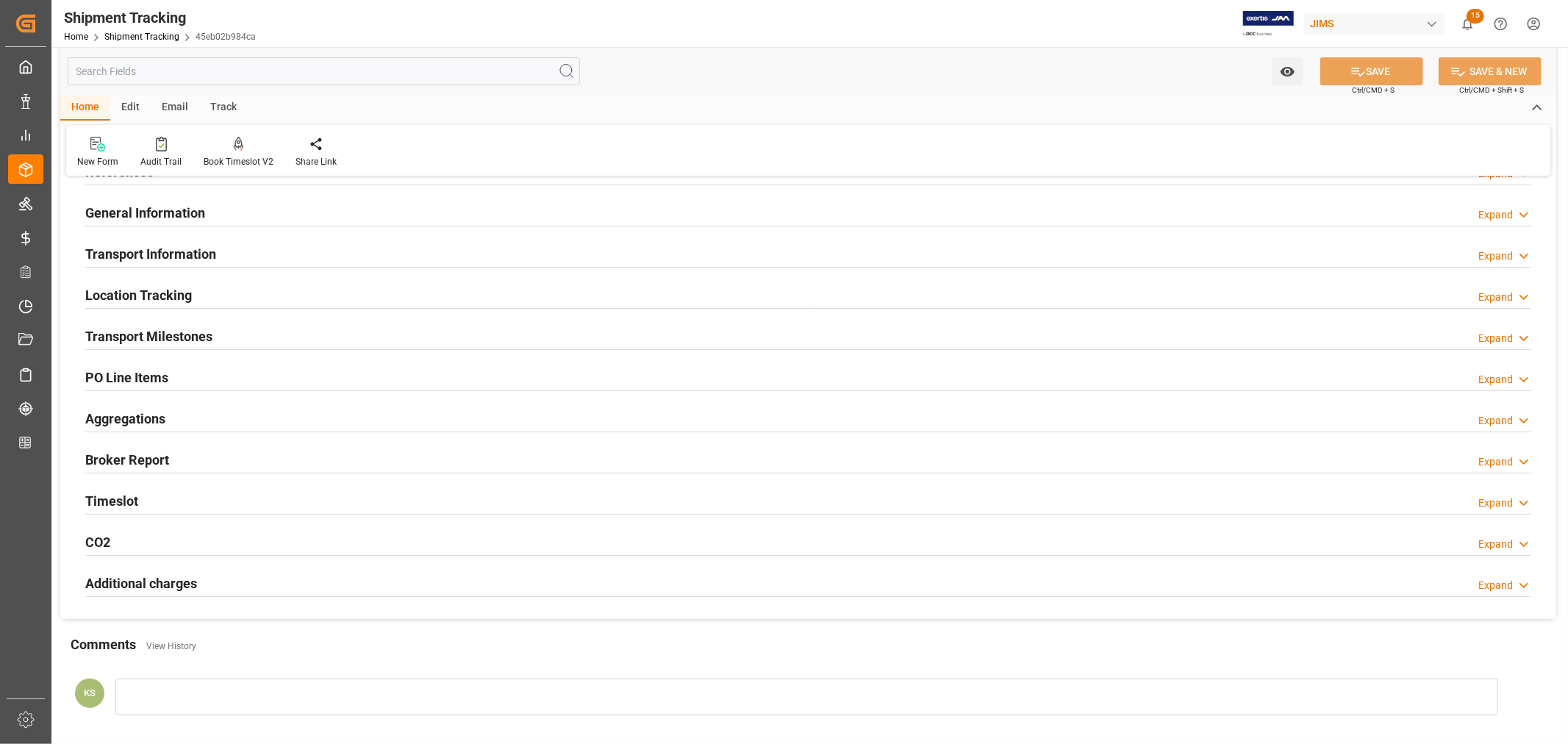
click at [136, 370] on h2 "PO Line Items" at bounding box center [126, 377] width 83 height 20
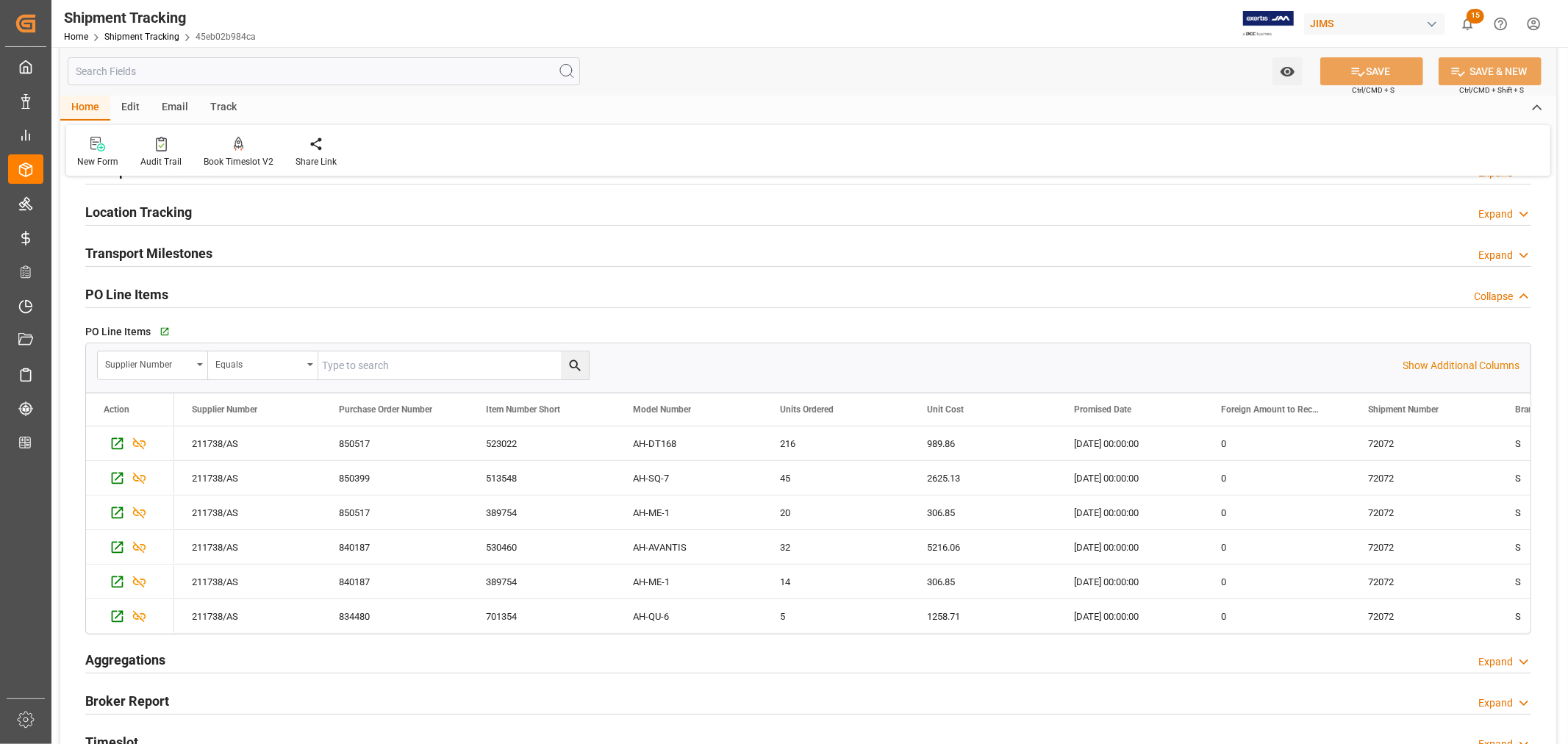
scroll to position [163, 0]
click at [135, 294] on h2 "PO Line Items" at bounding box center [126, 296] width 83 height 20
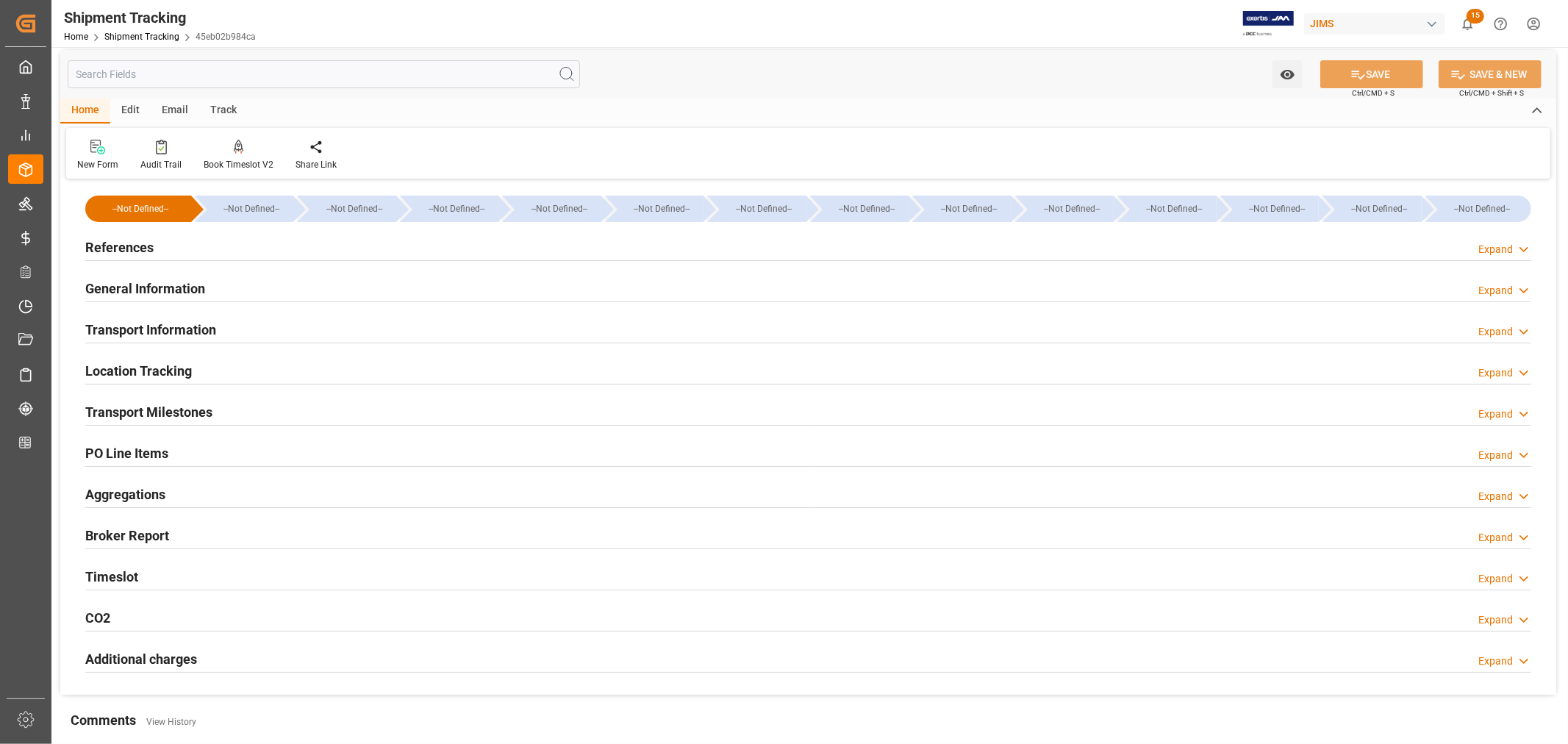
scroll to position [0, 0]
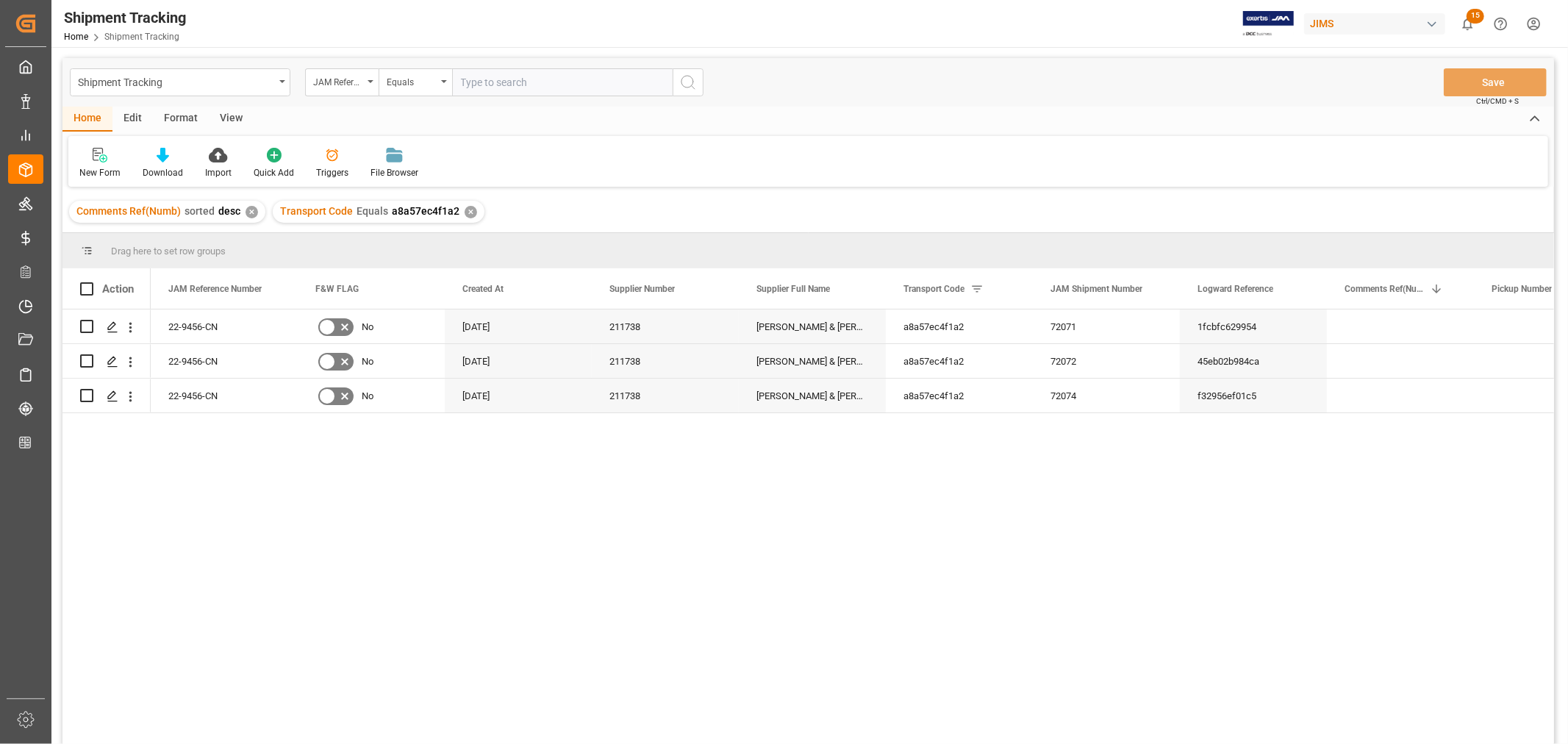
click at [221, 112] on div "View" at bounding box center [231, 119] width 45 height 25
click at [87, 169] on div "Default" at bounding box center [93, 172] width 29 height 13
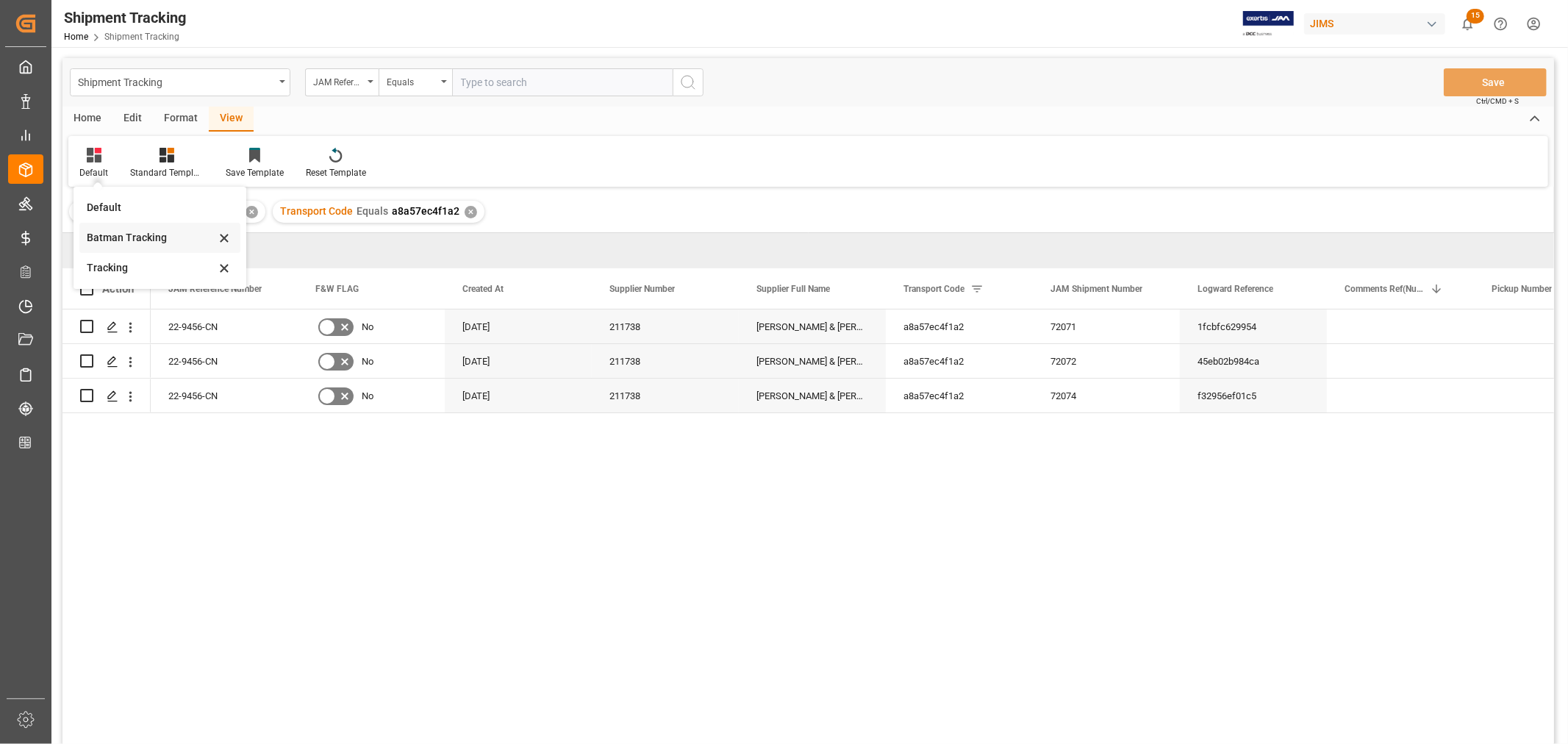
click at [120, 235] on div "Batman Tracking" at bounding box center [151, 238] width 128 height 16
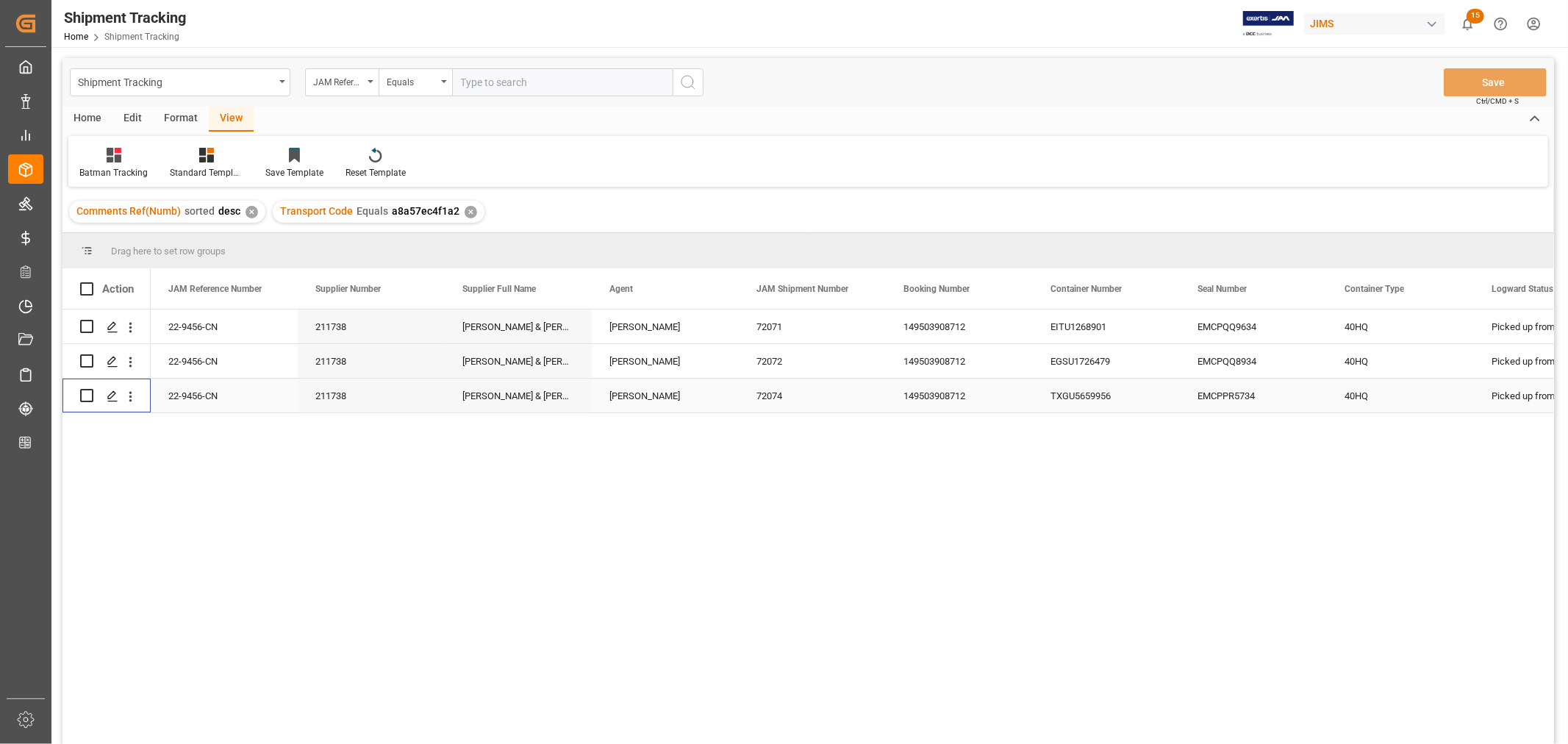
click at [85, 394] on input "Press Space to toggle row selection (unchecked)" at bounding box center [86, 395] width 13 height 13
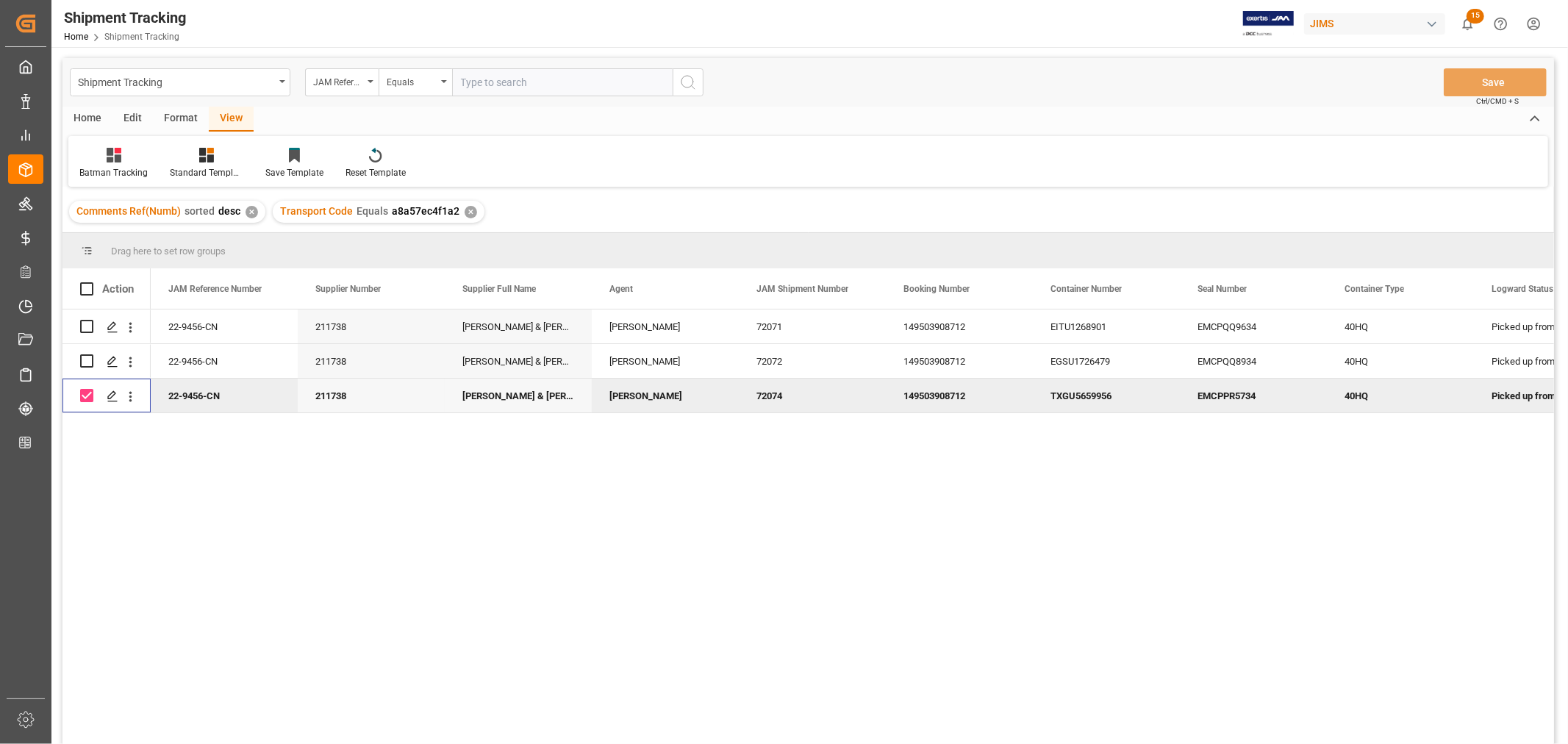
click at [83, 394] on input "Press Space to toggle row selection (checked)" at bounding box center [86, 395] width 13 height 13
checkbox input "false"
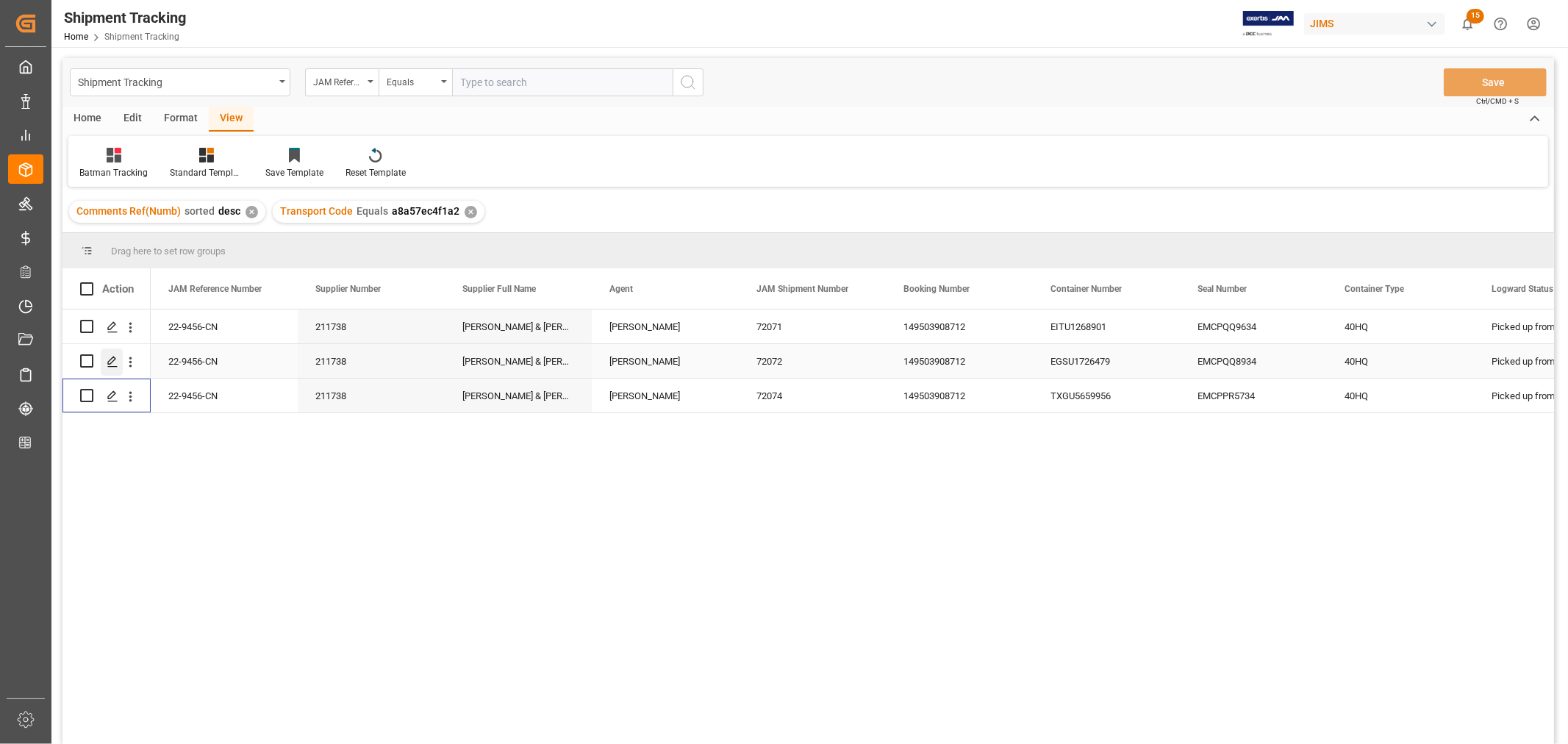
click at [111, 361] on icon "Press SPACE to select this row." at bounding box center [112, 361] width 11 height 11
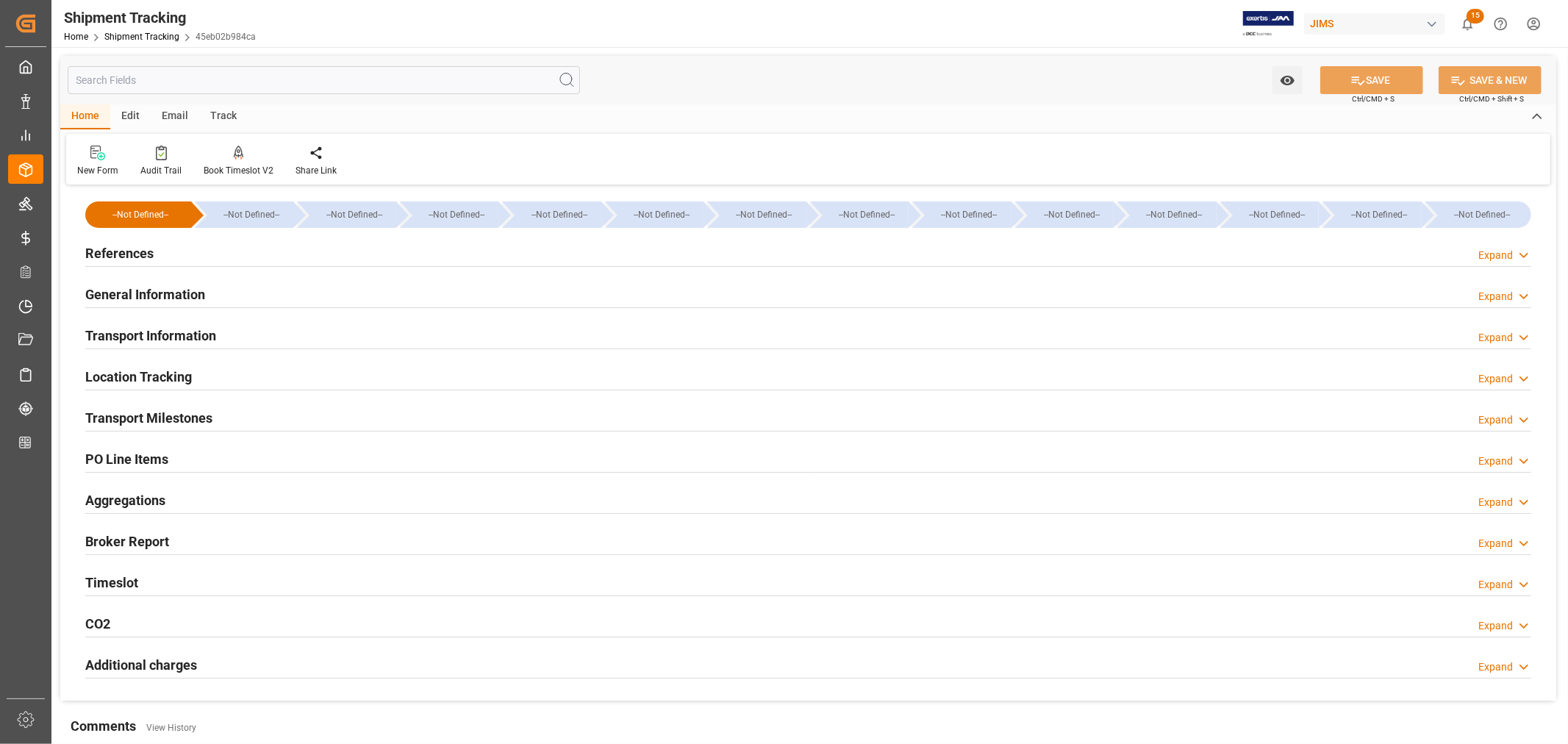
type input "06-04-2025"
click at [128, 255] on h2 "References" at bounding box center [119, 253] width 69 height 20
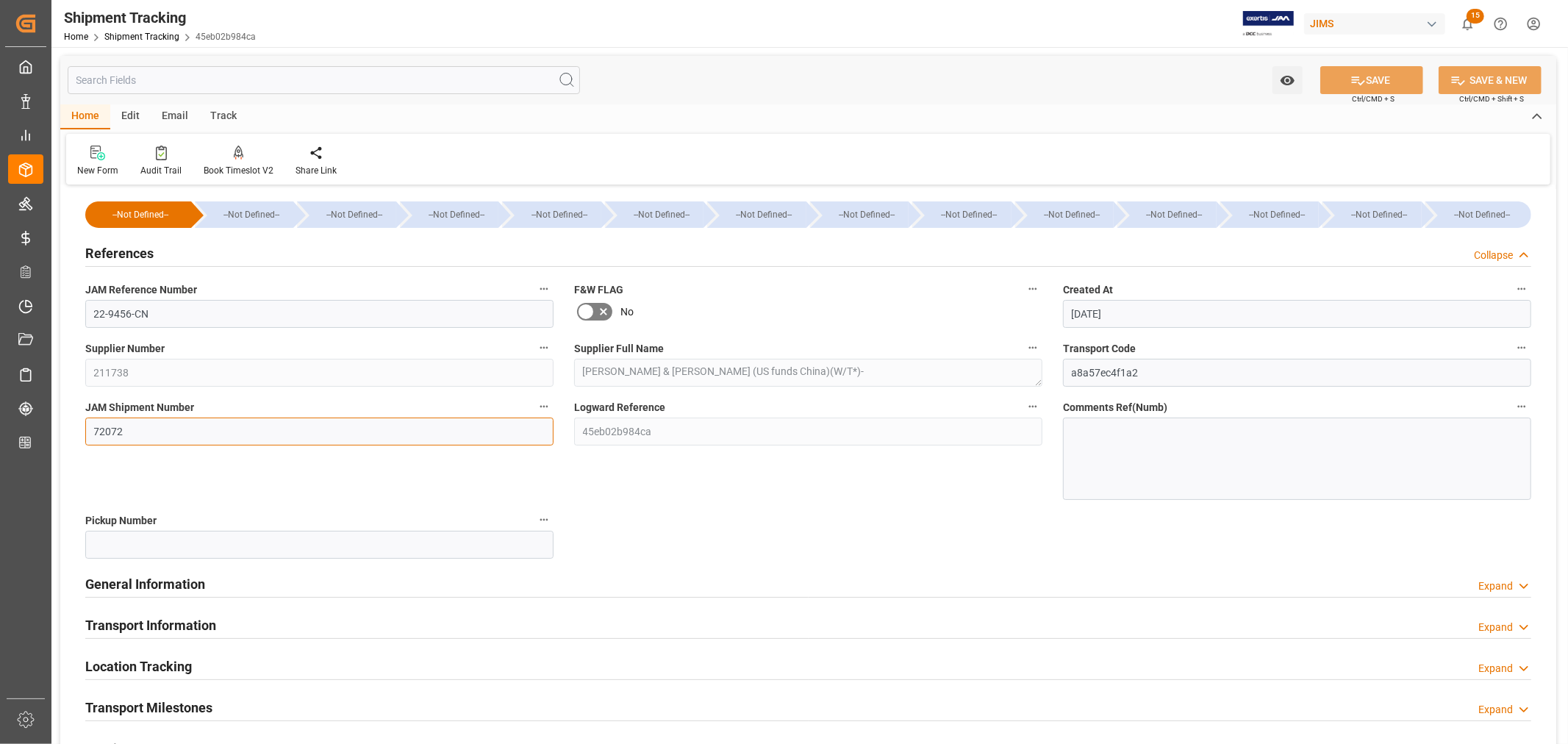
drag, startPoint x: 124, startPoint y: 429, endPoint x: 77, endPoint y: 423, distance: 47.4
click at [77, 423] on div "JAM Shipment Number 72072" at bounding box center [319, 448] width 488 height 113
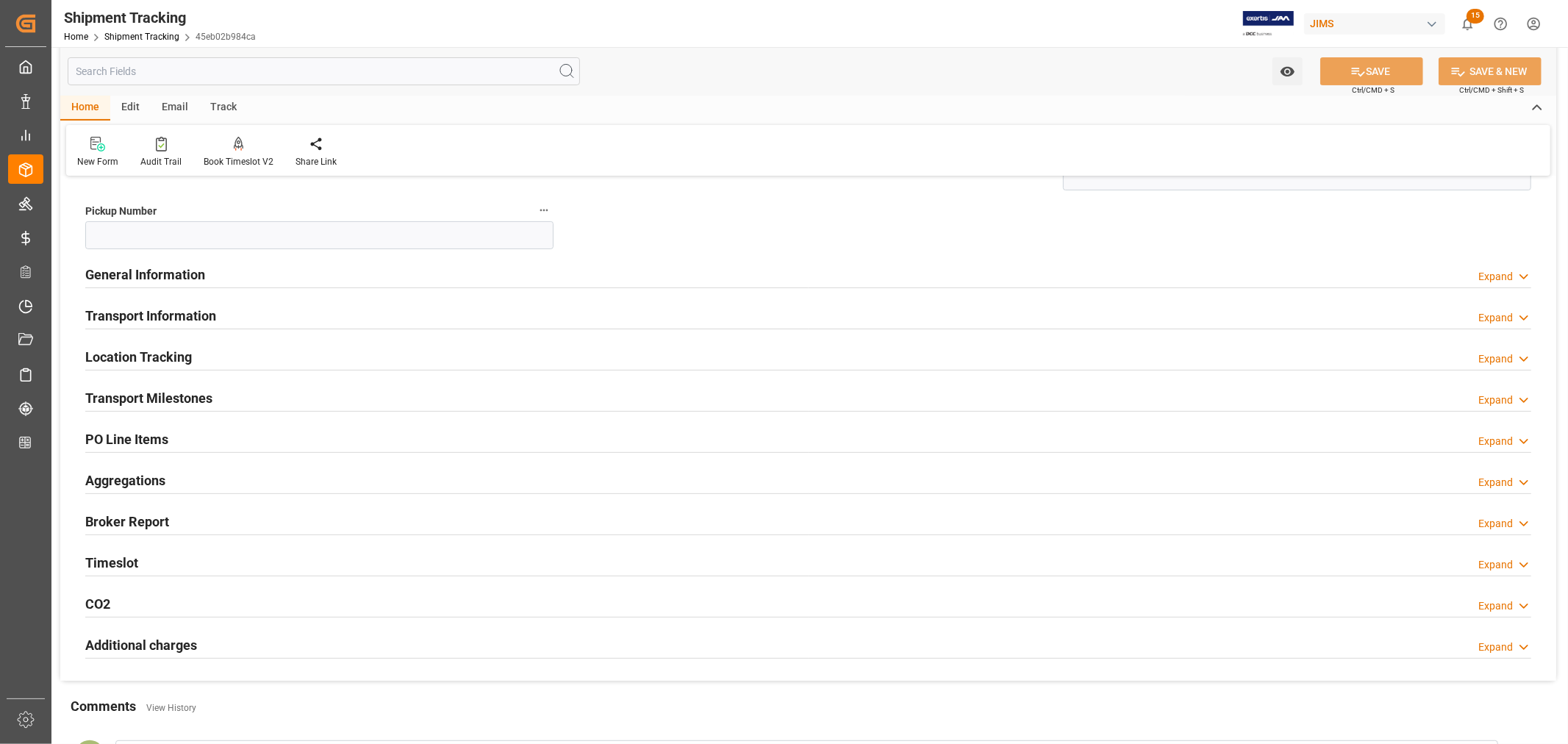
scroll to position [327, 0]
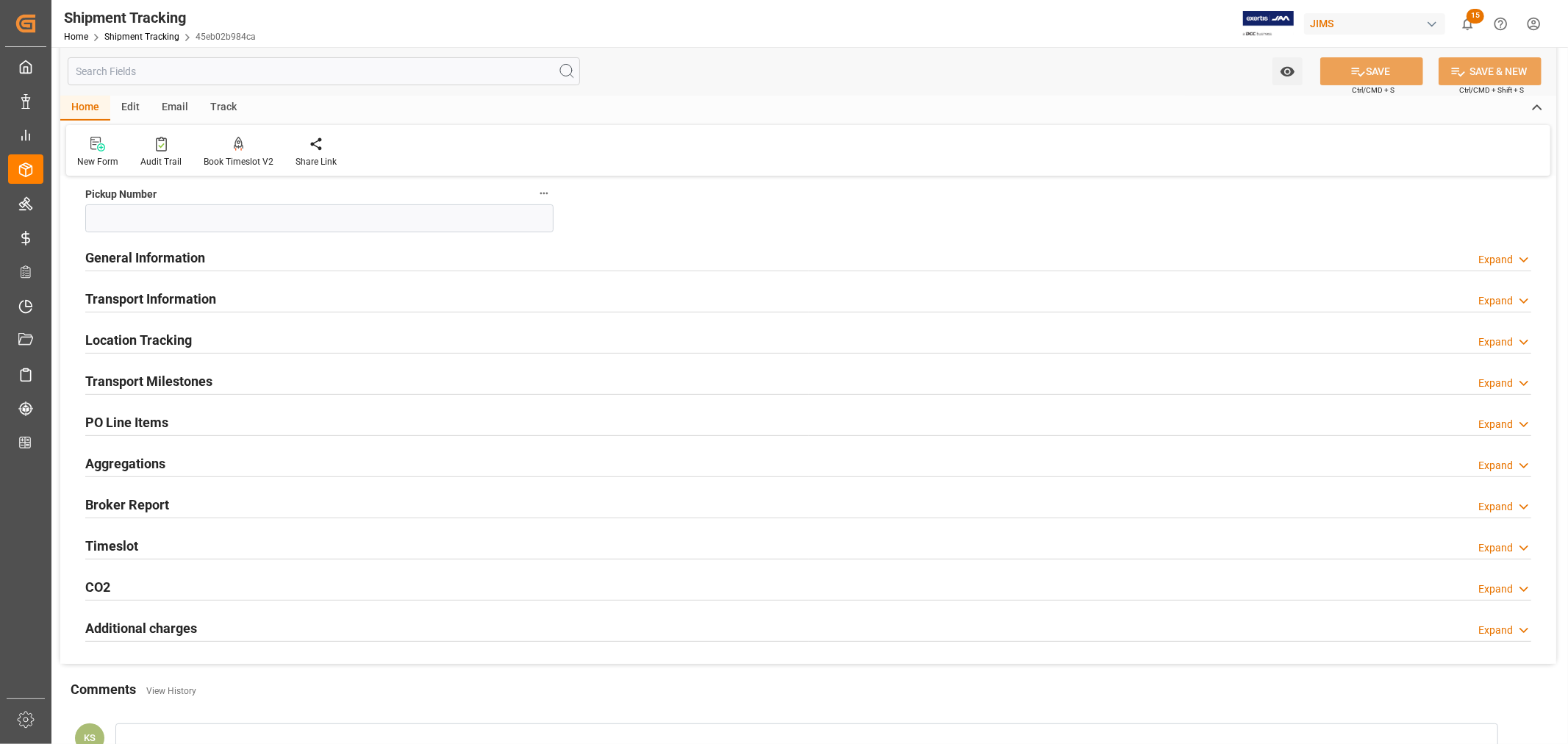
click at [158, 422] on h2 "PO Line Items" at bounding box center [126, 422] width 83 height 20
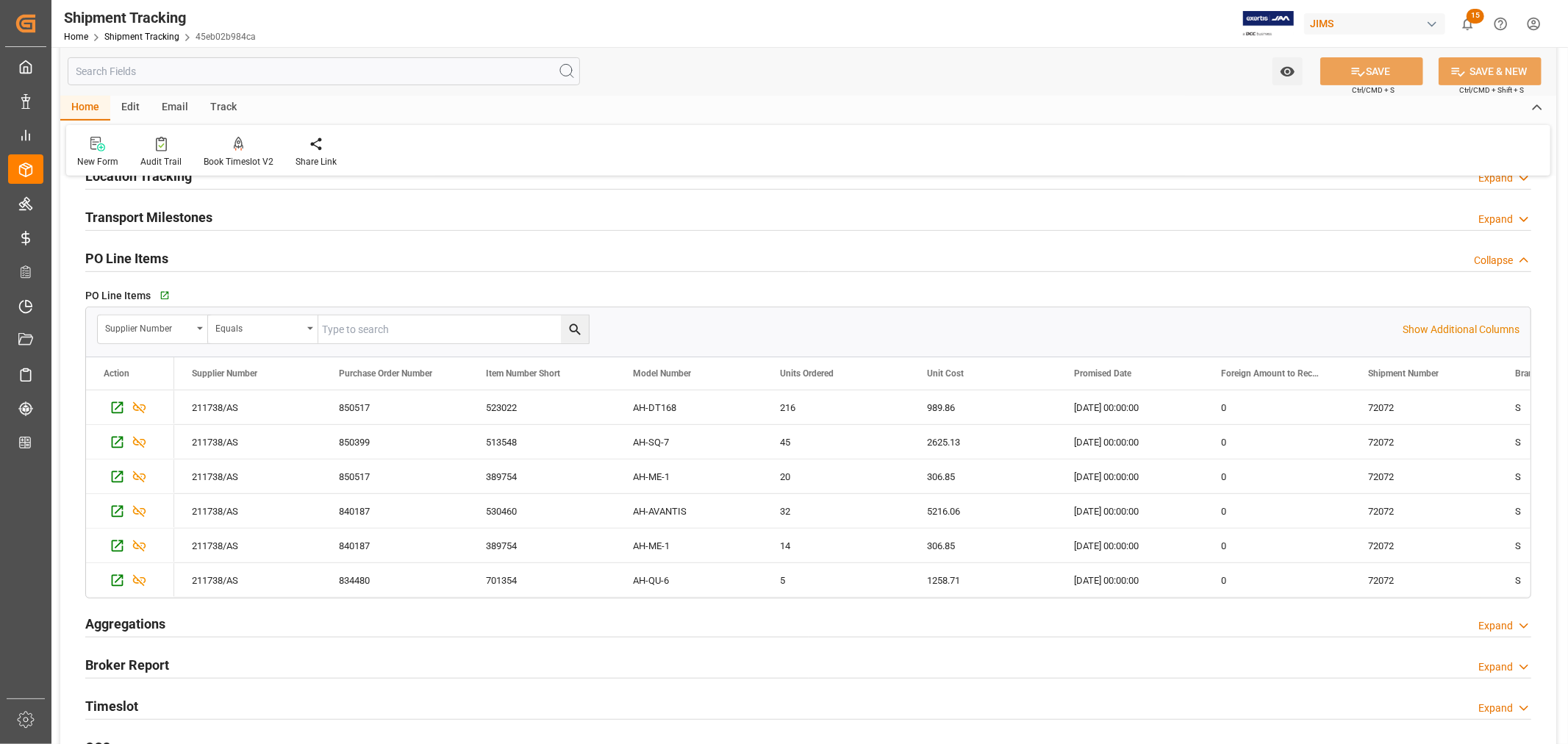
scroll to position [489, 0]
click at [129, 256] on h2 "PO Line Items" at bounding box center [126, 259] width 83 height 20
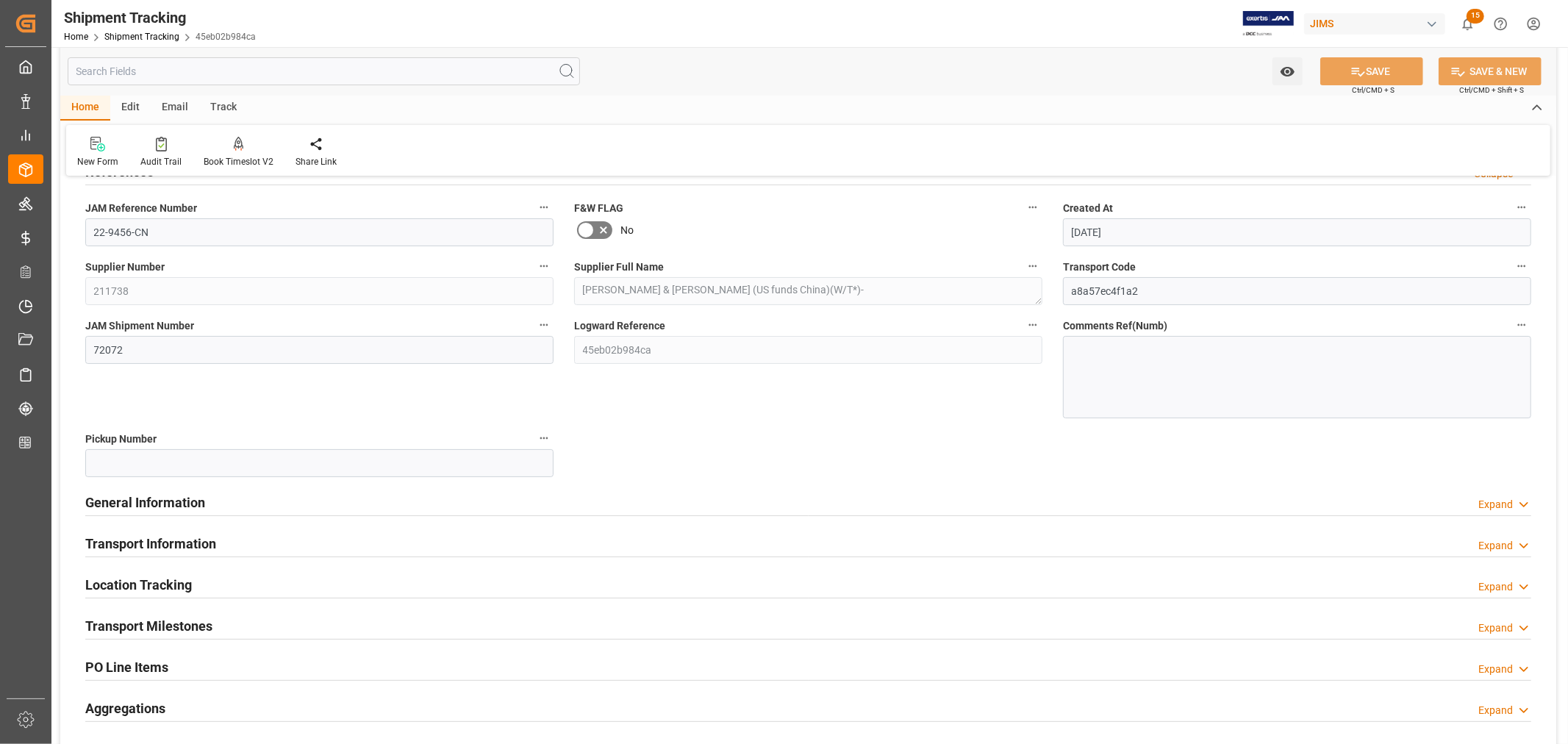
scroll to position [0, 0]
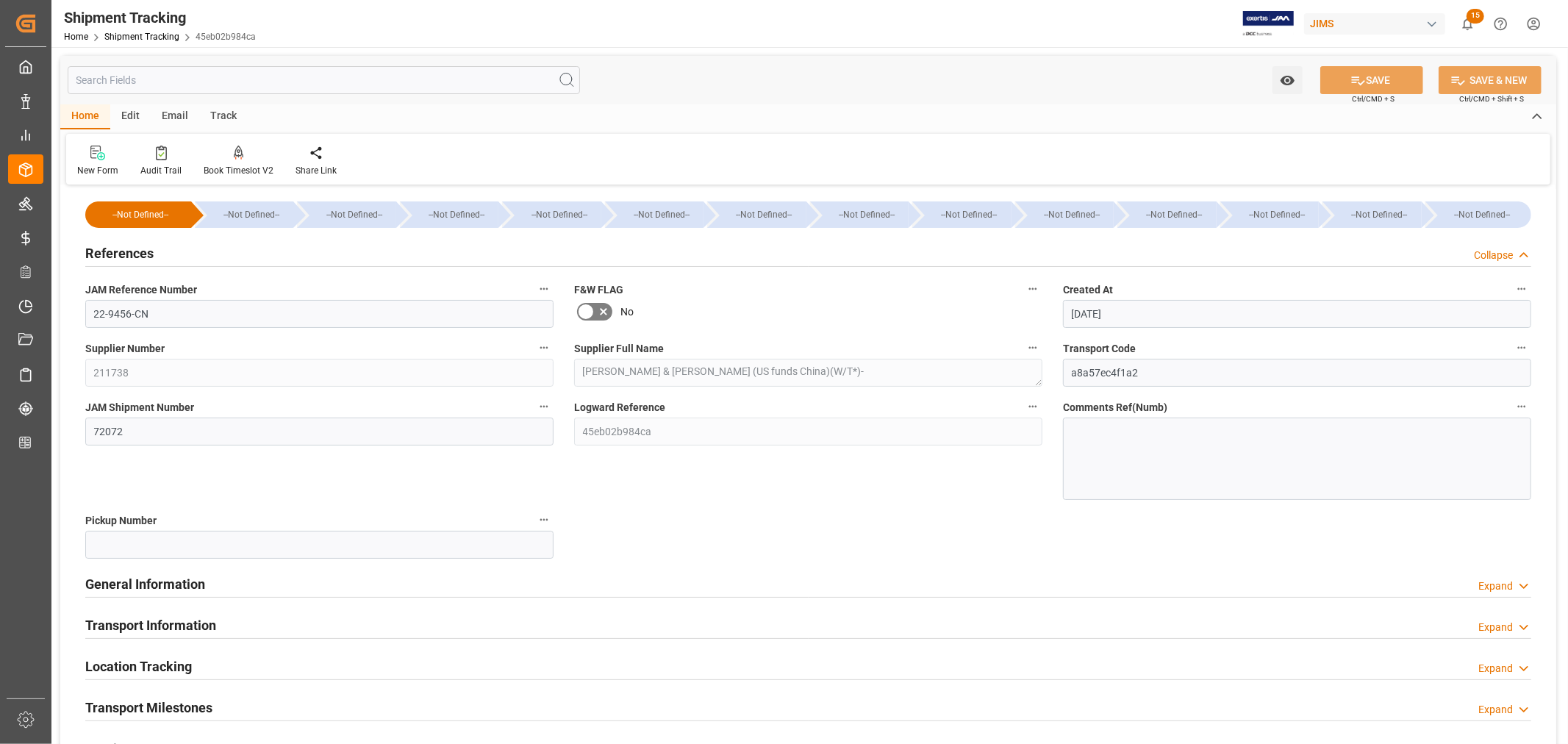
click at [129, 256] on h2 "References" at bounding box center [119, 253] width 69 height 20
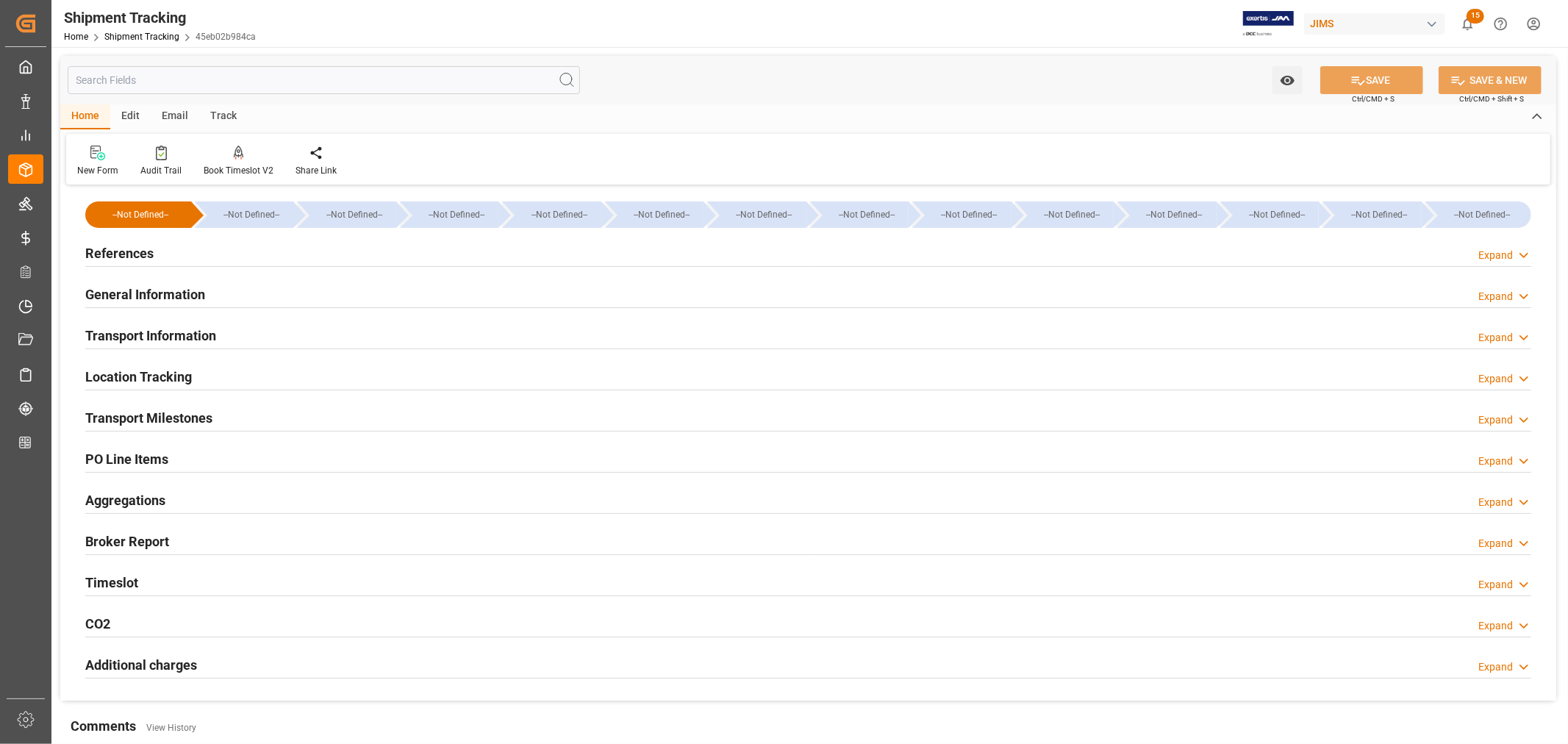
click at [129, 256] on h2 "References" at bounding box center [119, 253] width 69 height 20
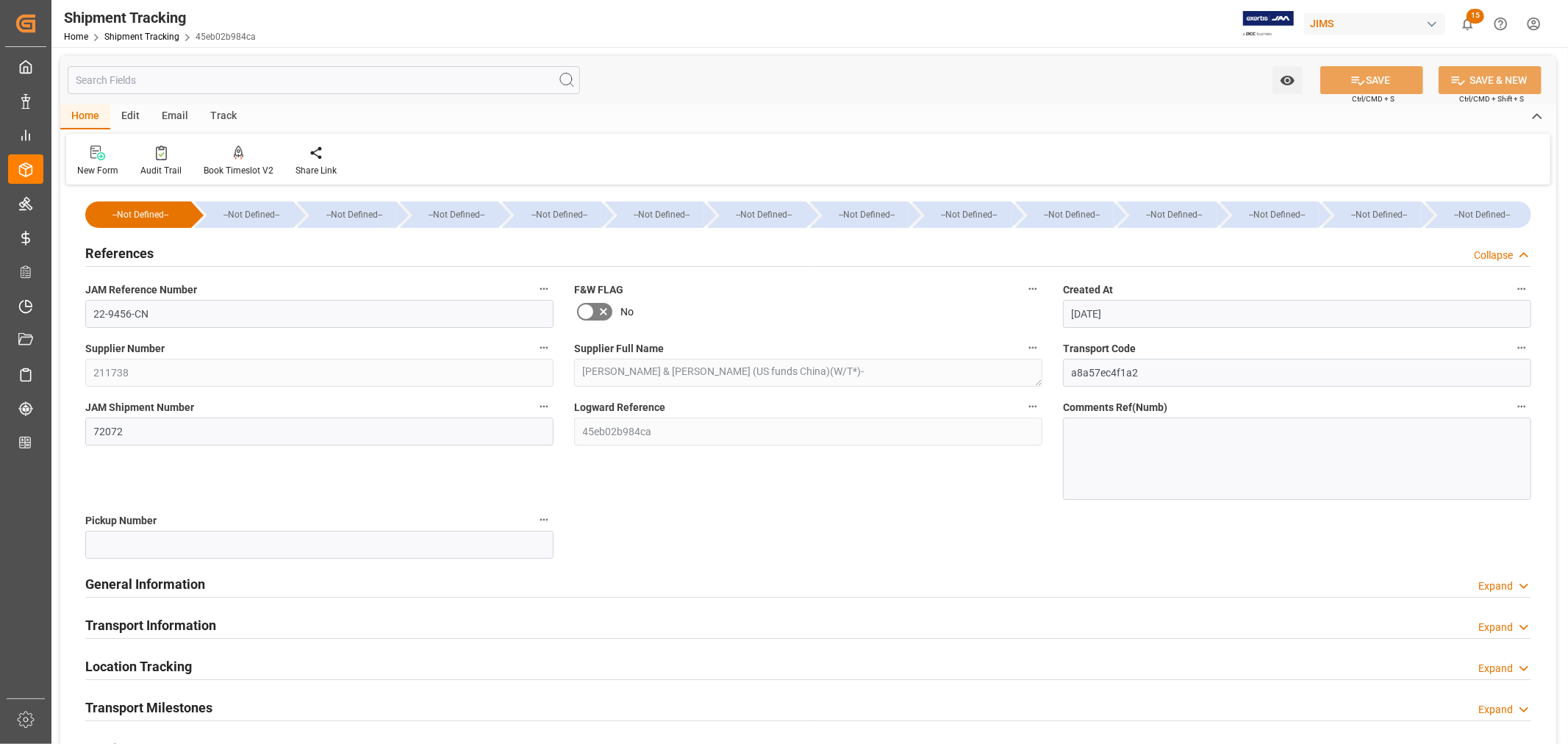
click at [129, 256] on h2 "References" at bounding box center [119, 253] width 69 height 20
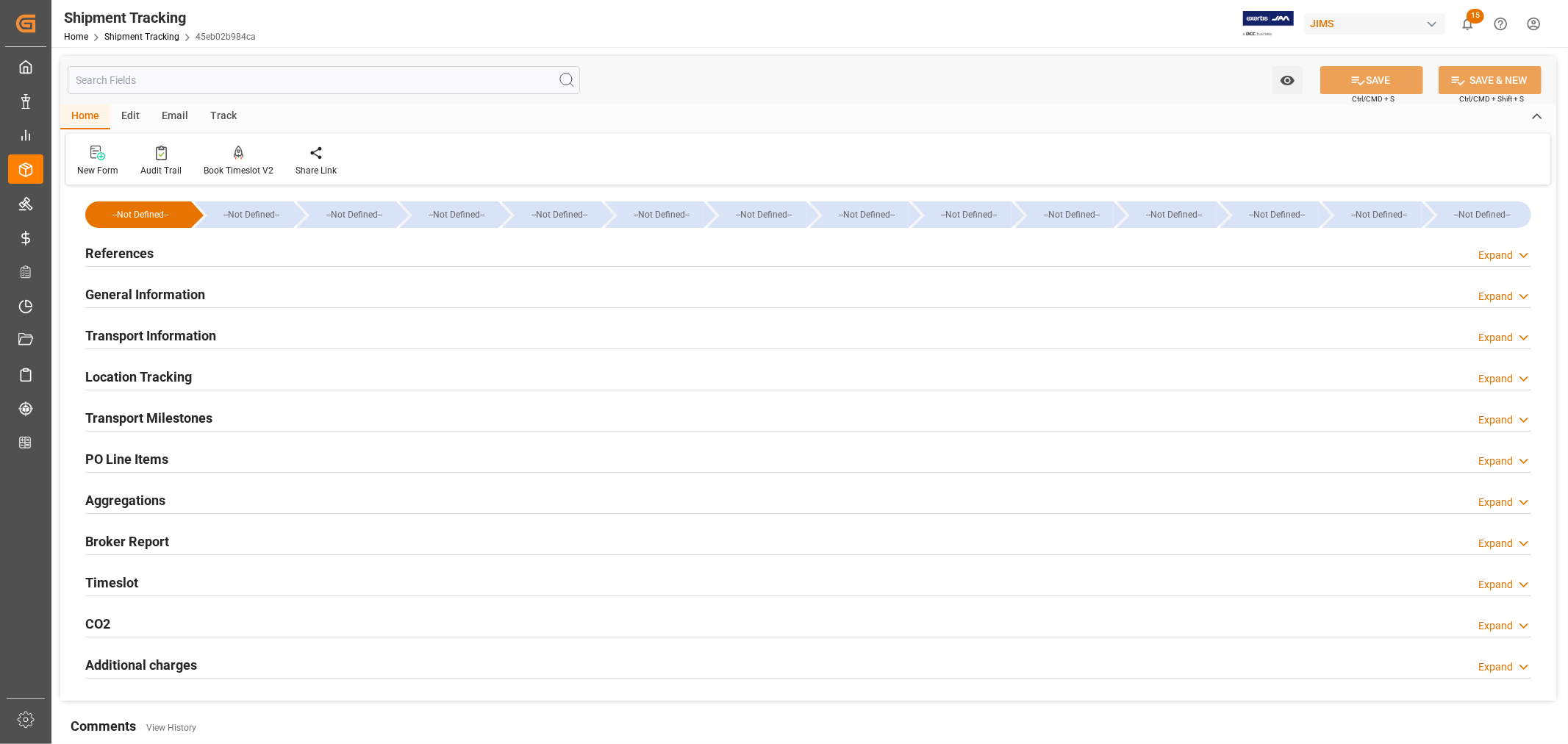
click at [137, 291] on h2 "General Information" at bounding box center [145, 294] width 119 height 20
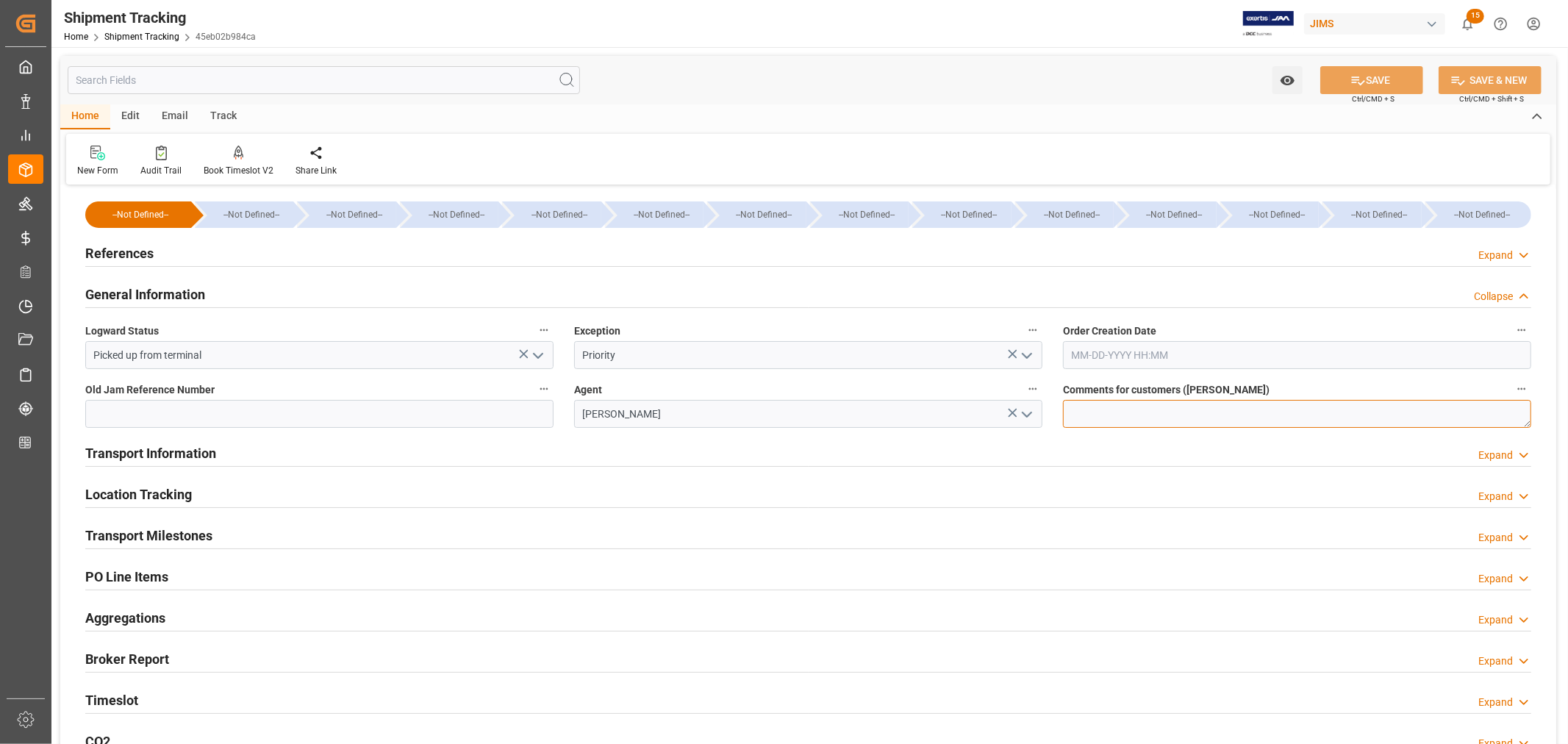
click at [1068, 413] on textarea at bounding box center [1297, 414] width 468 height 28
drag, startPoint x: 1178, startPoint y: 408, endPoint x: 1070, endPoint y: 408, distance: 108.0
click at [1070, 408] on textarea "DO NOT RECEIVE IN E1" at bounding box center [1297, 414] width 468 height 28
type textarea "DO NOT RECEIVE IN E1"
click at [1364, 79] on button "SAVE" at bounding box center [1371, 80] width 103 height 28
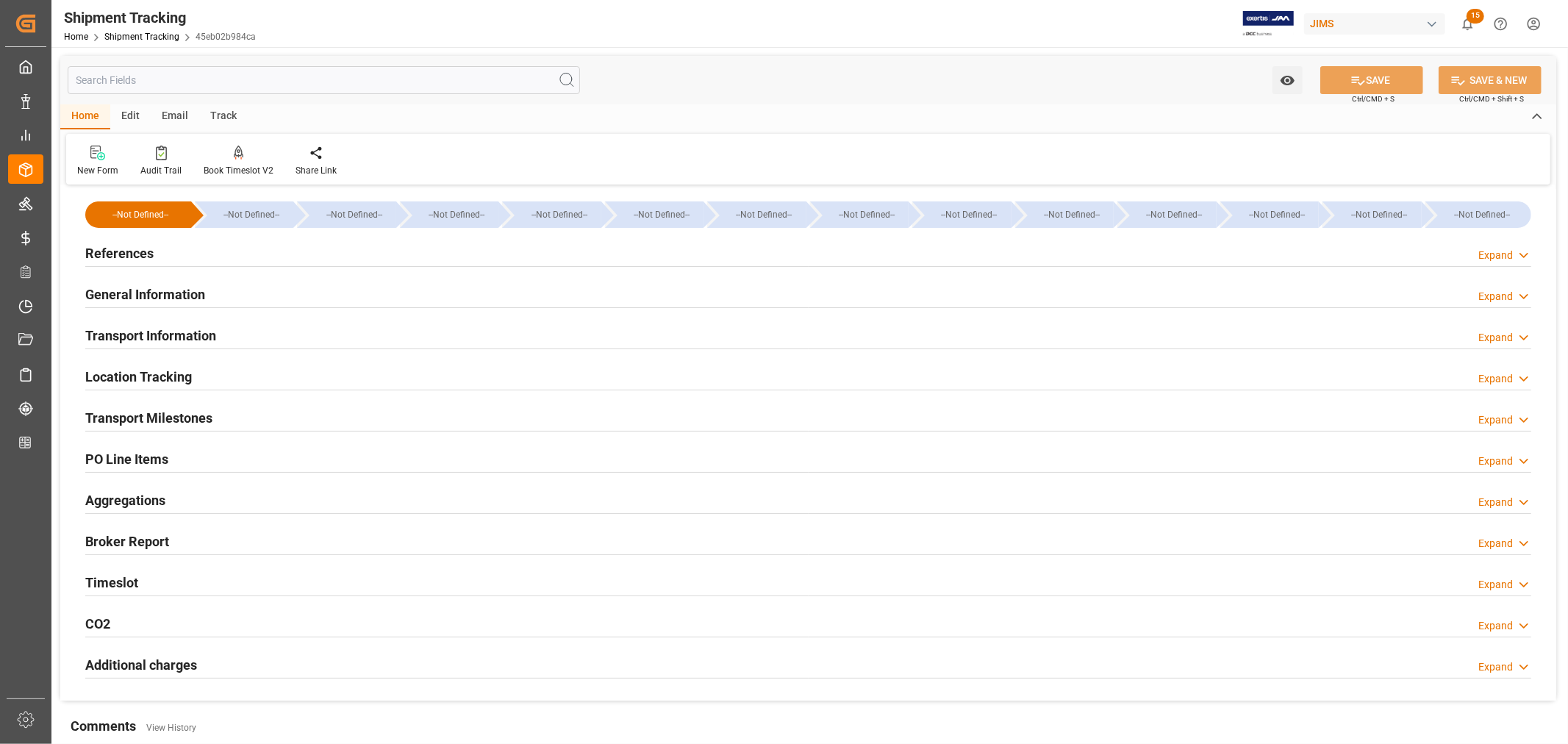
click at [130, 282] on div "General Information" at bounding box center [145, 293] width 119 height 28
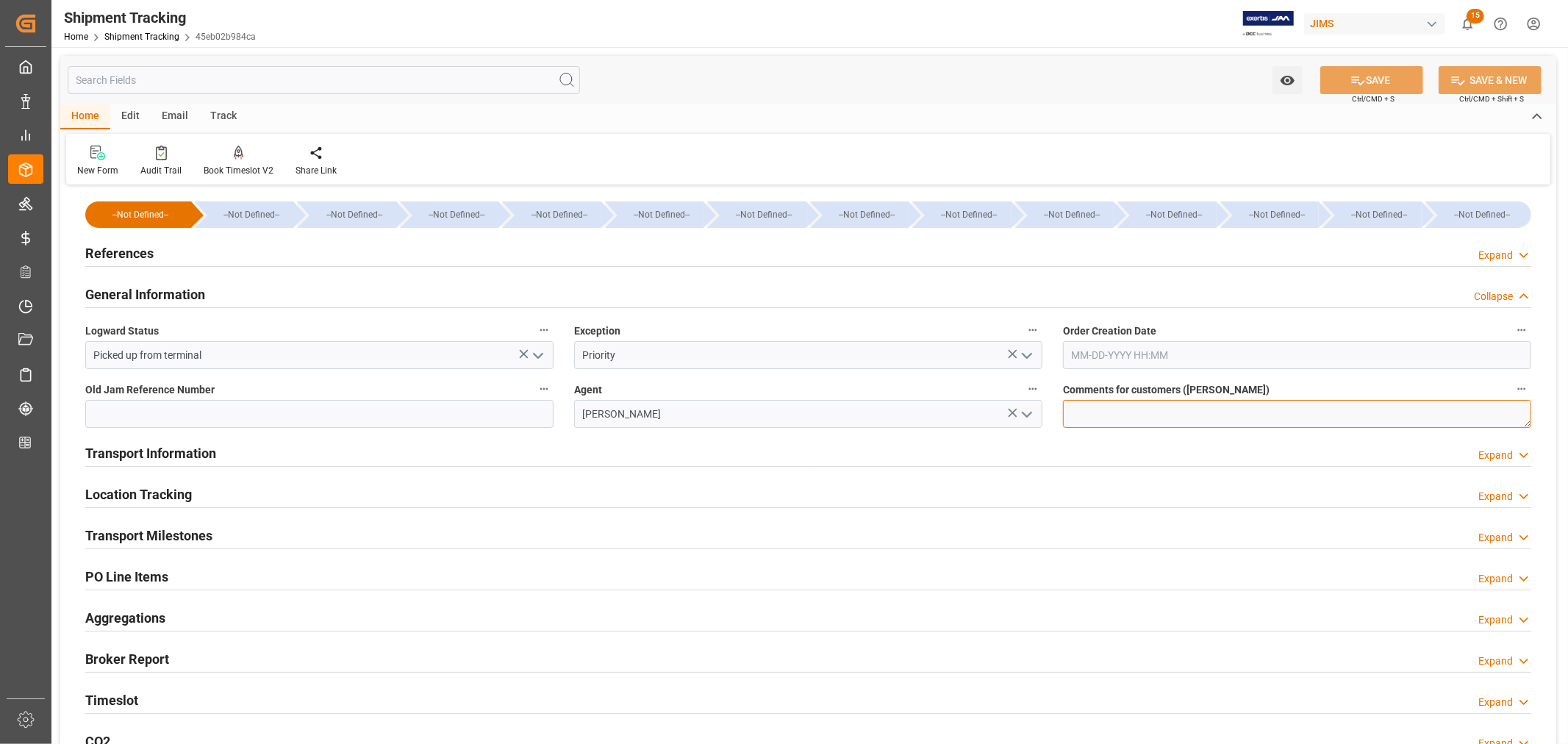
click at [1087, 408] on textarea at bounding box center [1297, 414] width 468 height 28
paste textarea "DO NOT RECEIVE IN E1"
type textarea "DO NOT RECEIVE IN E1"
click at [1375, 79] on button "SAVE" at bounding box center [1371, 80] width 103 height 28
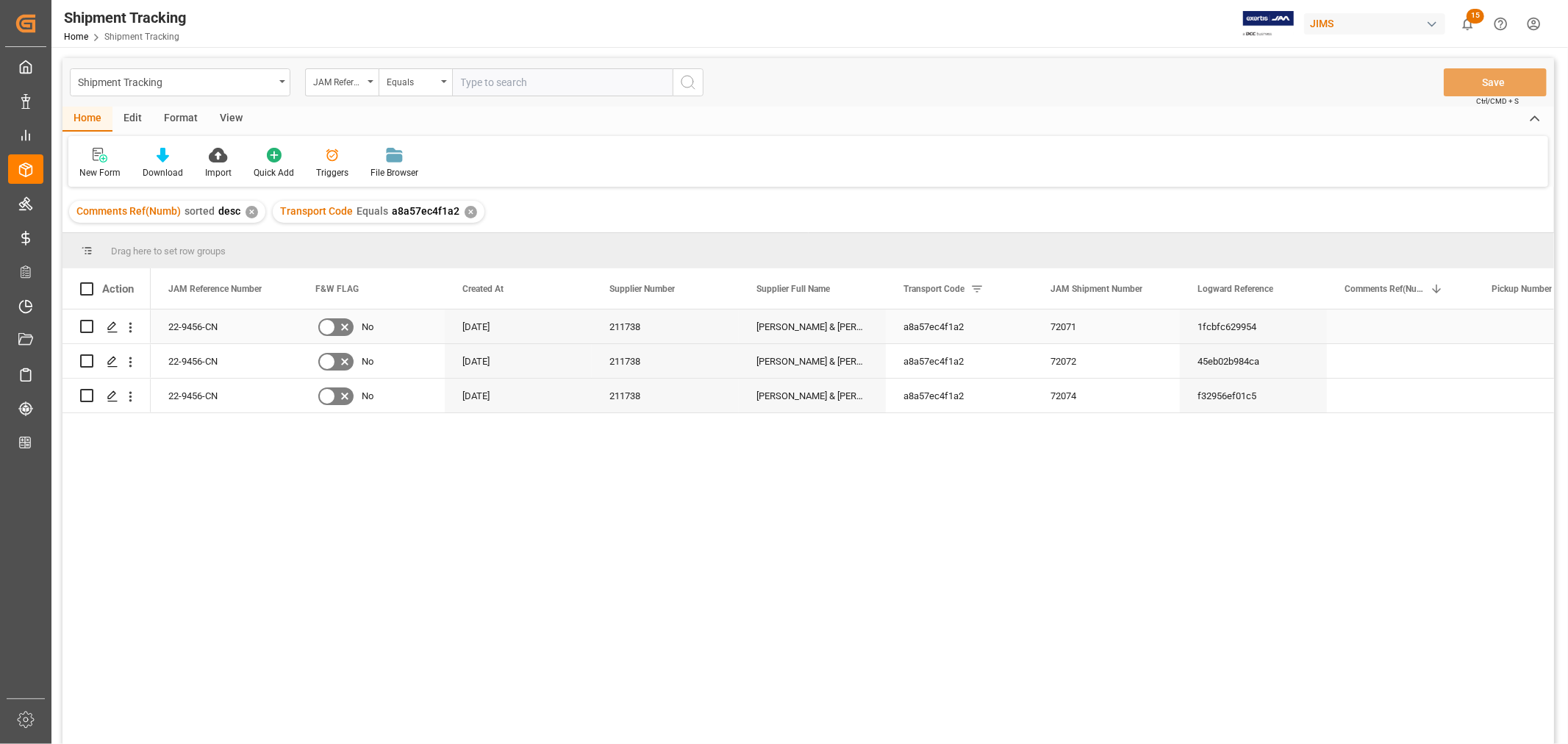
click at [998, 327] on div "a8a57ec4f1a2" at bounding box center [958, 326] width 147 height 33
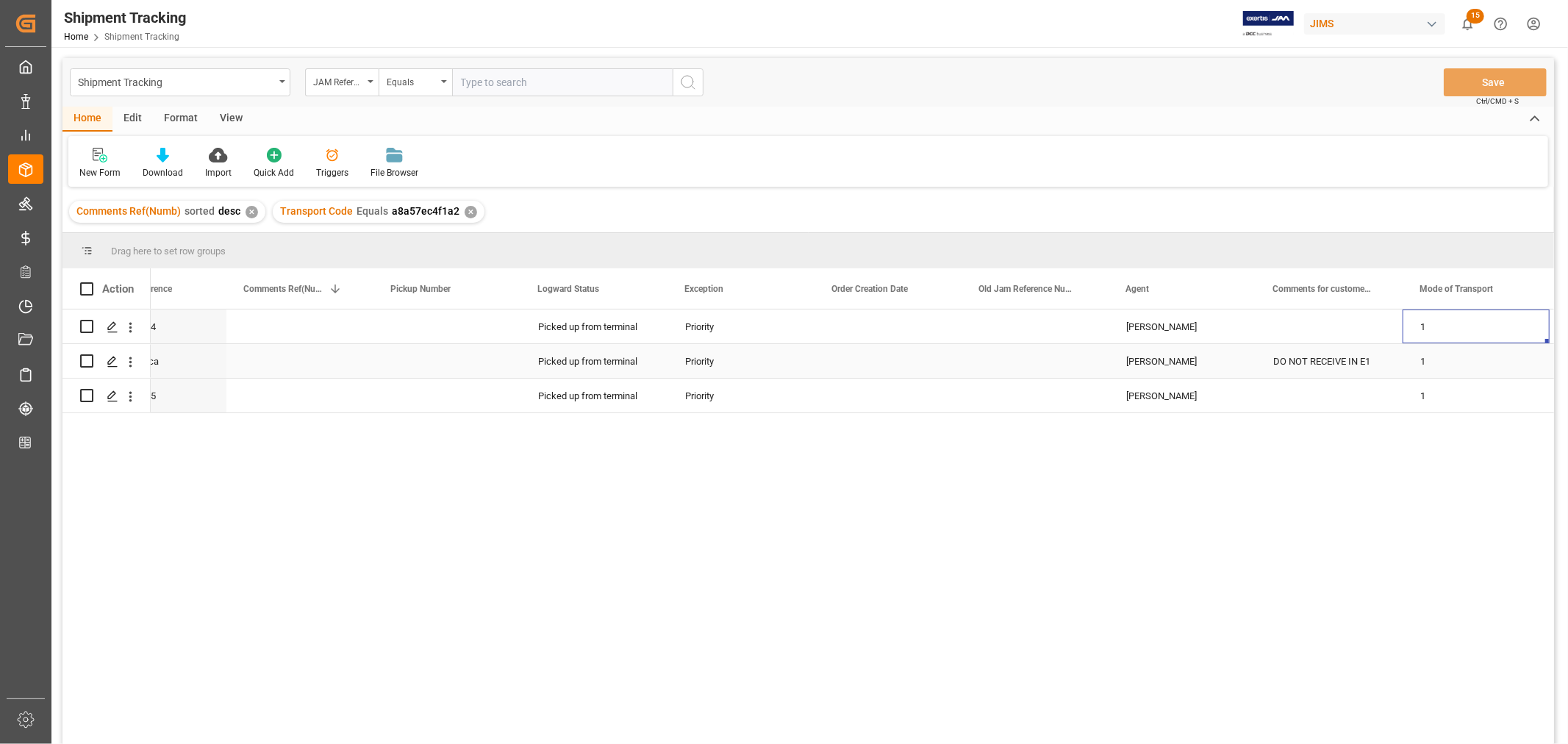
click at [1348, 350] on div "DO NOT RECEIVE IN E1" at bounding box center [1328, 361] width 147 height 33
drag, startPoint x: 1400, startPoint y: 372, endPoint x: 1393, endPoint y: 394, distance: 23.1
click at [1382, 355] on div "DO NOT RECEIVE IN E1" at bounding box center [1328, 361] width 147 height 33
drag, startPoint x: 1400, startPoint y: 375, endPoint x: 1385, endPoint y: 324, distance: 53.2
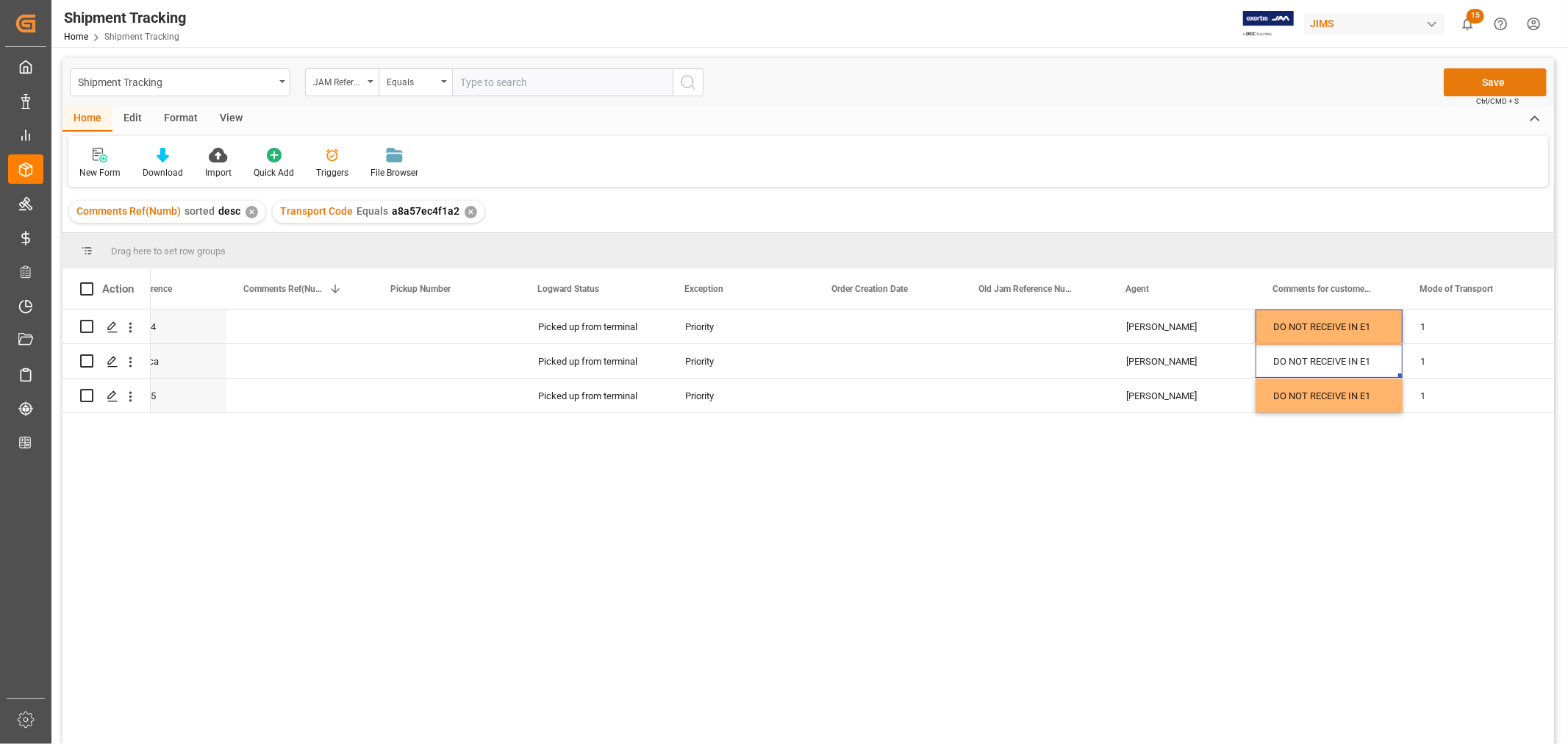
click at [1497, 79] on button "Save" at bounding box center [1495, 83] width 103 height 28
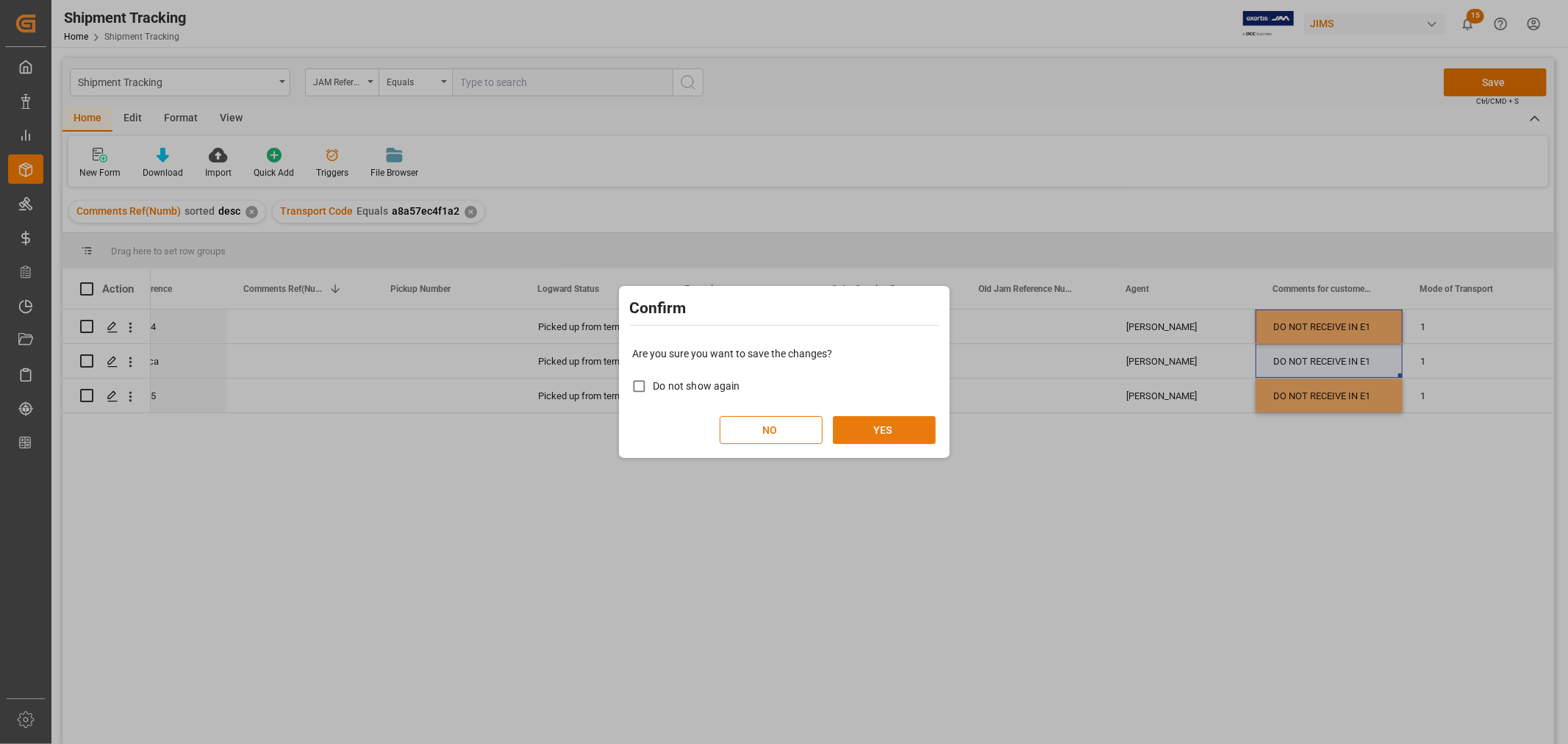
click at [875, 422] on button "YES" at bounding box center [884, 430] width 103 height 28
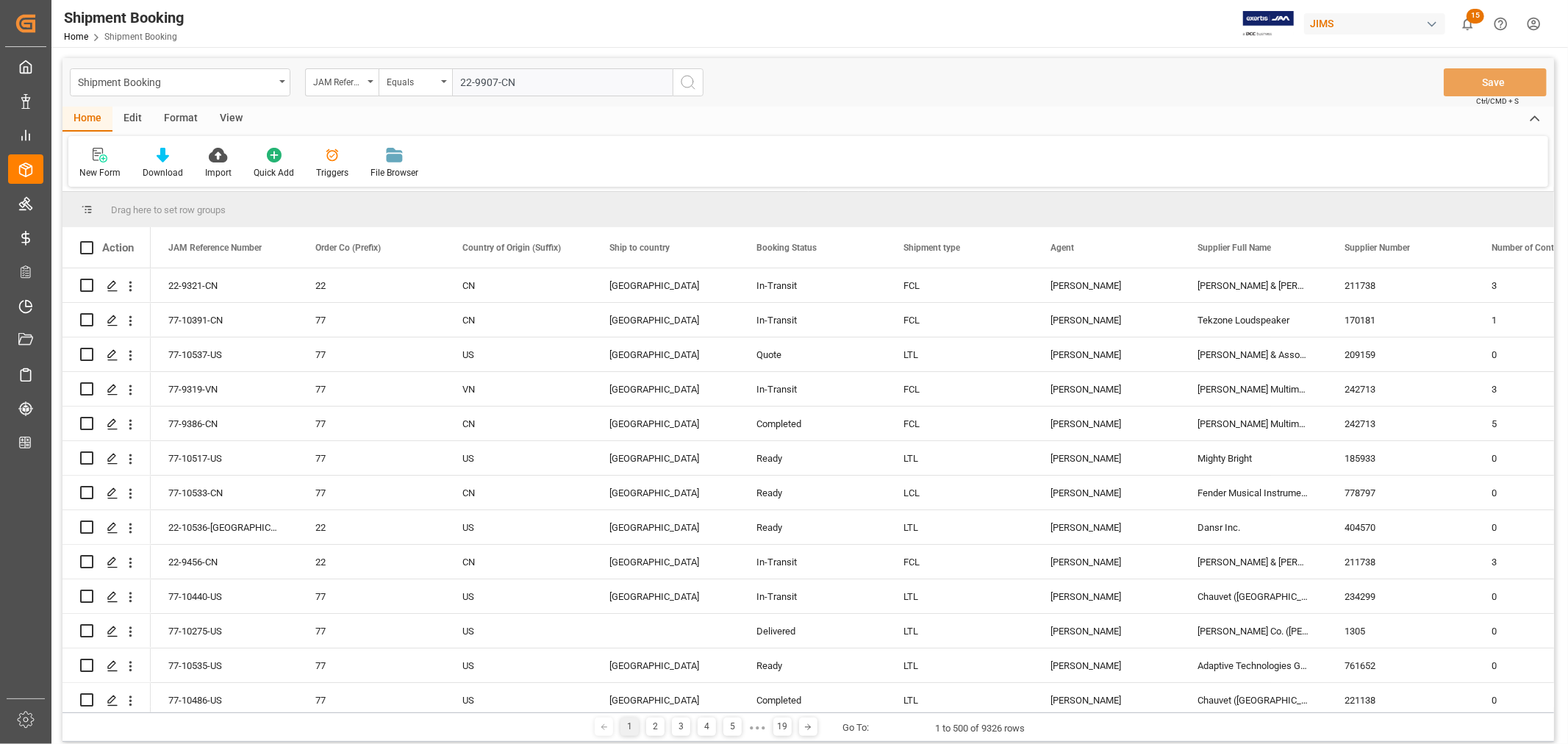
type input "22-9907-CN"
click at [686, 78] on icon "search button" at bounding box center [688, 83] width 18 height 18
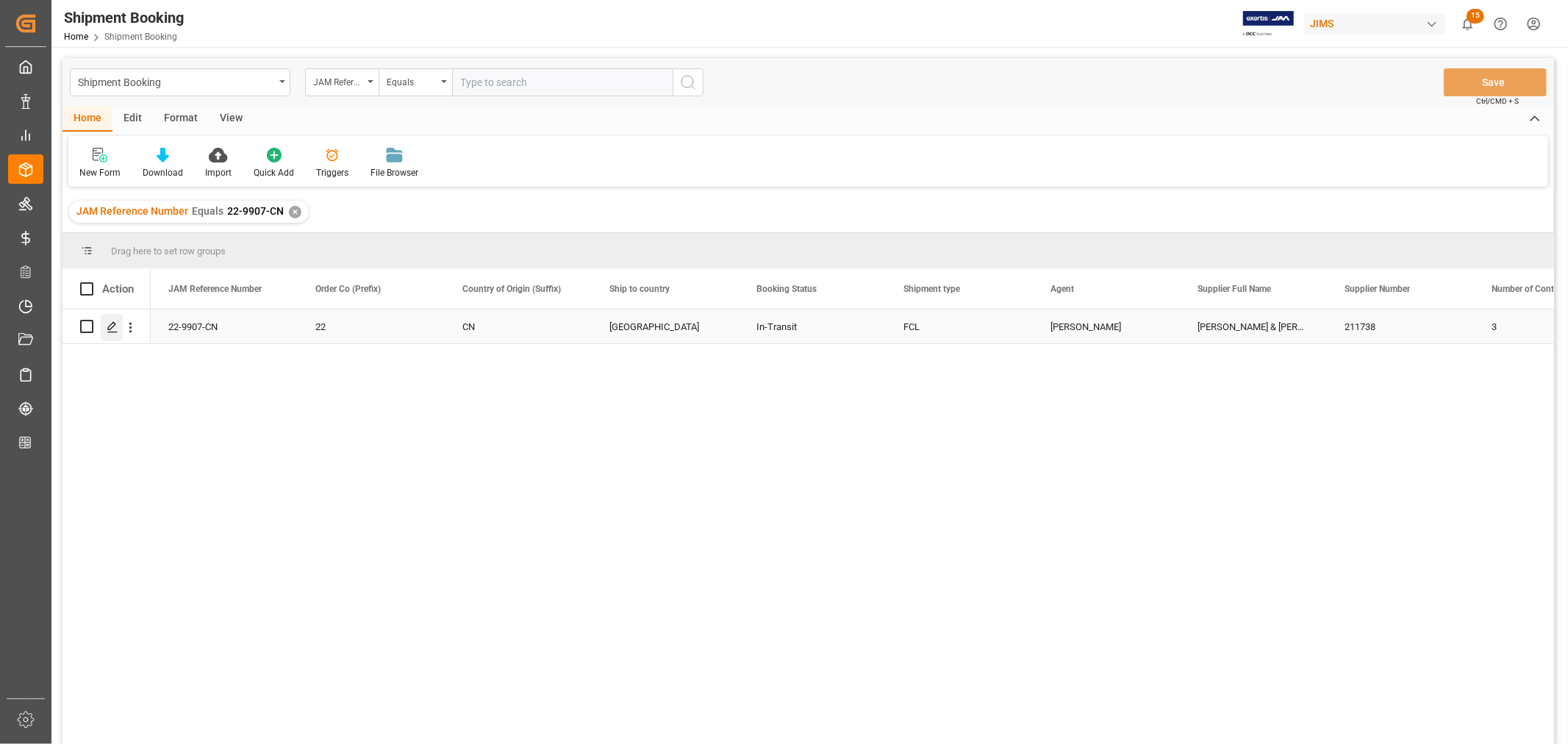
click at [113, 327] on icon "Press SPACE to select this row." at bounding box center [112, 327] width 11 height 11
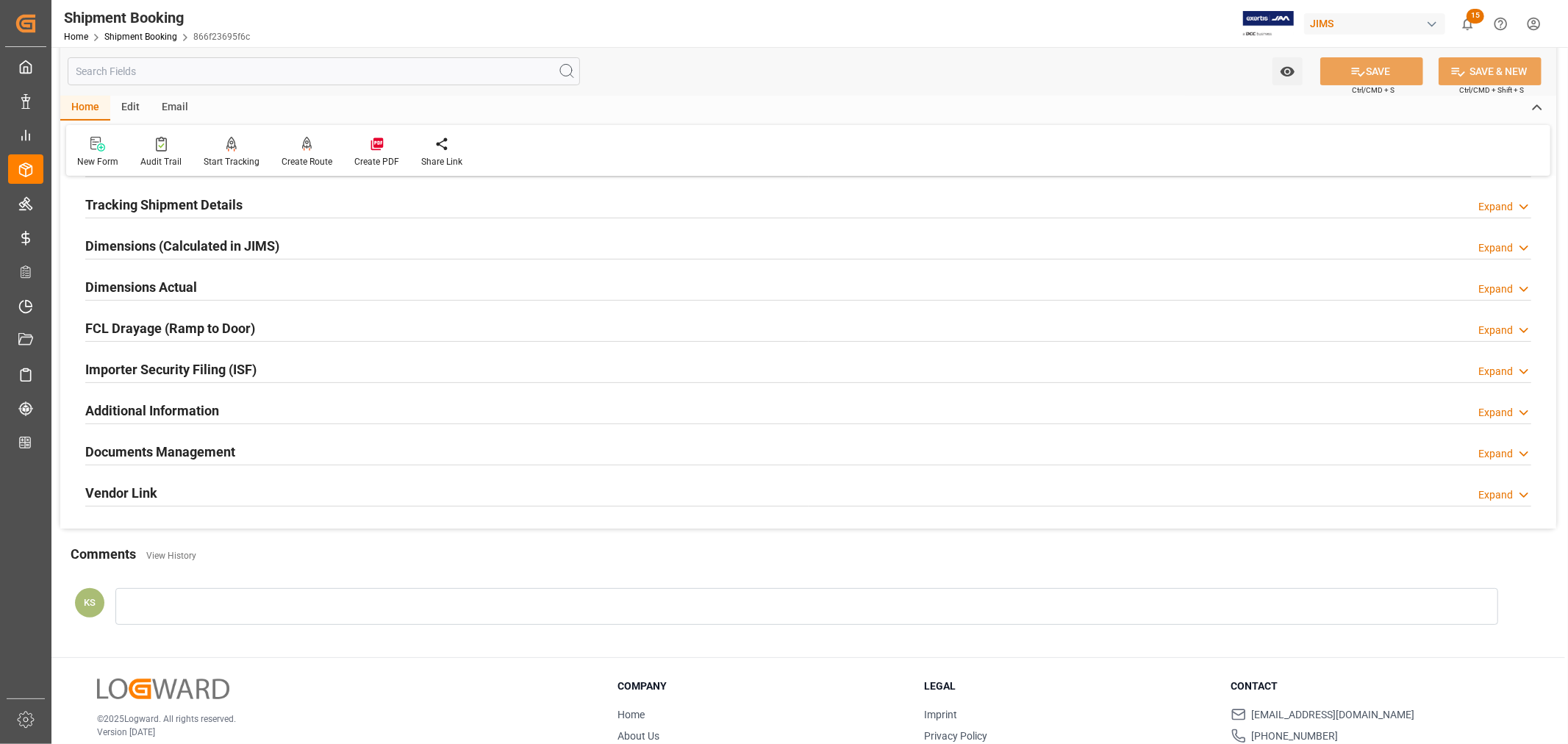
scroll to position [361, 0]
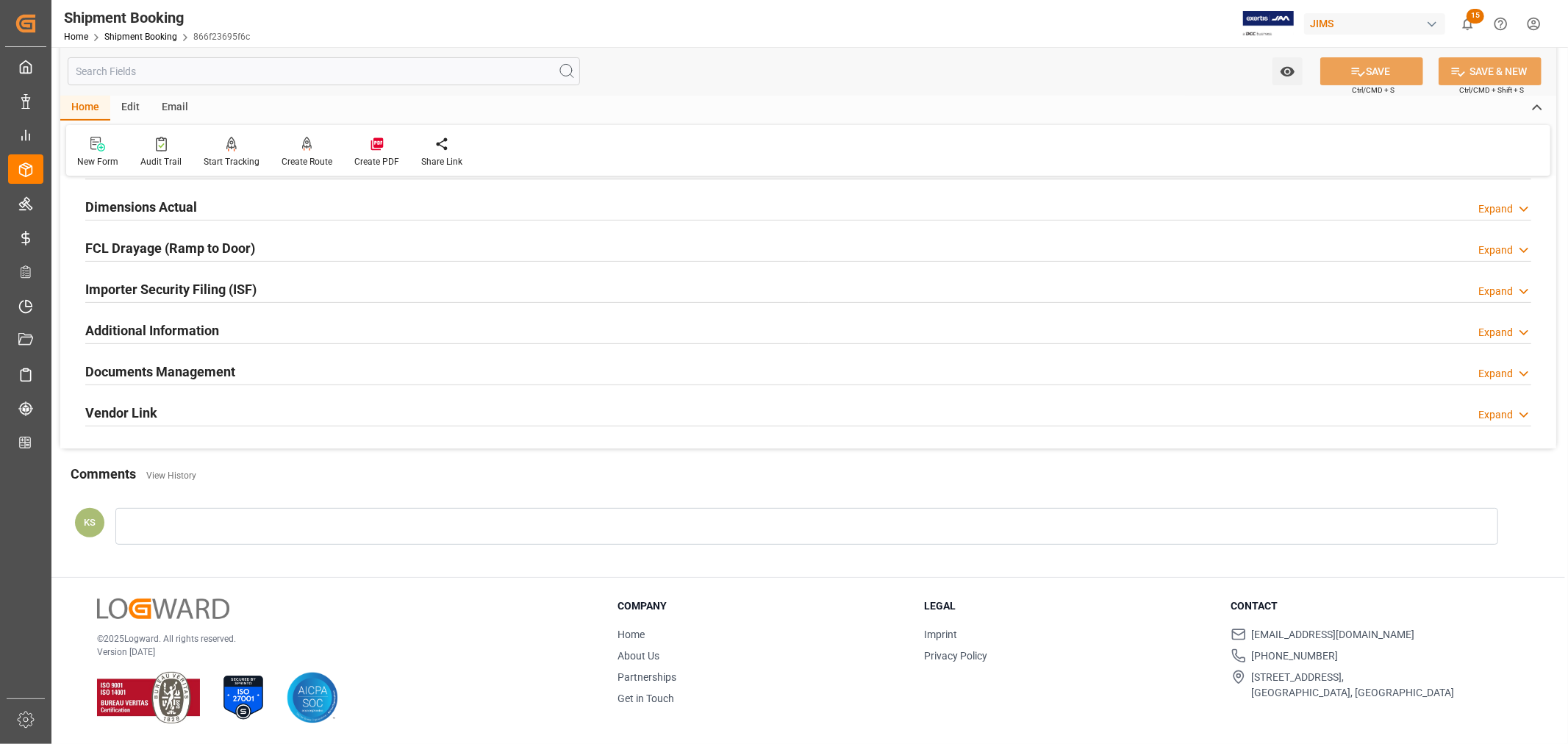
click at [214, 365] on h2 "Documents Management" at bounding box center [160, 372] width 150 height 20
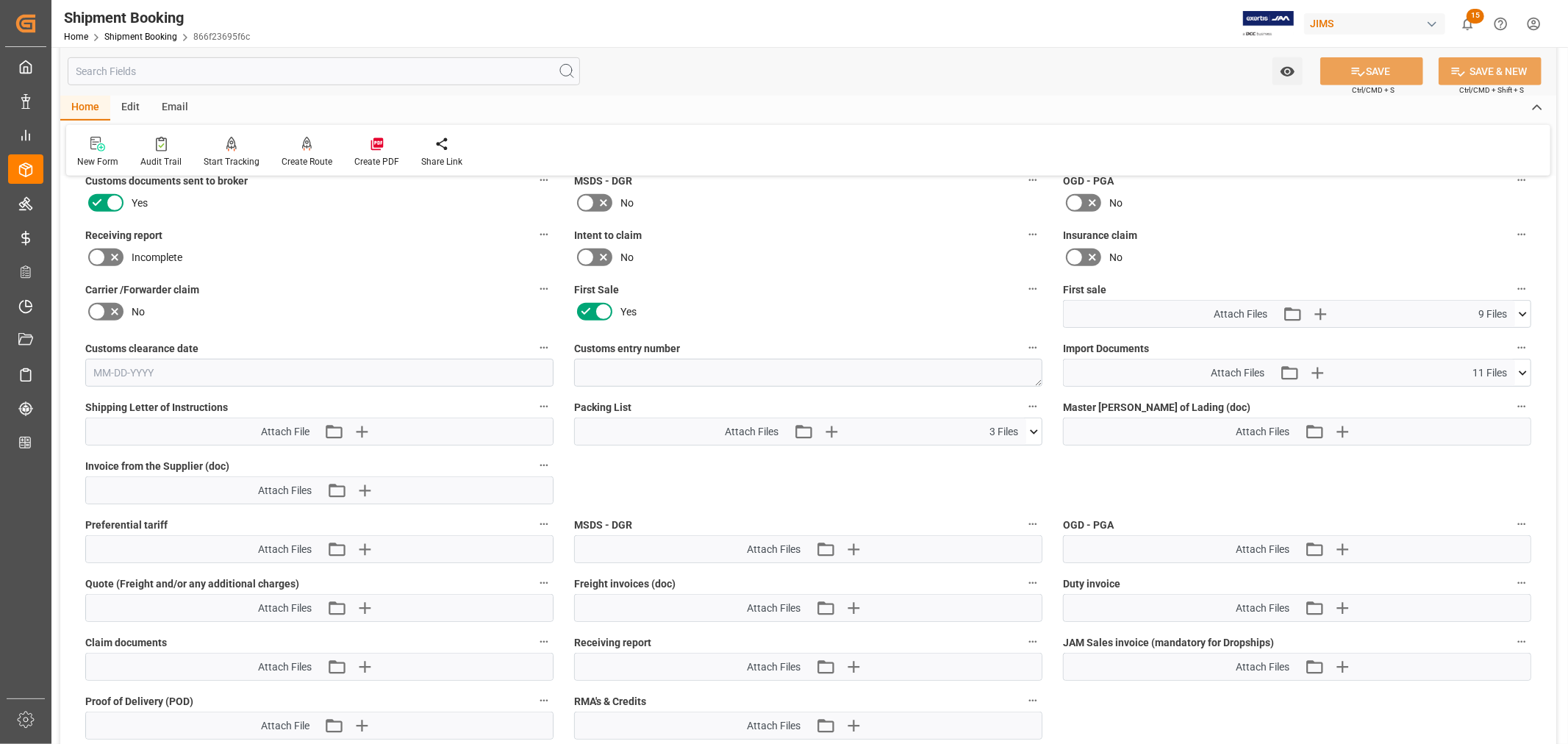
scroll to position [606, 0]
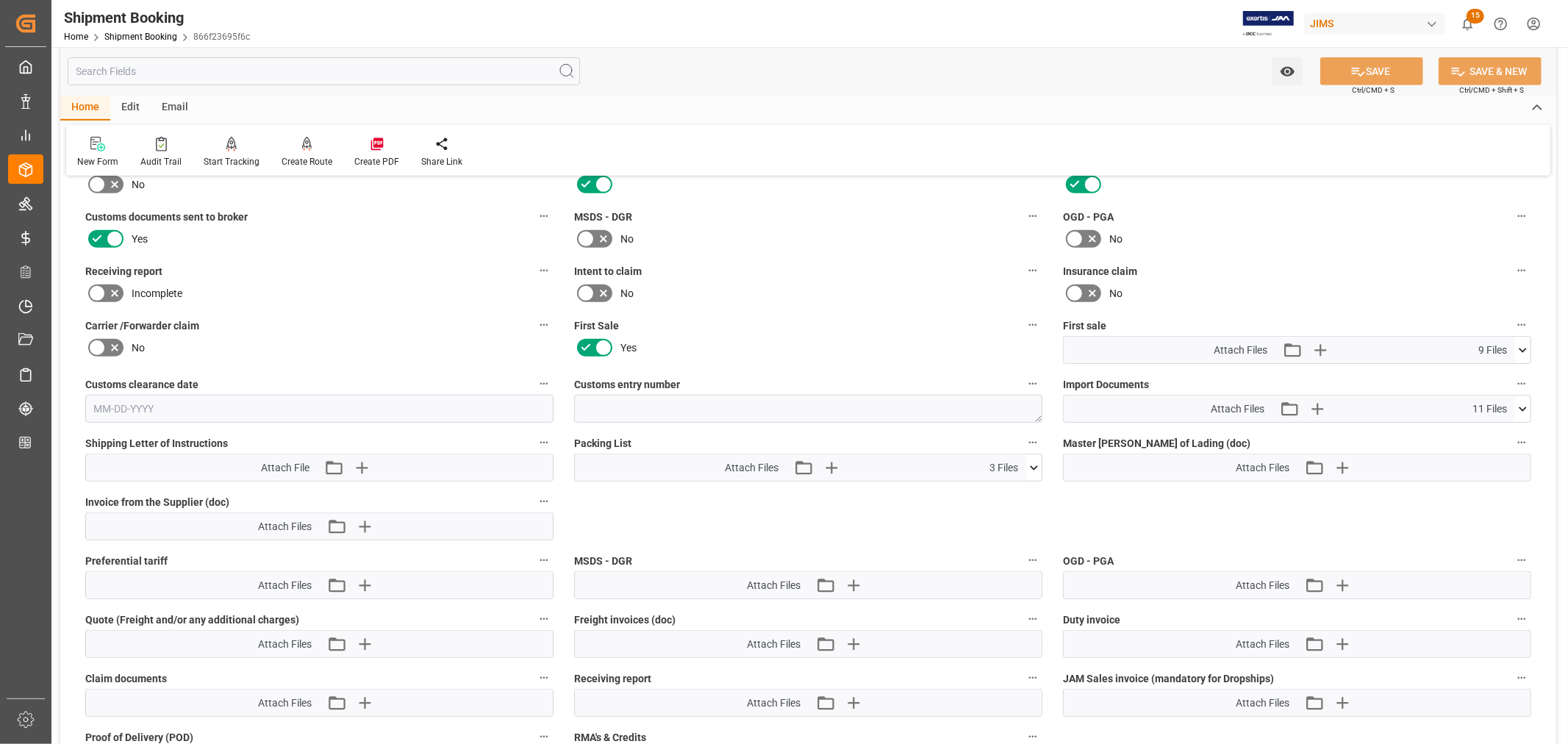
click at [1523, 408] on icon at bounding box center [1523, 409] width 16 height 16
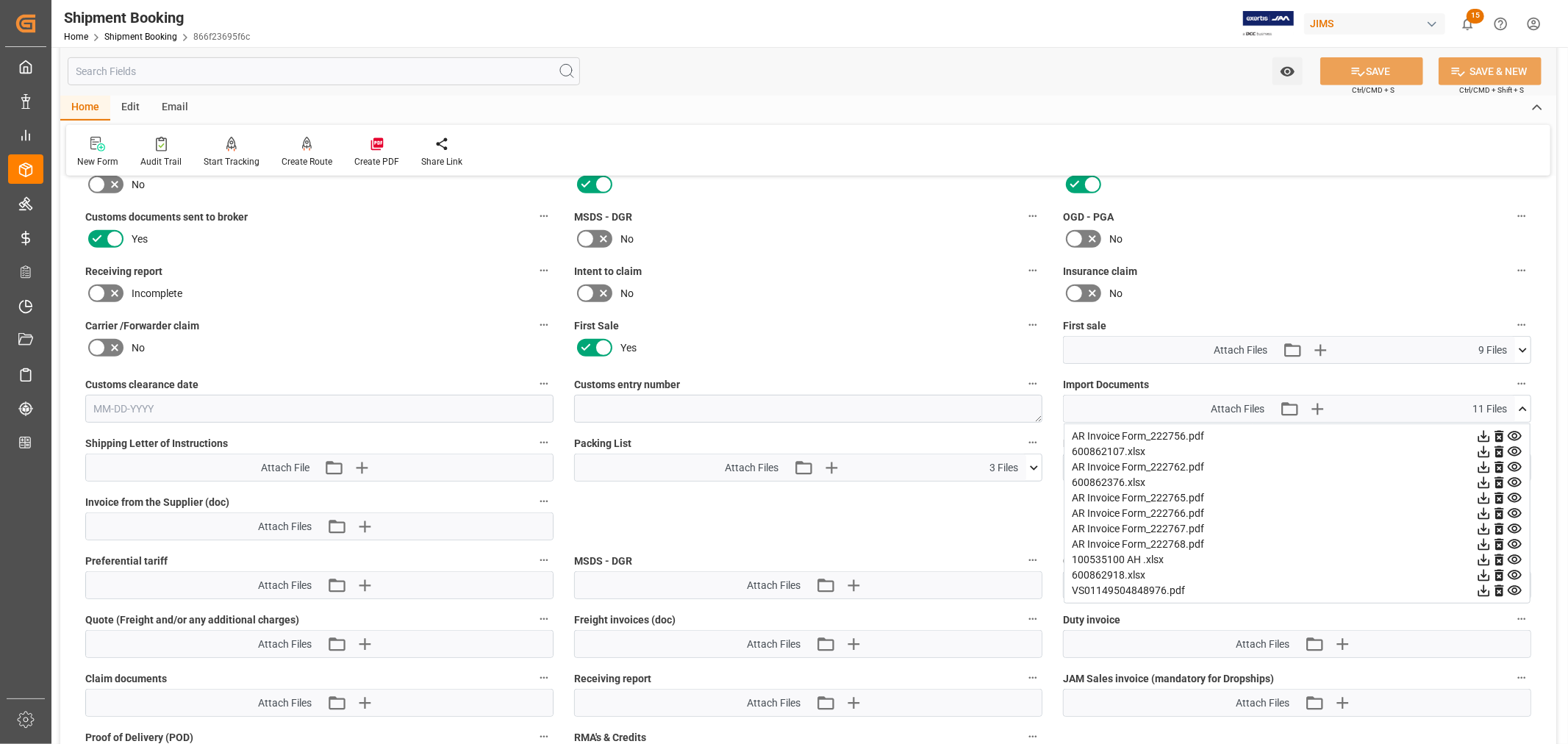
click at [1492, 586] on icon at bounding box center [1484, 591] width 16 height 16
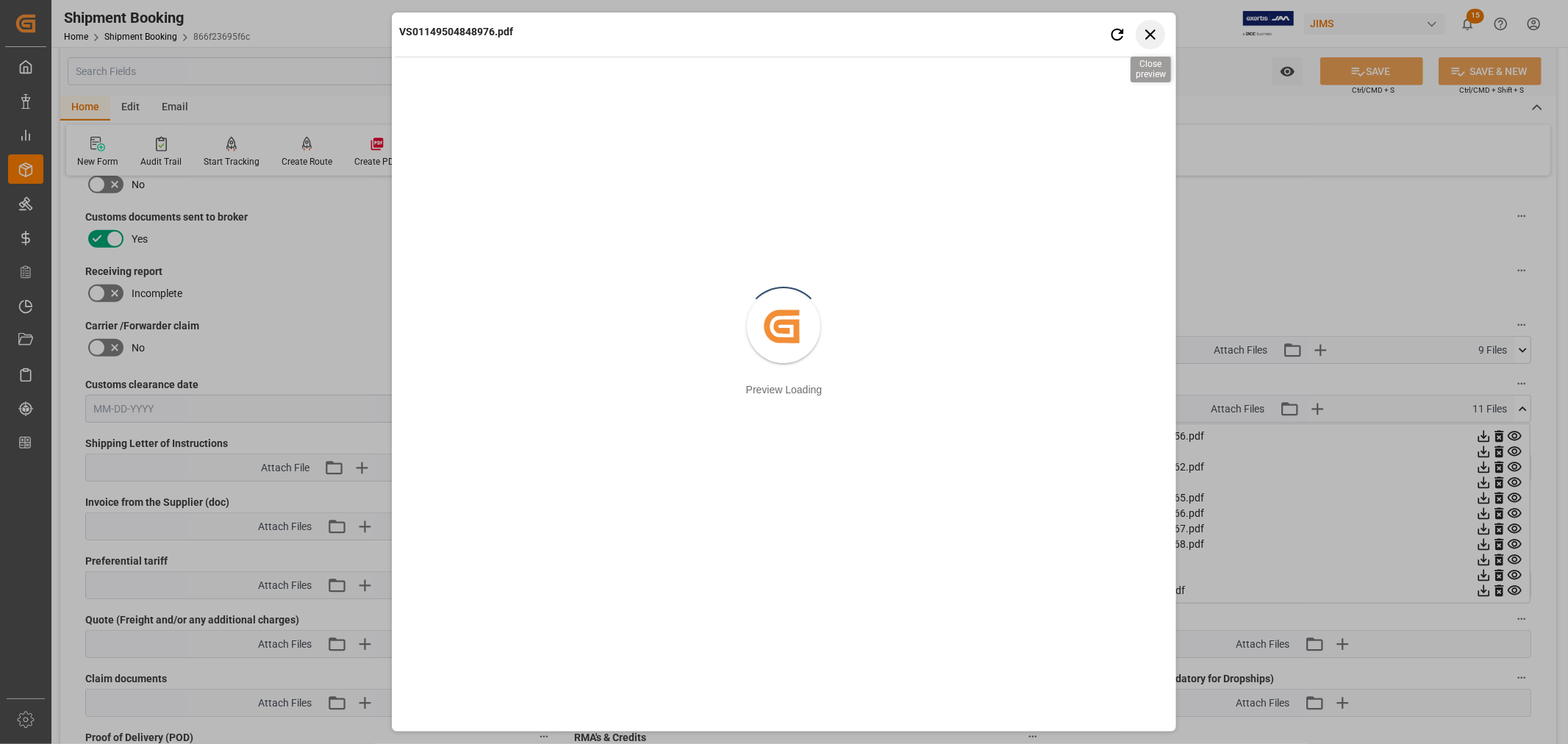
click at [1145, 32] on icon "button" at bounding box center [1150, 33] width 18 height 18
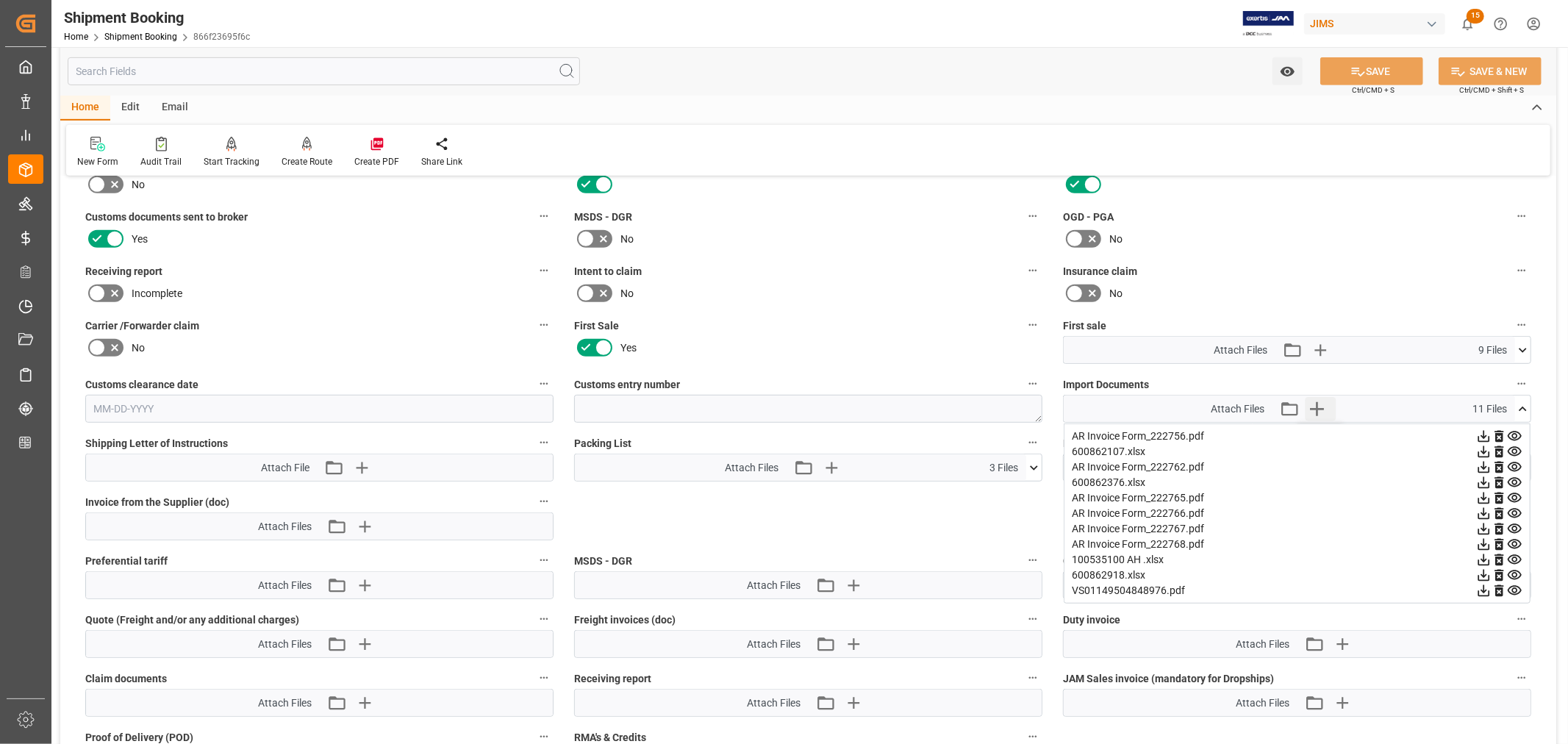
click at [1313, 405] on icon "button" at bounding box center [1317, 409] width 14 height 14
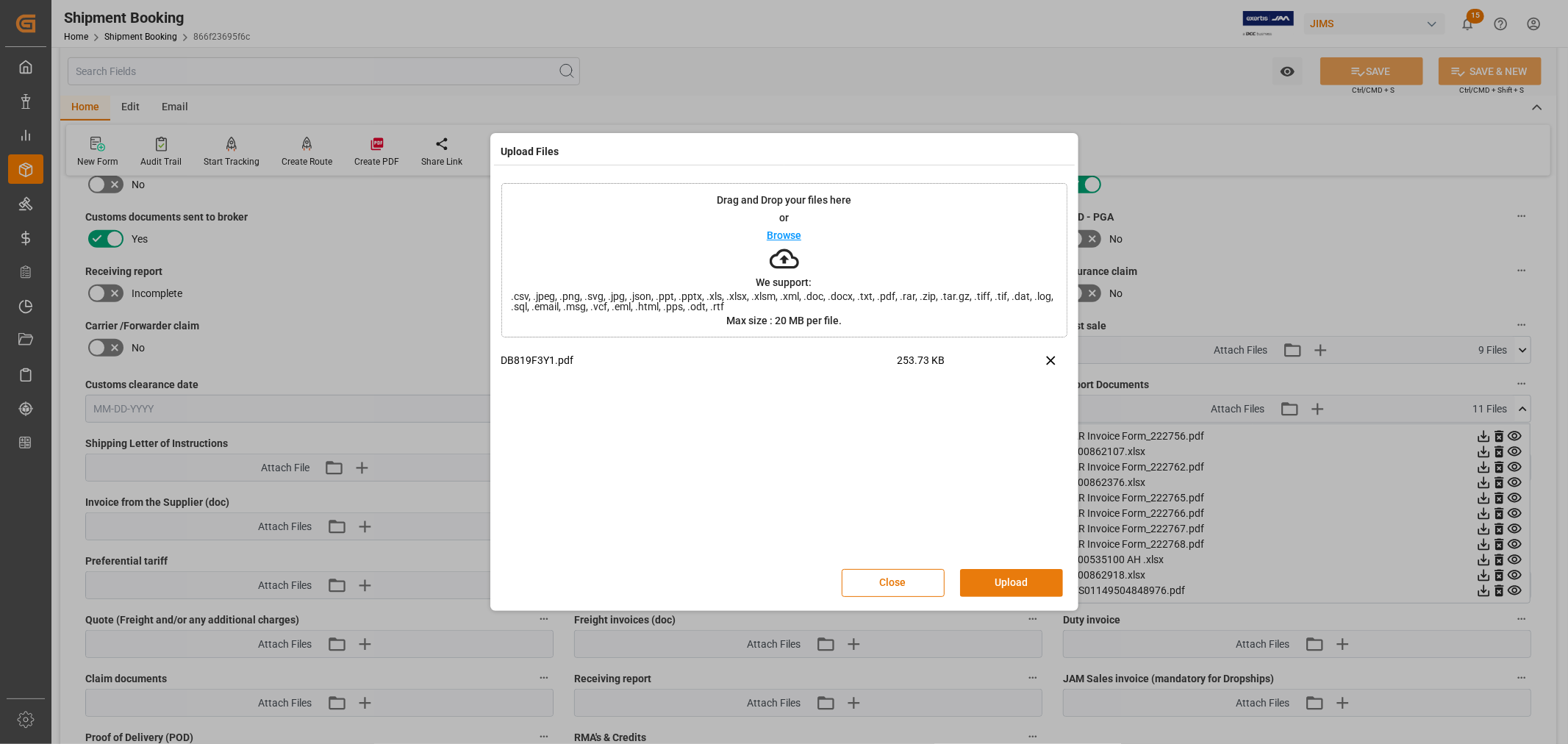
click at [1017, 581] on button "Upload" at bounding box center [1011, 583] width 103 height 28
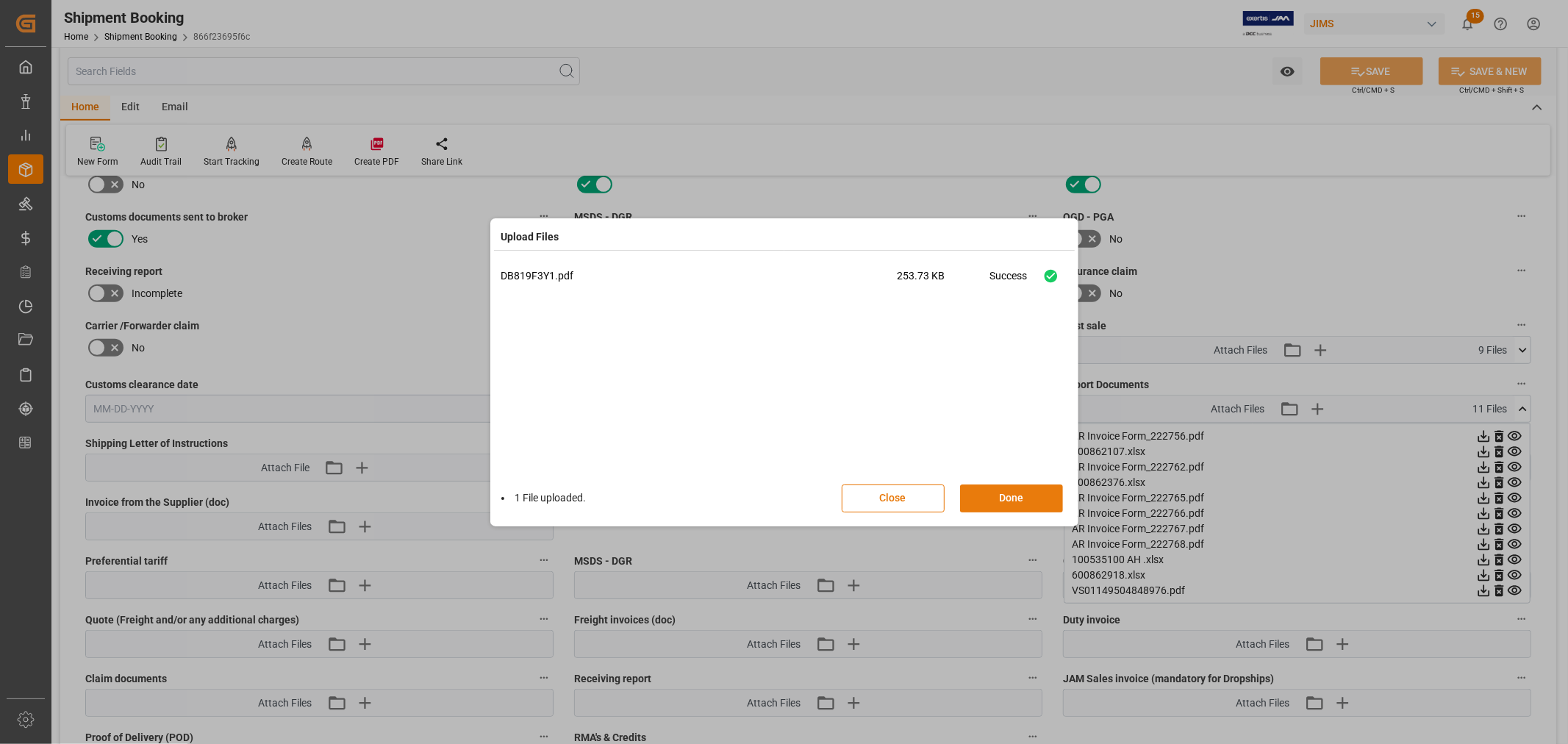
click at [1008, 494] on button "Done" at bounding box center [1011, 498] width 103 height 28
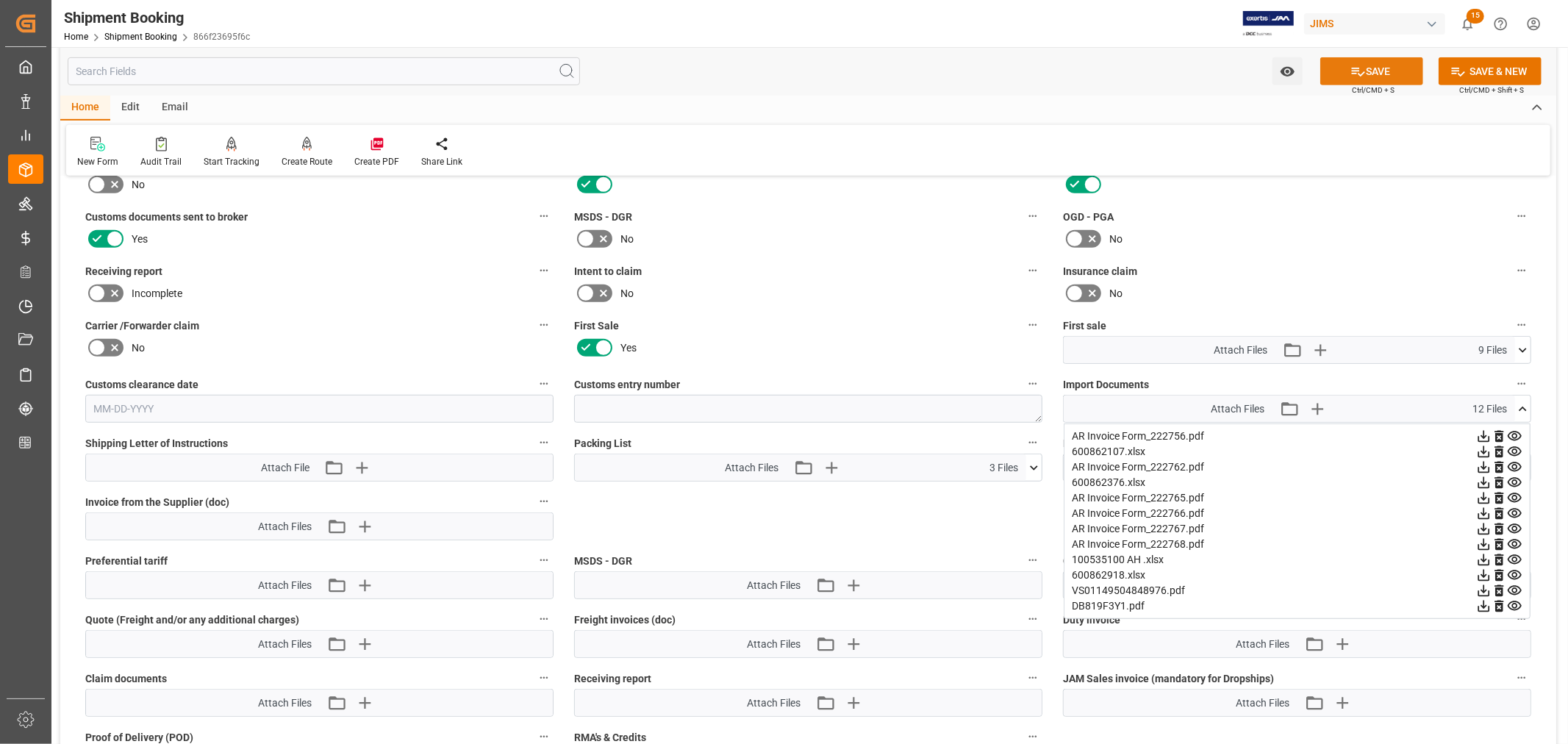
click at [1377, 69] on button "SAVE" at bounding box center [1371, 71] width 103 height 28
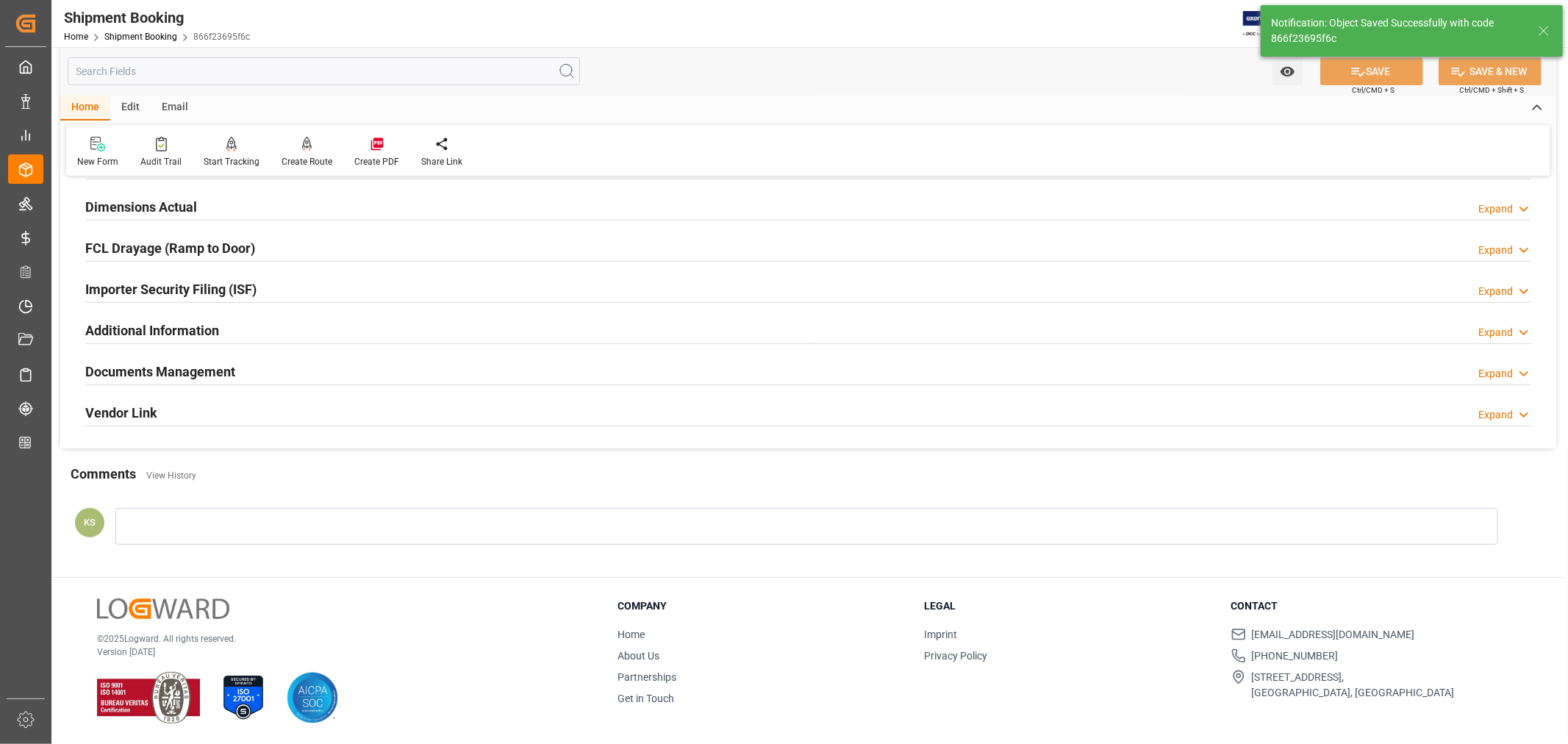
scroll to position [361, 0]
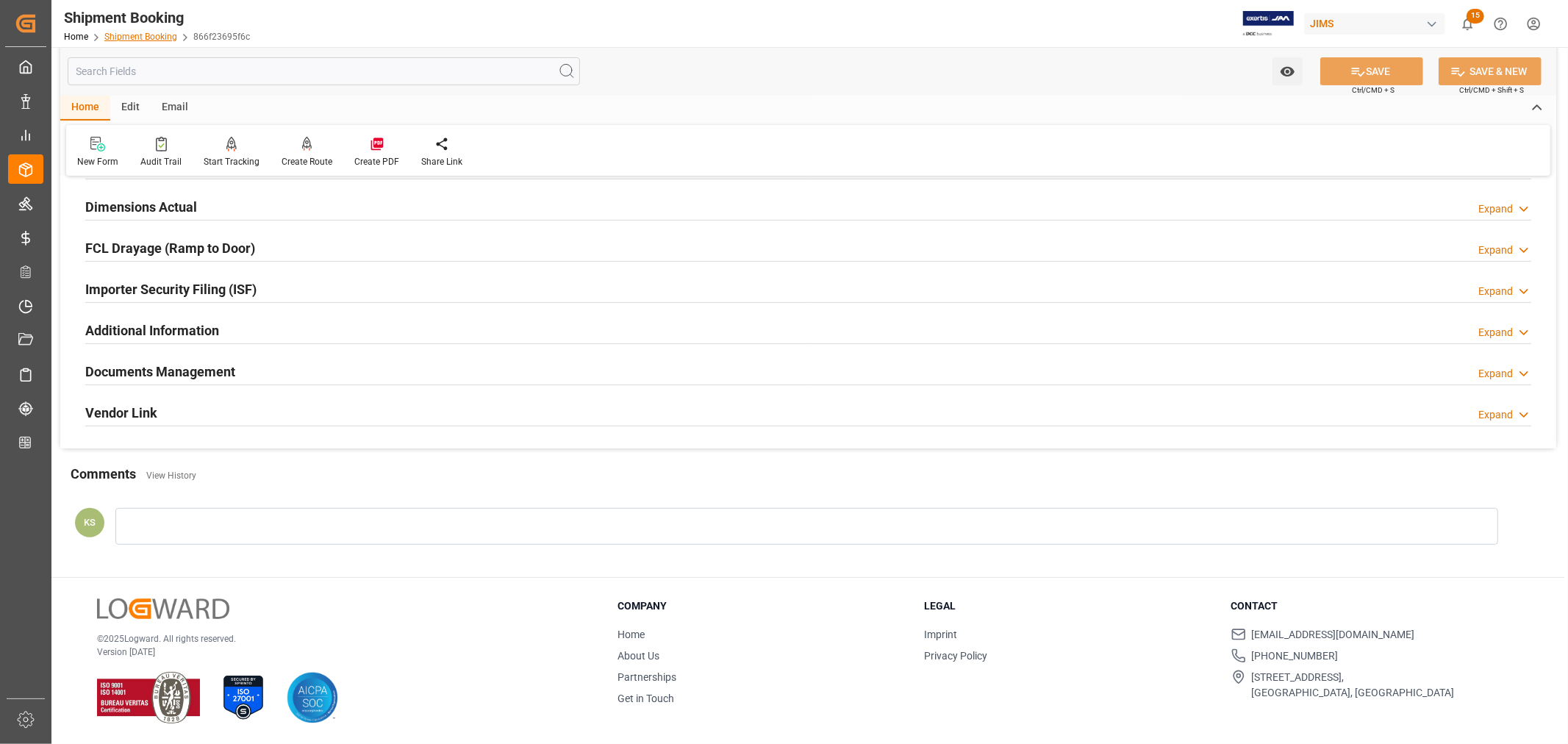
click at [119, 33] on link "Shipment Booking" at bounding box center [141, 37] width 73 height 11
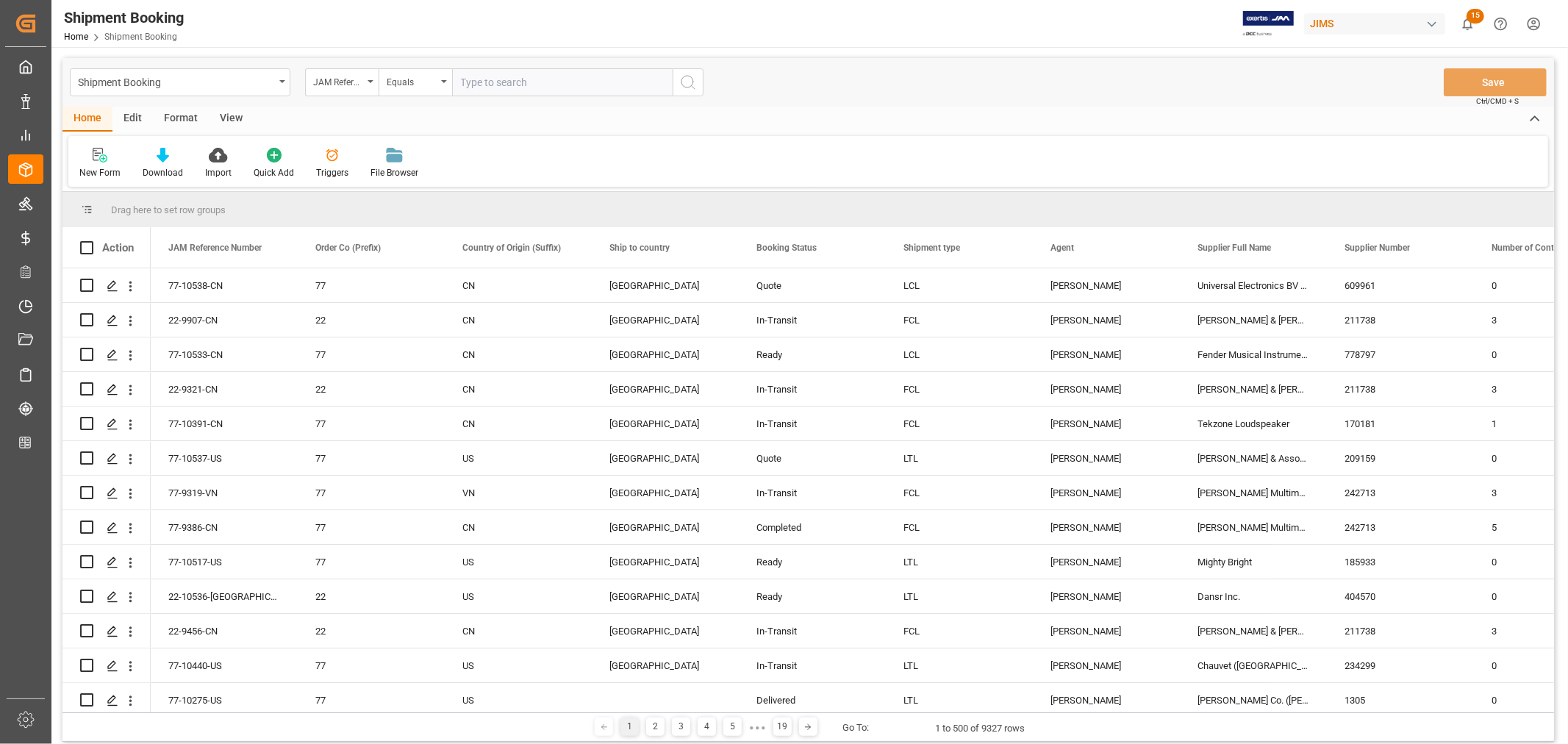
paste input "22-9908-CN"
type input "22-9908-CN"
click at [683, 79] on icon "search button" at bounding box center [688, 83] width 18 height 18
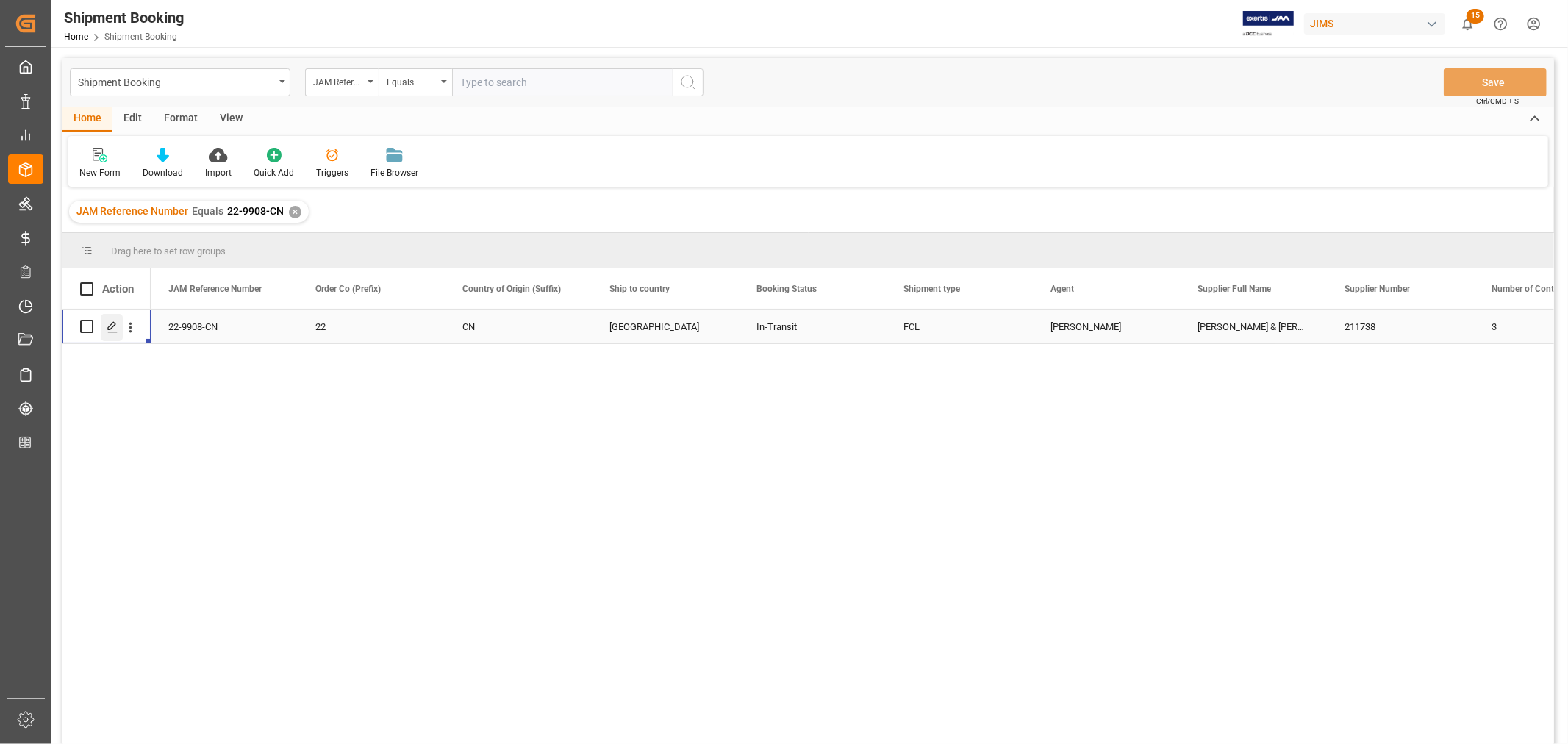
click at [118, 327] on icon "Press SPACE to select this row." at bounding box center [112, 327] width 11 height 11
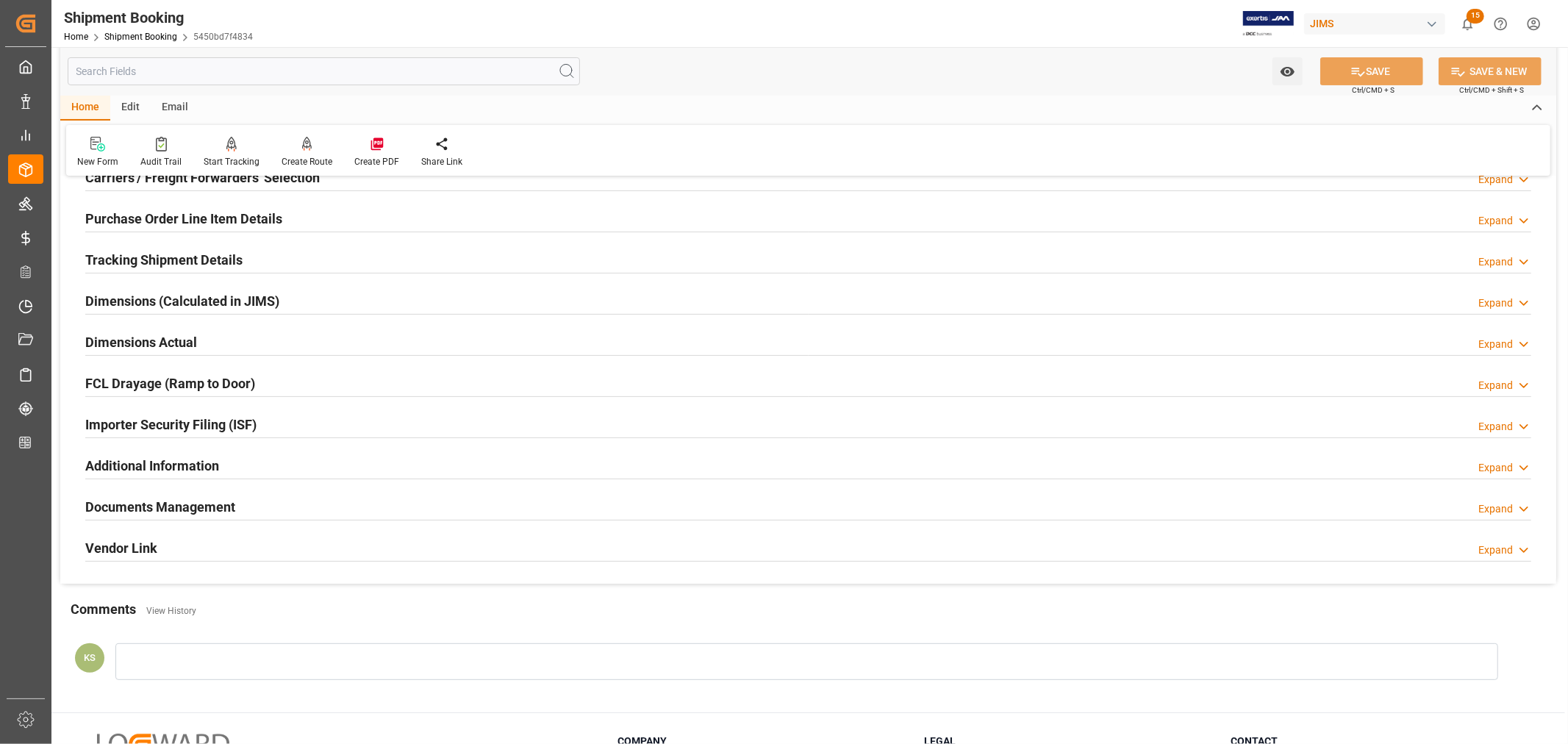
scroll to position [245, 0]
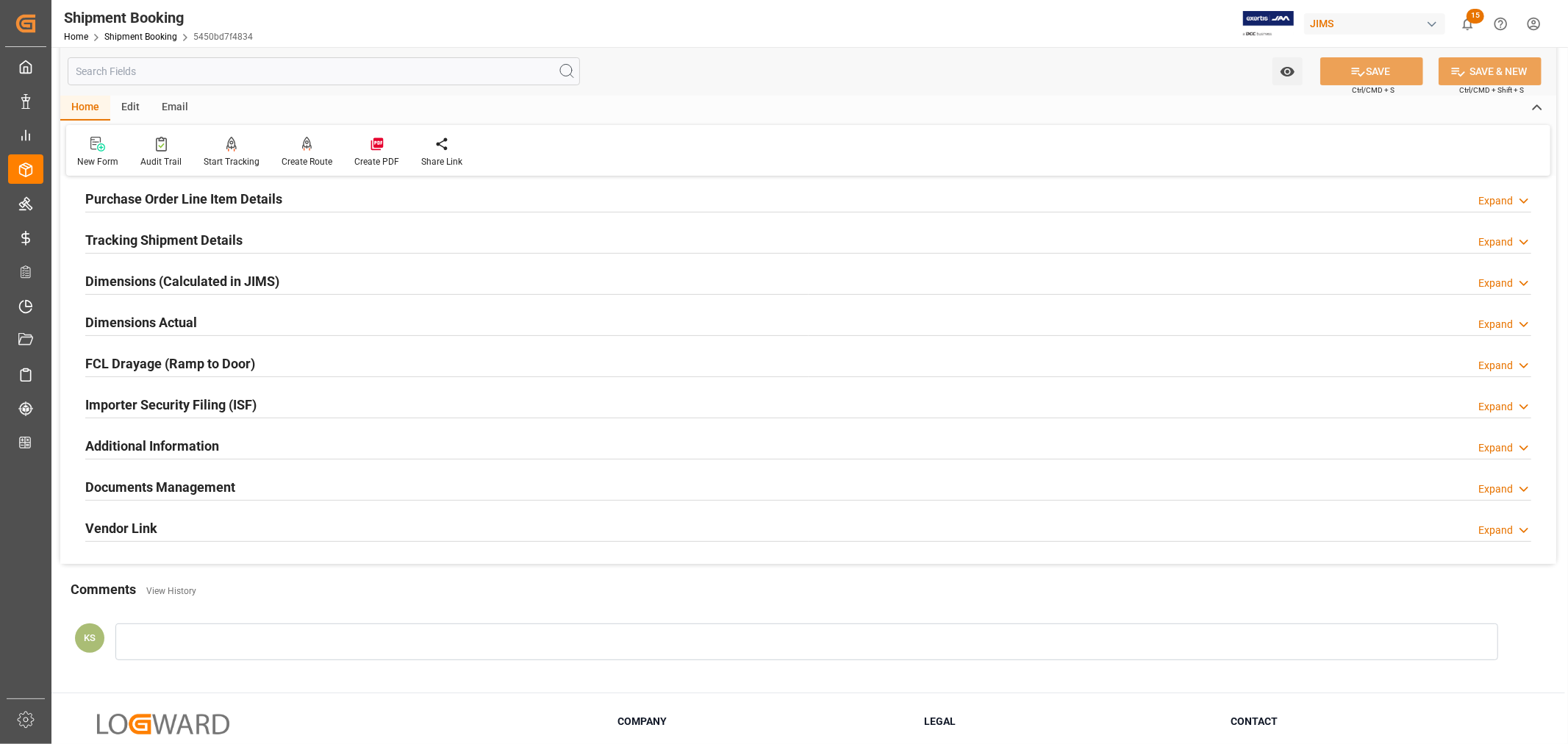
click at [649, 488] on div "Documents Management Expand" at bounding box center [808, 486] width 1446 height 28
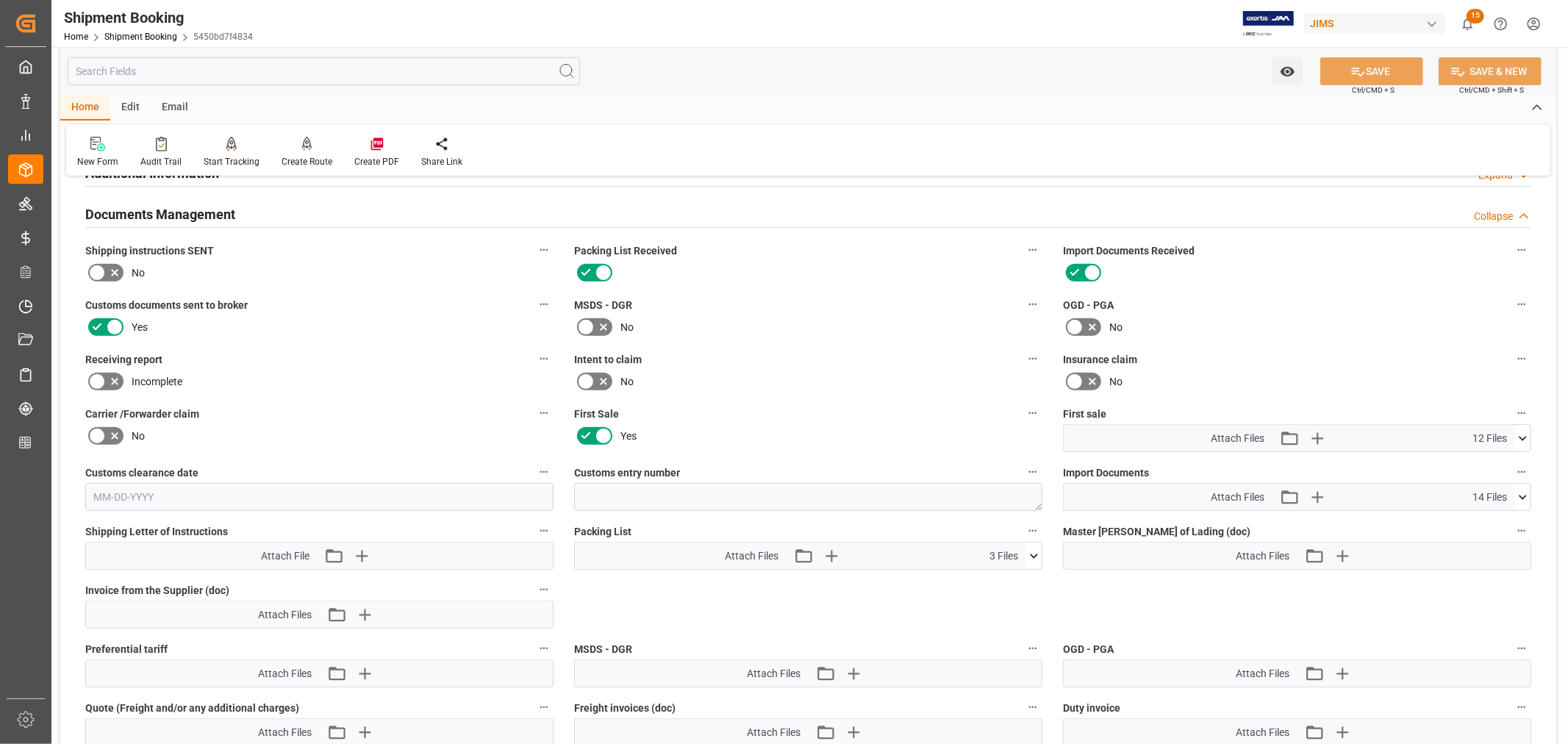
scroll to position [571, 0]
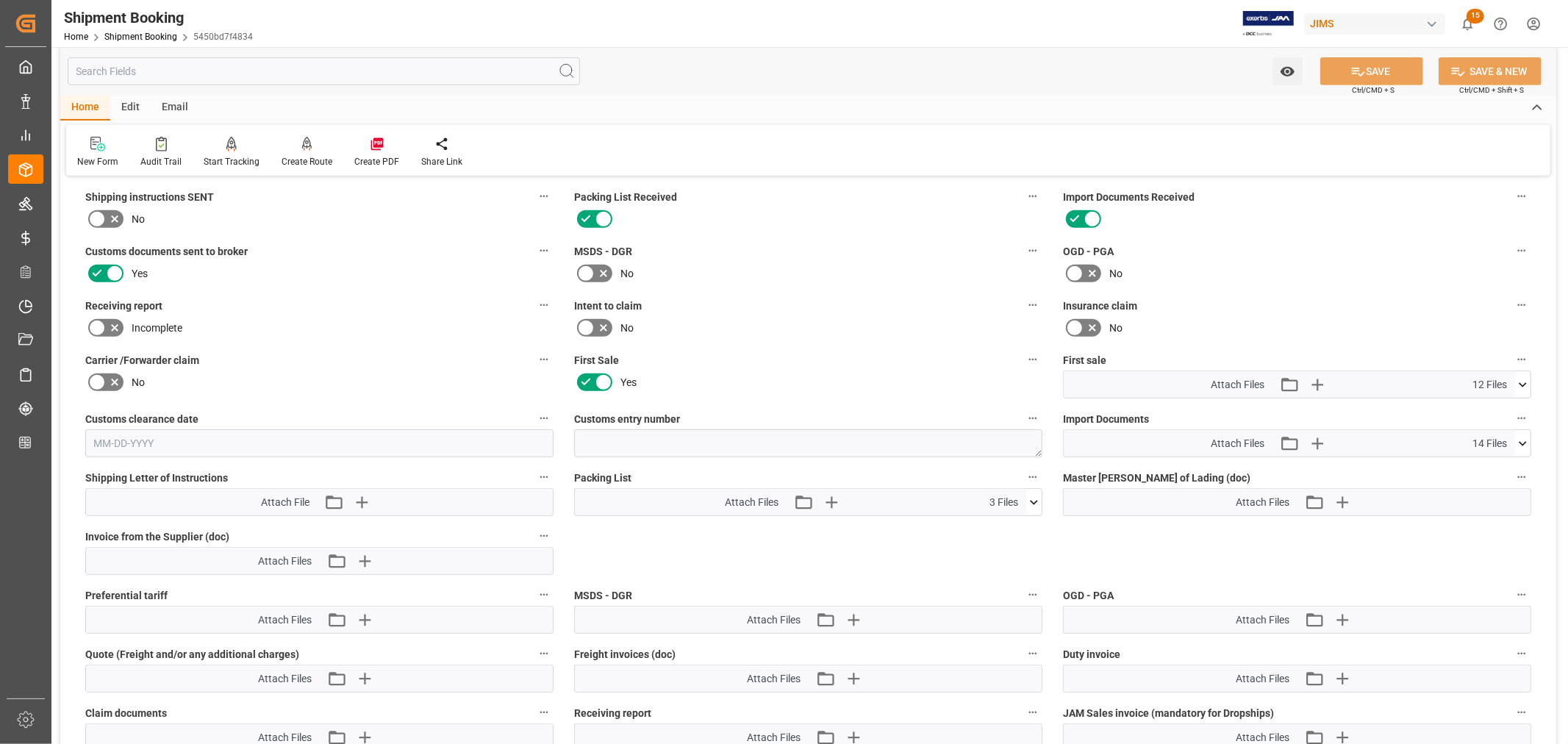
click at [1522, 437] on icon at bounding box center [1523, 444] width 16 height 16
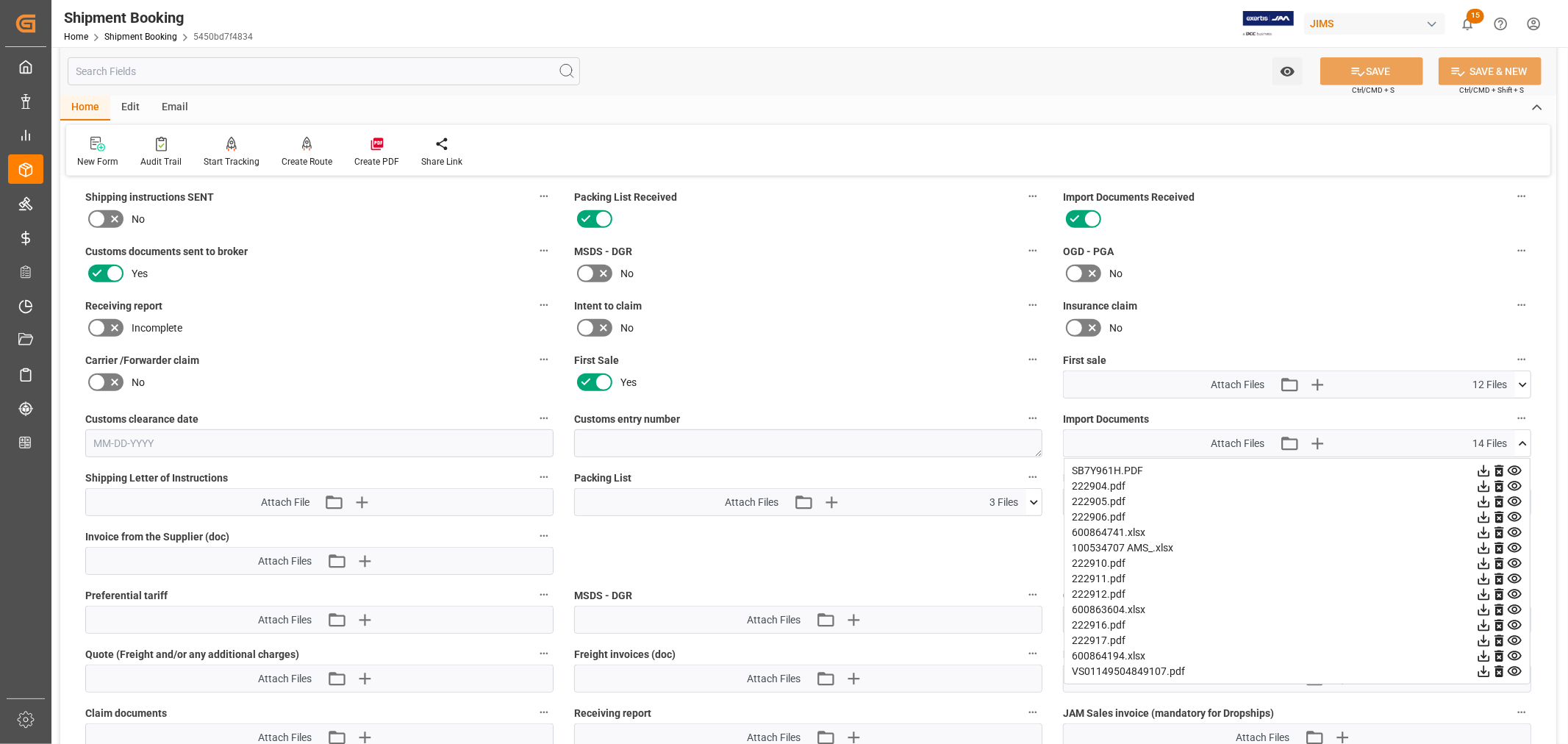
click at [1492, 666] on icon at bounding box center [1484, 672] width 16 height 16
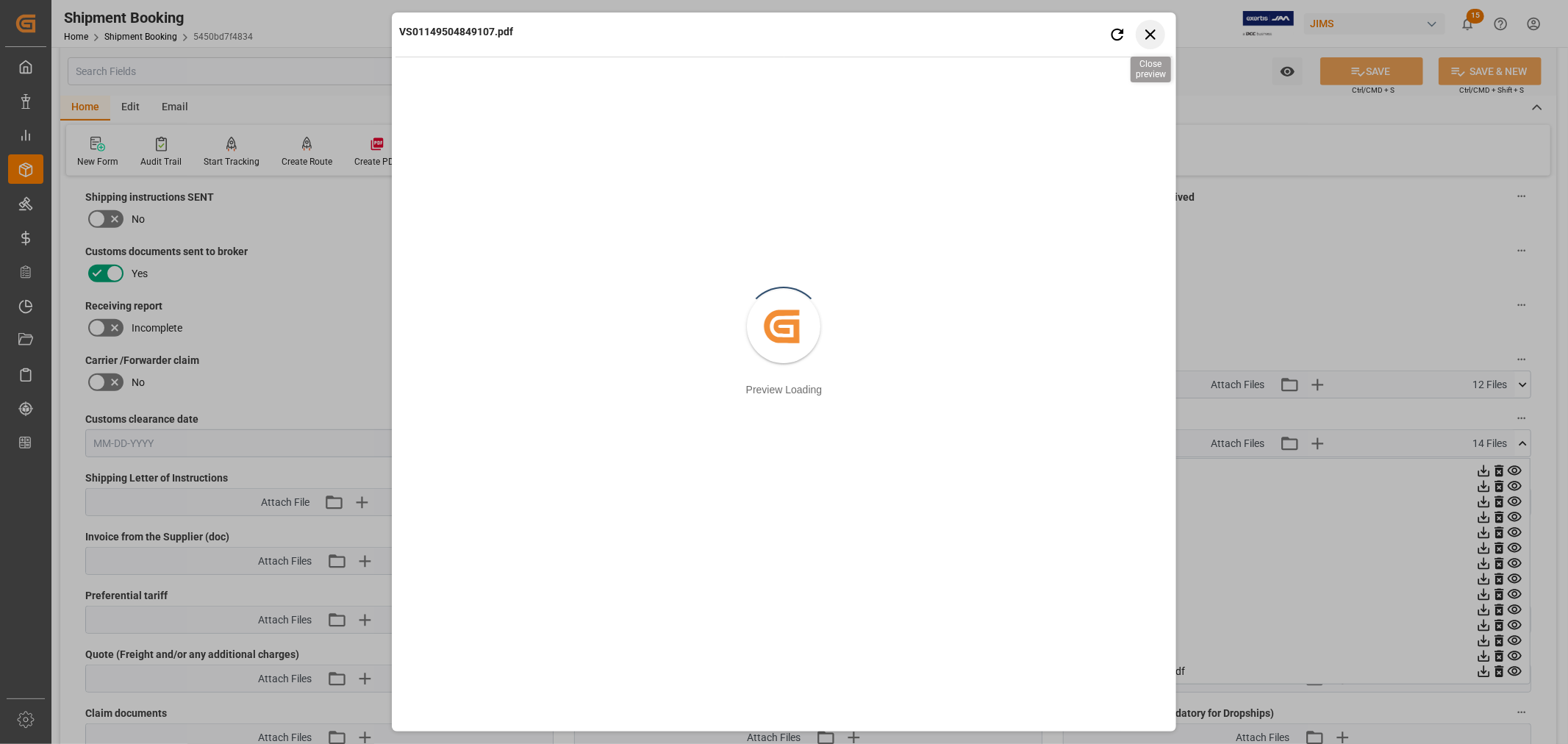
click at [1147, 32] on icon "button" at bounding box center [1151, 34] width 11 height 11
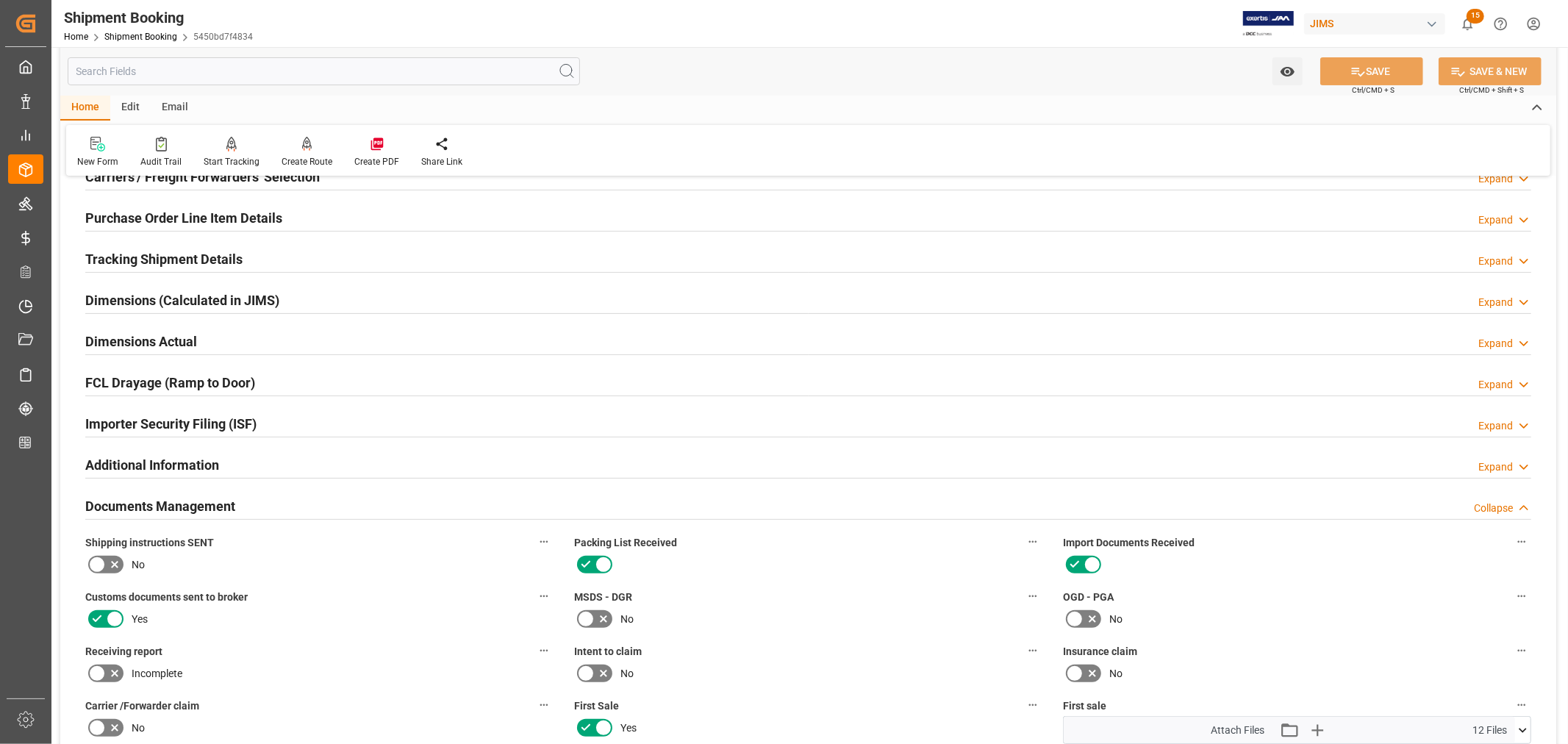
scroll to position [163, 0]
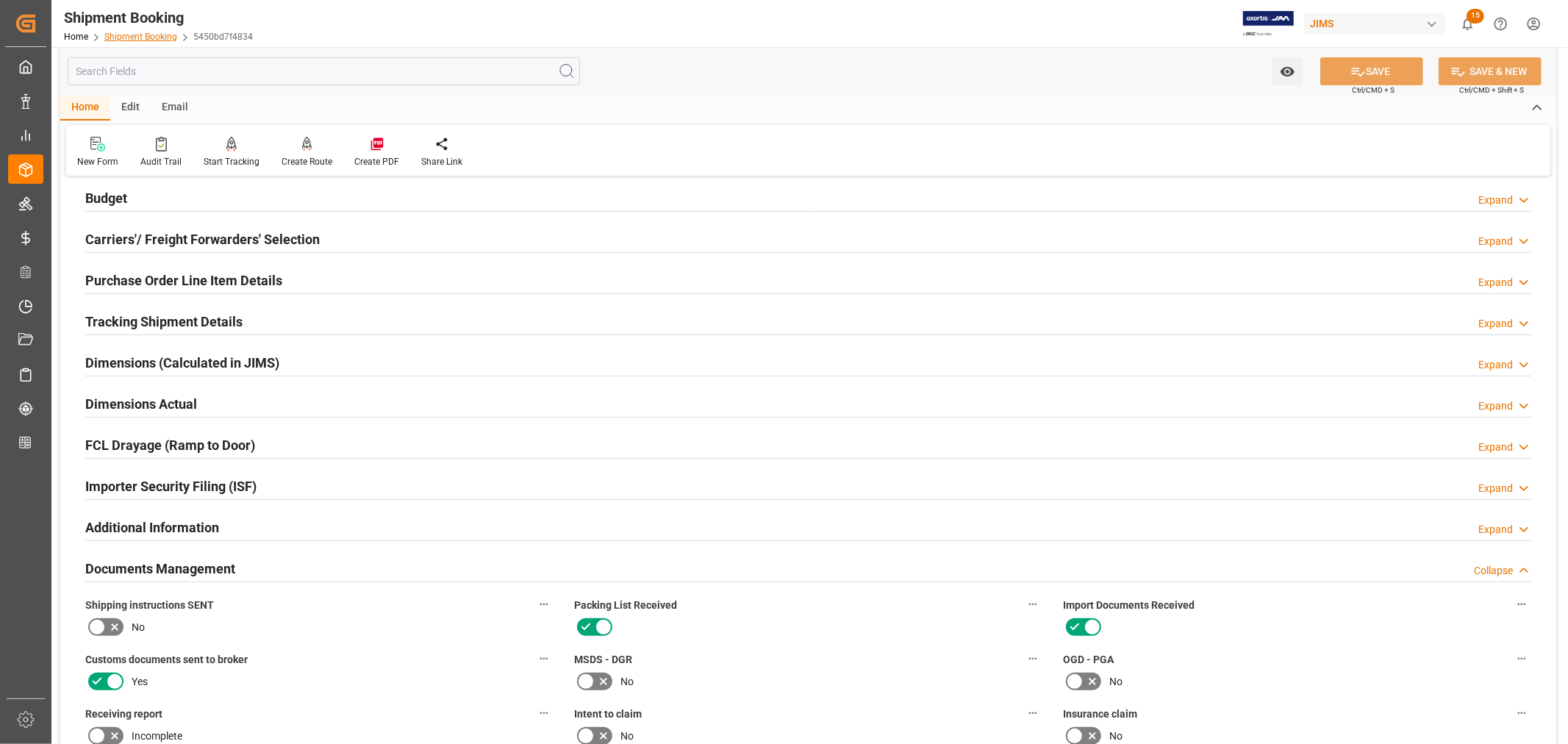
click at [151, 34] on link "Shipment Booking" at bounding box center [141, 37] width 73 height 11
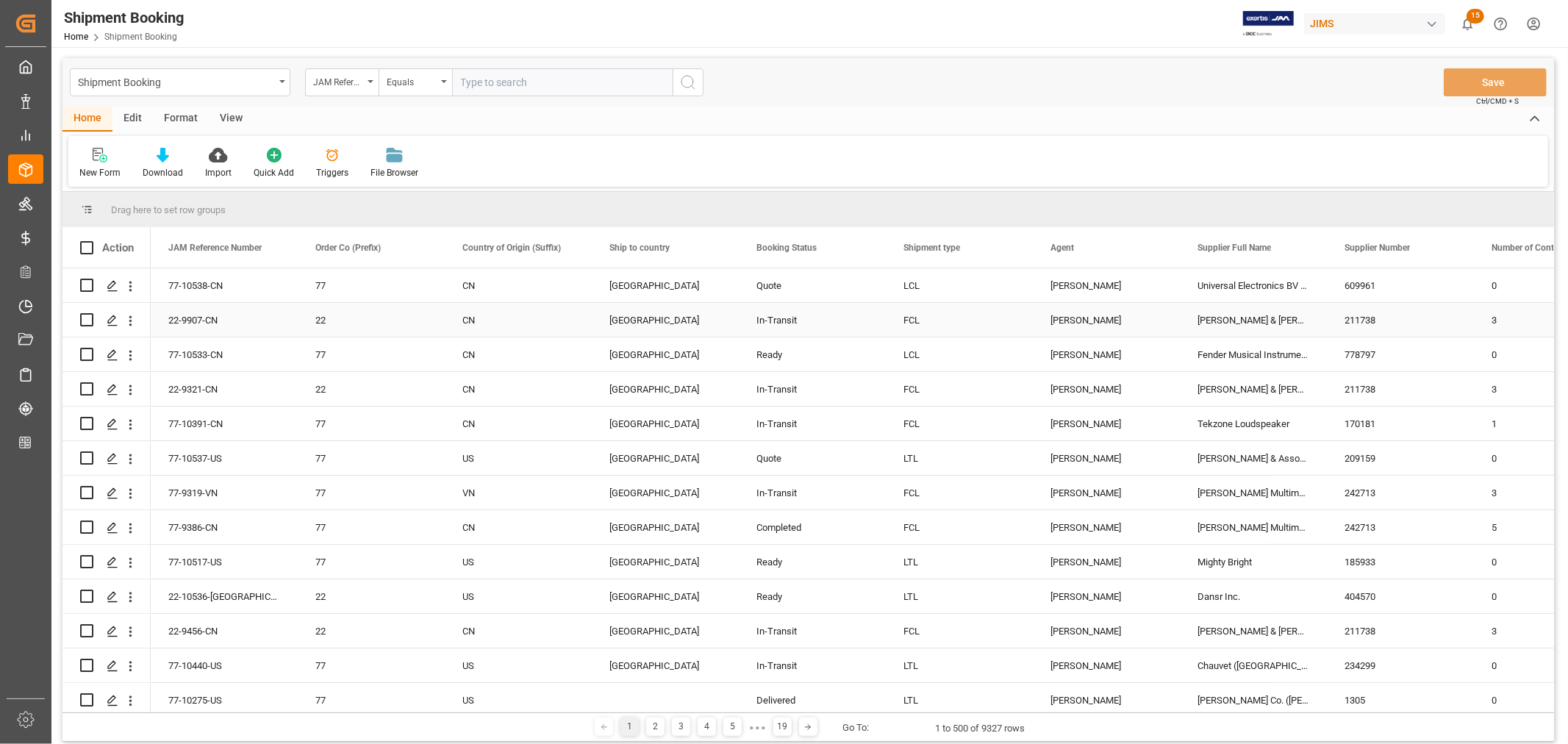
click at [1083, 317] on div "[PERSON_NAME]" at bounding box center [1106, 321] width 112 height 33
click at [1155, 245] on span at bounding box center [1155, 247] width 13 height 13
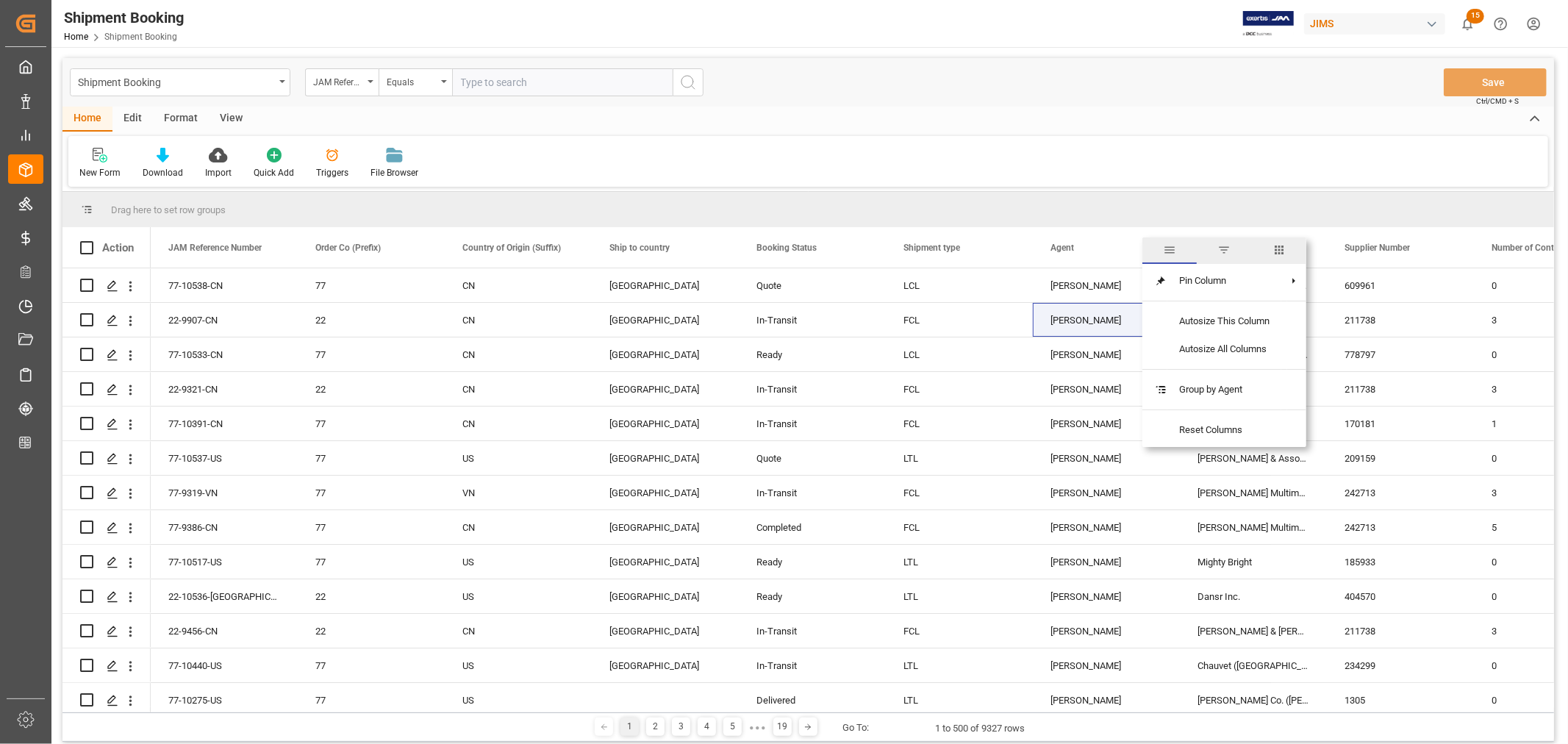
click at [1230, 245] on span "filter" at bounding box center [1224, 249] width 13 height 13
type input "[PERSON_NAME]"
click at [1245, 368] on button "Apply" at bounding box center [1241, 372] width 27 height 15
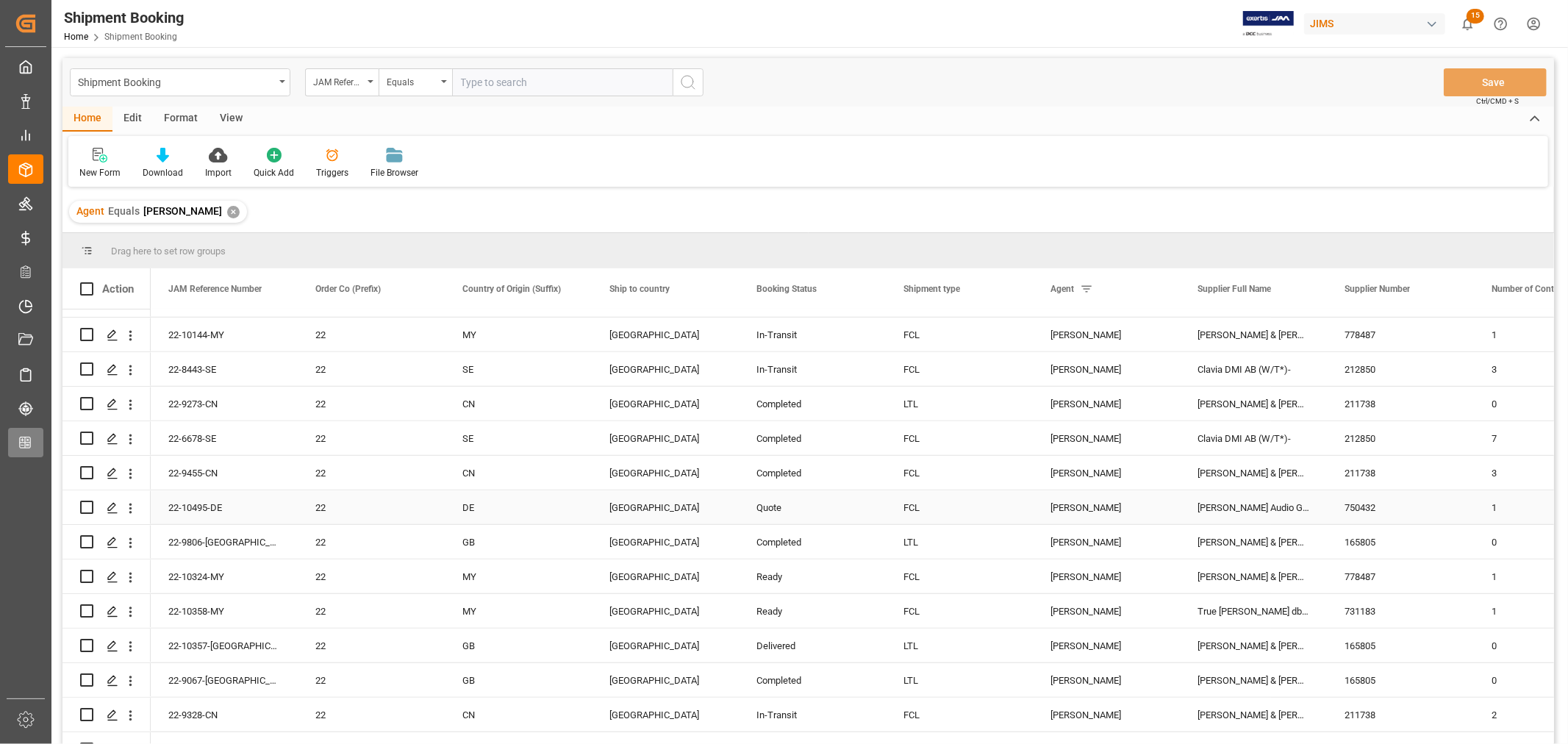
scroll to position [735, 0]
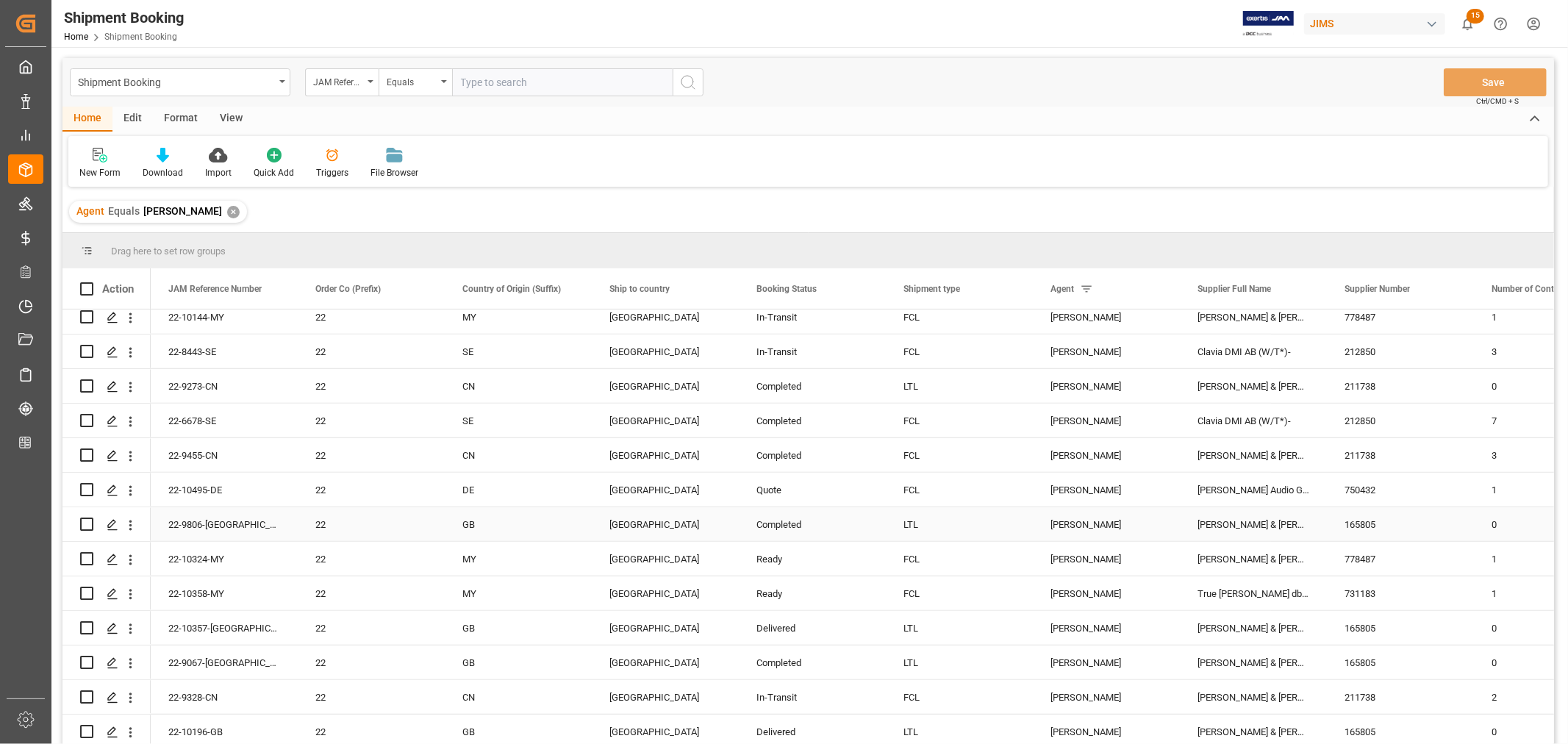
click at [810, 520] on div "Completed" at bounding box center [812, 524] width 112 height 33
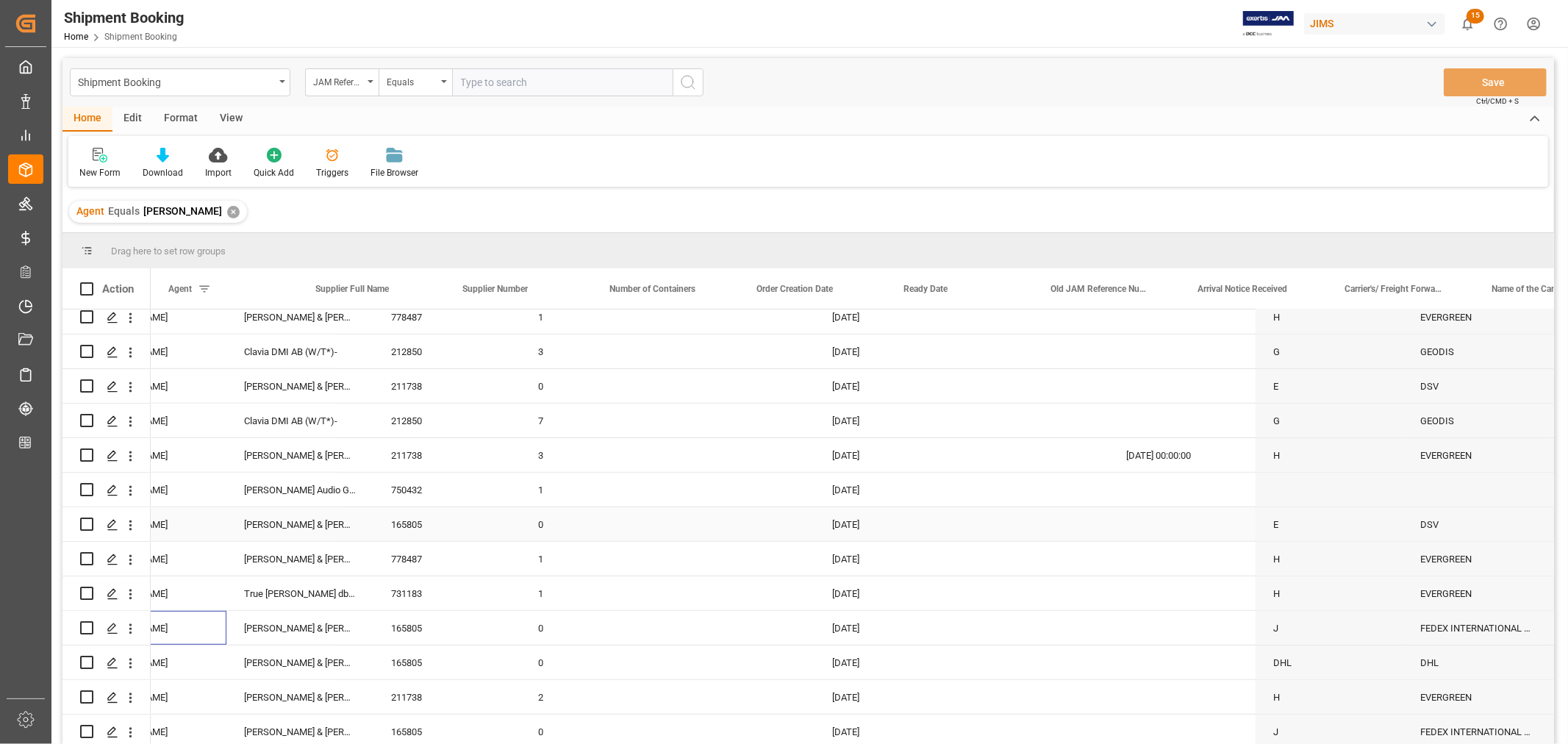
scroll to position [0, 882]
